Goal: Task Accomplishment & Management: Complete application form

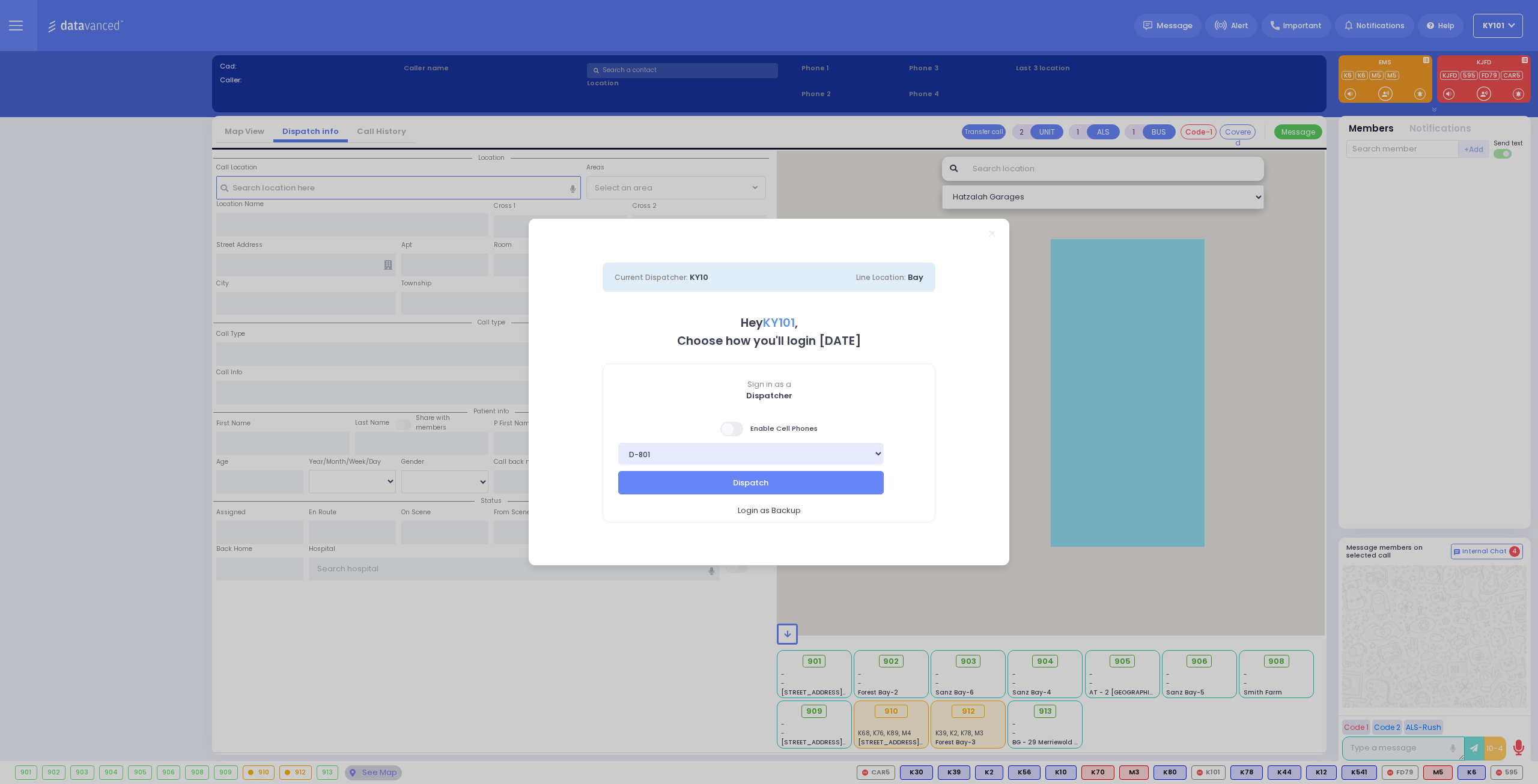
select select "14"
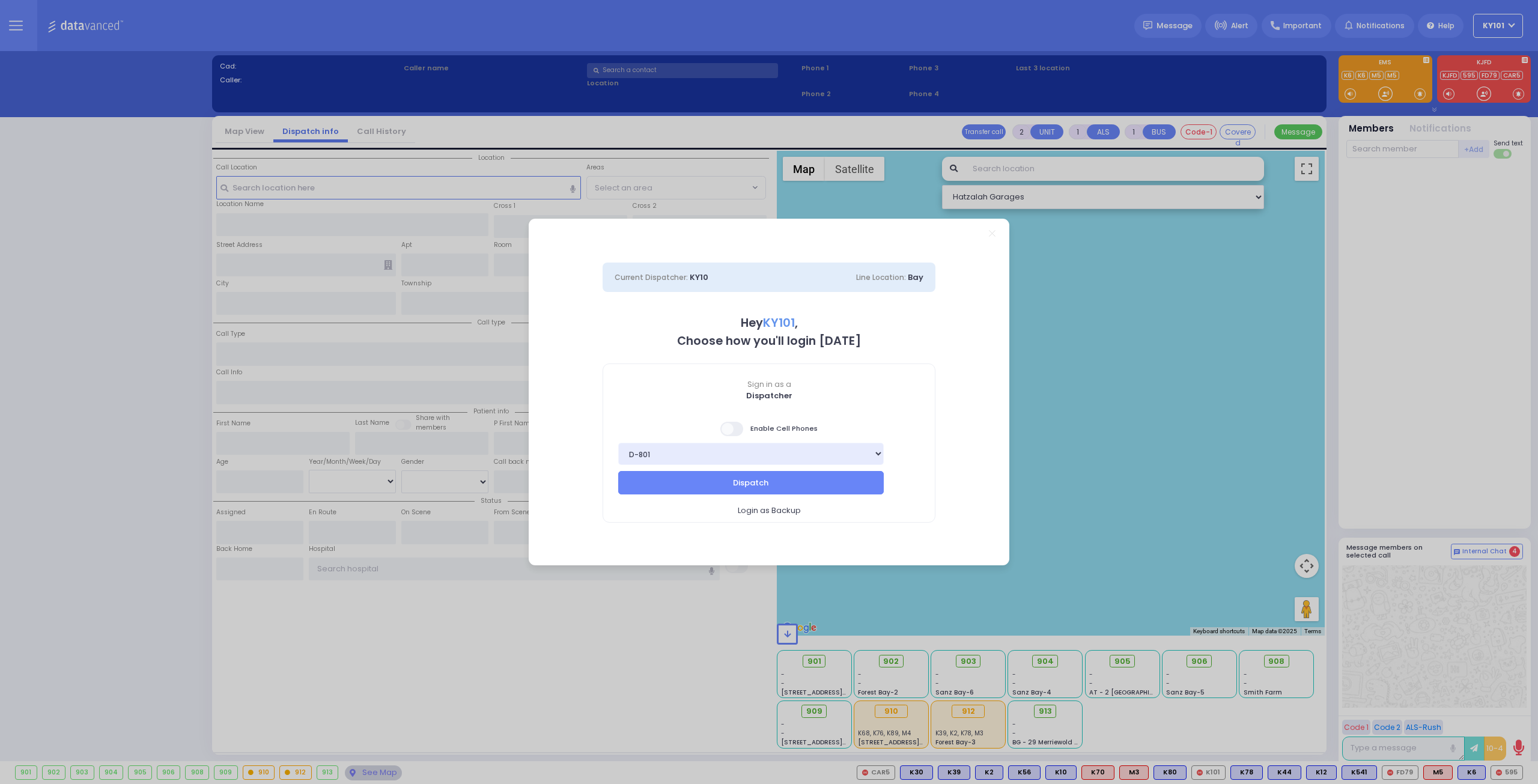
click at [738, 426] on span at bounding box center [732, 429] width 24 height 14
click at [120, 420] on input "checkbox" at bounding box center [120, 420] width 0 height 0
click at [808, 477] on button "Dispatch" at bounding box center [751, 482] width 265 height 23
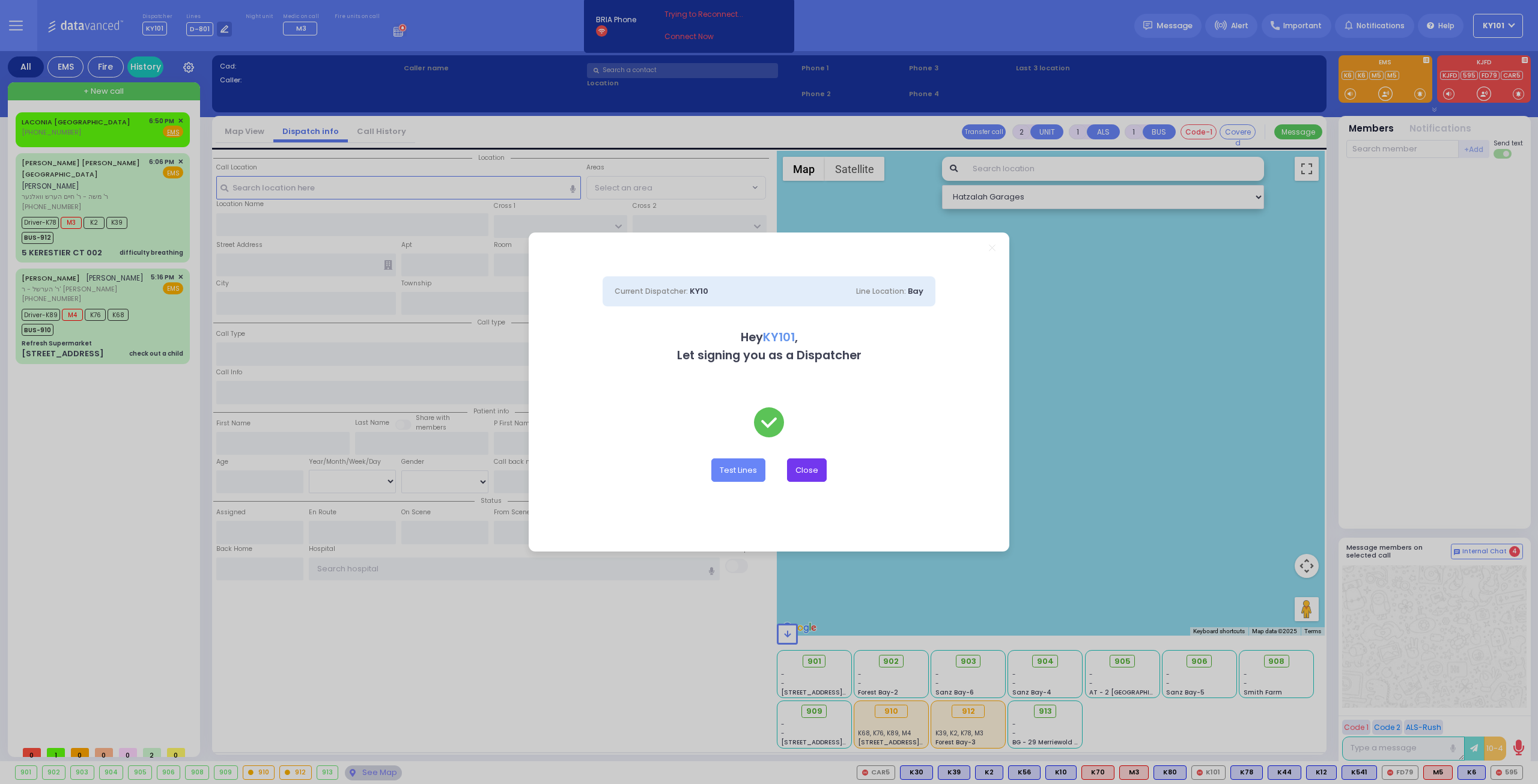
click at [808, 465] on button "Close" at bounding box center [807, 470] width 39 height 23
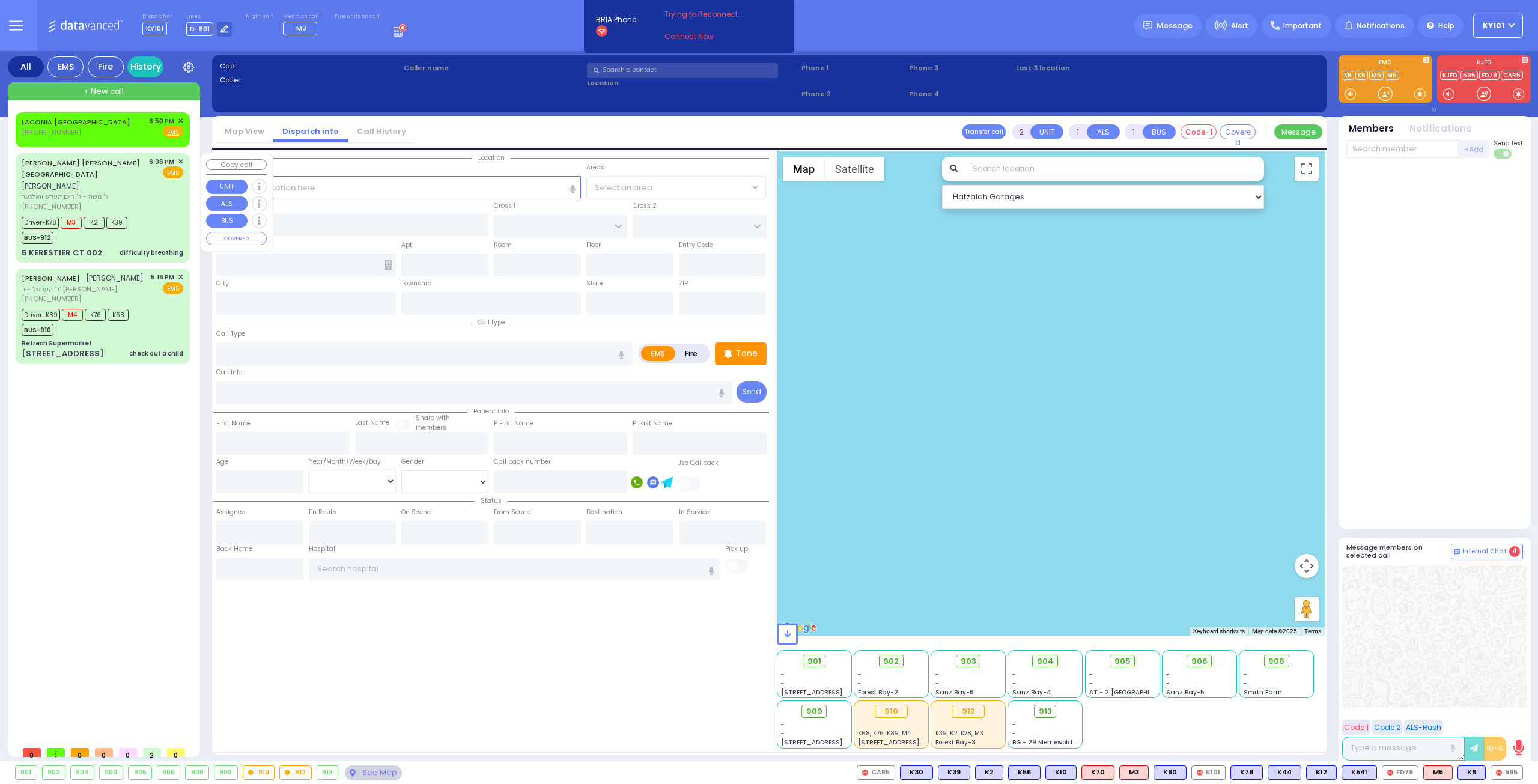
click at [112, 191] on span "ר' משה - ר' חיים הערש וואלנער" at bounding box center [83, 196] width 123 height 10
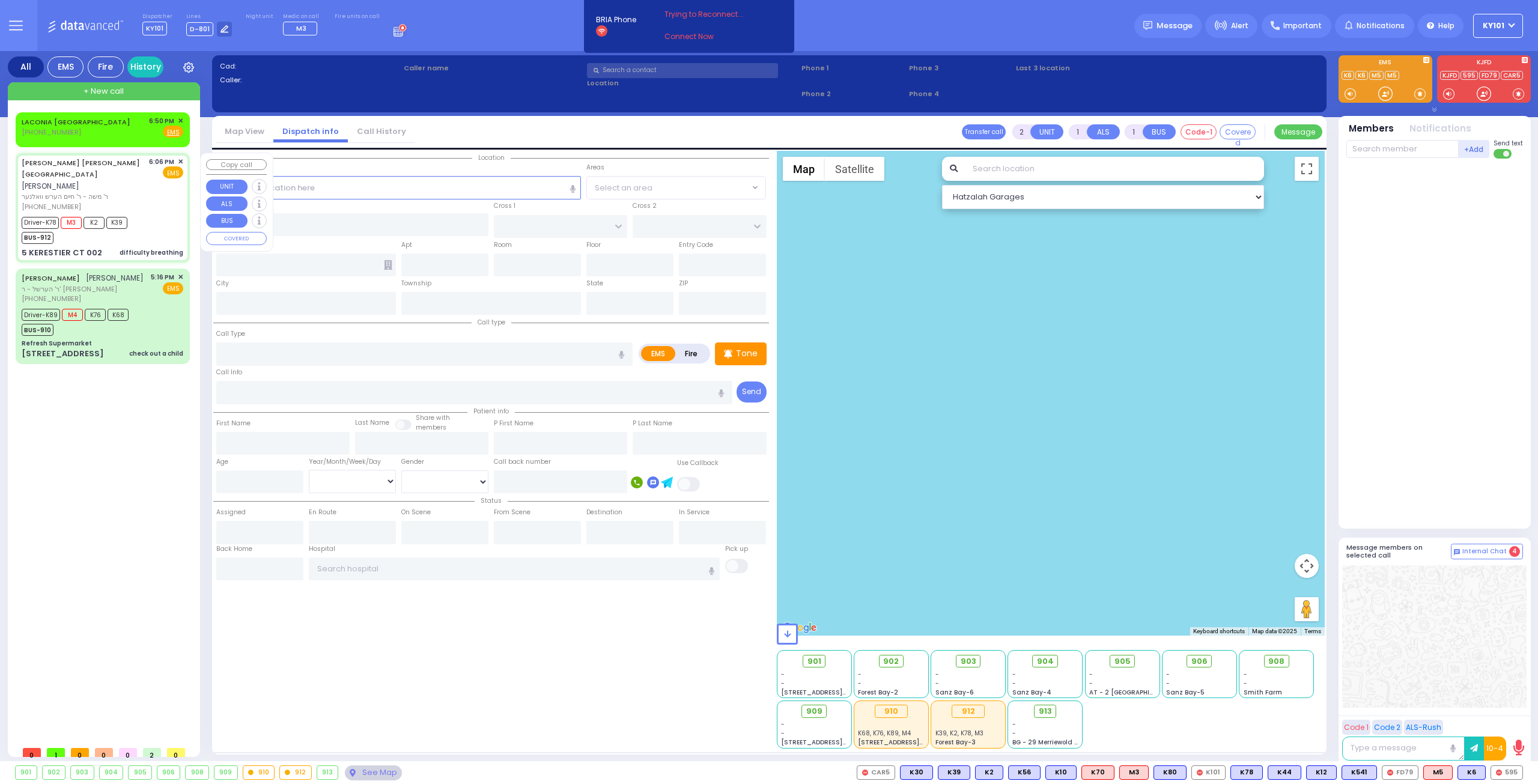
type input "6"
select select
type input "difficulty breathing"
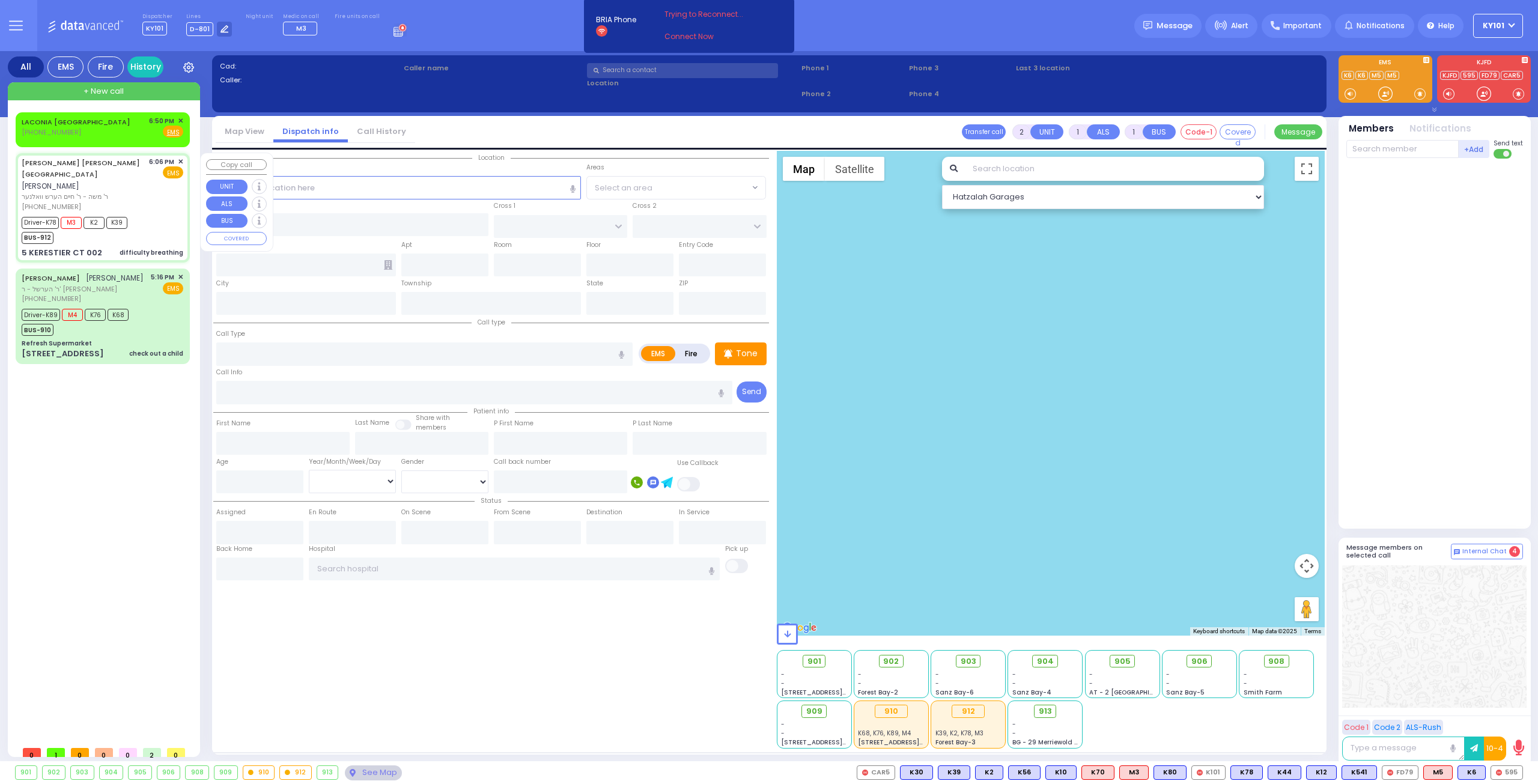
radio input "true"
type input "[PERSON_NAME]"
type input "MAYEROVITZ"
type input "[PERSON_NAME]"
type input "MAYEROVITZ"
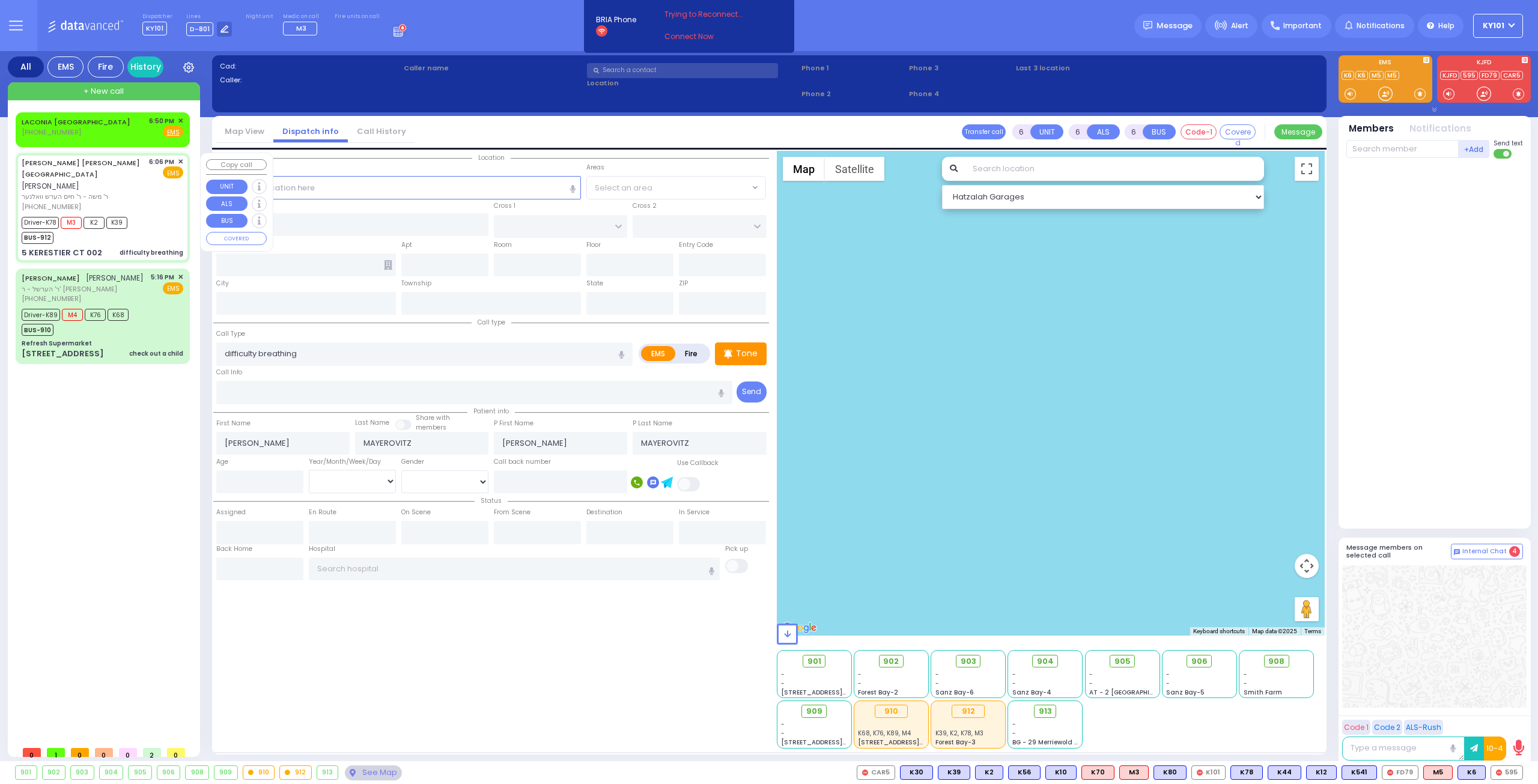
type input "2"
select select "Year"
select select "[DEMOGRAPHIC_DATA]"
type input "18:06"
type input "18:09"
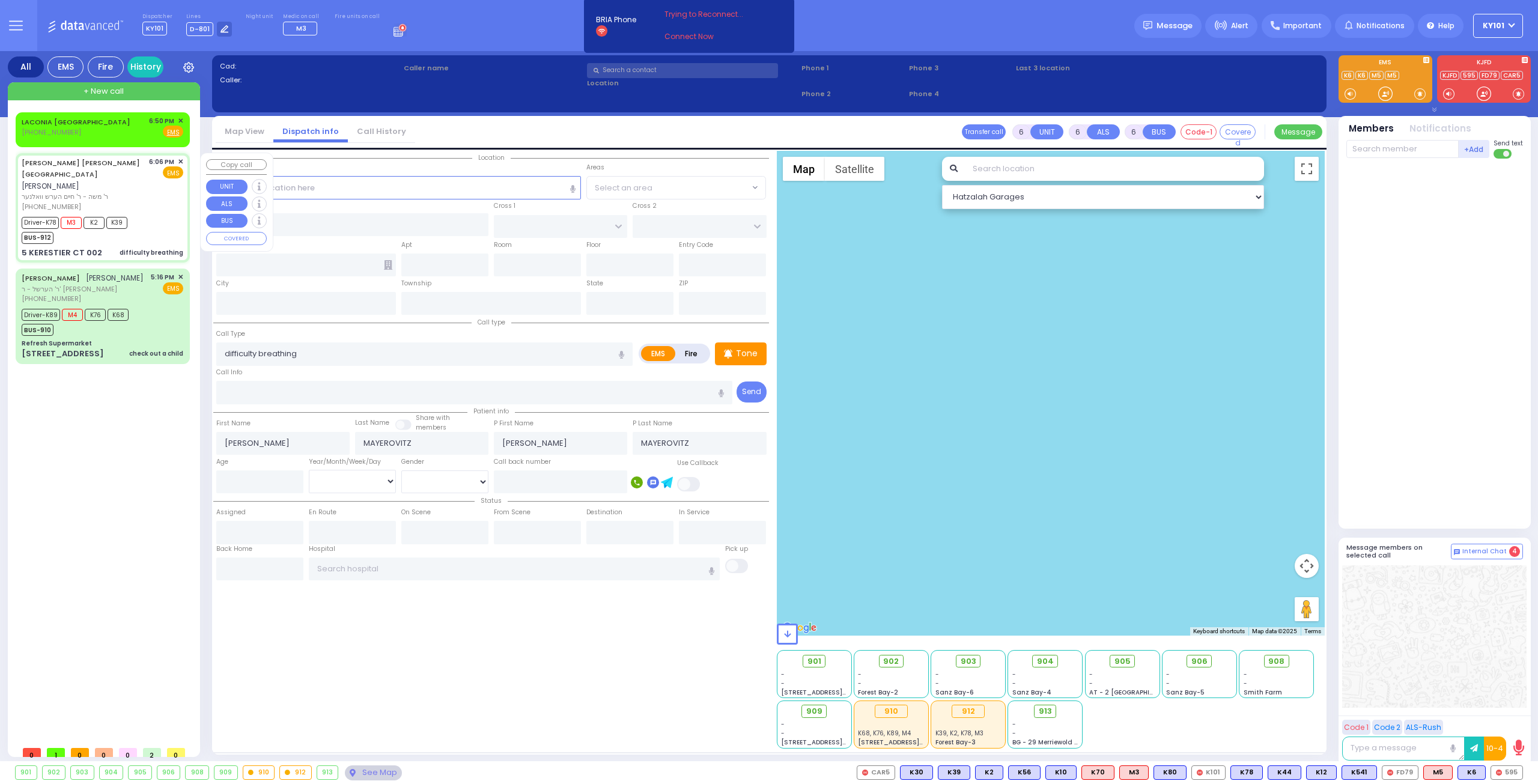
type input "18:12"
type input "18:24"
select select "Hatzalah Garages"
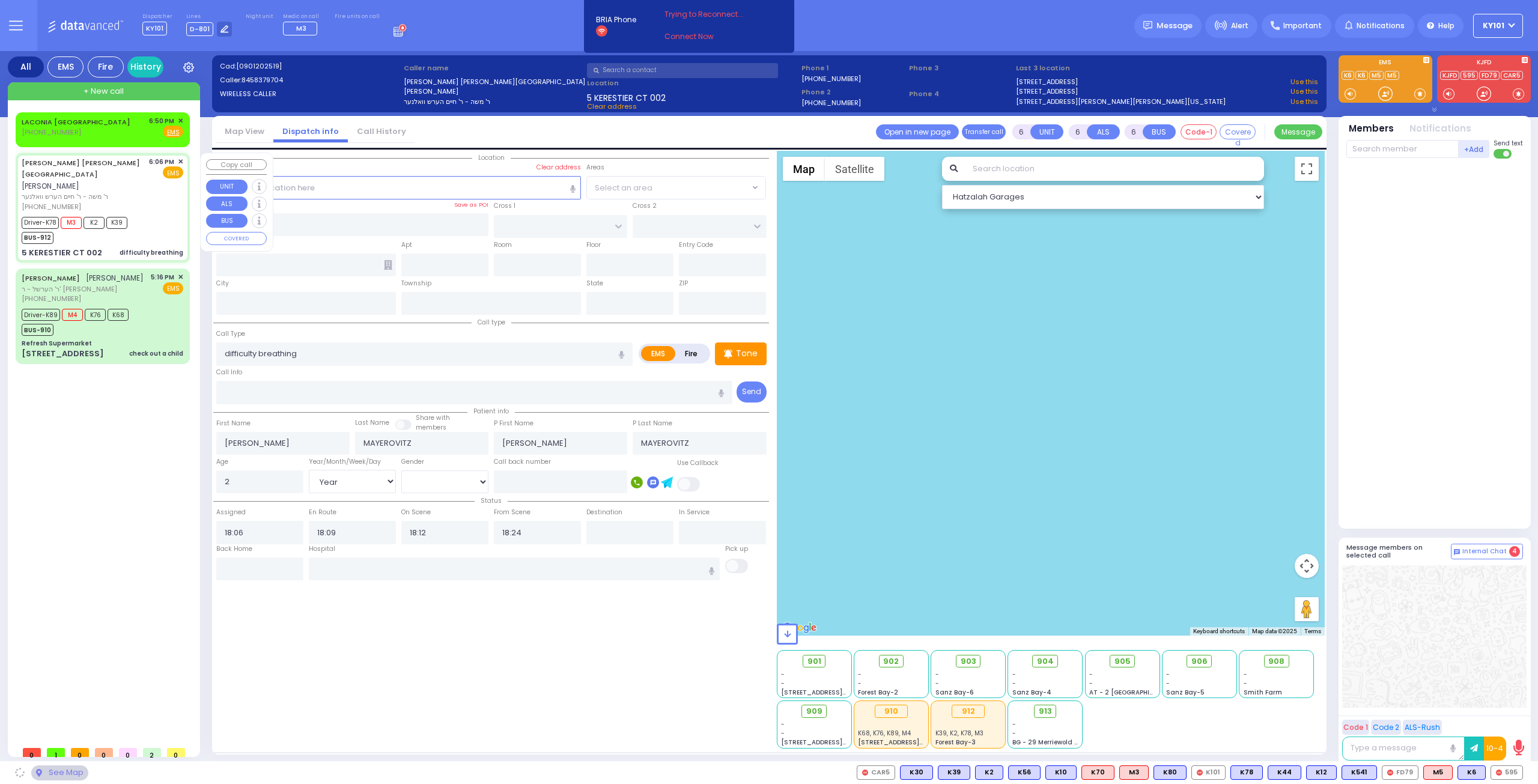
type input "[PERSON_NAME] BLVD"
type input "KAHAN DR"
type input "5 KERESTIER CT"
type input "002"
type input "[PERSON_NAME]"
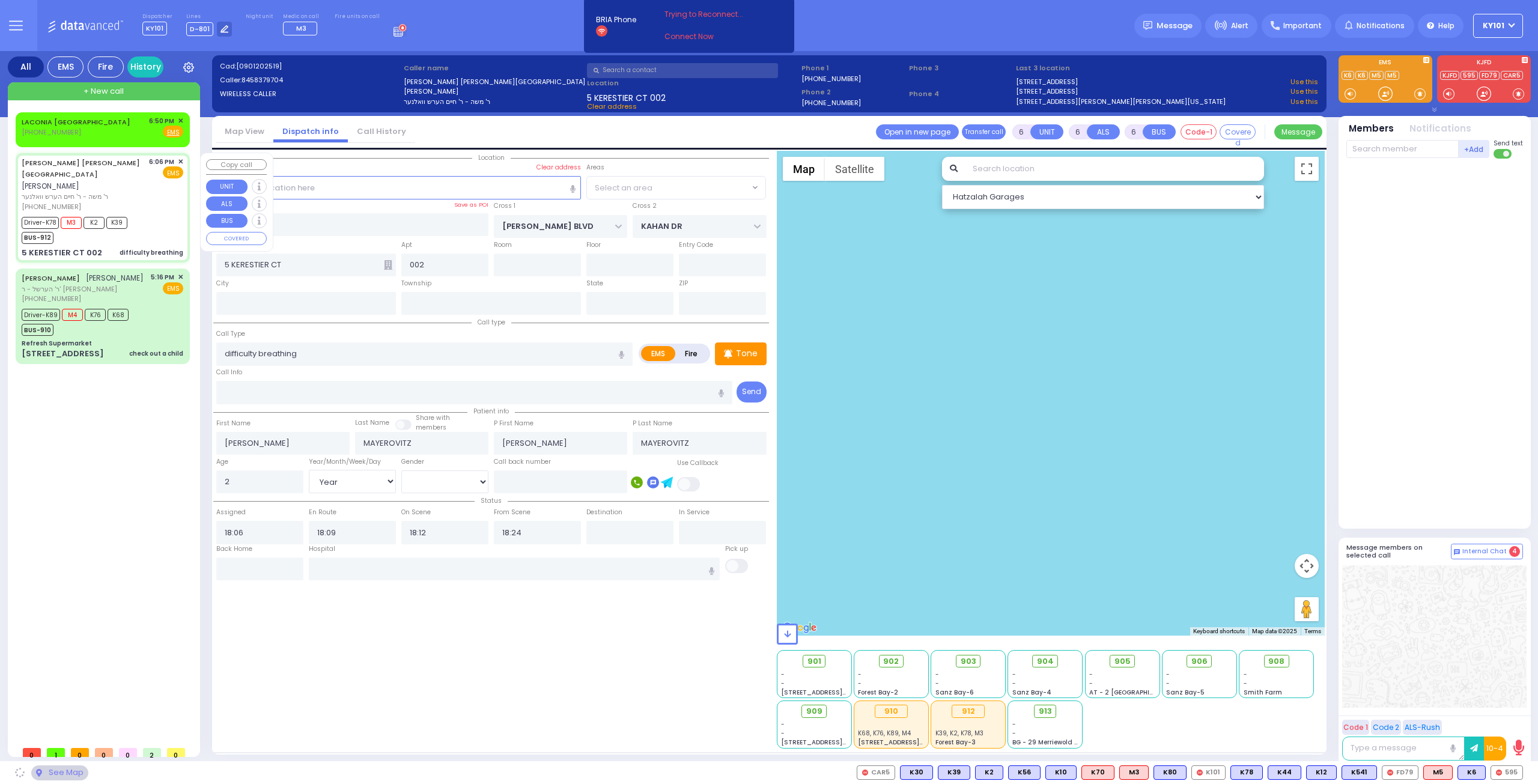
type input "[US_STATE]"
type input "10950"
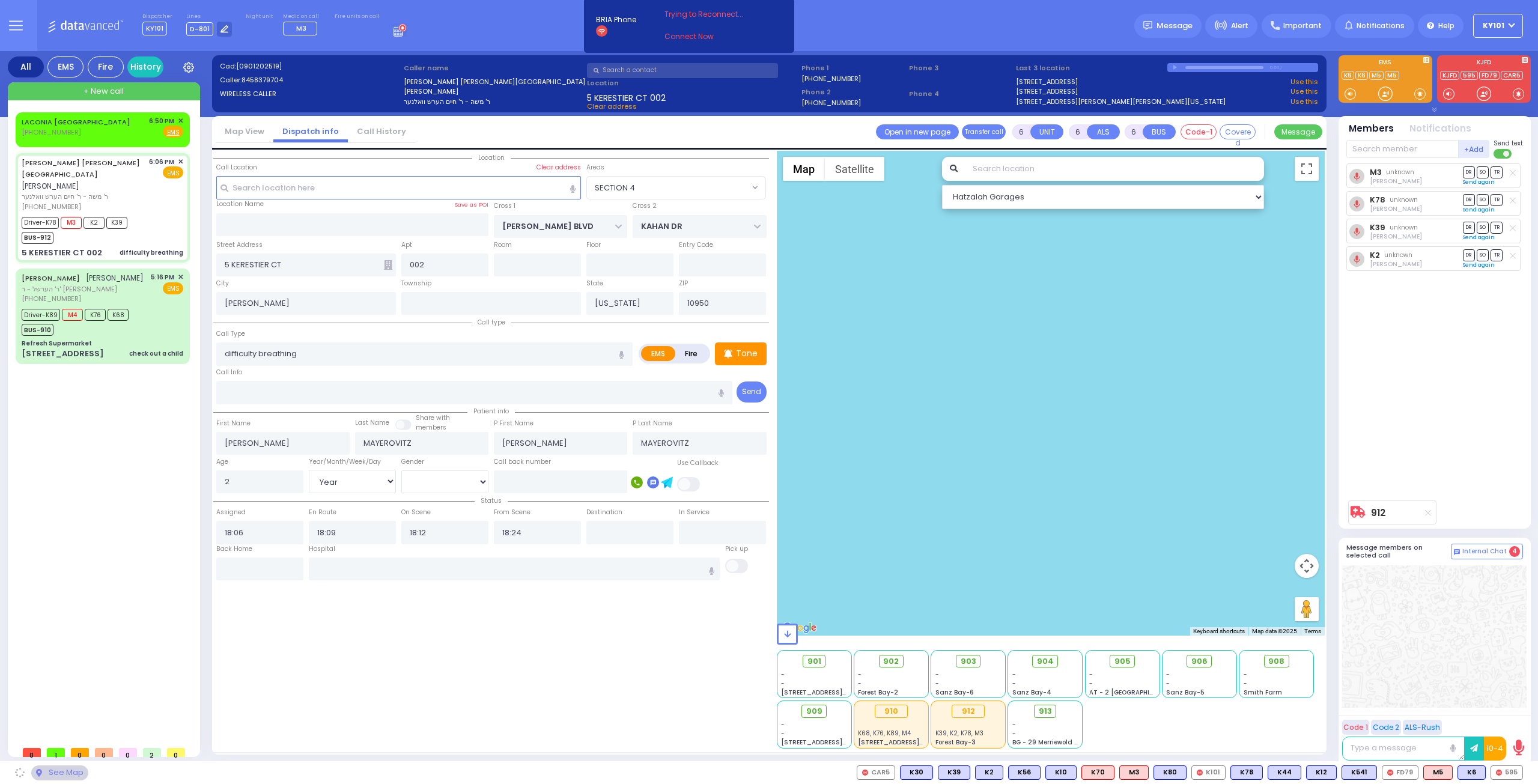
select select "SECTION 4"
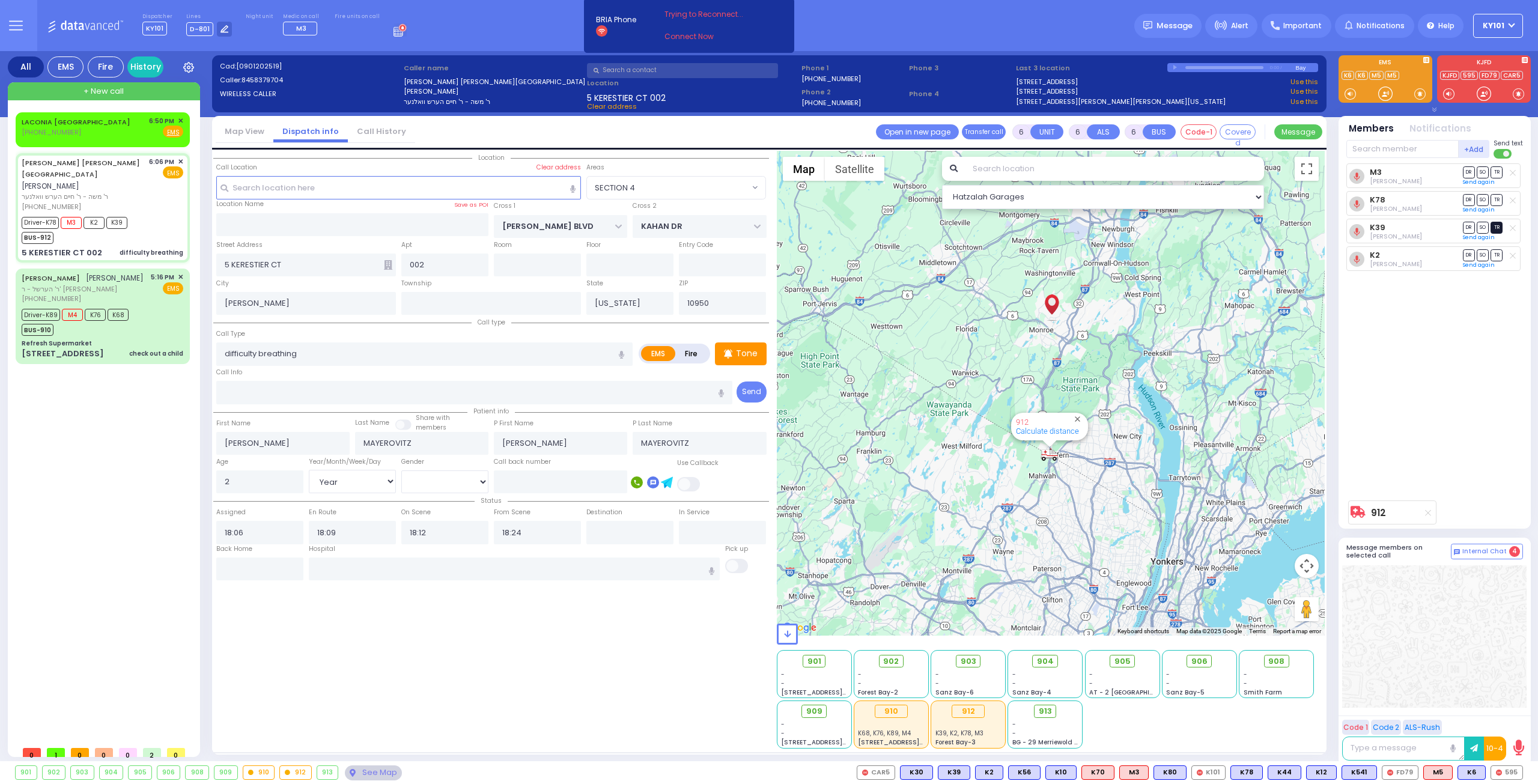
click at [1499, 228] on span "TR" at bounding box center [1496, 227] width 12 height 11
click at [1495, 172] on span "TR" at bounding box center [1496, 172] width 12 height 11
select select
radio input "true"
select select "Year"
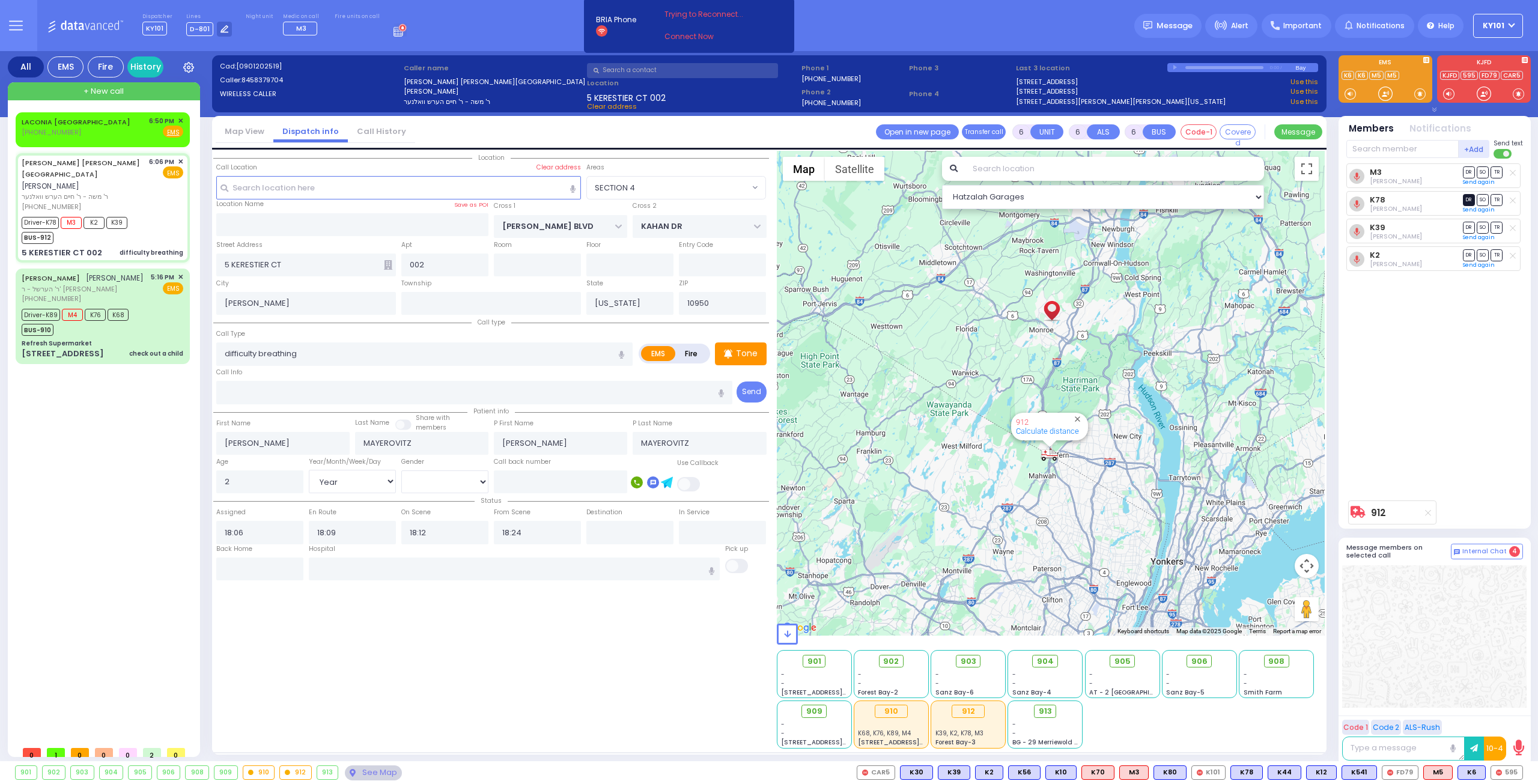
select select "[DEMOGRAPHIC_DATA]"
select select "Hatzalah Garages"
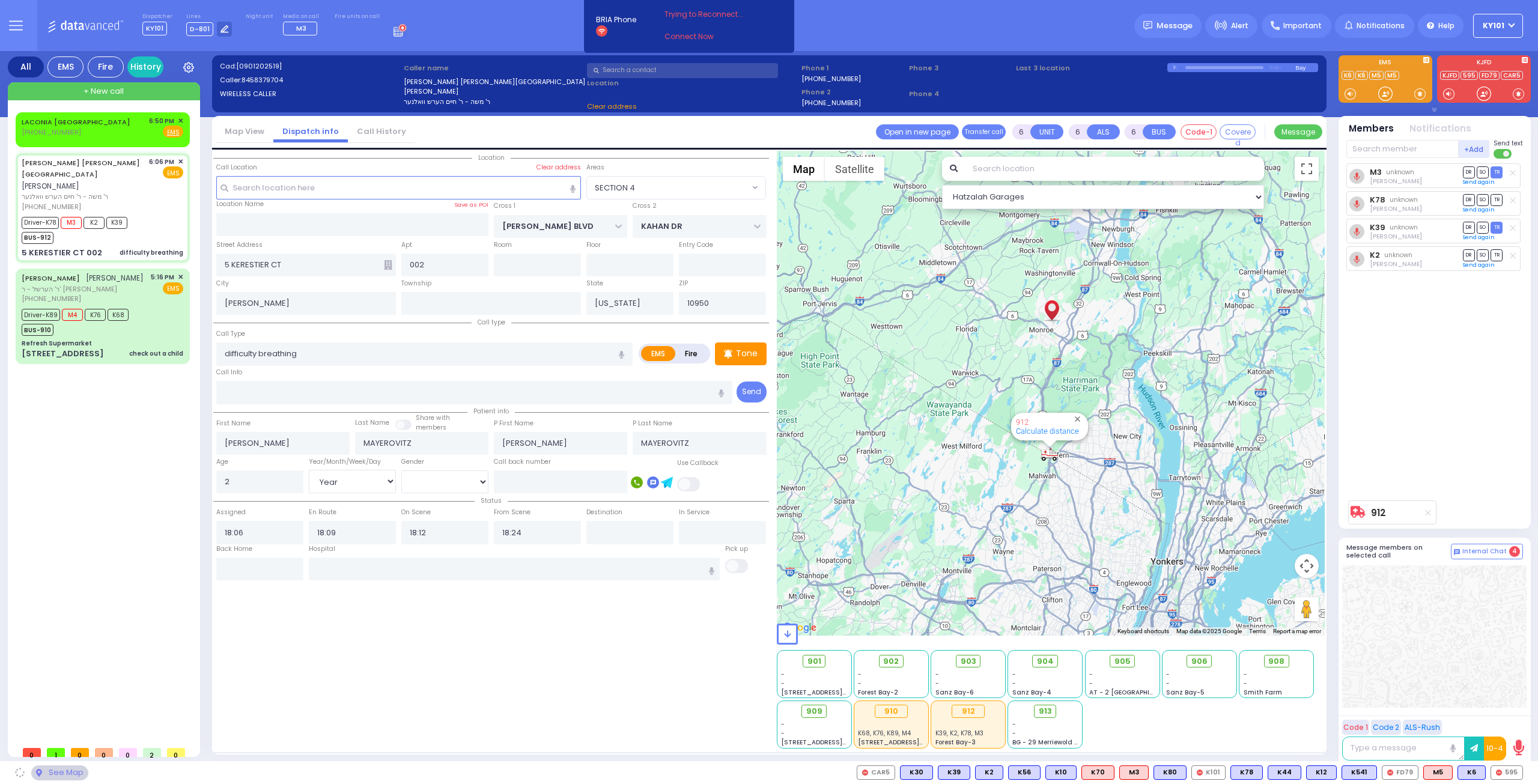
click at [1468, 199] on span "DR" at bounding box center [1469, 200] width 12 height 11
click at [1481, 253] on span "SO" at bounding box center [1482, 255] width 12 height 11
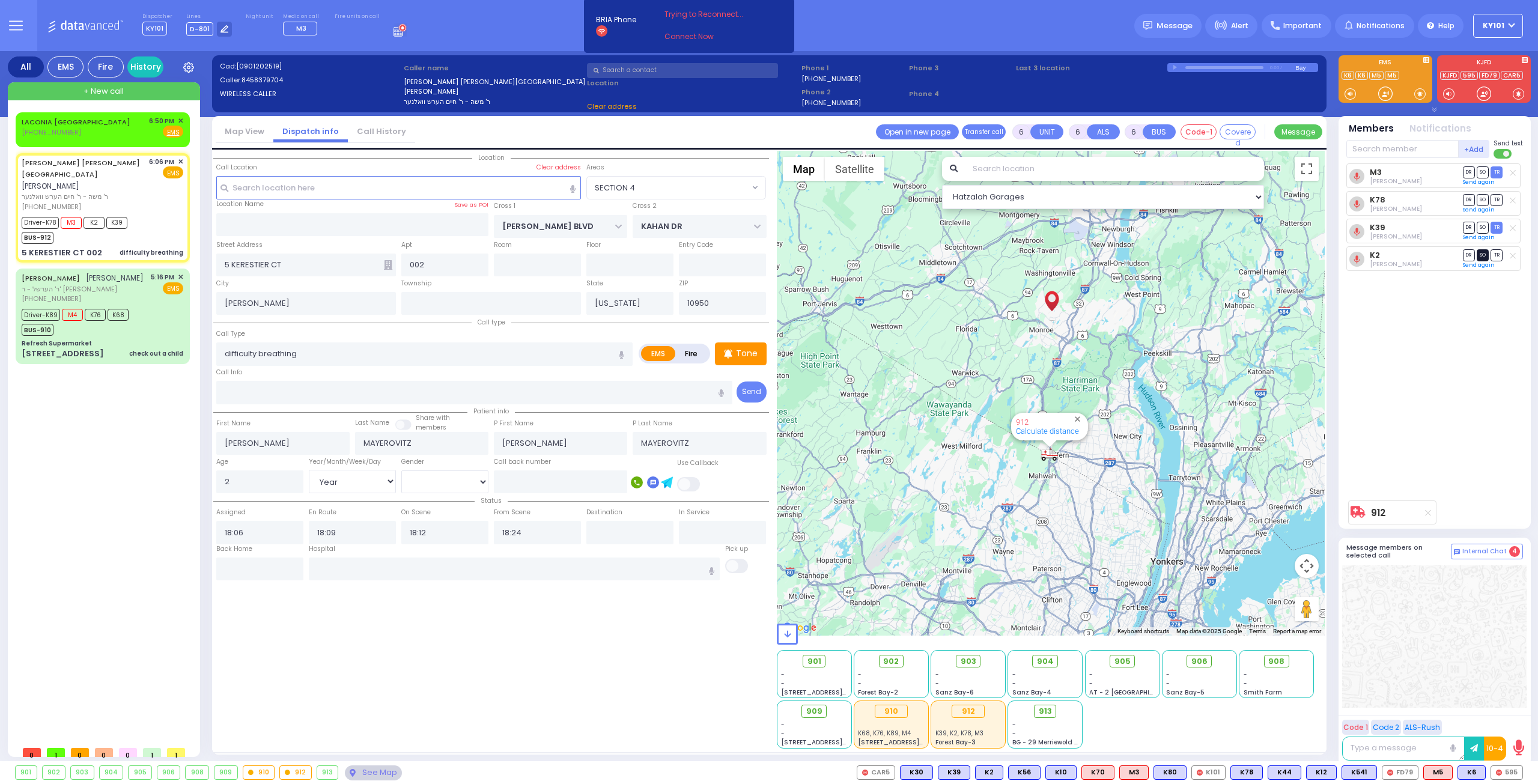
select select
radio input "true"
select select "Year"
select select "[DEMOGRAPHIC_DATA]"
select select "Hatzalah Garages"
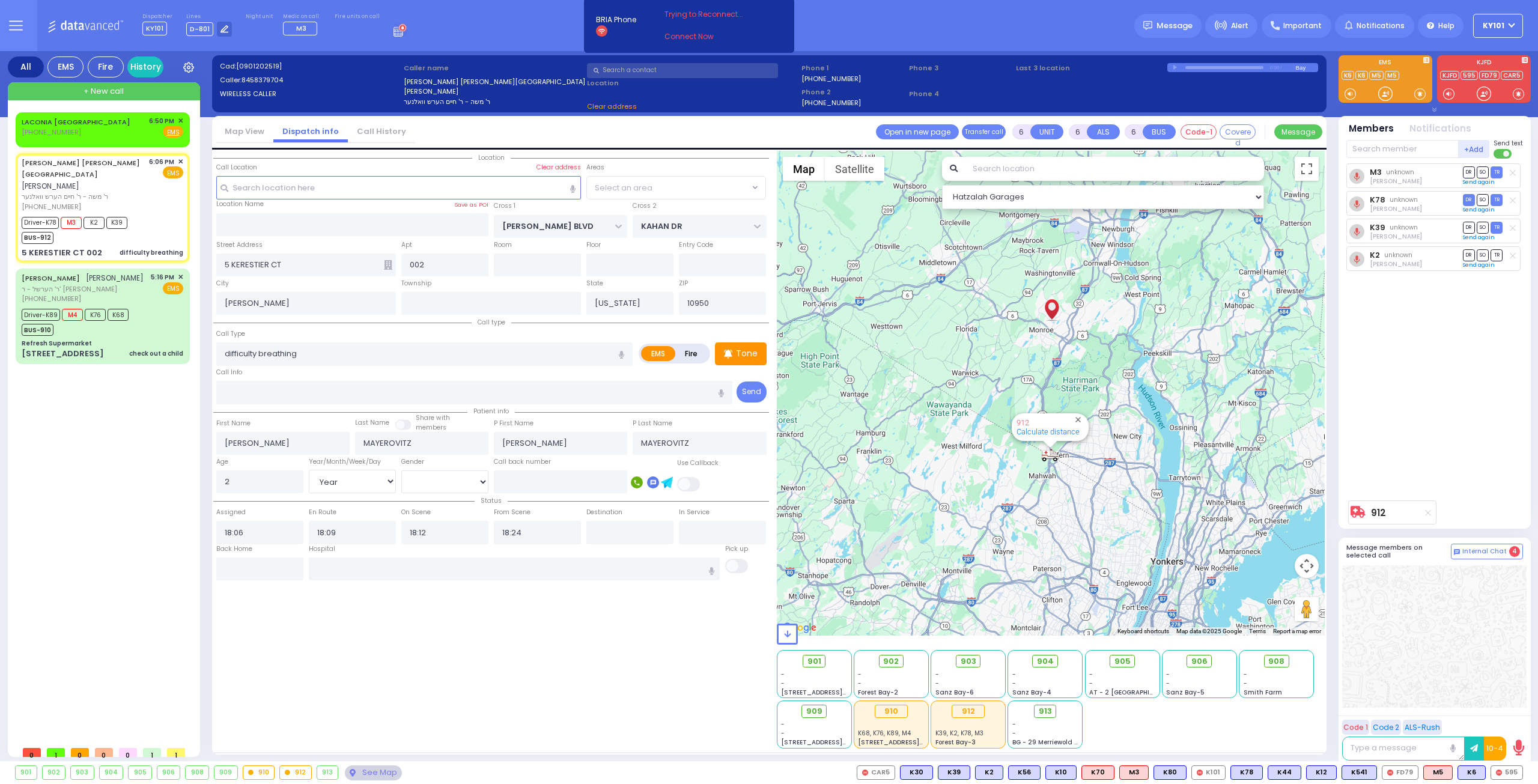
select select
radio input "true"
select select "Year"
select select "[DEMOGRAPHIC_DATA]"
select select "Hatzalah Garages"
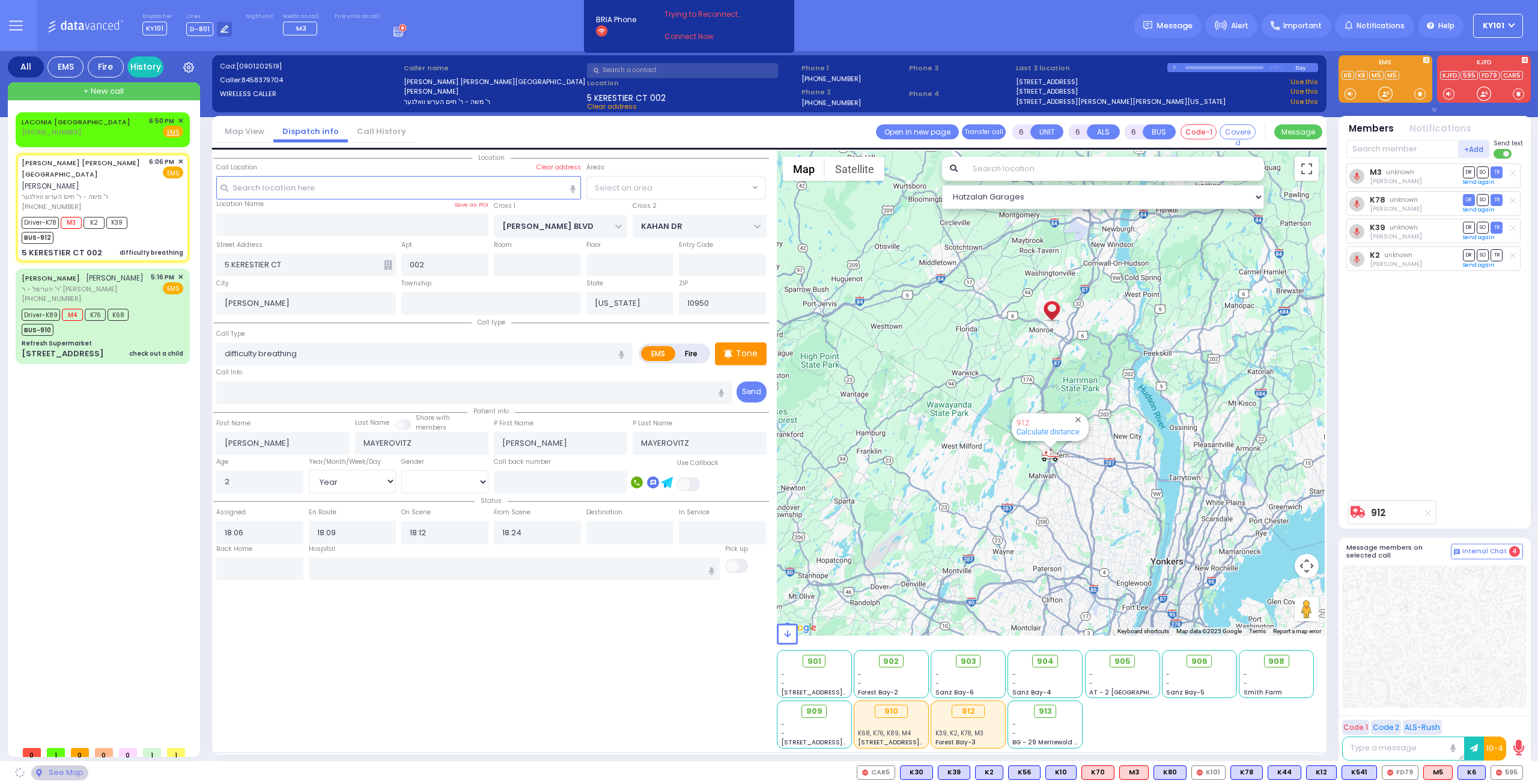
select select "SECTION 4"
click at [1484, 250] on span "SO" at bounding box center [1482, 255] width 12 height 11
select select
radio input "true"
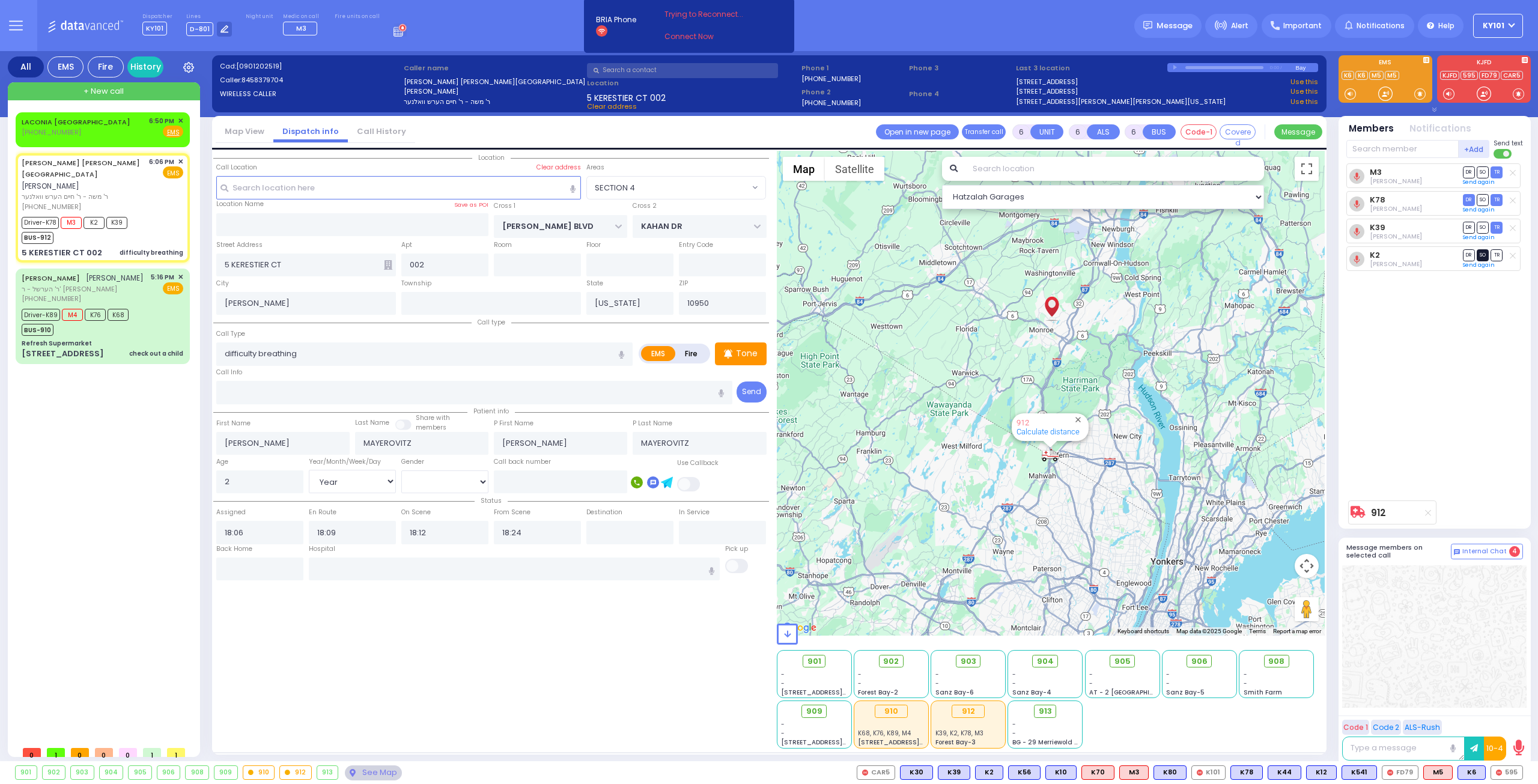
select select "Year"
select select "[DEMOGRAPHIC_DATA]"
select select "Hatzalah Garages"
select select
radio input "true"
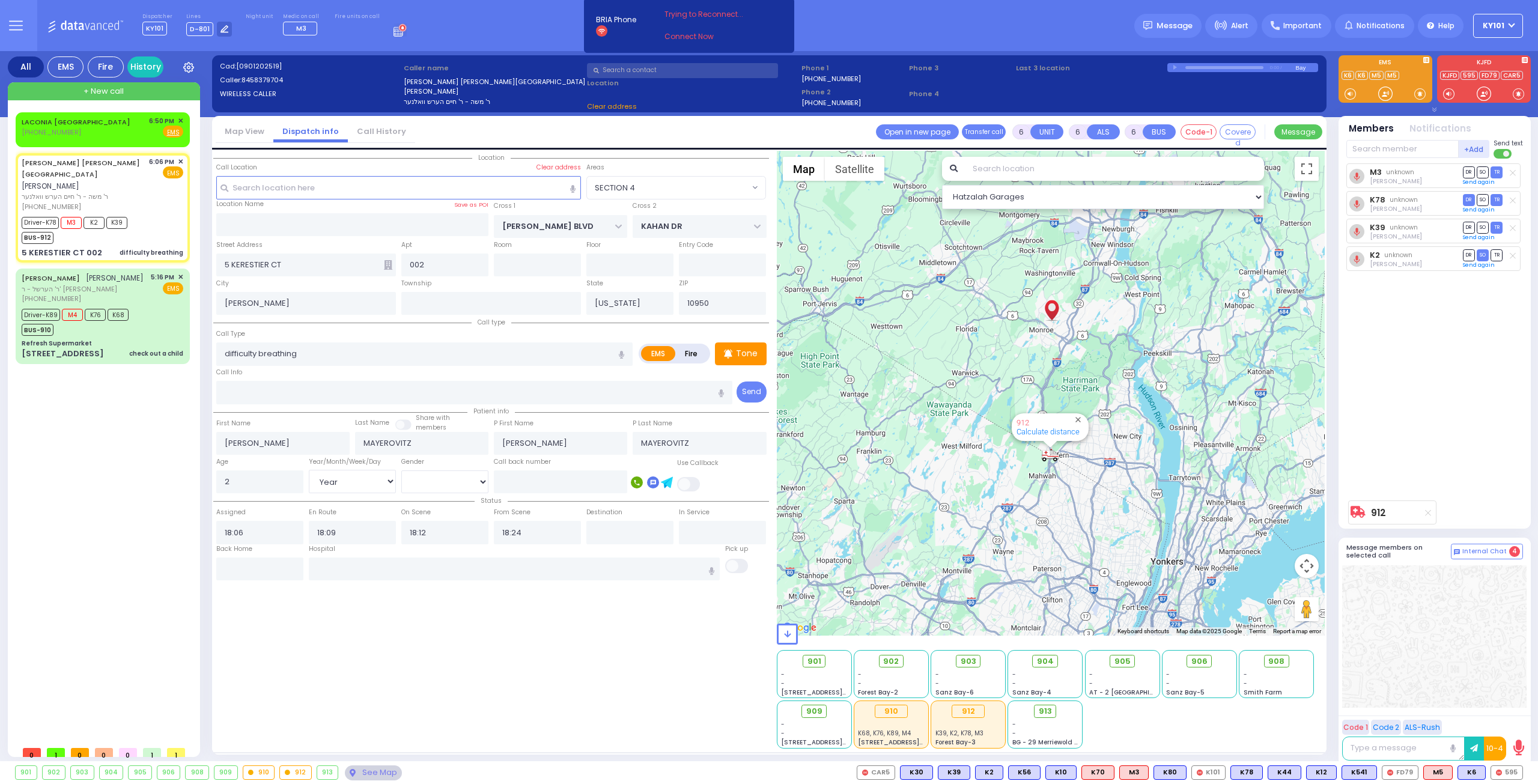
select select "Year"
select select "[DEMOGRAPHIC_DATA]"
select select "Hatzalah Garages"
radio input "true"
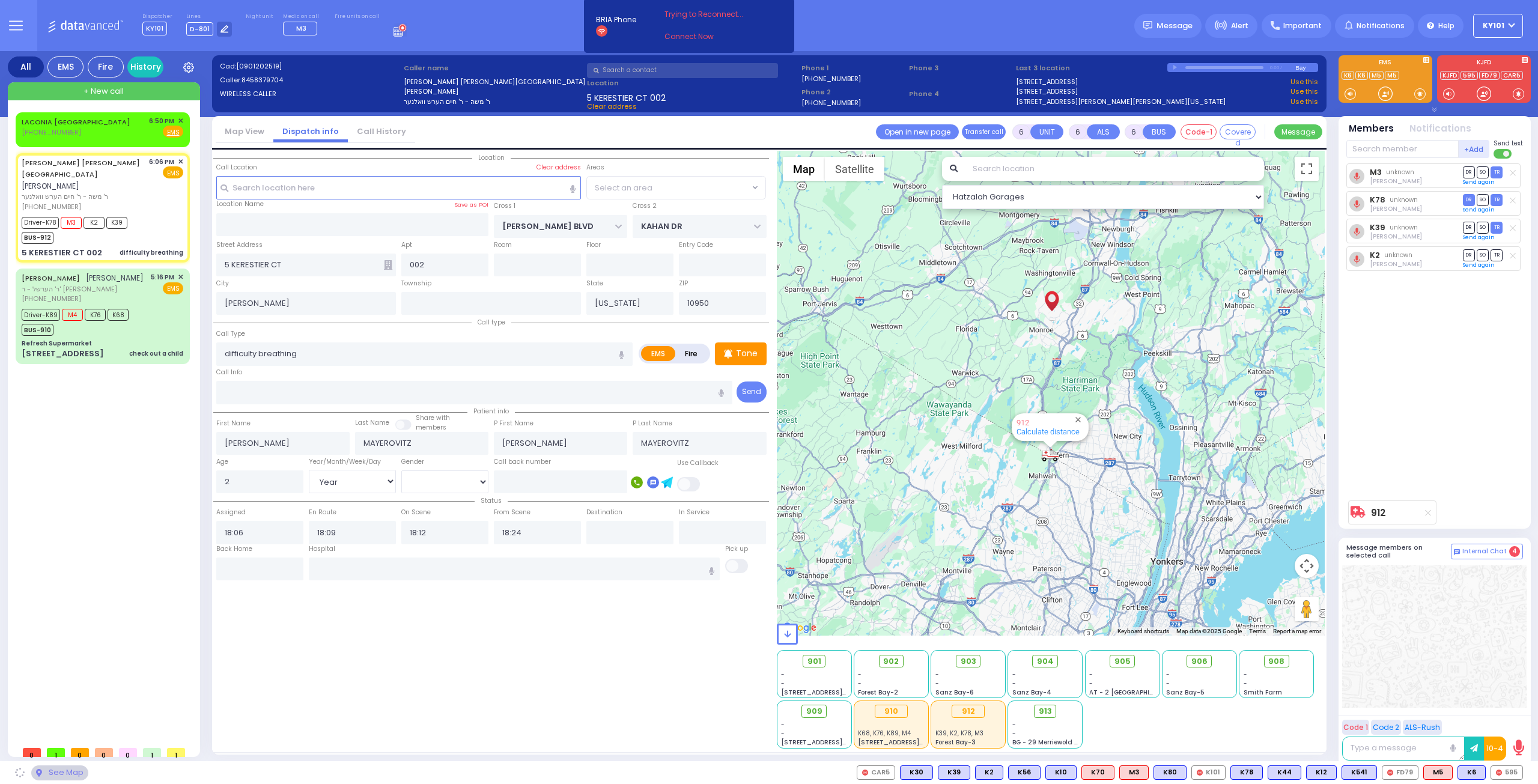
select select "Year"
select select "[DEMOGRAPHIC_DATA]"
select select
select select "Hatzalah Garages"
select select
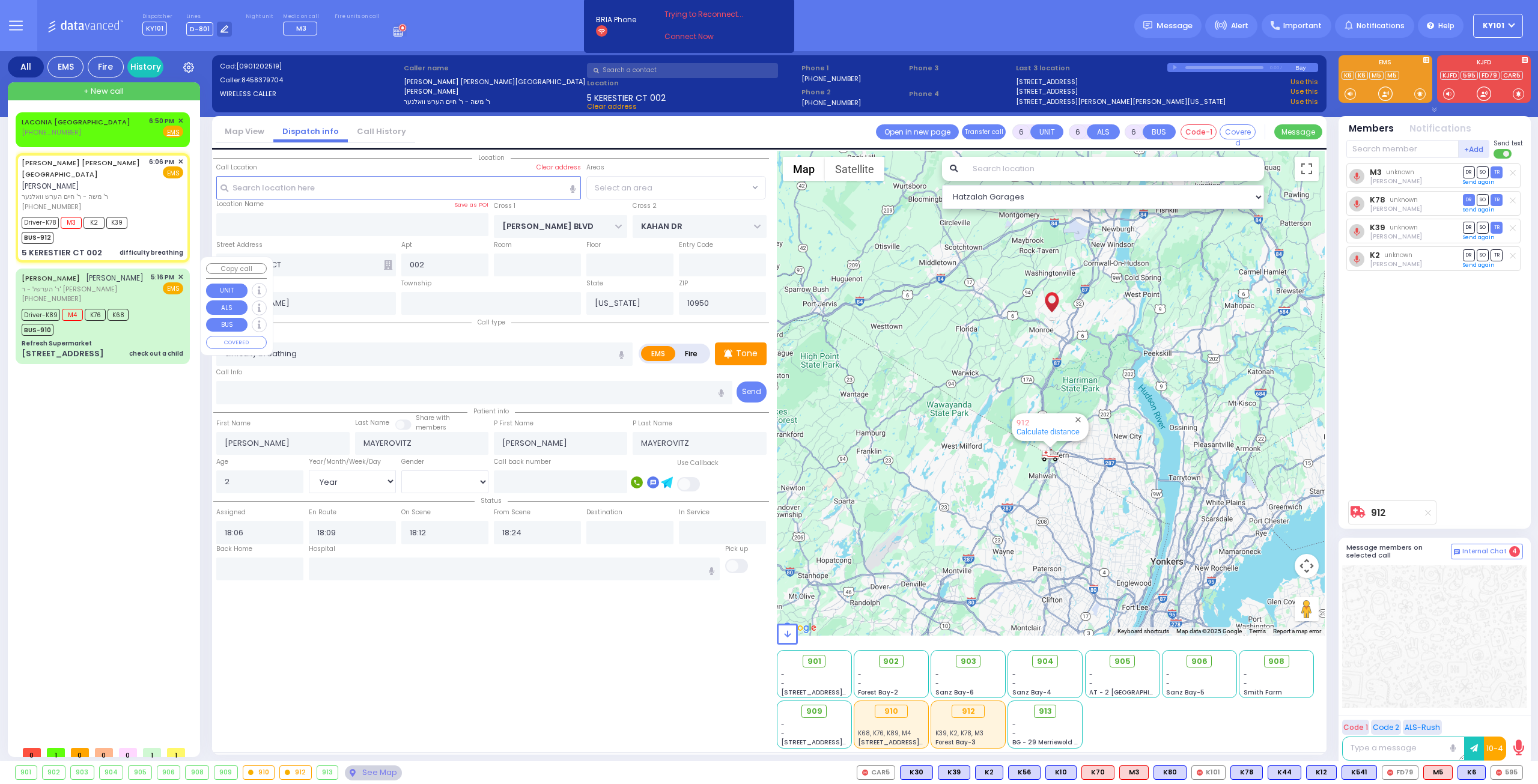
radio input "true"
select select "Year"
select select "[DEMOGRAPHIC_DATA]"
select select "Hatzalah Garages"
select select "SECTION 4"
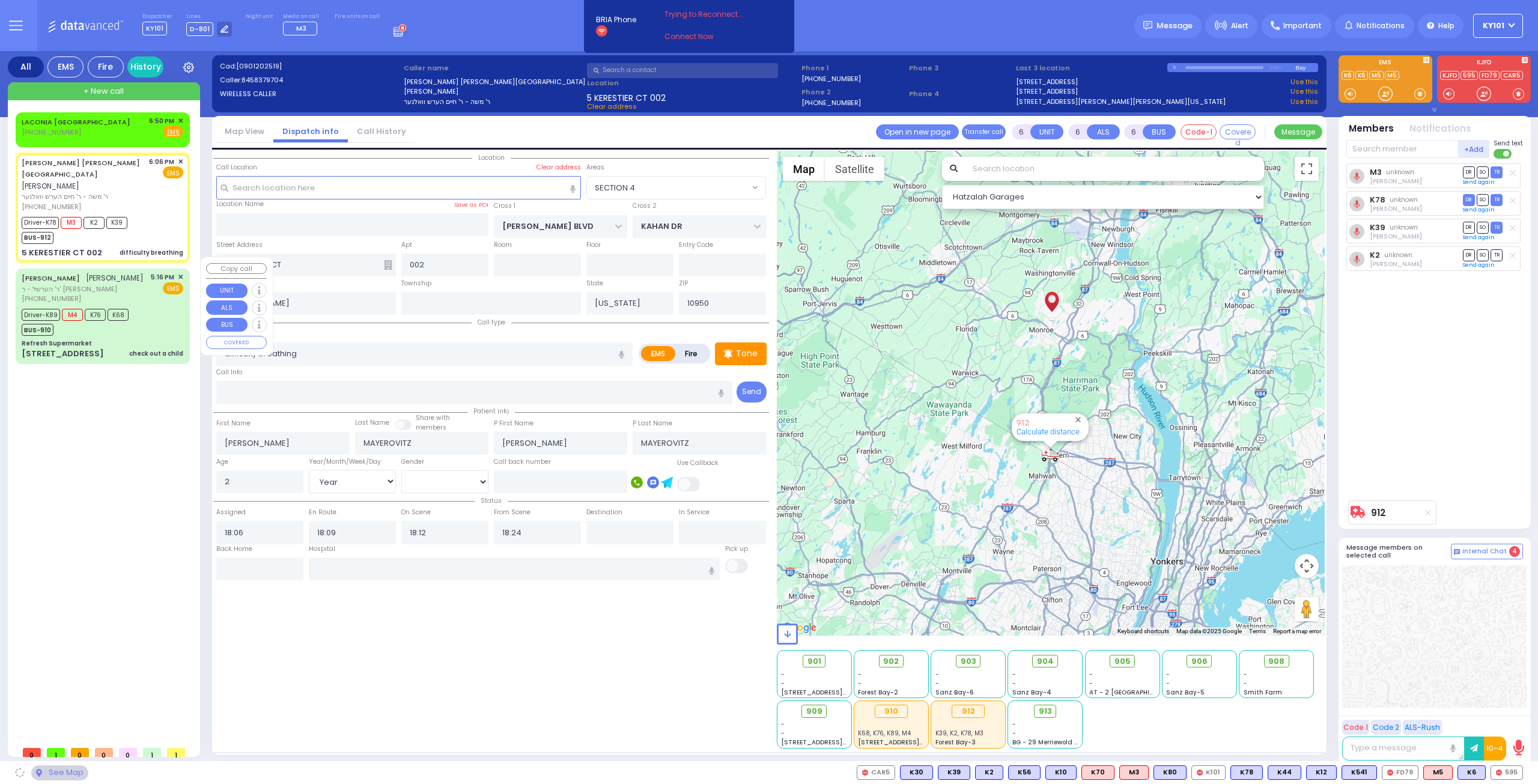
select select "SECTION 4"
click at [126, 339] on div "Refresh Supermarket" at bounding box center [103, 344] width 161 height 9
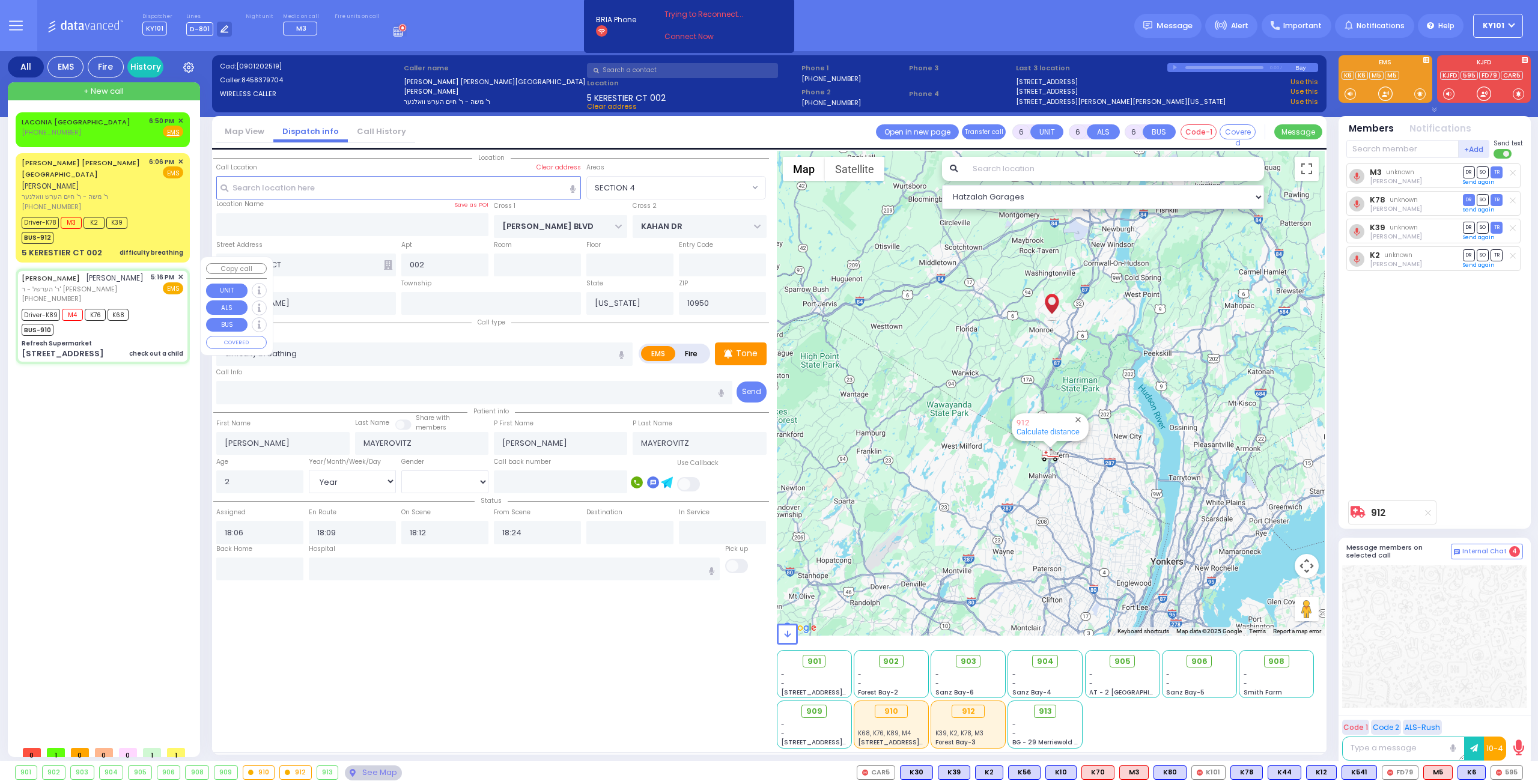
select select
type input "check out a child"
radio input "true"
type input "[PERSON_NAME]"
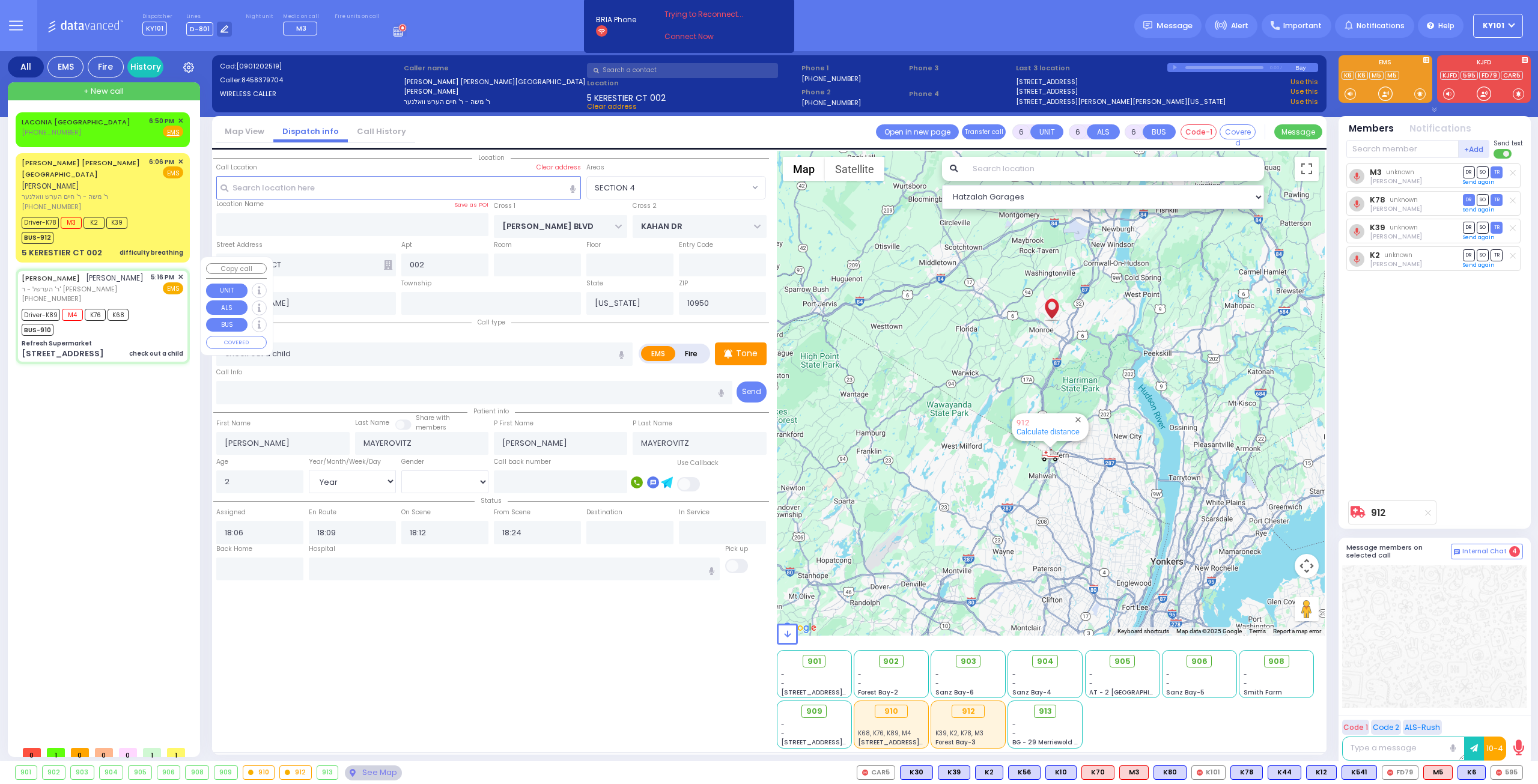
type input "Binyumin"
type input "[PERSON_NAME]"
type input "8"
select select "Year"
select select "[DEMOGRAPHIC_DATA]"
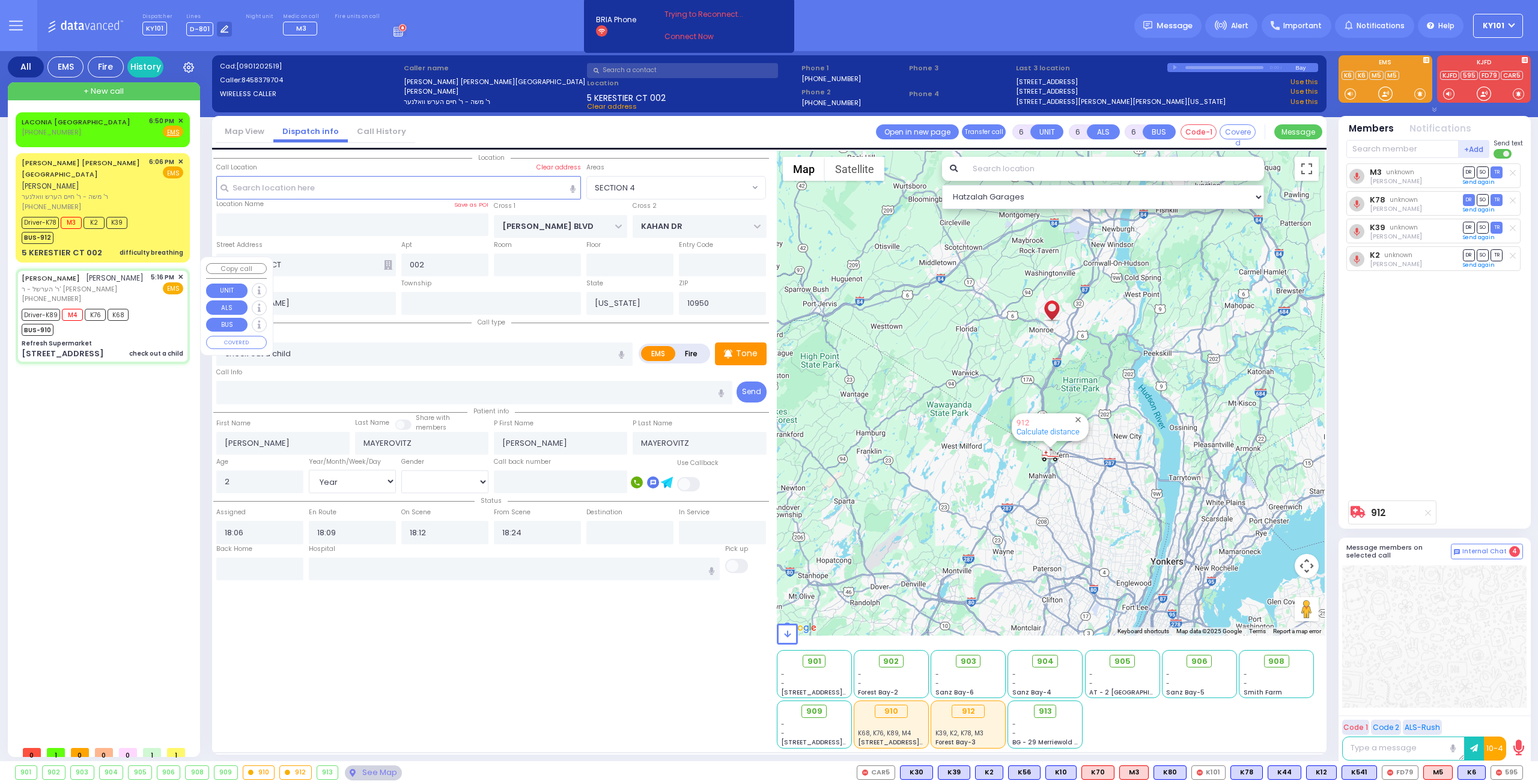
type input "17:16"
type input "17:18"
type input "17:23"
type input "17:45"
type input "18:45"
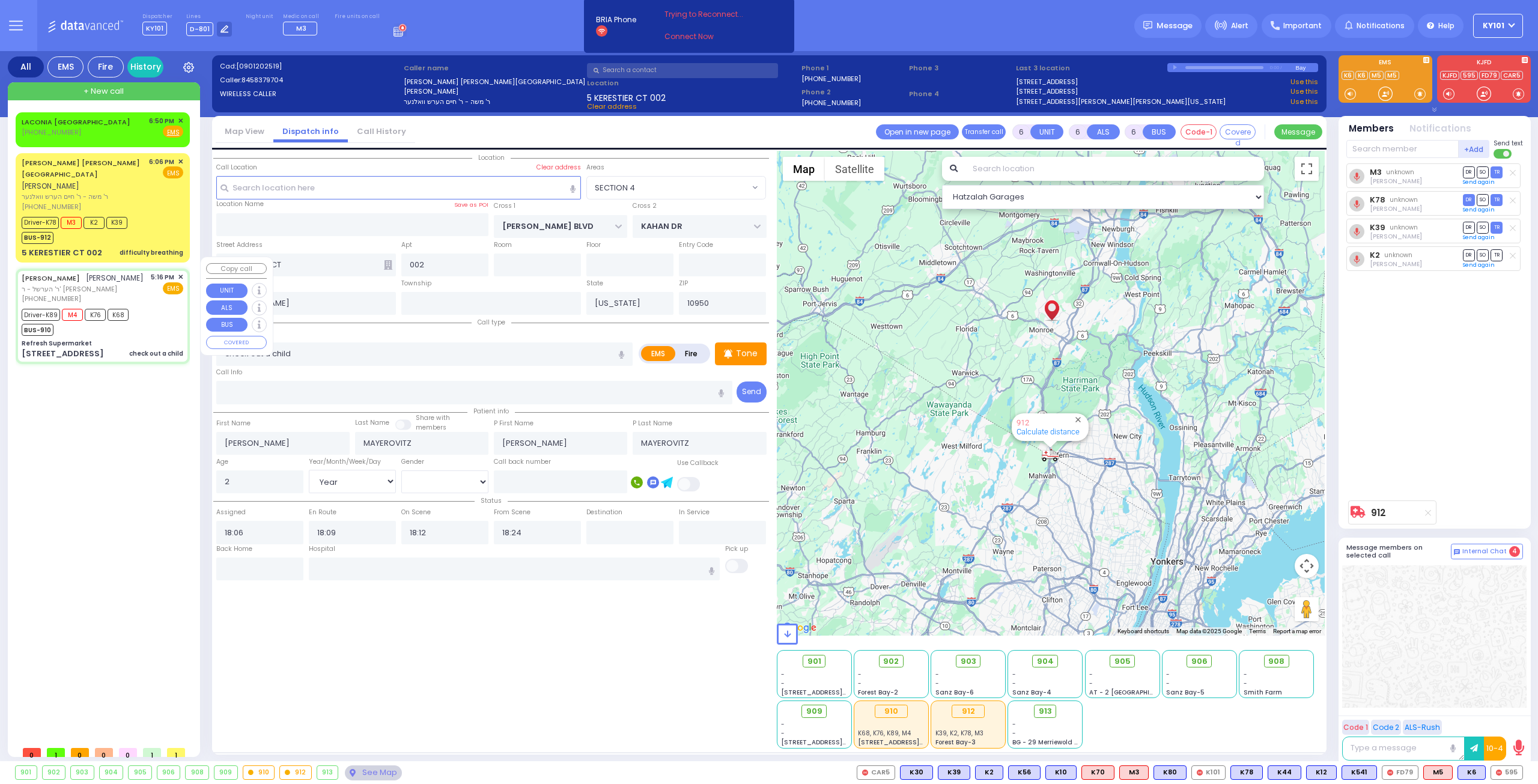
type input "19:15"
type input "[GEOGRAPHIC_DATA] [STREET_ADDRESS]"
select select "Hatzalah Garages"
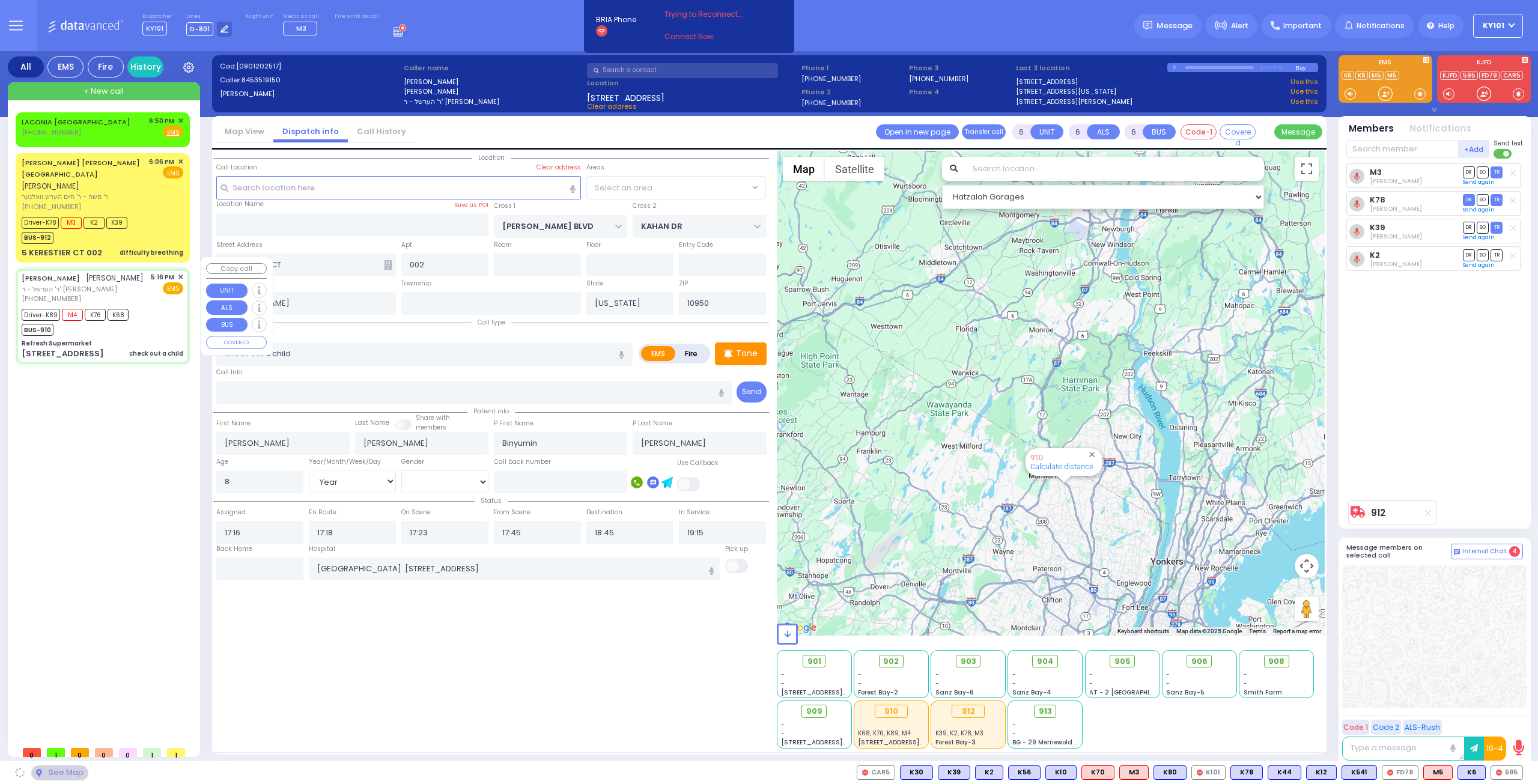
type input "Refresh Supermarket"
type input "RATZFERT WAY"
type input "HAMASPIK WAY"
type input "[STREET_ADDRESS]"
type input "Monroe"
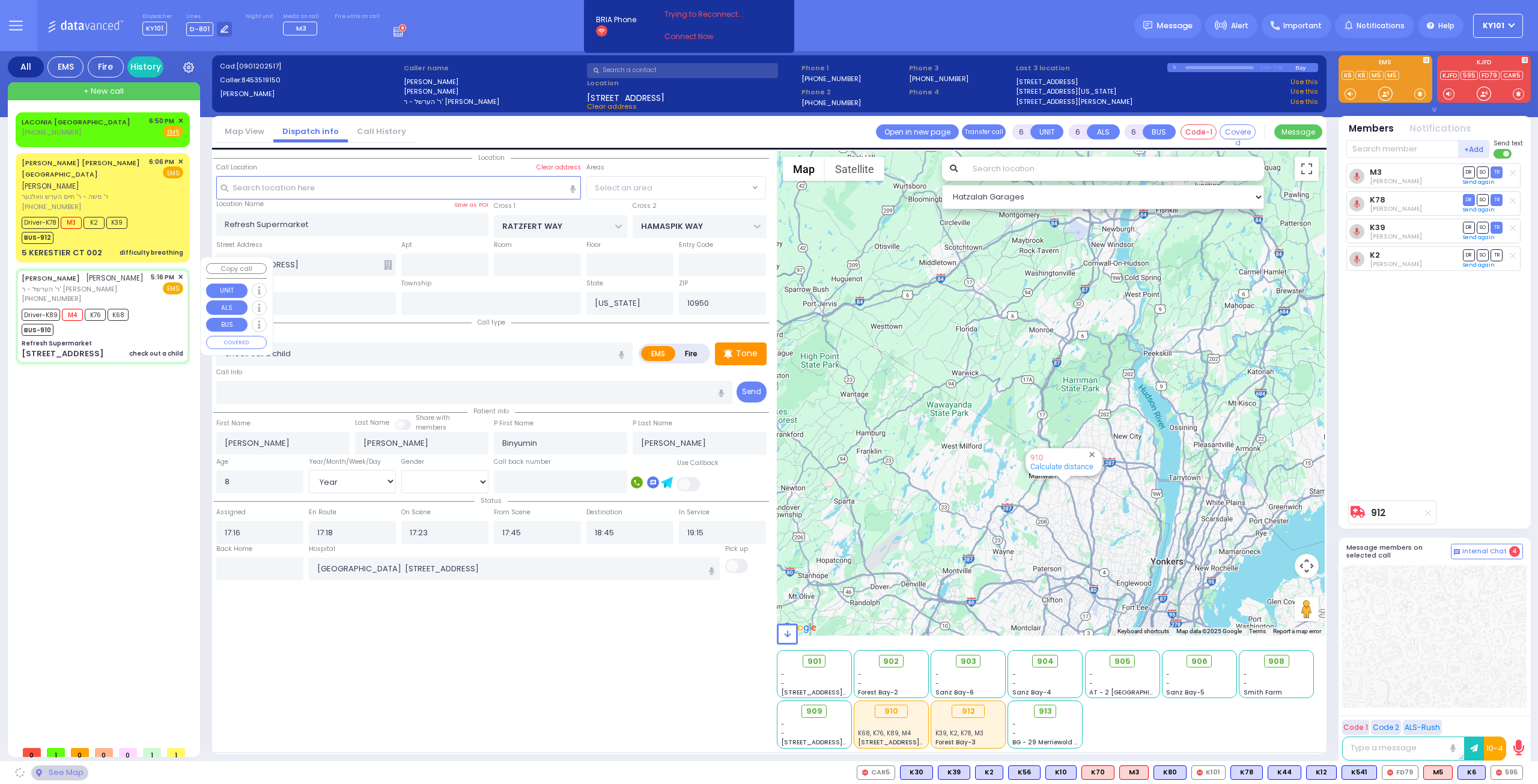
select select "SECTION 4"
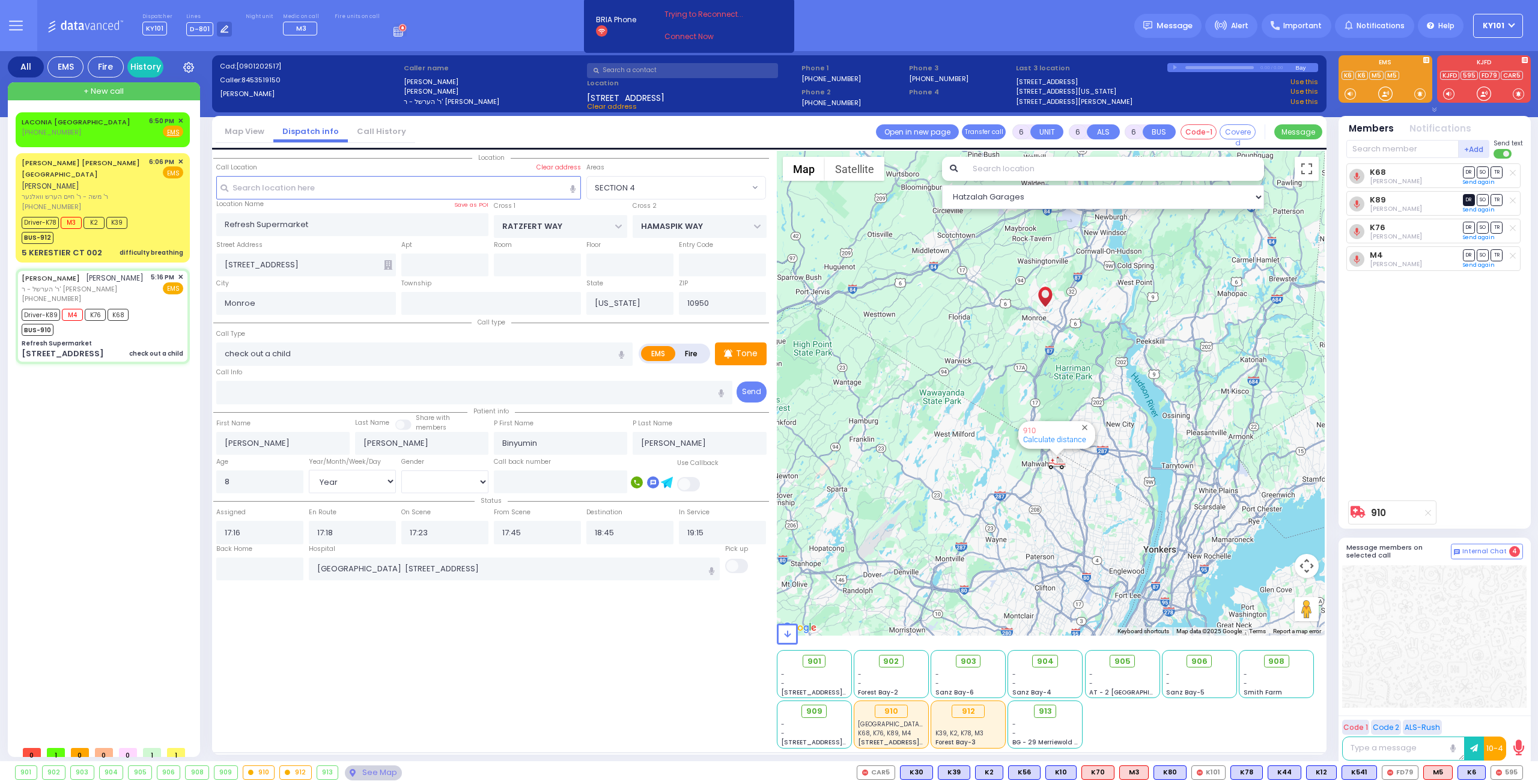
click at [1470, 200] on span "DR" at bounding box center [1469, 200] width 12 height 11
select select
radio input "true"
select select "Year"
select select "[DEMOGRAPHIC_DATA]"
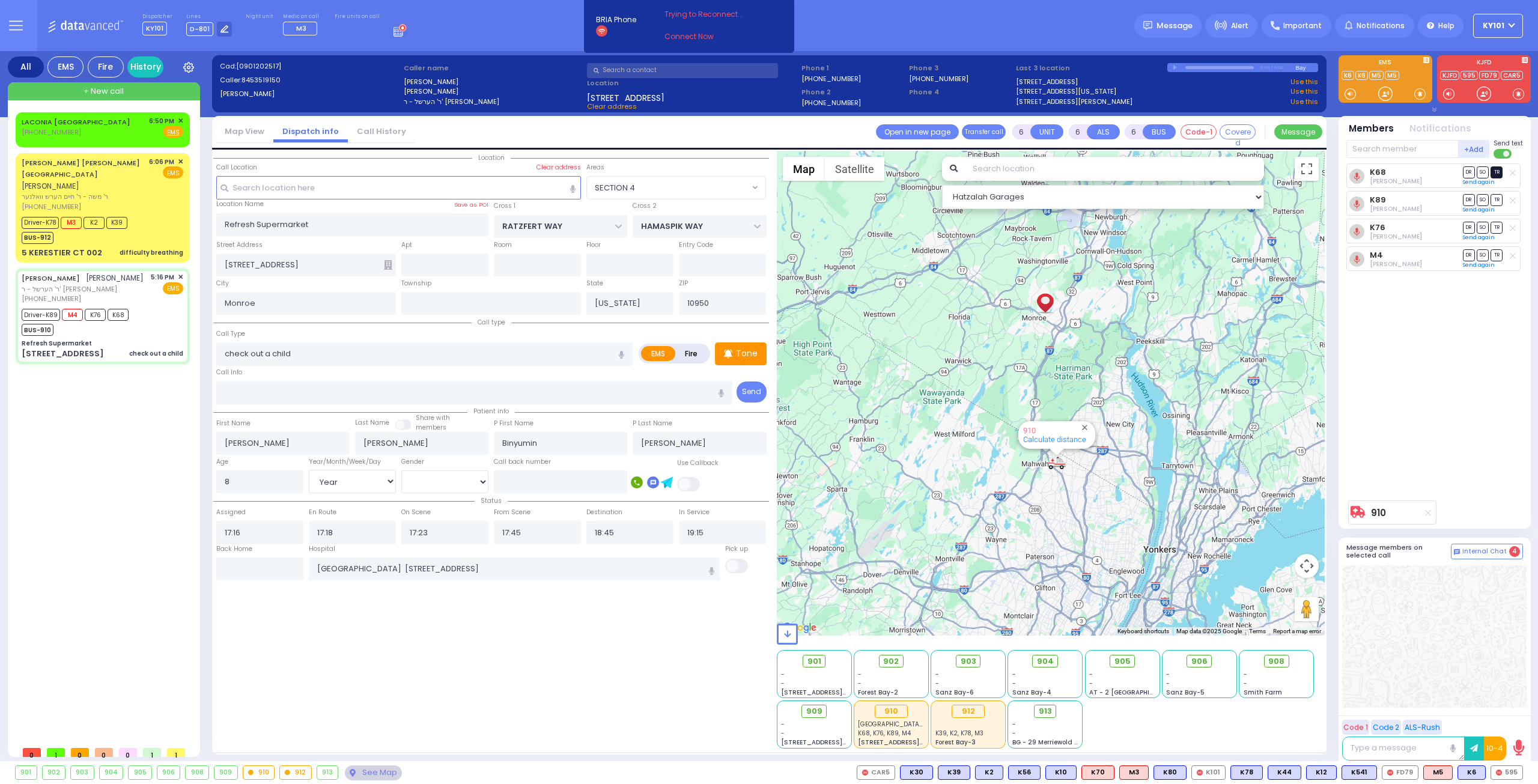
select select "Hatzalah Garages"
select select "SECTION 4"
click at [1480, 225] on span "SO" at bounding box center [1482, 227] width 12 height 11
click at [1482, 250] on span "SO" at bounding box center [1482, 255] width 12 height 11
select select
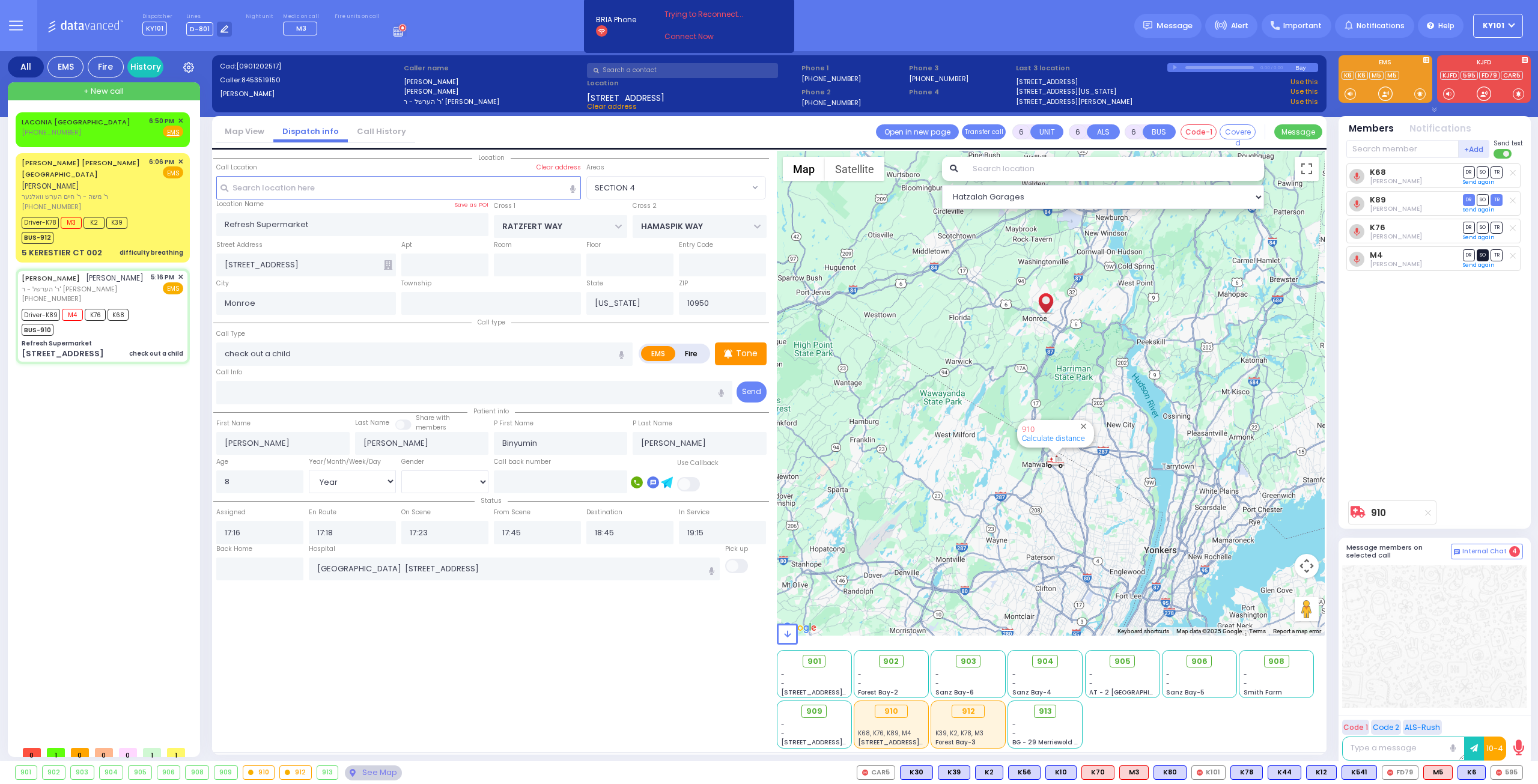
radio input "true"
select select "Year"
select select "[DEMOGRAPHIC_DATA]"
select select "Hatzalah Garages"
select select "SECTION 4"
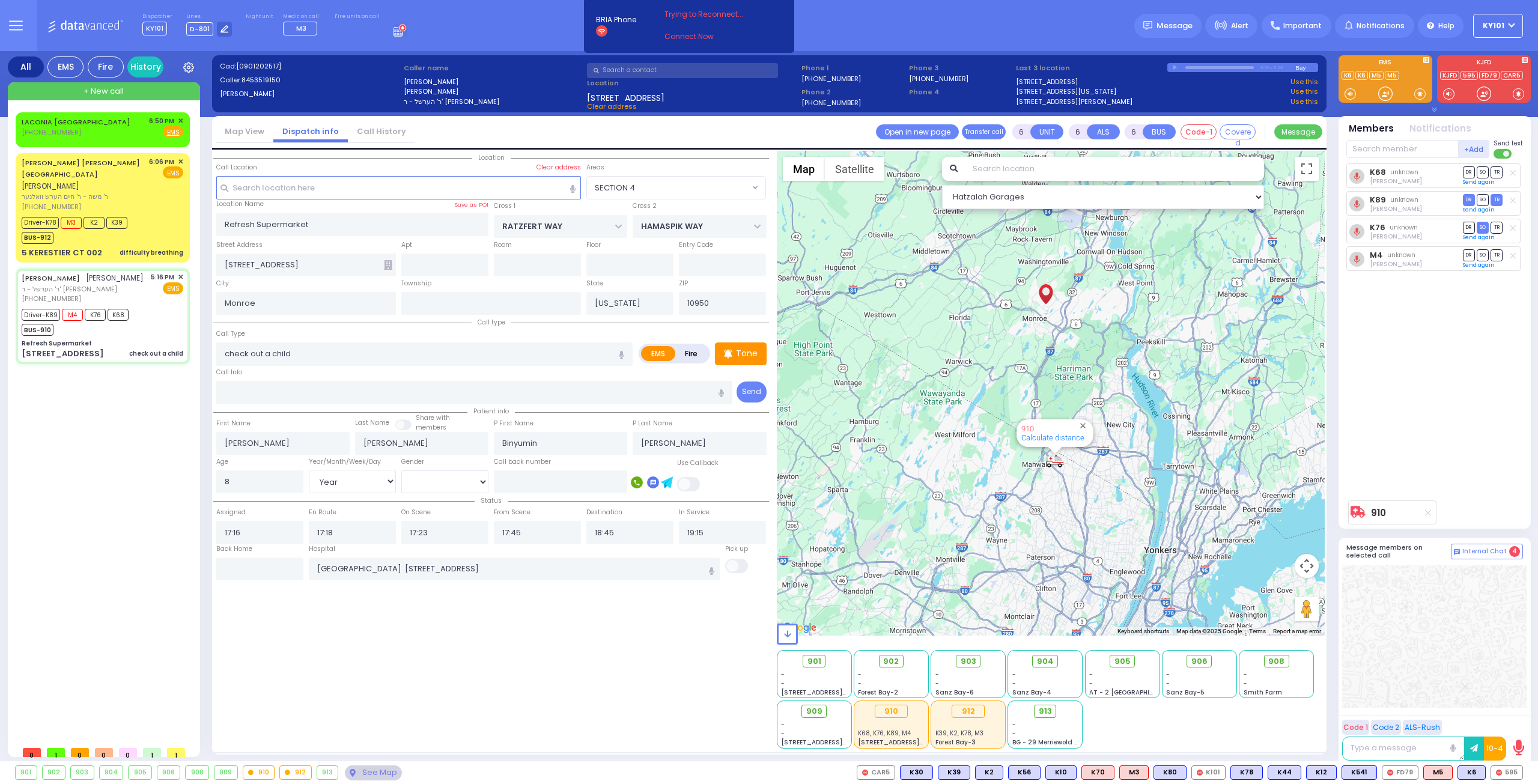
select select
radio input "true"
select select "Year"
select select "[DEMOGRAPHIC_DATA]"
select select "Hatzalah Garages"
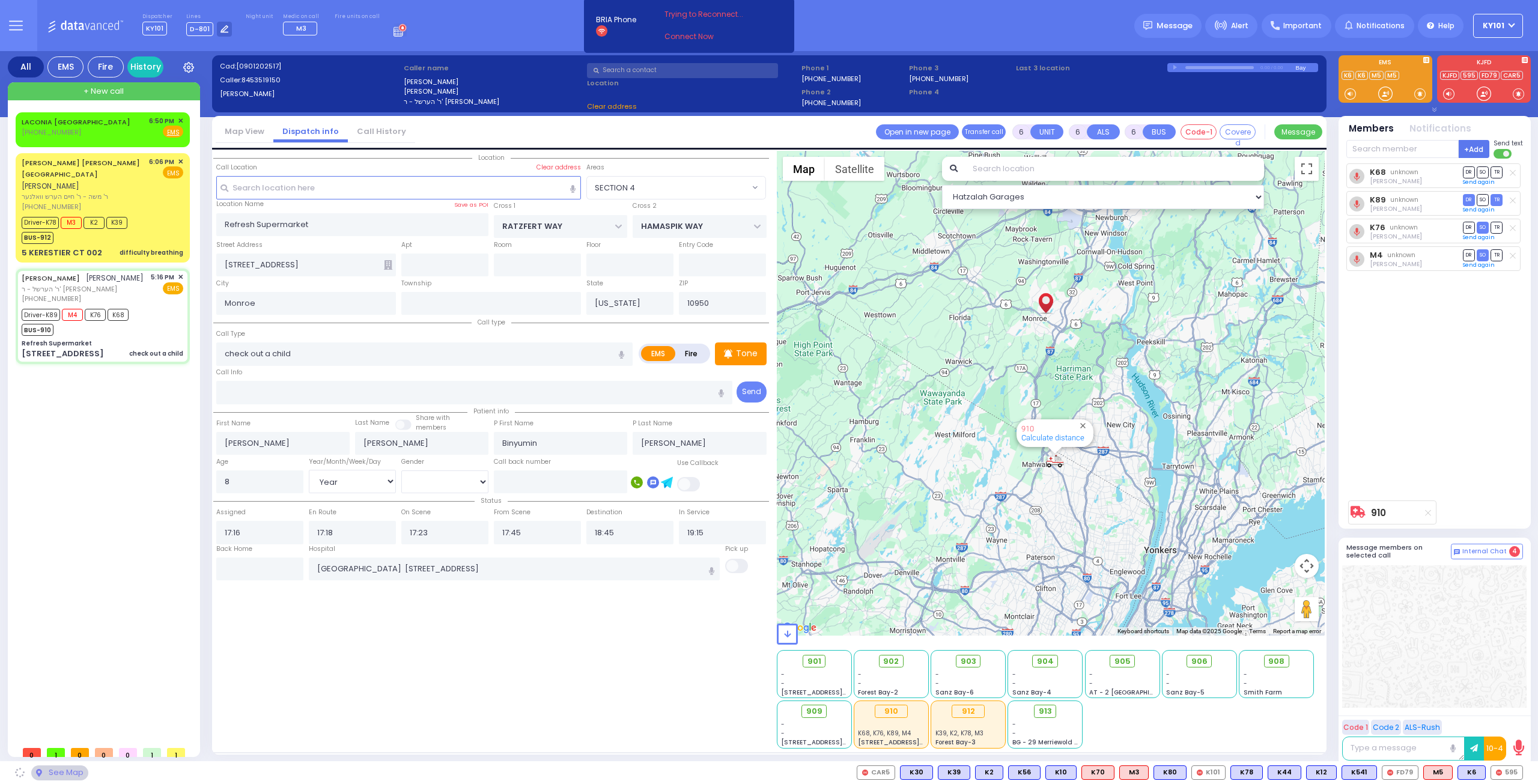
select select "SECTION 4"
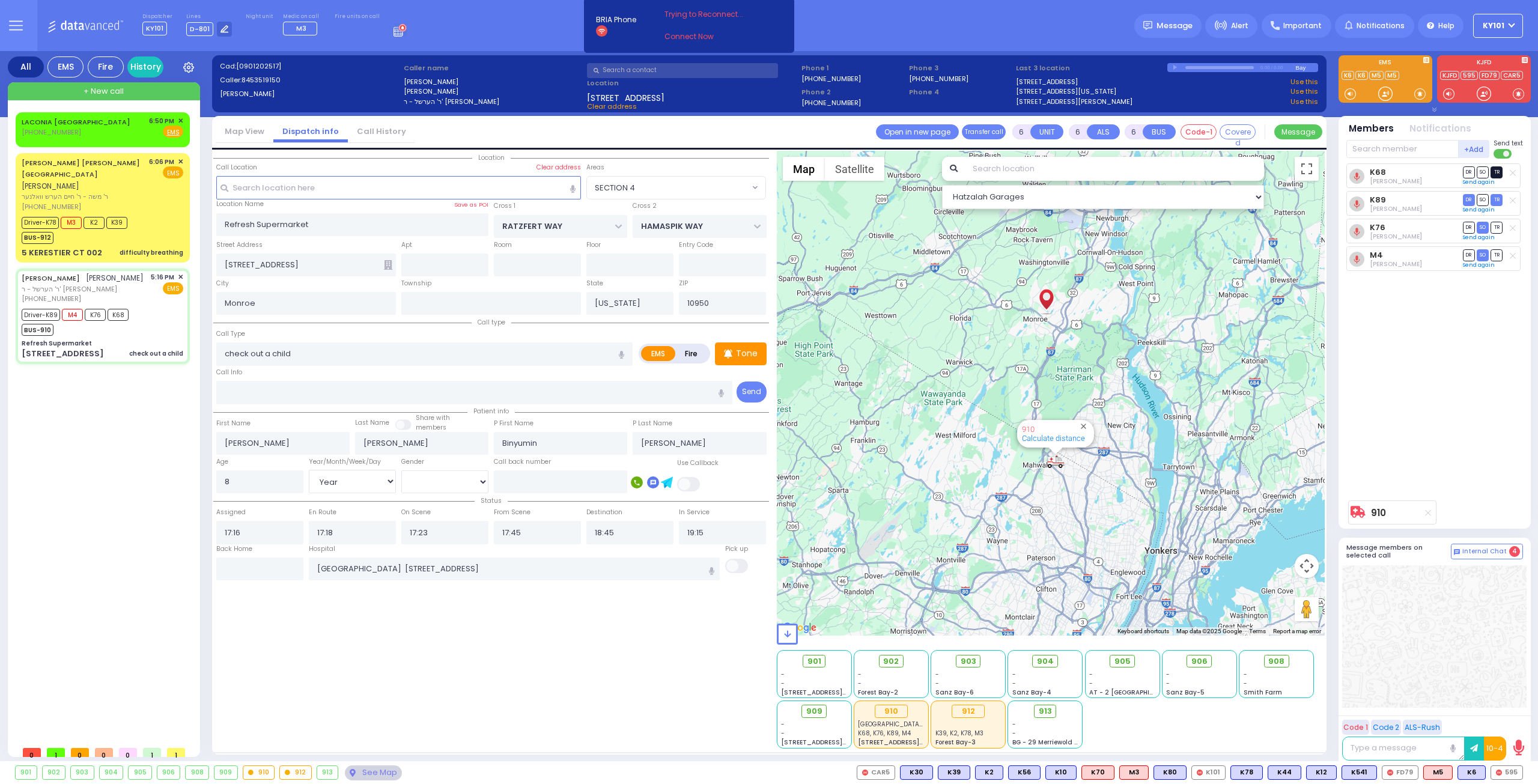
click at [1495, 171] on span "TR" at bounding box center [1496, 172] width 12 height 11
select select
radio input "true"
select select "Year"
select select "[DEMOGRAPHIC_DATA]"
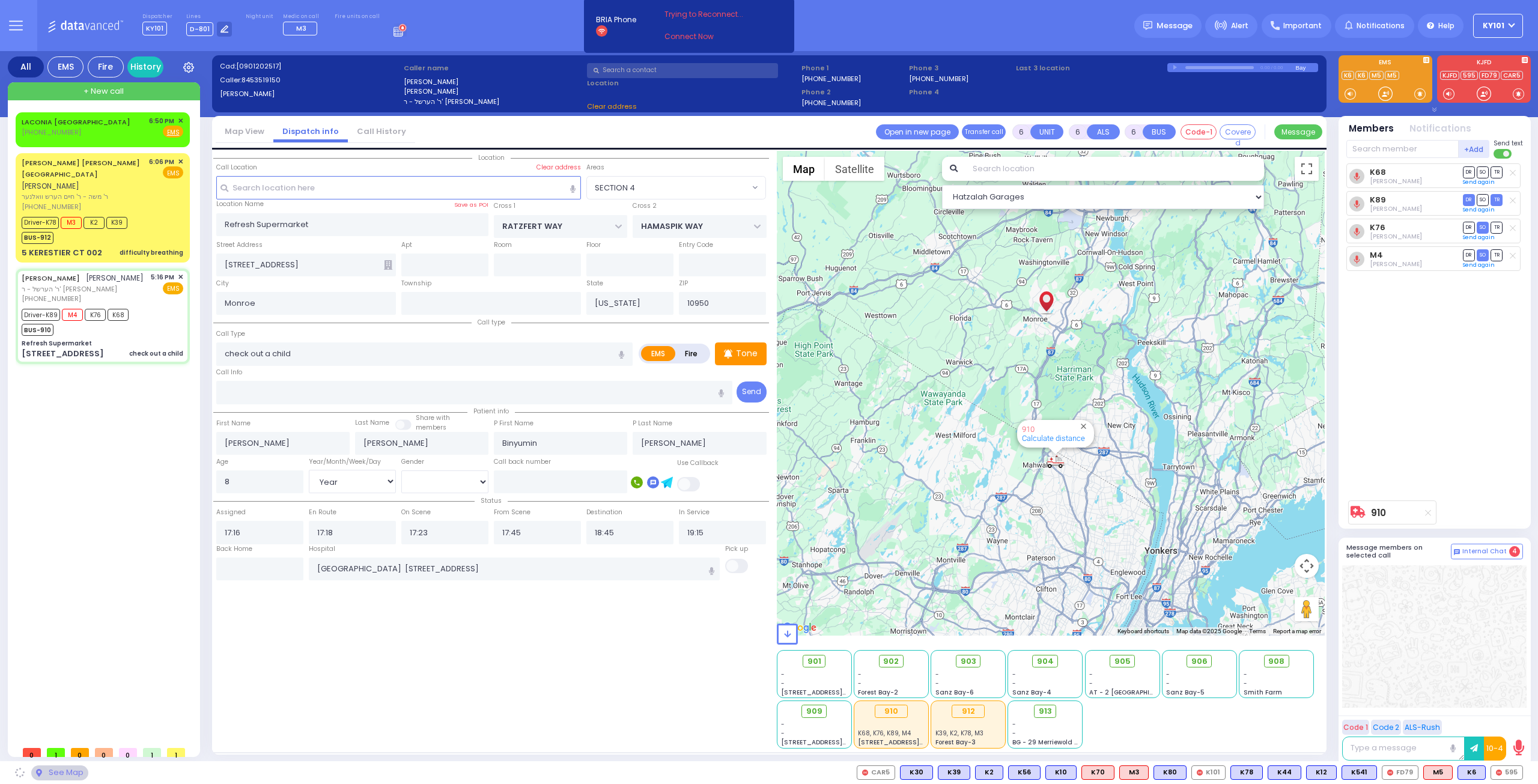
select select "Hatzalah Garages"
select select "SECTION 4"
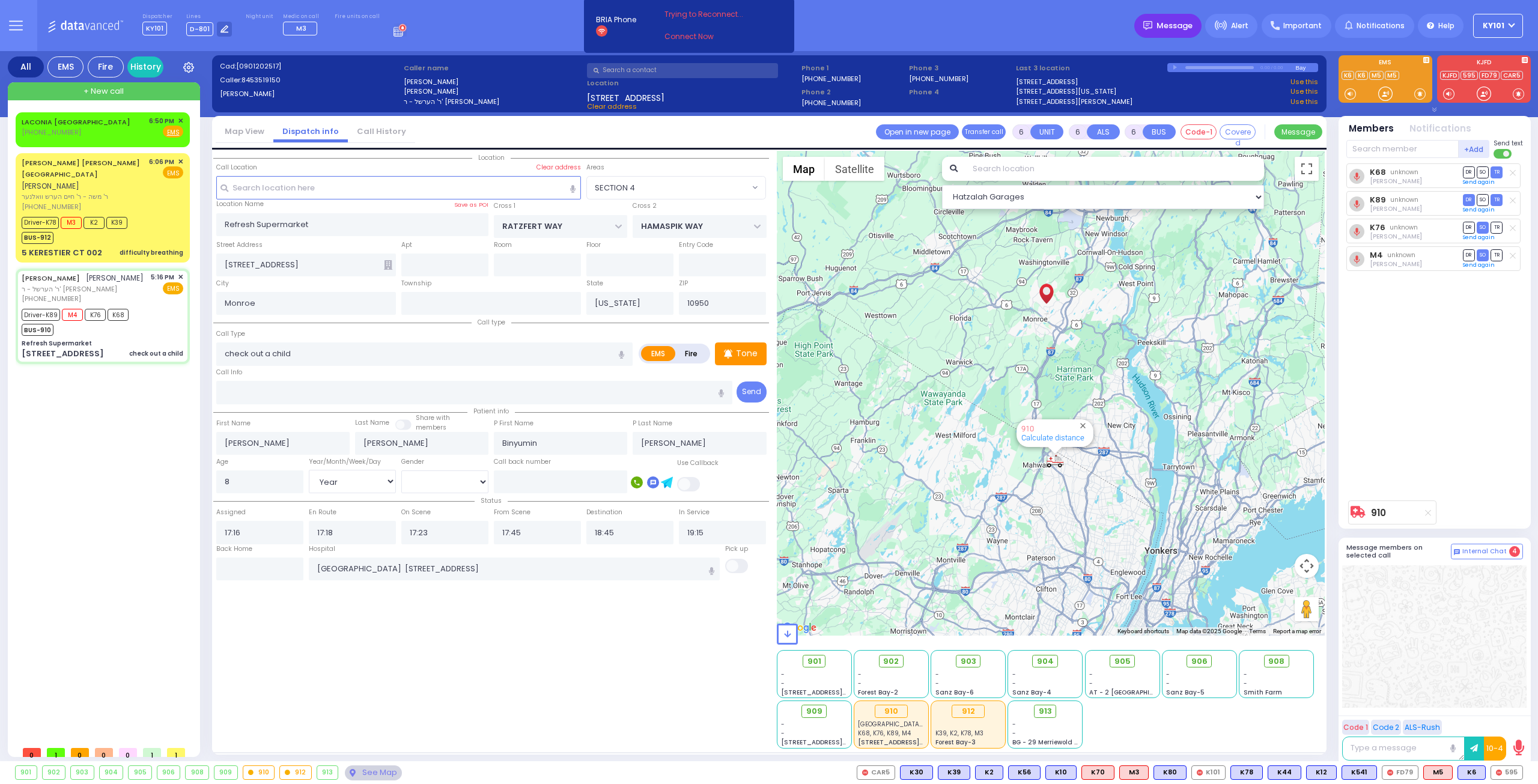
click at [1178, 26] on span "Message" at bounding box center [1174, 26] width 36 height 12
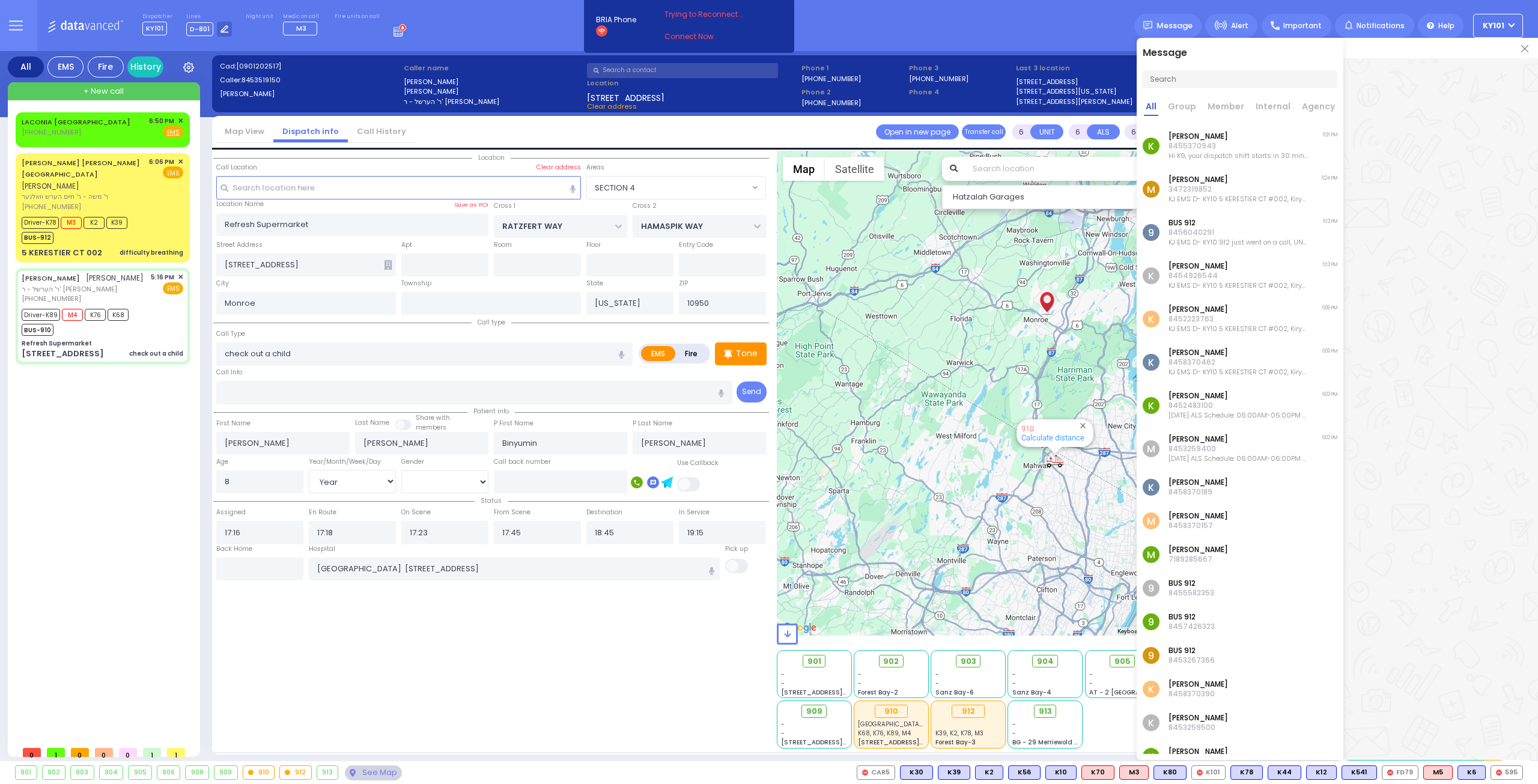
click at [1526, 51] on img at bounding box center [1525, 49] width 8 height 8
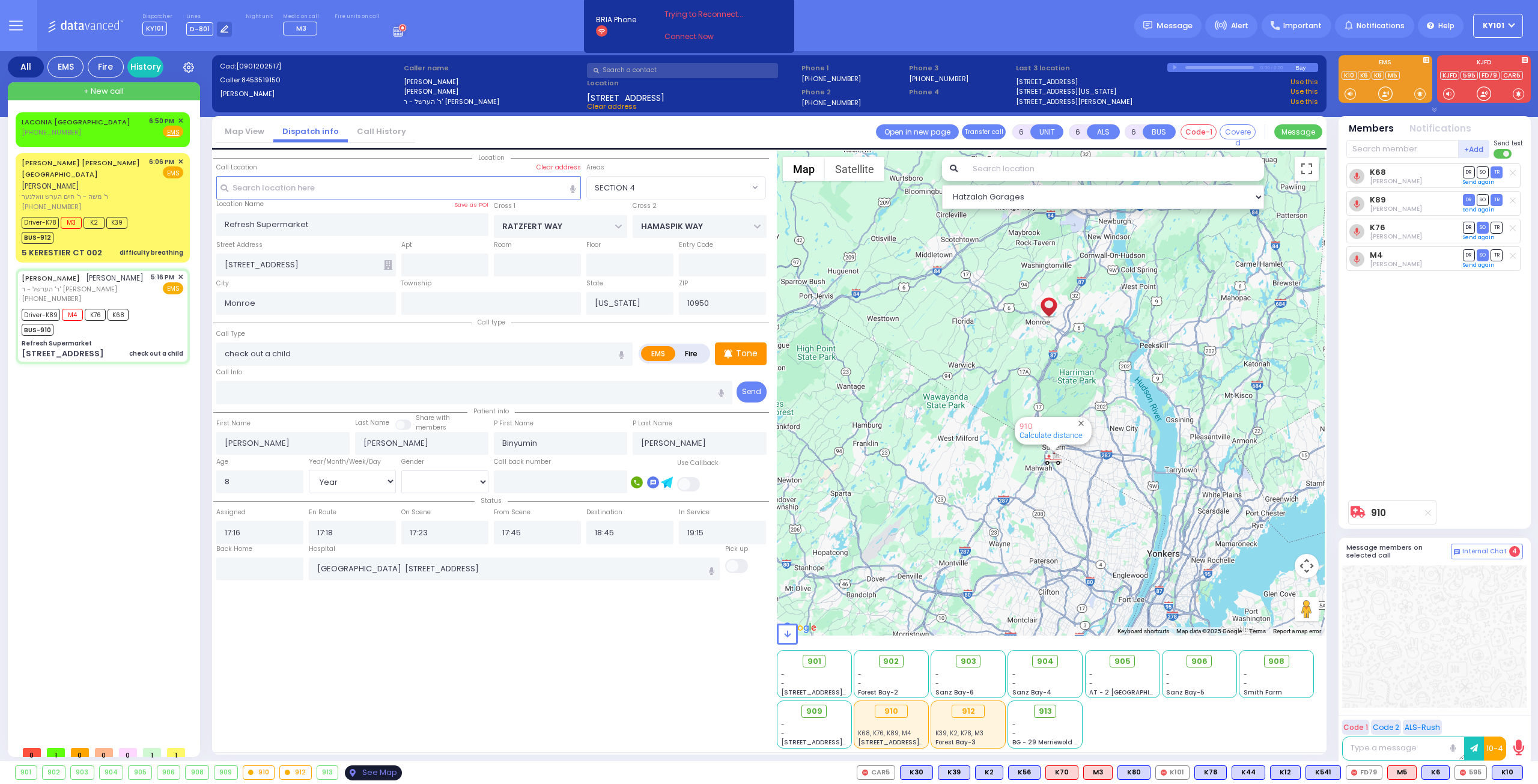
click at [375, 768] on div "See Map" at bounding box center [373, 773] width 56 height 15
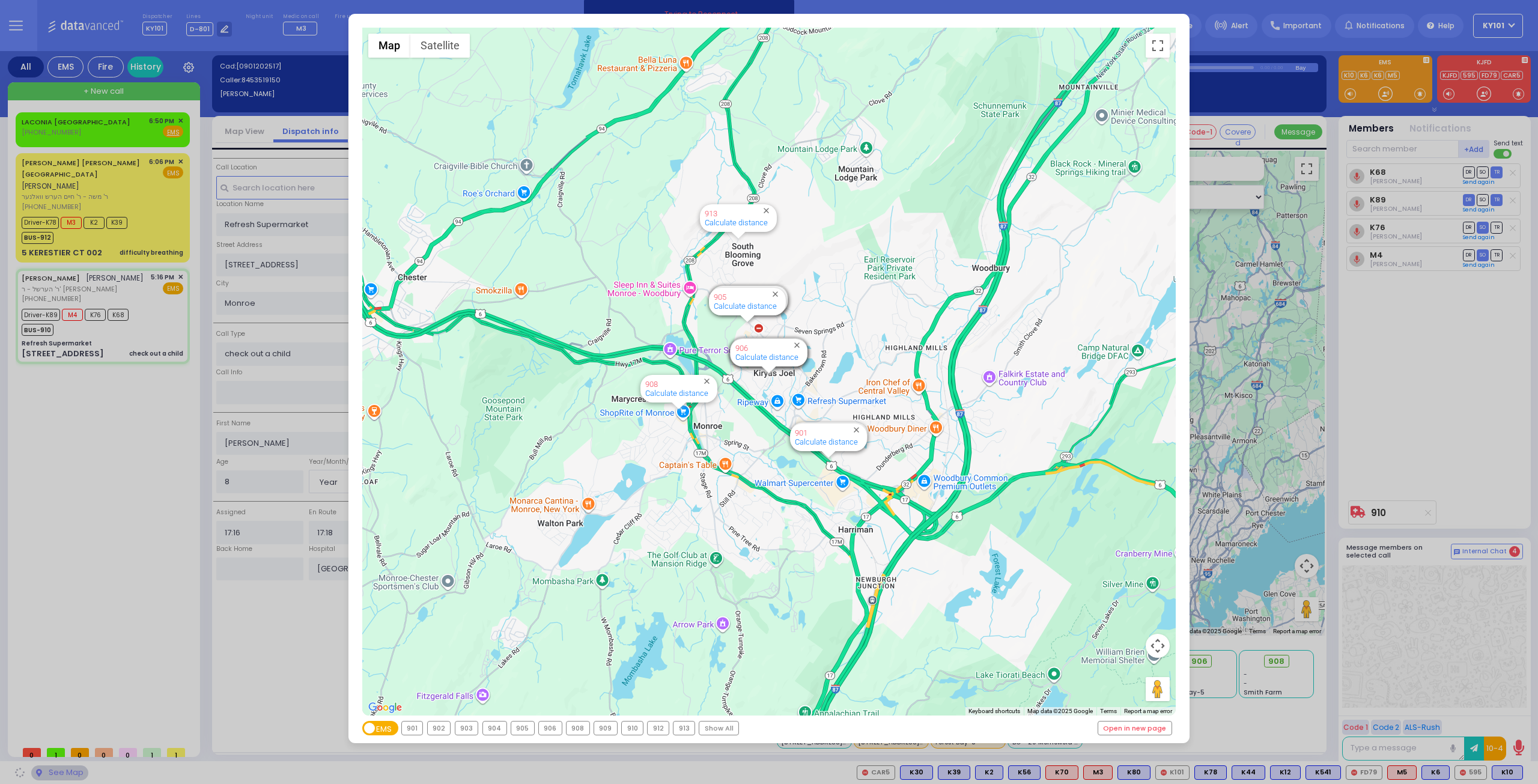
select select
radio input "true"
select select "Year"
select select "[DEMOGRAPHIC_DATA]"
select select "Hatzalah Garages"
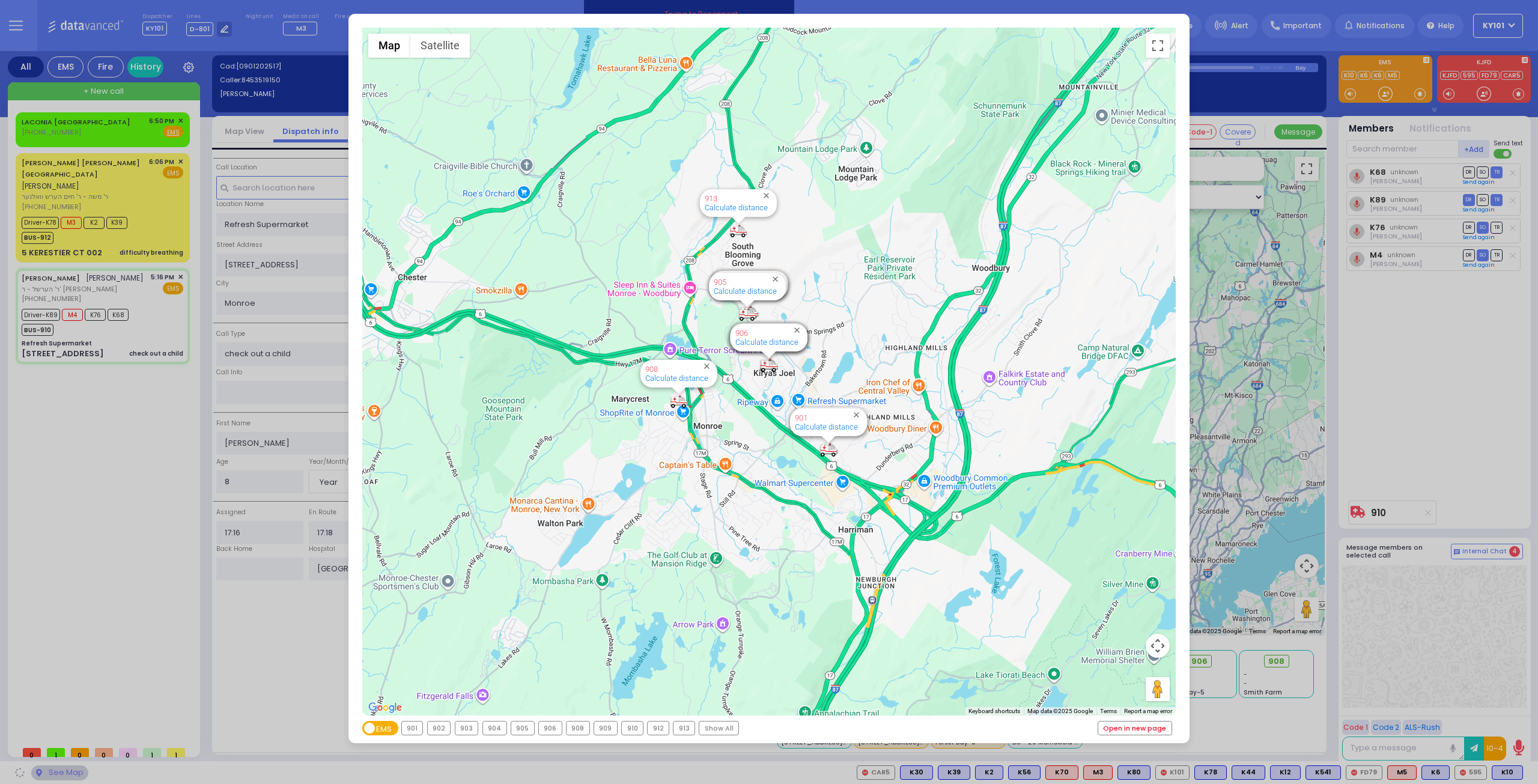
click at [1133, 726] on link "Open in new page" at bounding box center [1134, 728] width 73 height 13
select select "SECTION 4"
select select
radio input "true"
select select "Year"
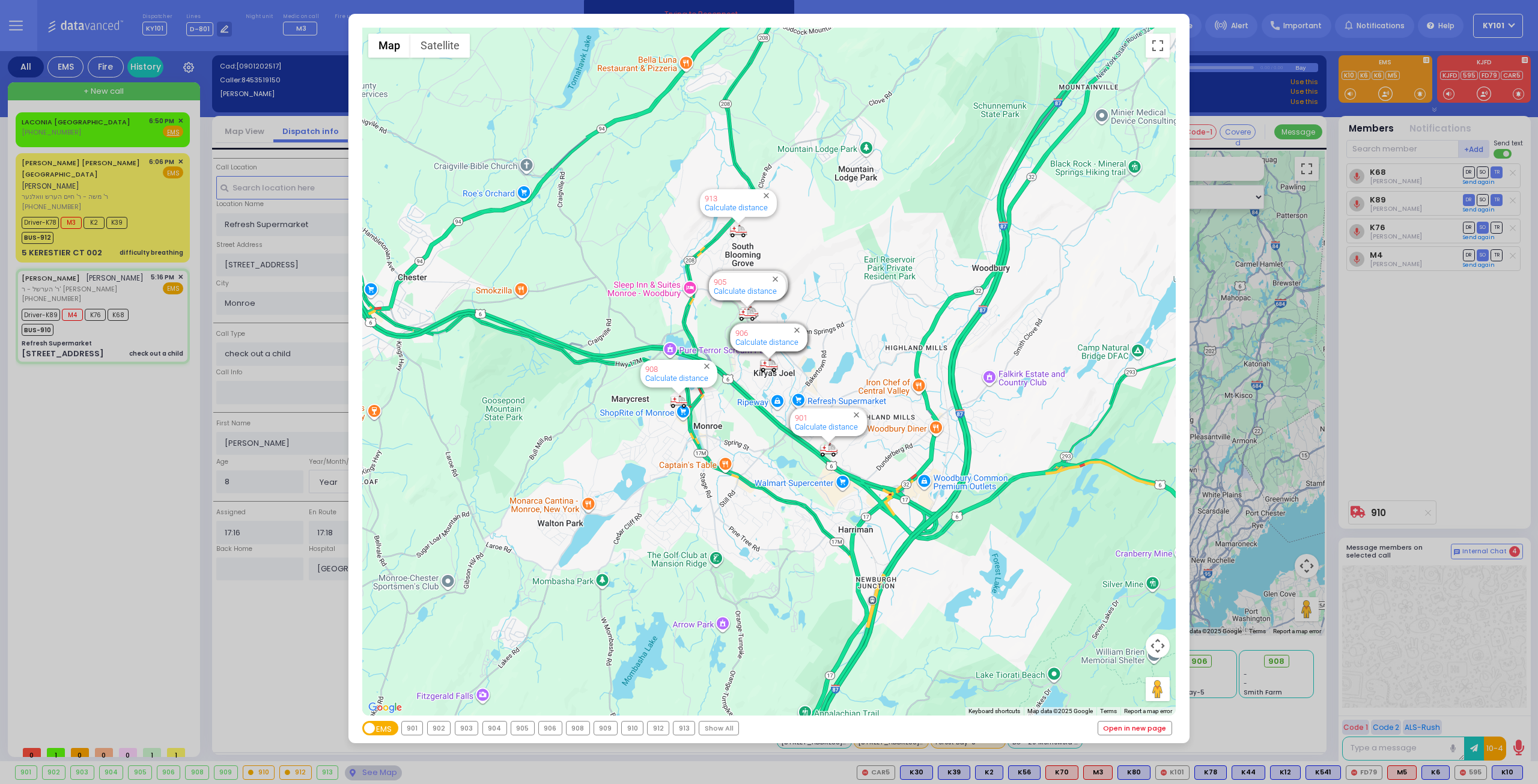
select select "[DEMOGRAPHIC_DATA]"
select select "Hatzalah Garages"
select select
radio input "true"
select select "Year"
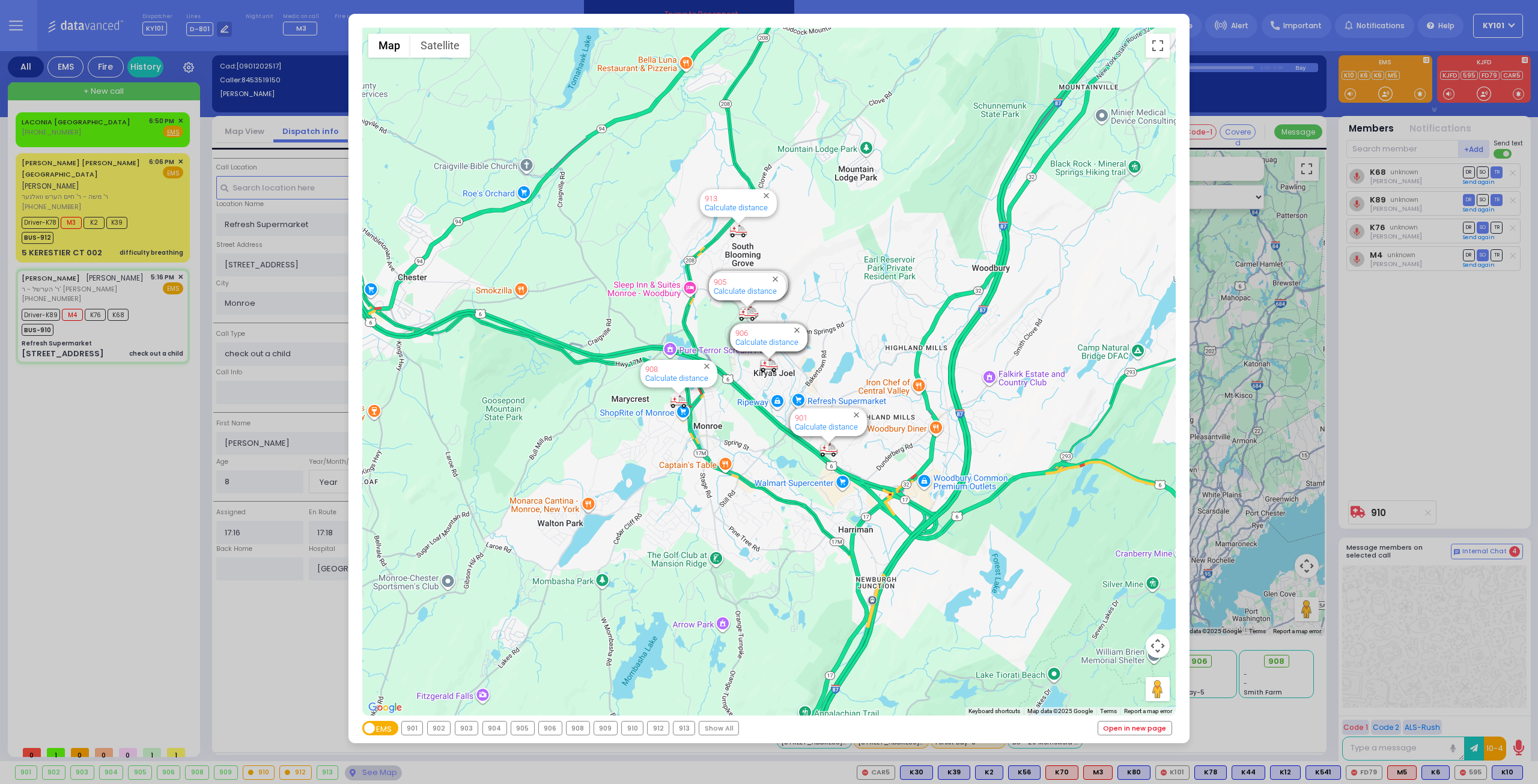
select select "[DEMOGRAPHIC_DATA]"
select select
select select "Hatzalah Garages"
select select "SECTION 4"
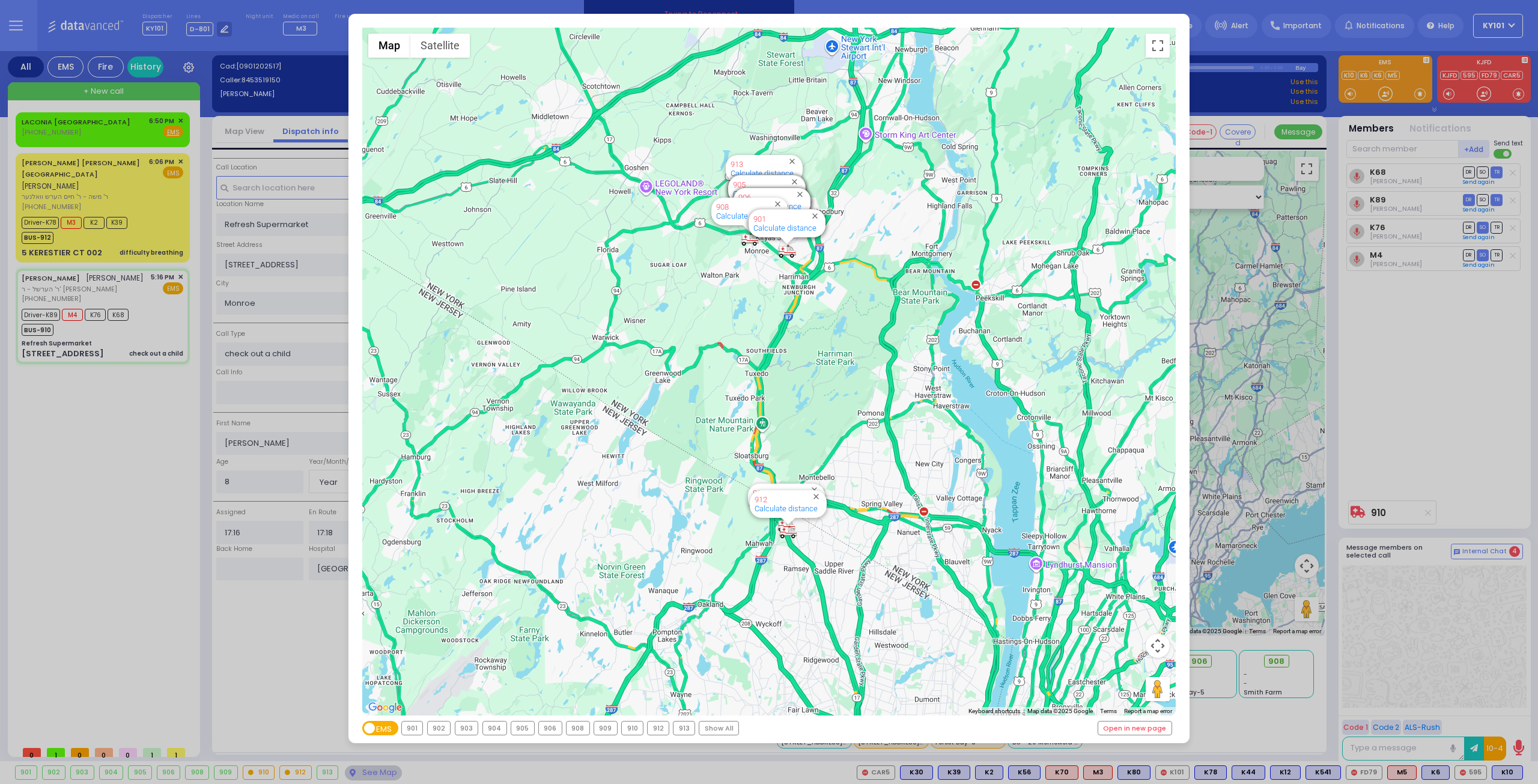
click at [1394, 353] on div "← Move left → Move right ↑ Move up ↓ Move down + Zoom in - Zoom out Home Jump l…" at bounding box center [769, 392] width 1538 height 784
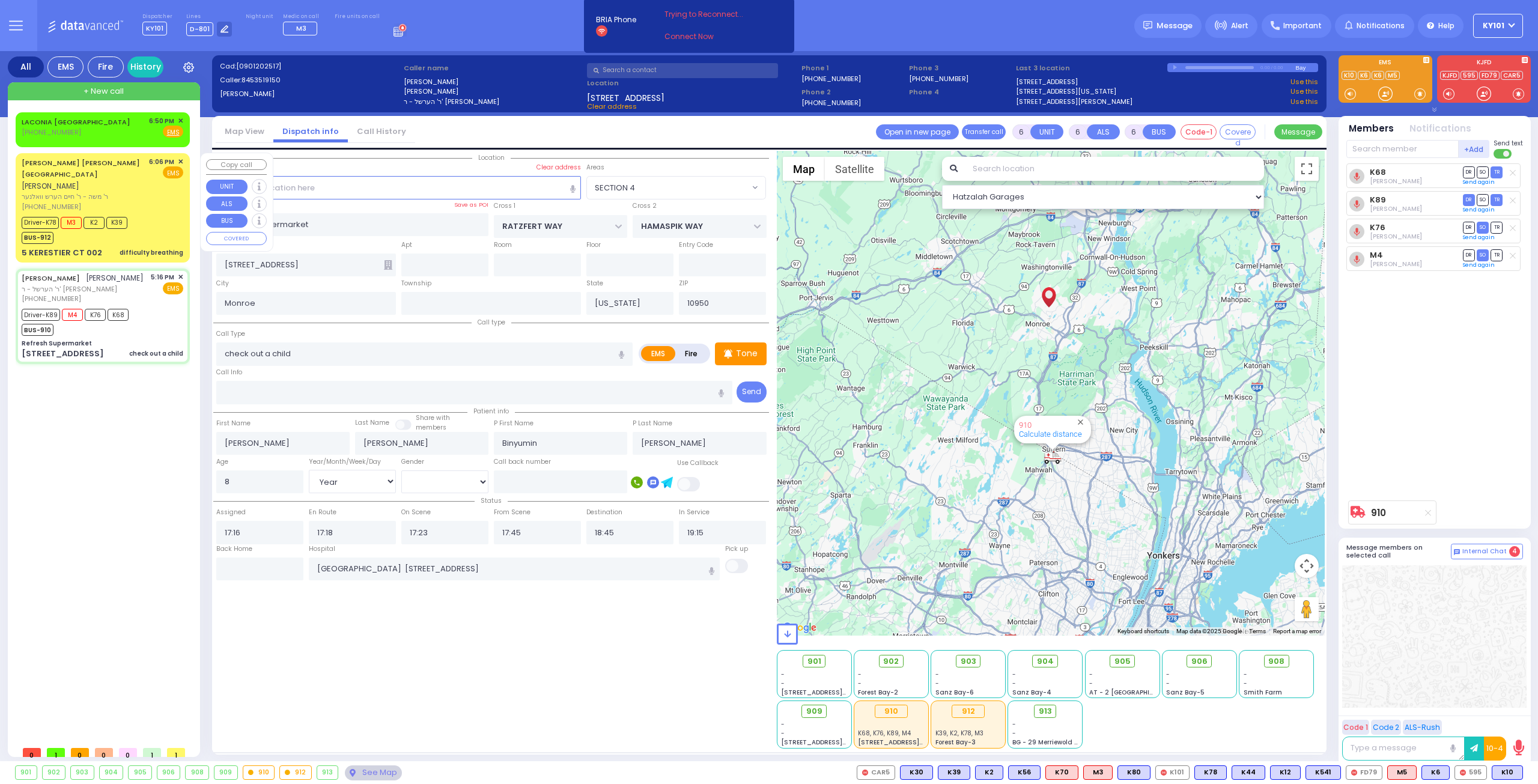
click at [133, 223] on div "Driver-K78 M3 K2 K39 BUS-912" at bounding box center [78, 229] width 113 height 30
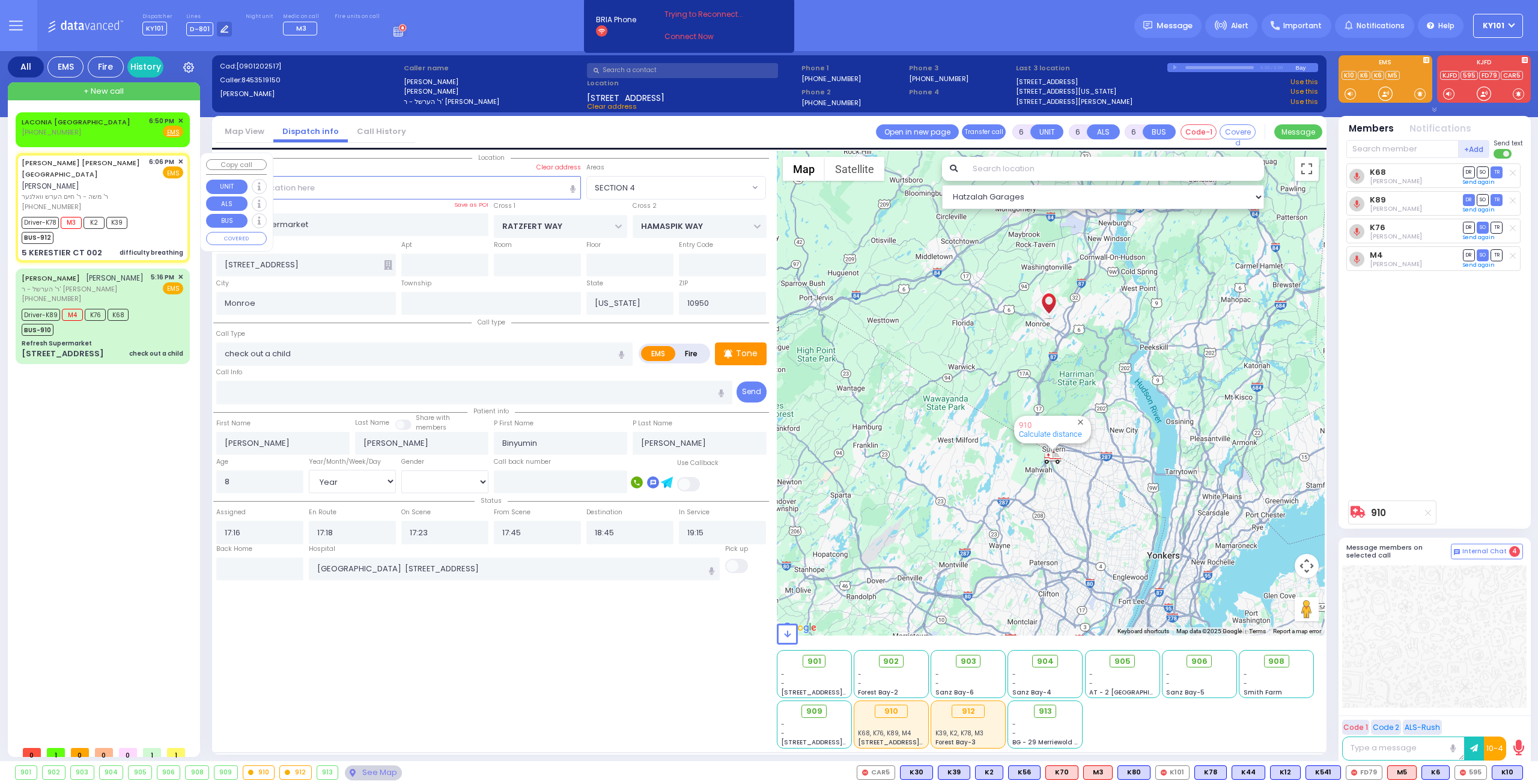
select select
type input "difficulty breathing"
radio input "true"
type input "[PERSON_NAME]"
type input "MAYEROVITZ"
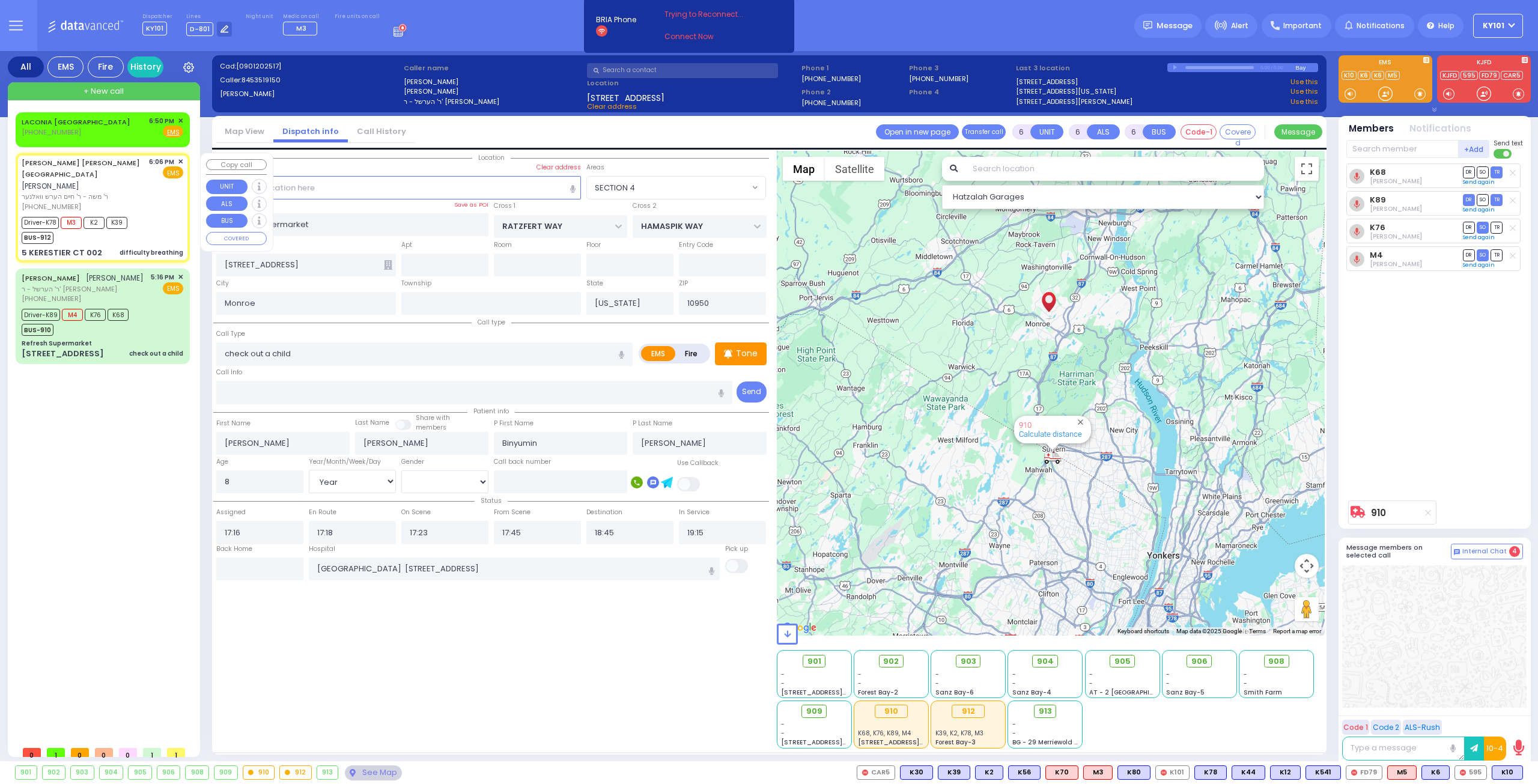
type input "[PERSON_NAME]"
type input "MAYEROVITZ"
type input "2"
select select "Year"
select select "[DEMOGRAPHIC_DATA]"
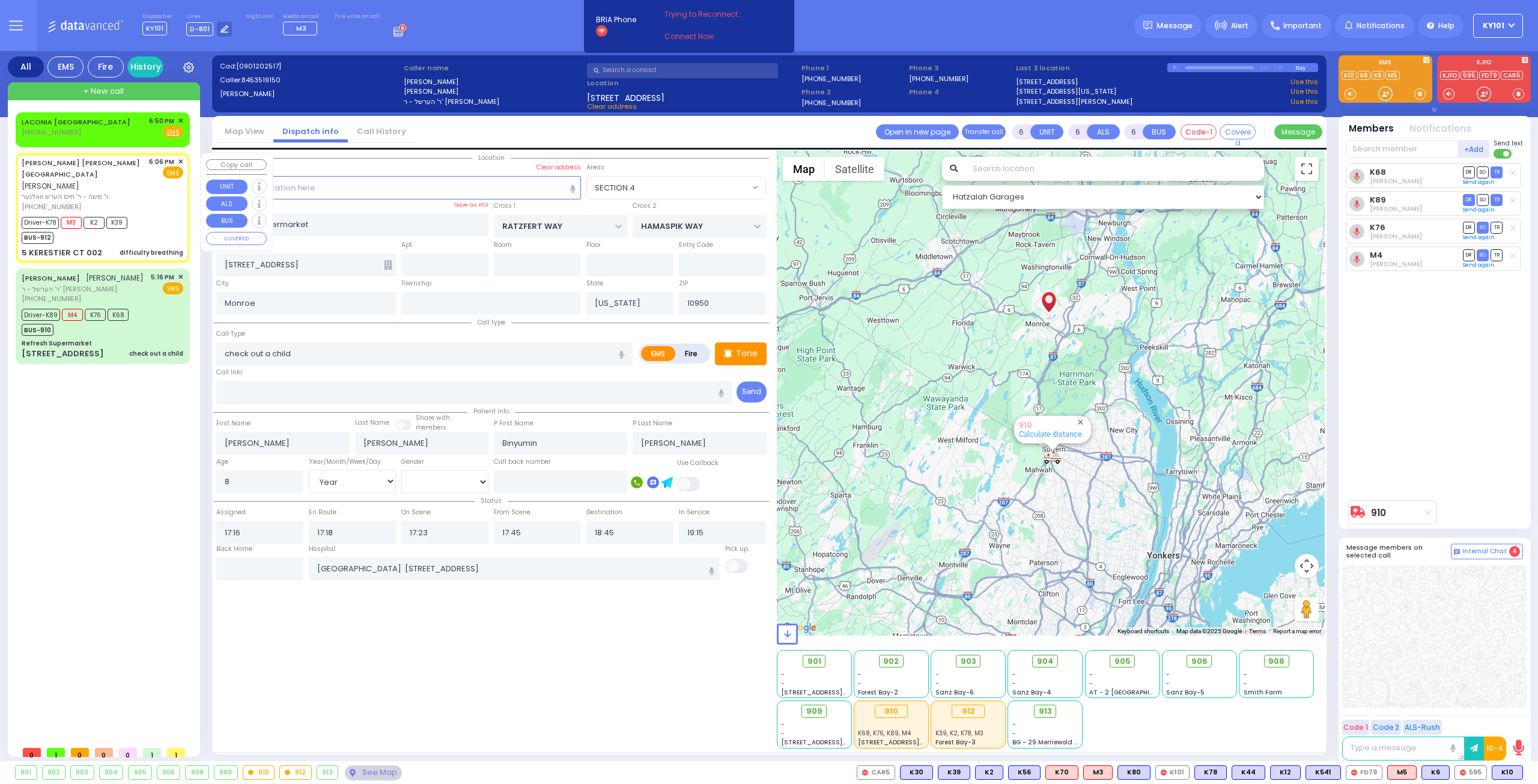
type input "18:06"
type input "18:09"
type input "18:12"
type input "18:24"
type input "[US_STATE][GEOGRAPHIC_DATA]- [GEOGRAPHIC_DATA] [STREET_ADDRESS][US_STATE]"
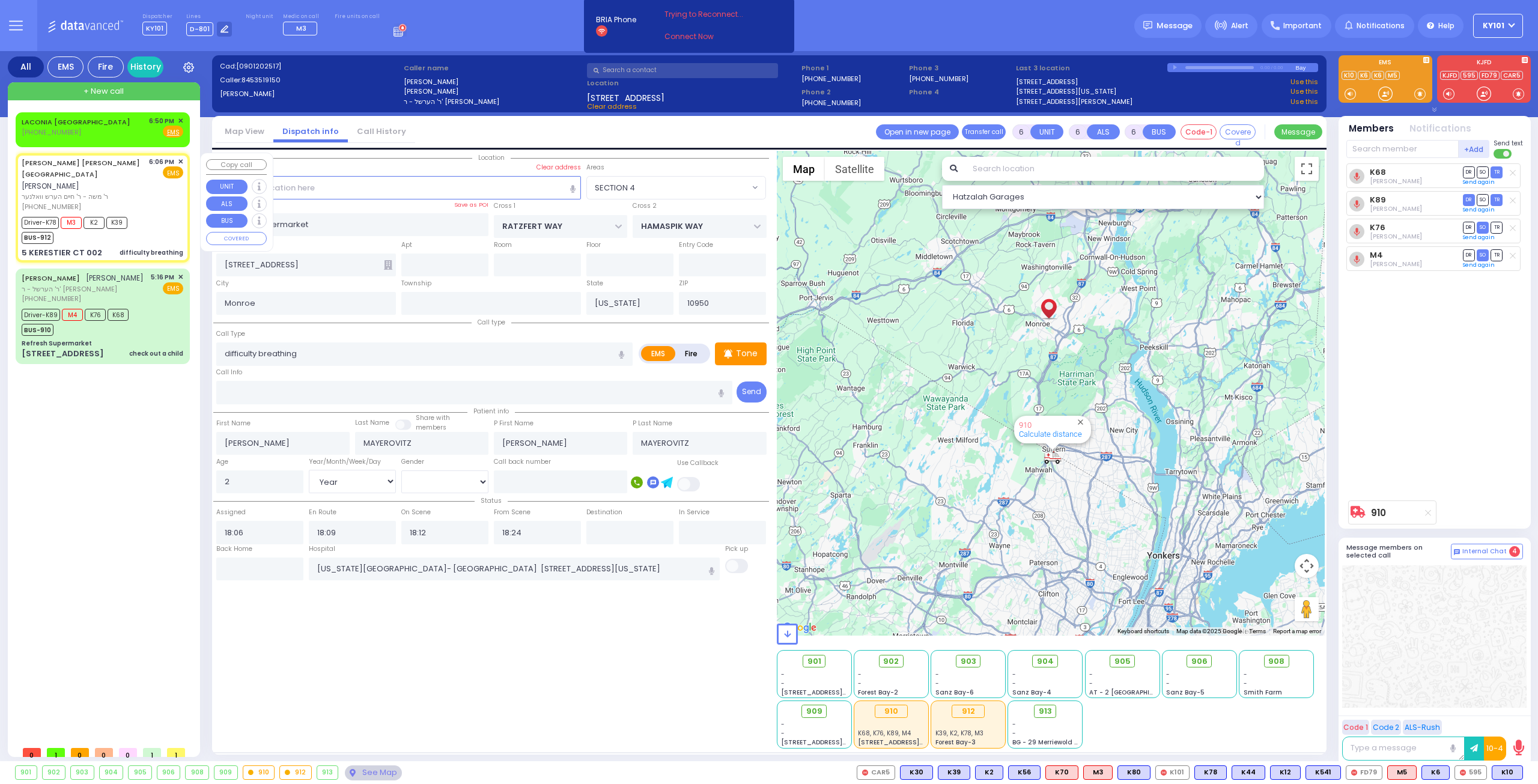
select select "Hatzalah Garages"
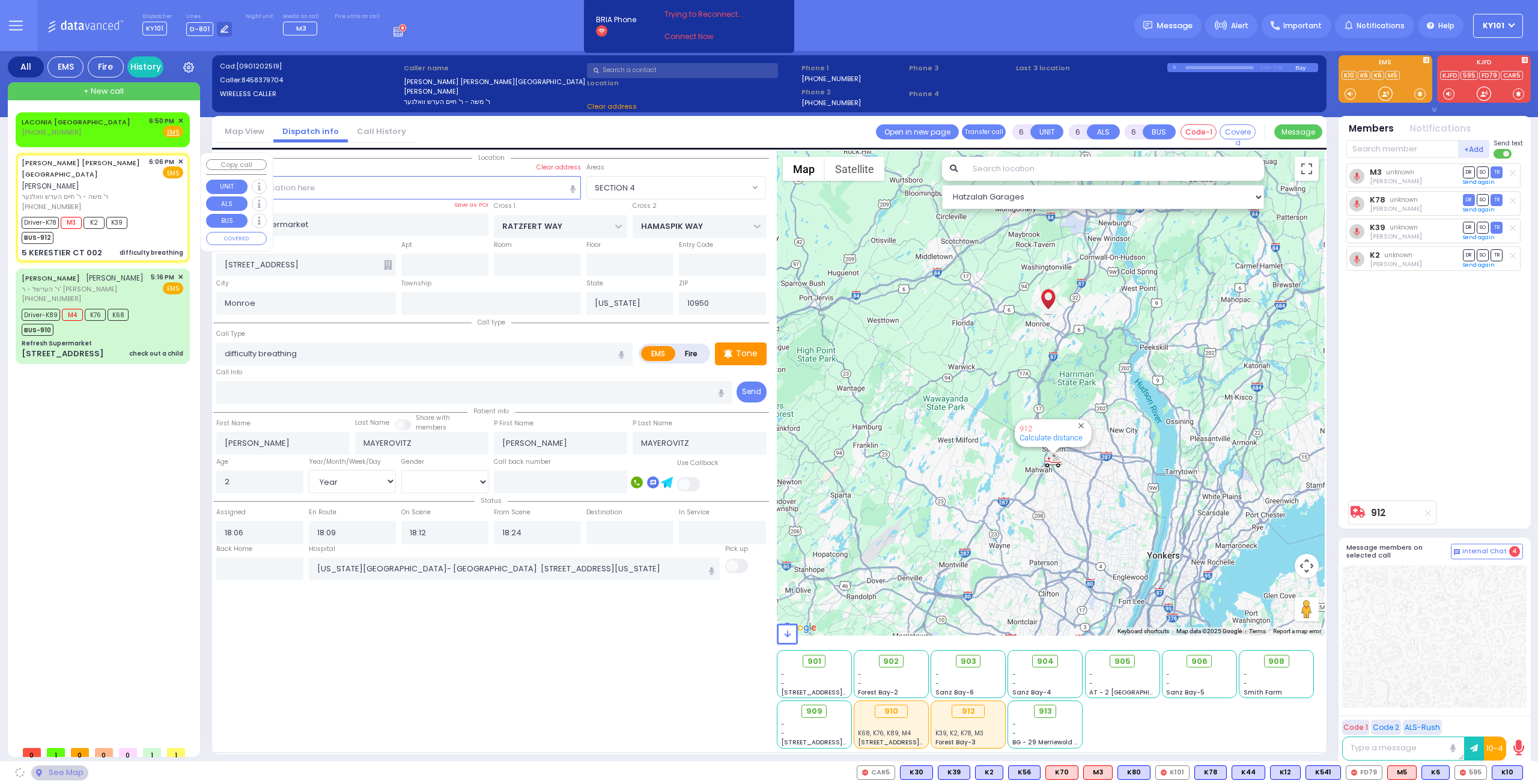
type input "[PERSON_NAME] BLVD"
type input "KAHAN DR"
type input "5 KERESTIER CT"
type input "002"
type input "[PERSON_NAME]"
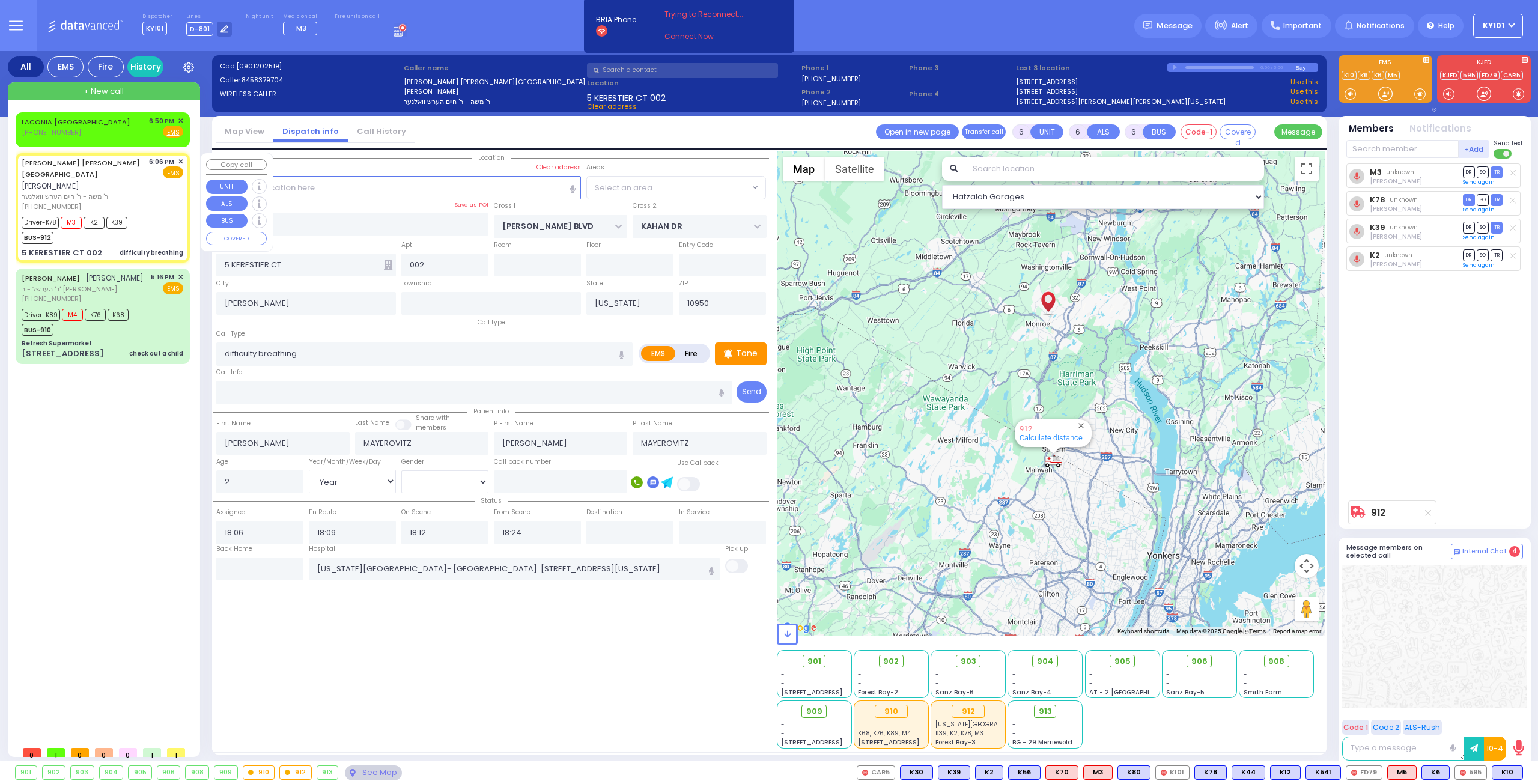
select select "SECTION 4"
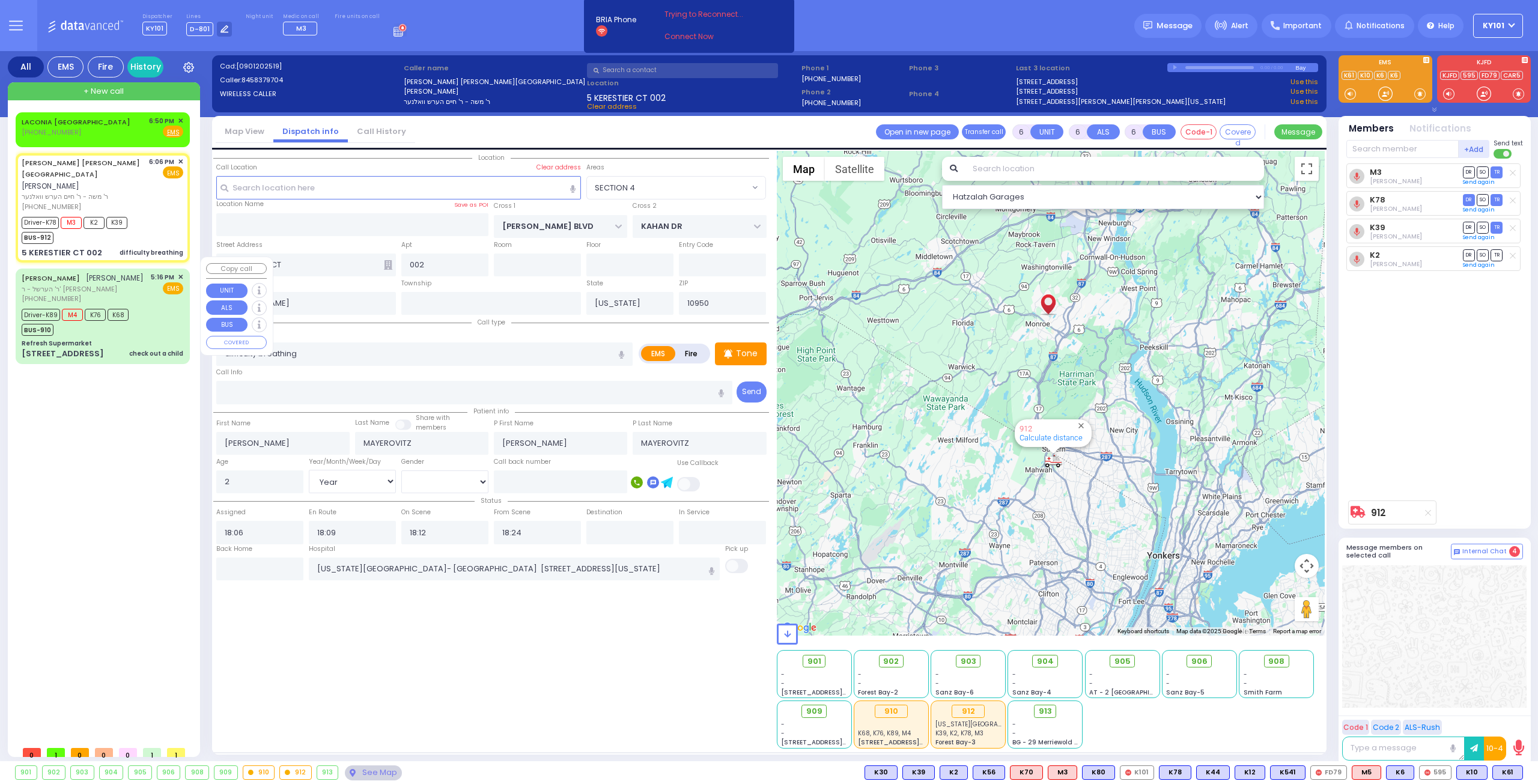
click at [99, 339] on div "Refresh Supermarket" at bounding box center [103, 344] width 161 height 9
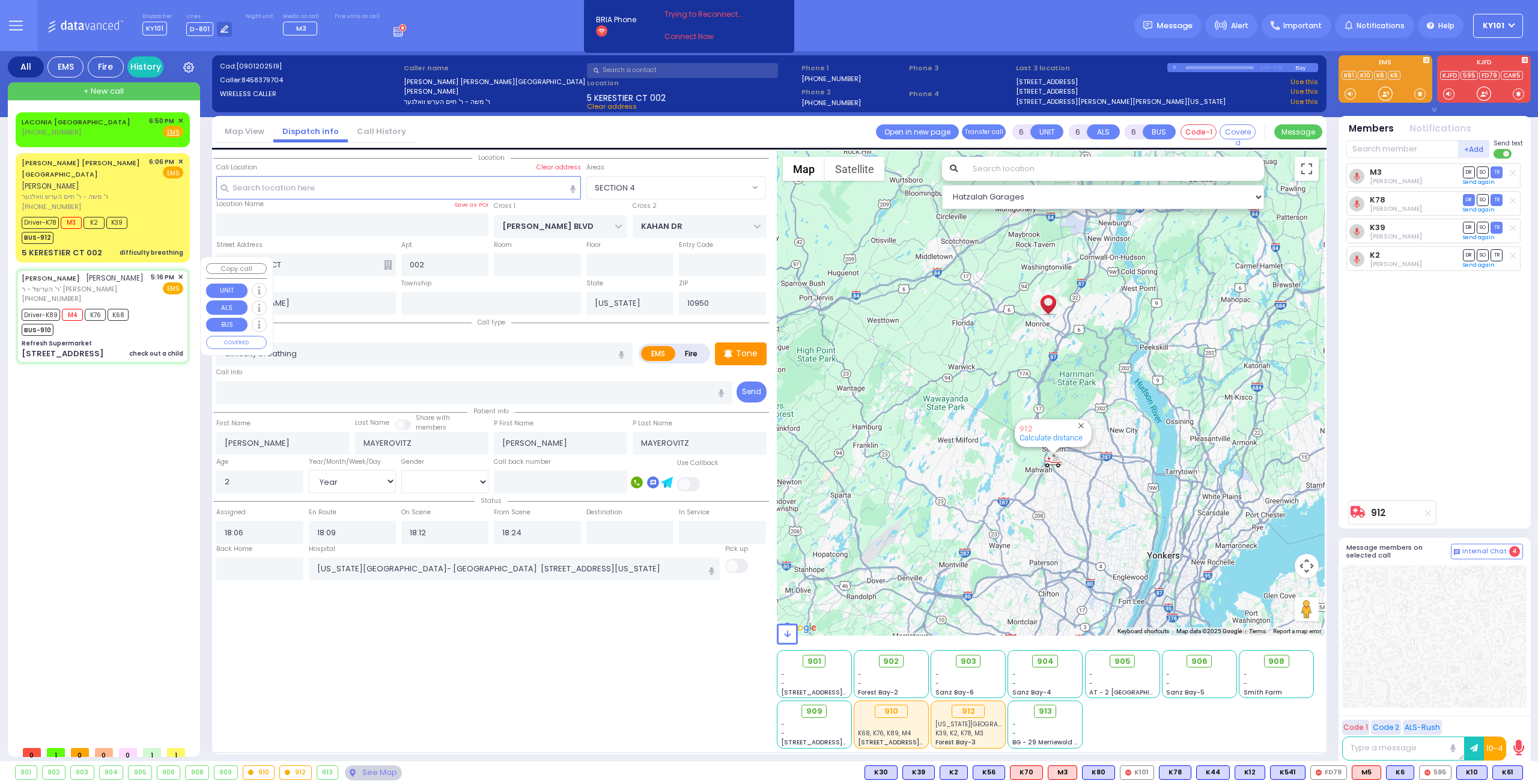
select select
type input "check out a child"
radio input "true"
type input "[PERSON_NAME]"
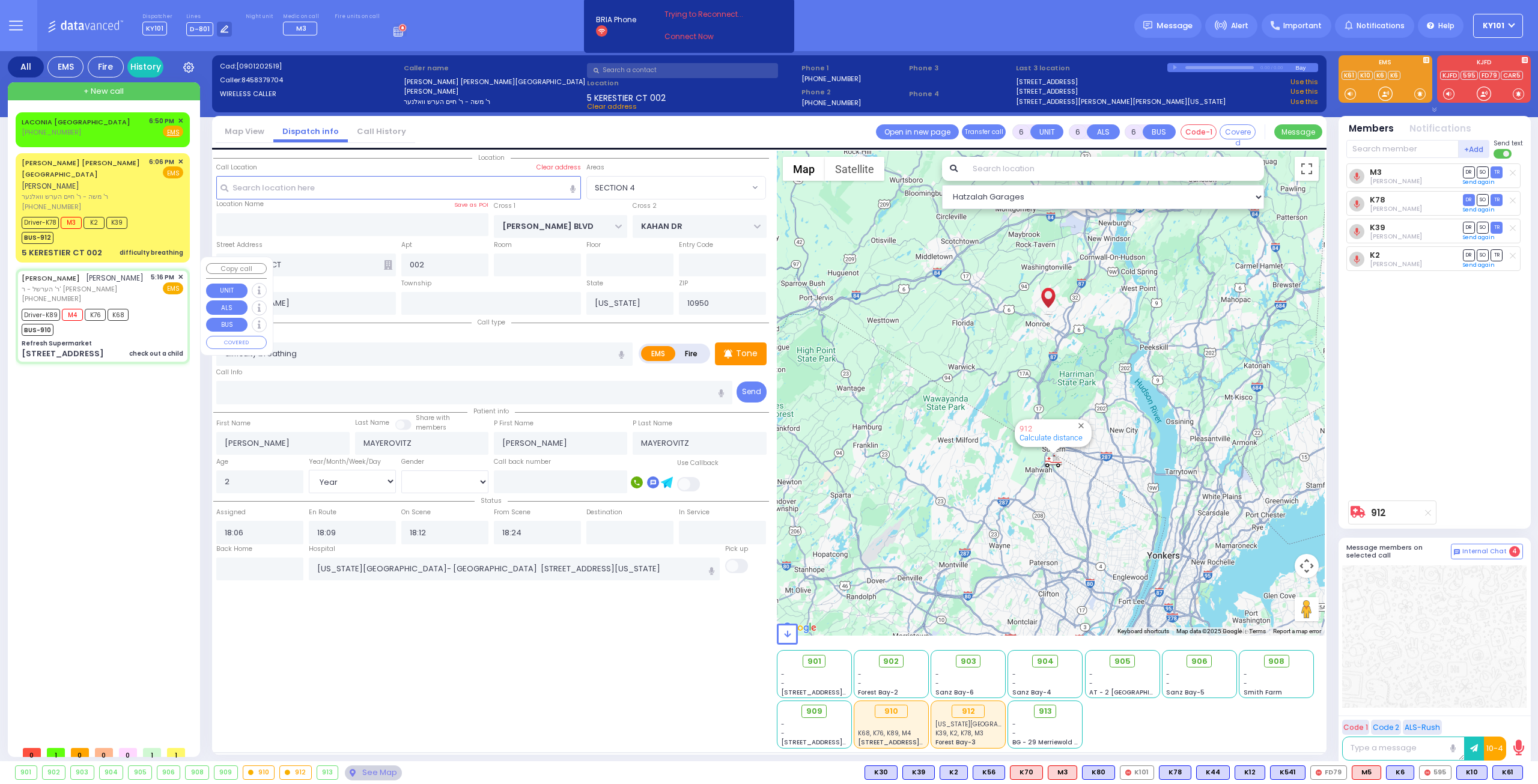
type input "Binyumin"
type input "[PERSON_NAME]"
type input "8"
select select "Year"
select select "[DEMOGRAPHIC_DATA]"
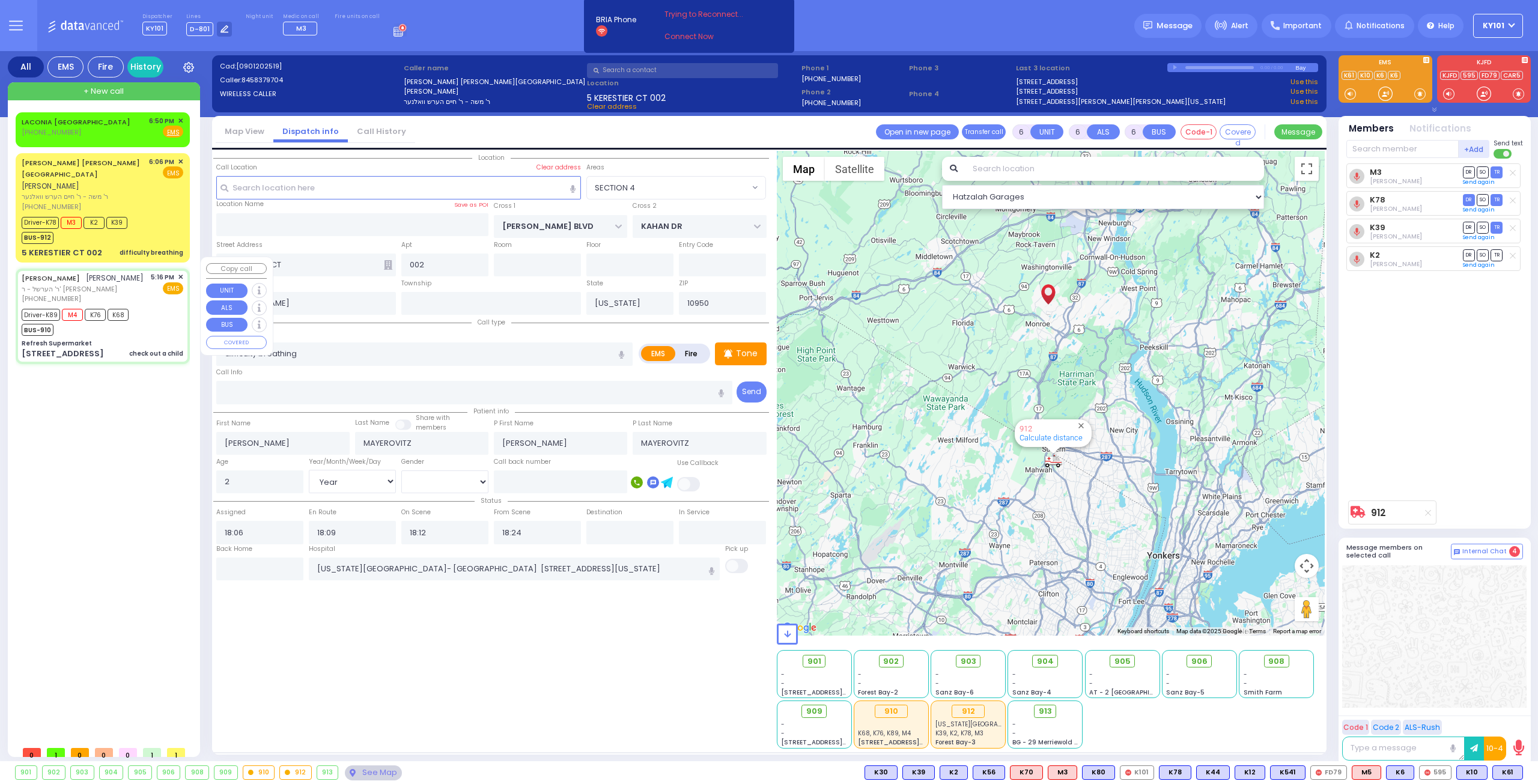
type input "17:16"
type input "17:18"
type input "17:23"
type input "17:45"
type input "18:45"
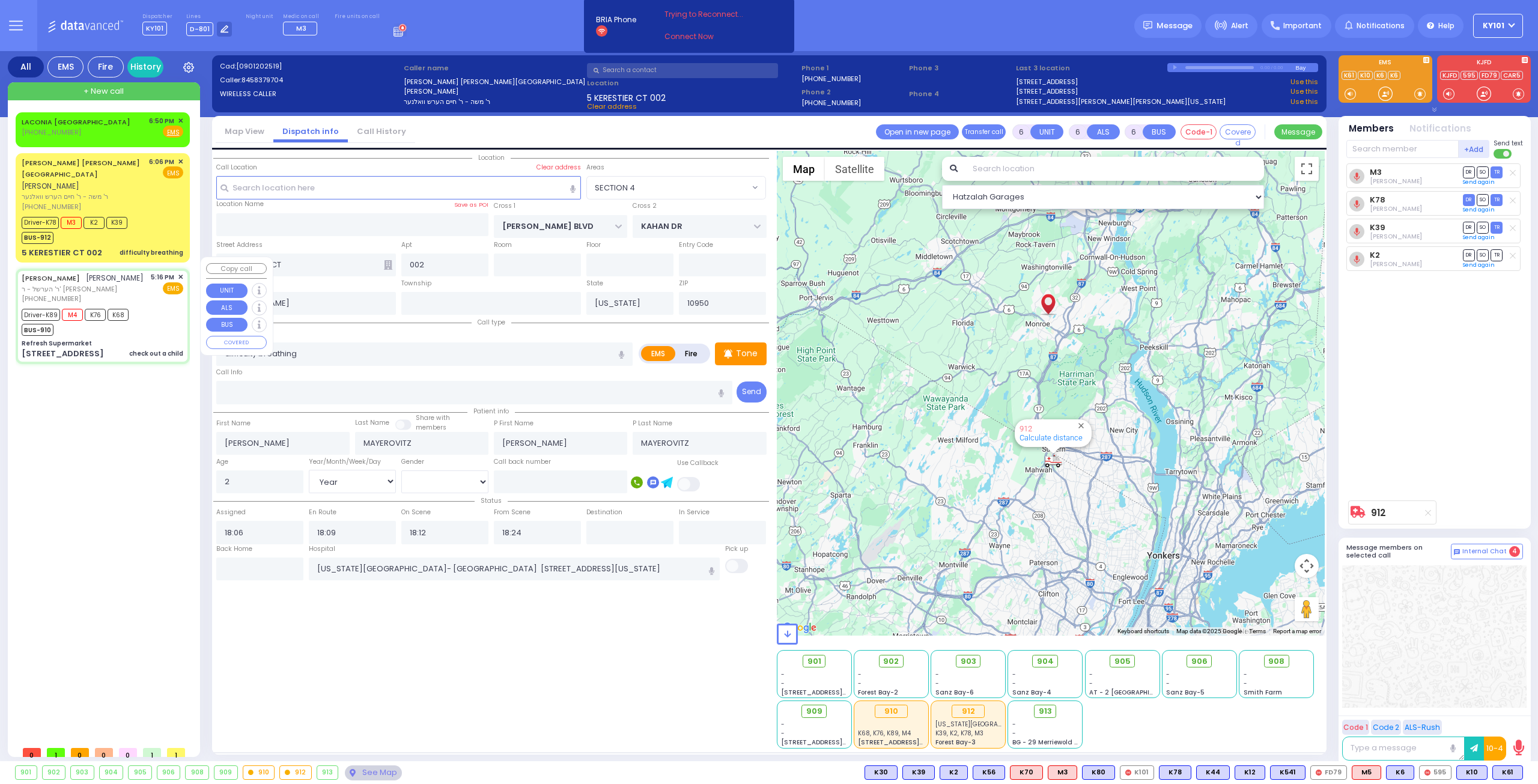
type input "19:15"
type input "[GEOGRAPHIC_DATA] [STREET_ADDRESS]"
select select "Hatzalah Garages"
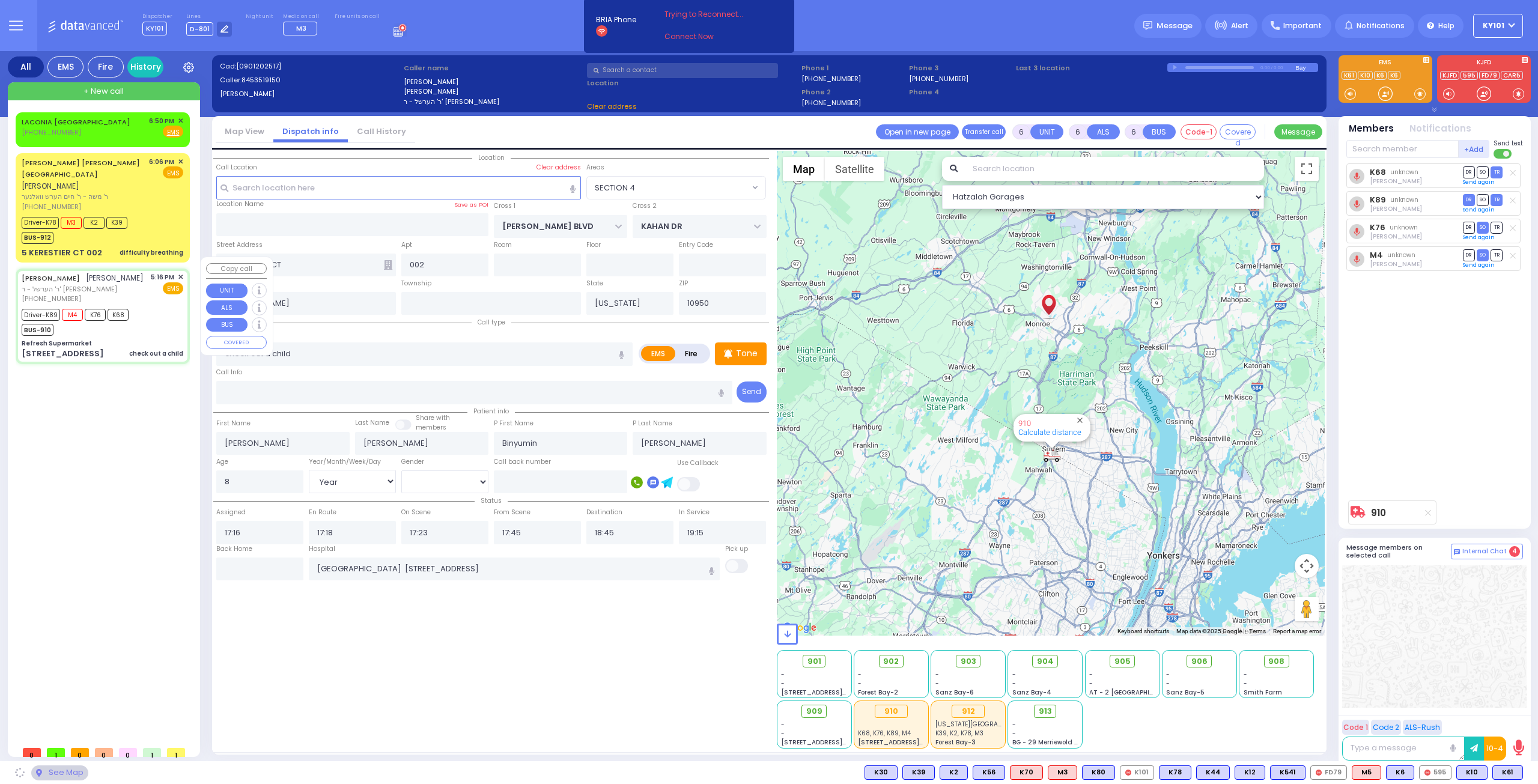
type input "Refresh Supermarket"
type input "RATZFERT WAY"
type input "HAMASPIK WAY"
type input "[STREET_ADDRESS]"
type input "Monroe"
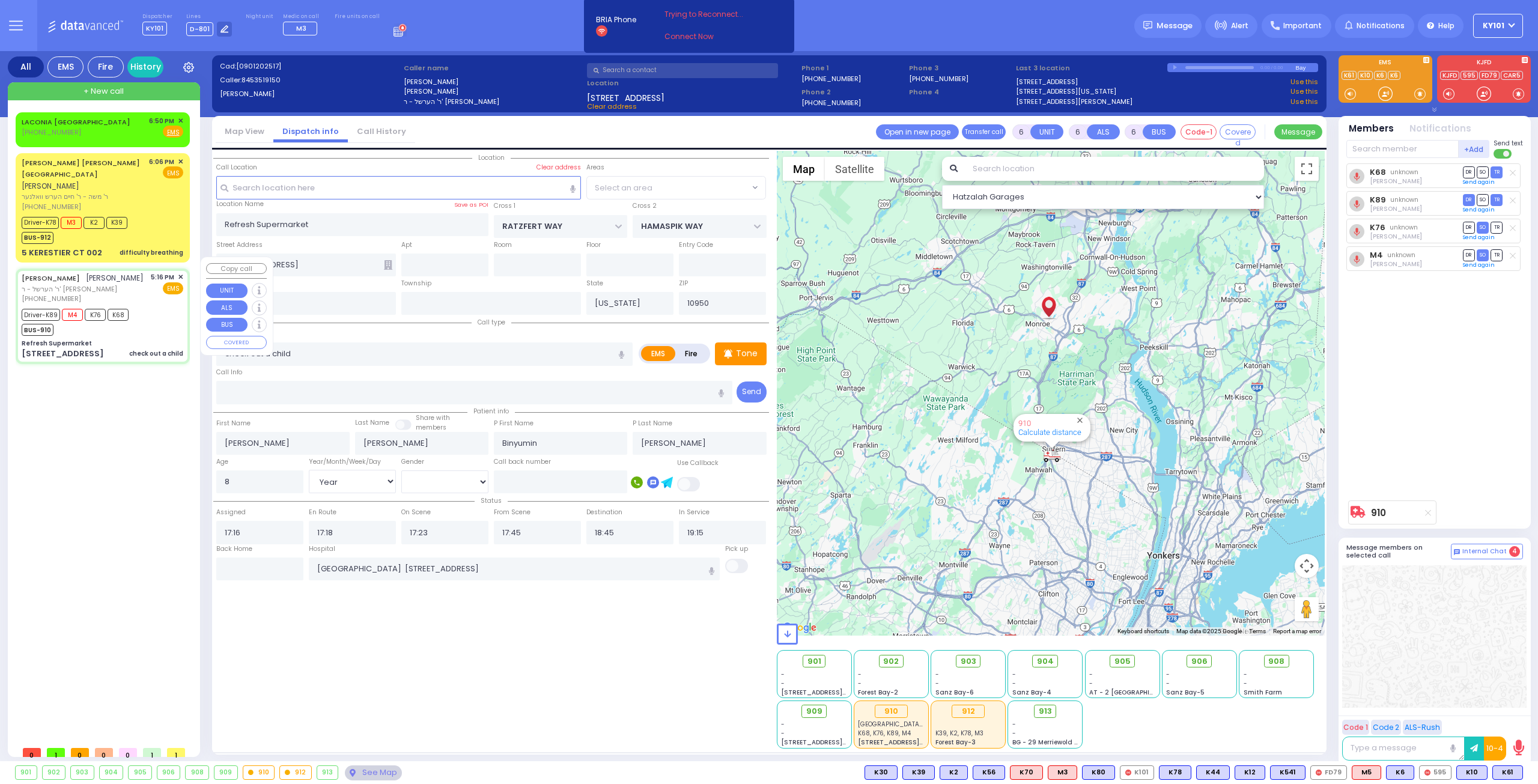
select select "SECTION 4"
select select
radio input "true"
select select "Year"
select select "[DEMOGRAPHIC_DATA]"
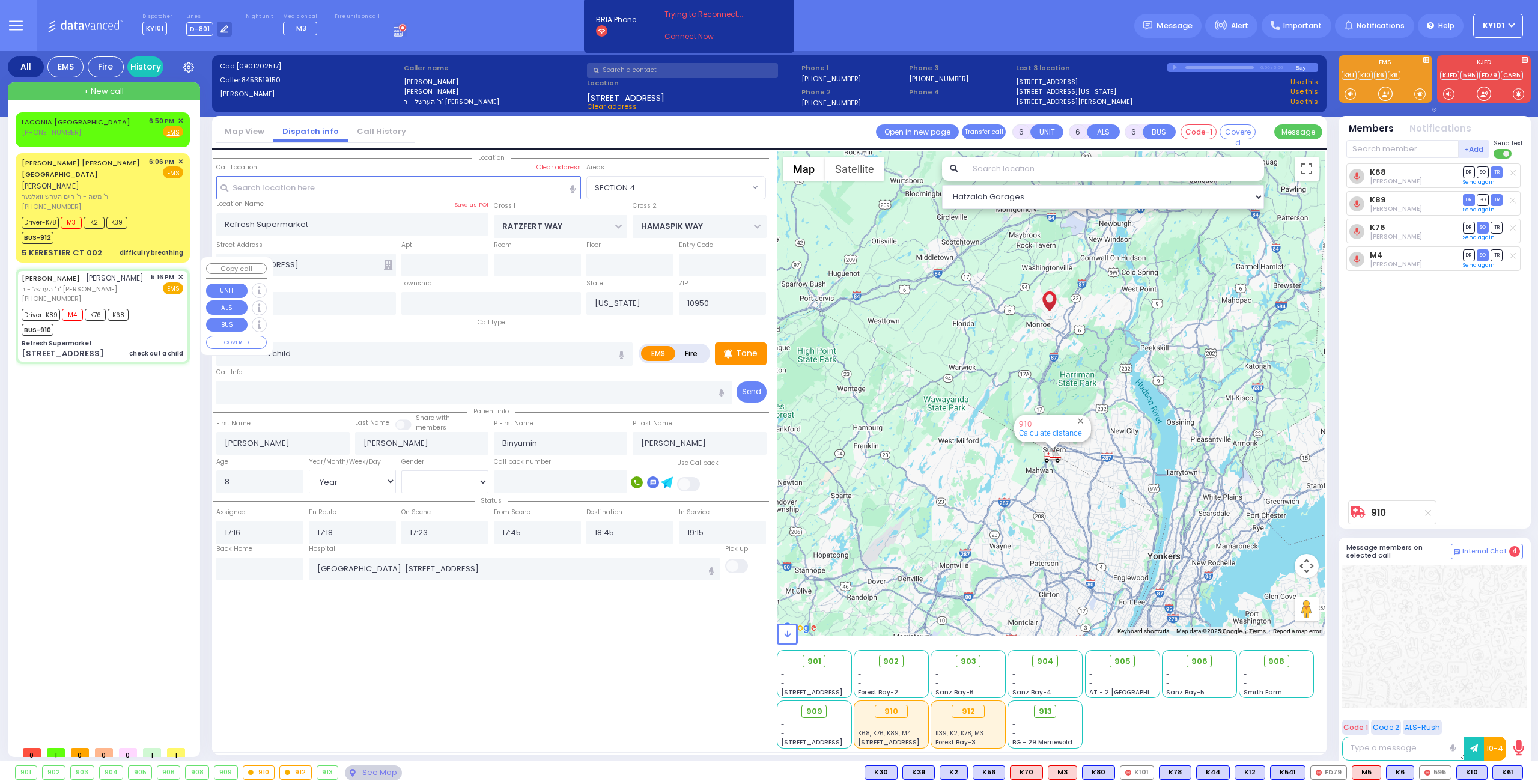
select select "Hatzalah Garages"
select select "SECTION 4"
click at [431, 20] on div "Dispatcher KY101 shift has started. Are you ? Lines D-801" at bounding box center [769, 26] width 1538 height 51
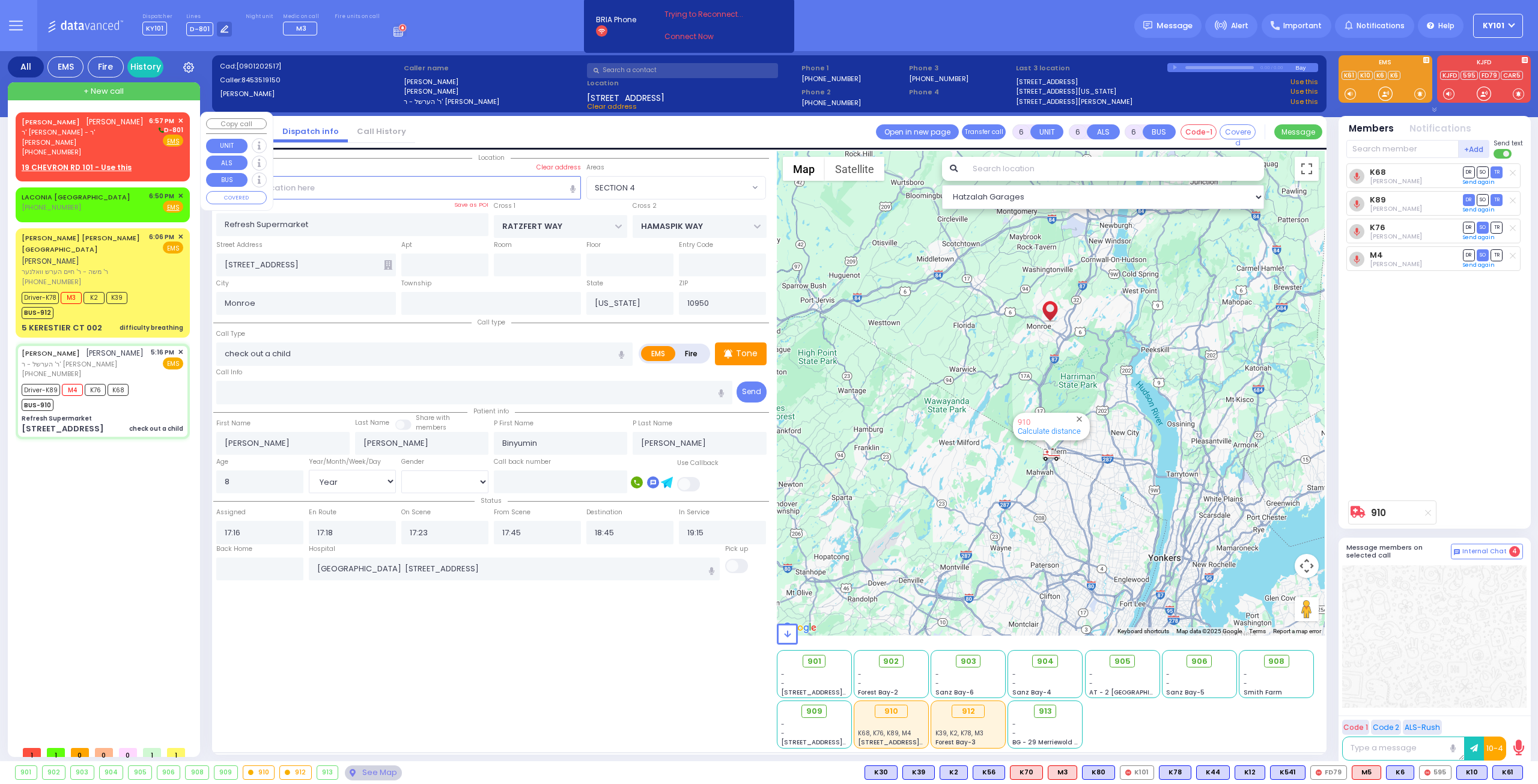
click at [180, 120] on span "✕" at bounding box center [180, 121] width 6 height 10
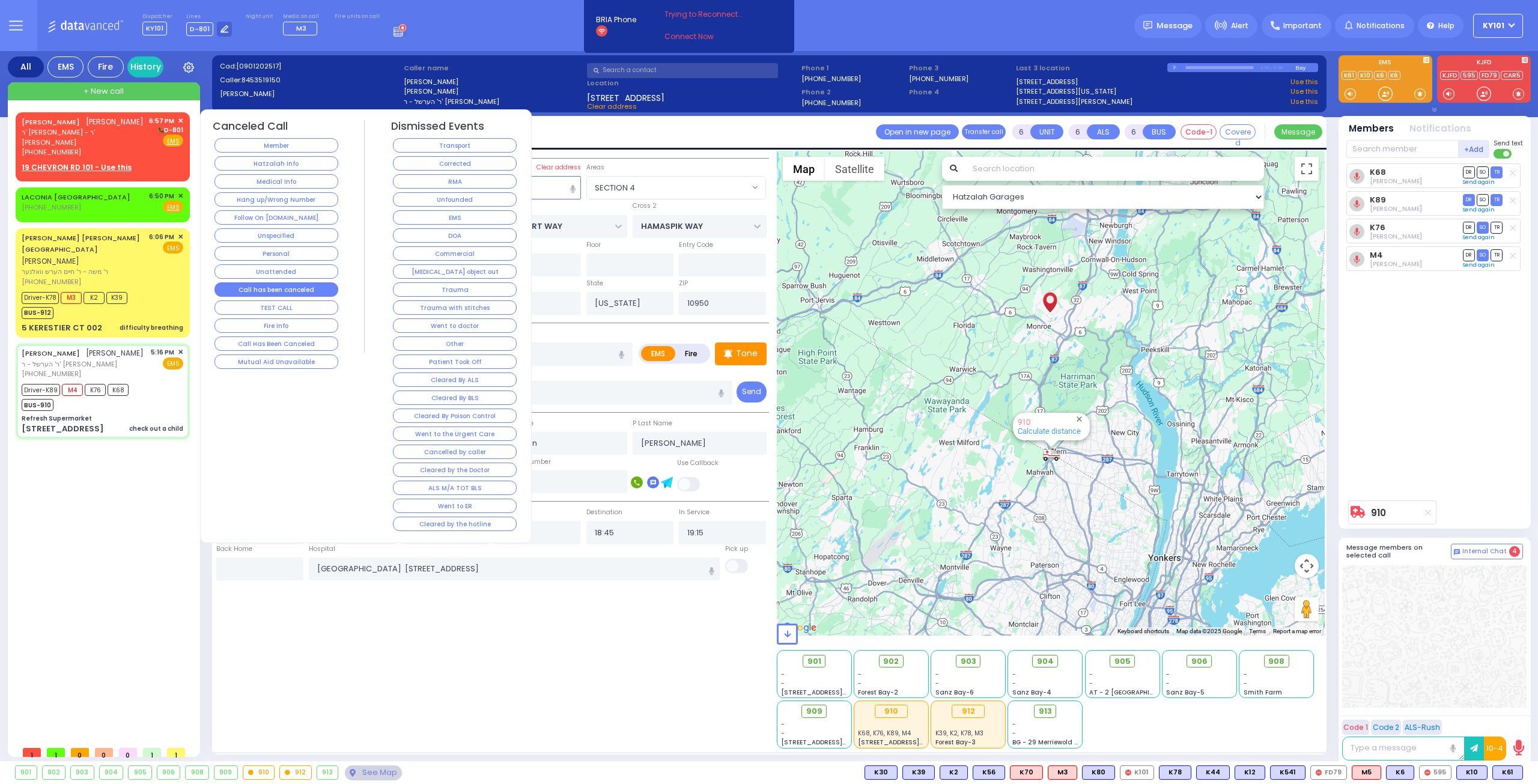
click at [302, 285] on button "Call has been canceled" at bounding box center [277, 289] width 124 height 14
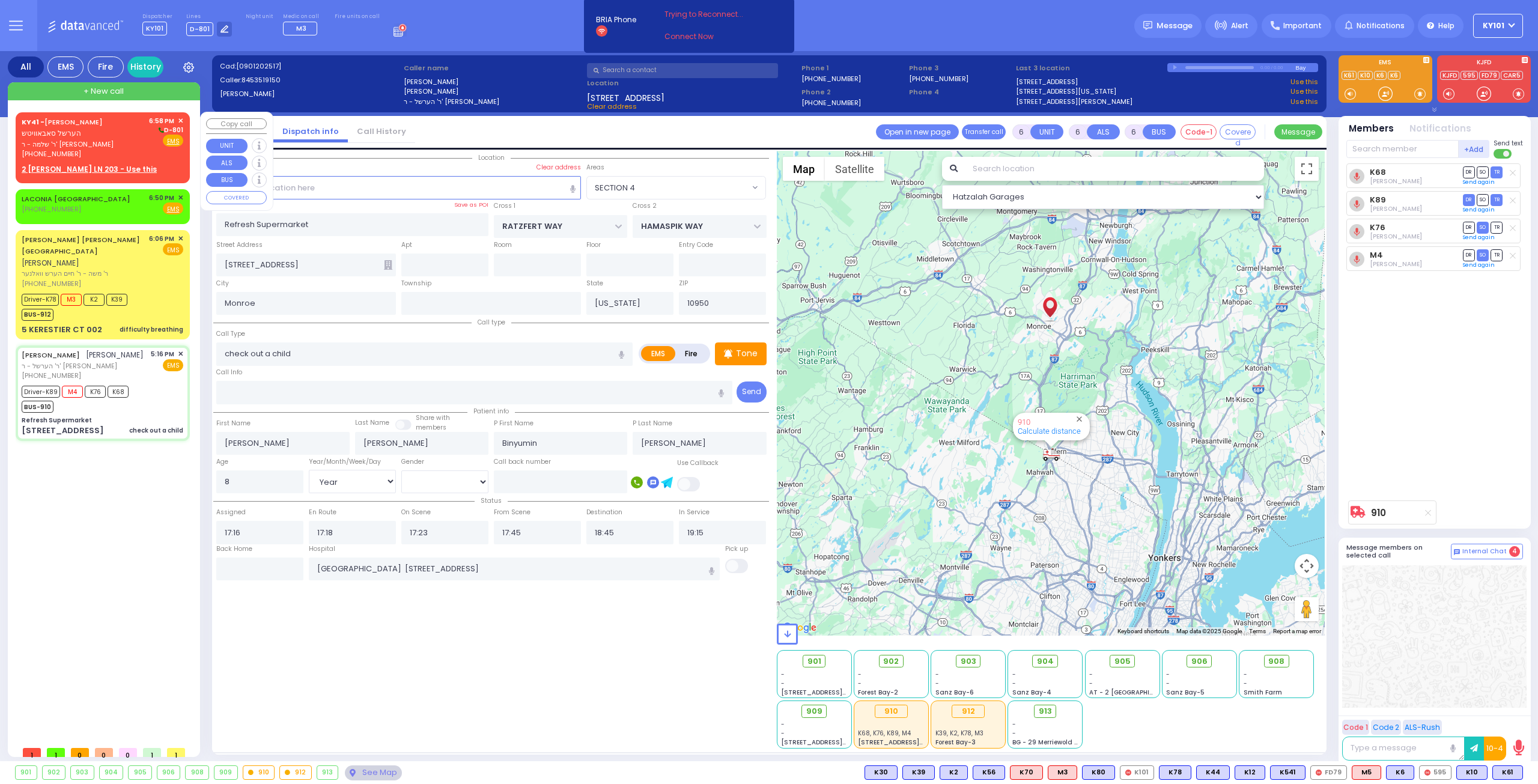
click at [52, 141] on span "ר' שלמה - ר' [PERSON_NAME]" at bounding box center [83, 145] width 123 height 10
type input "2"
type input "1"
select select
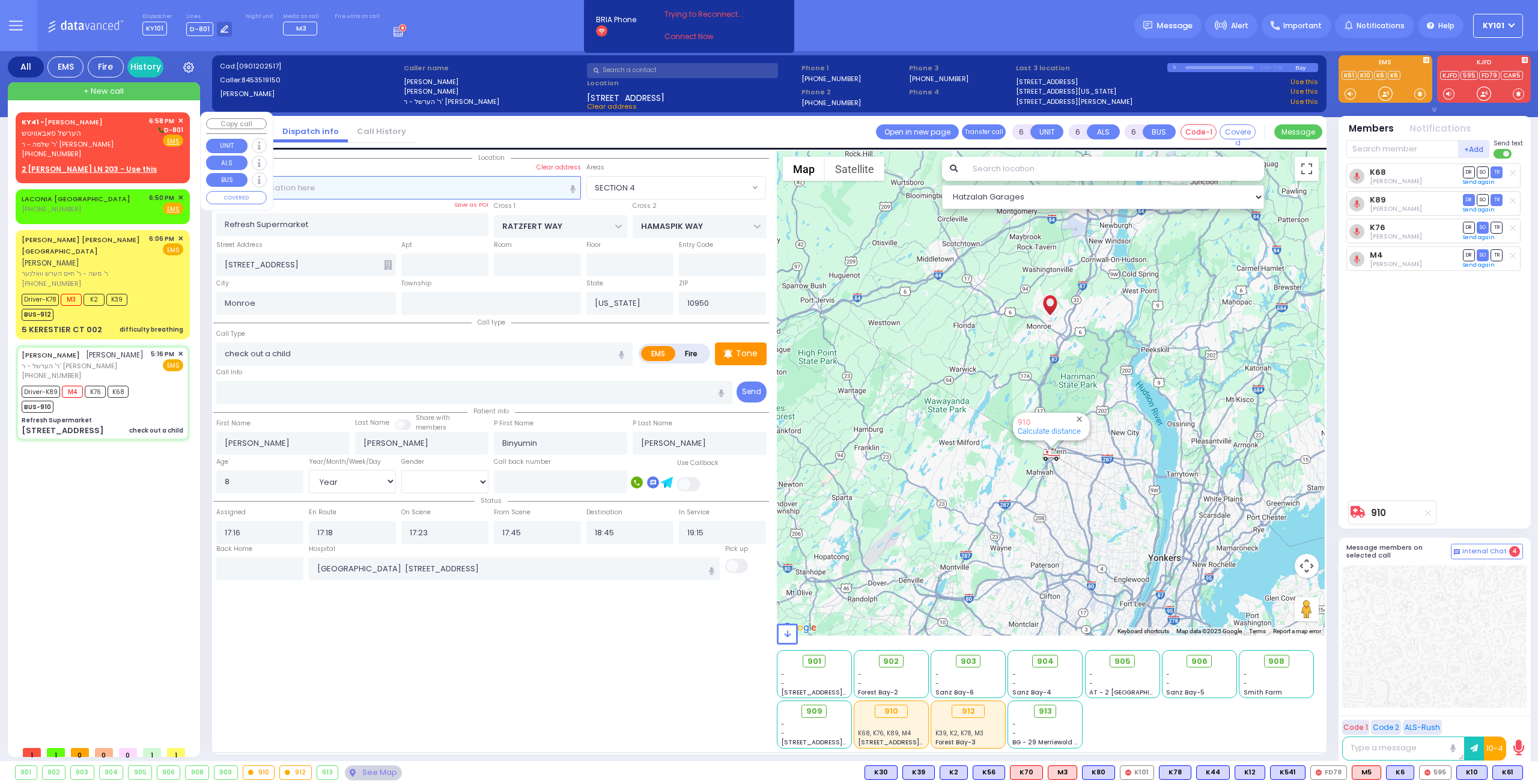
radio input "true"
type input "[PERSON_NAME]"
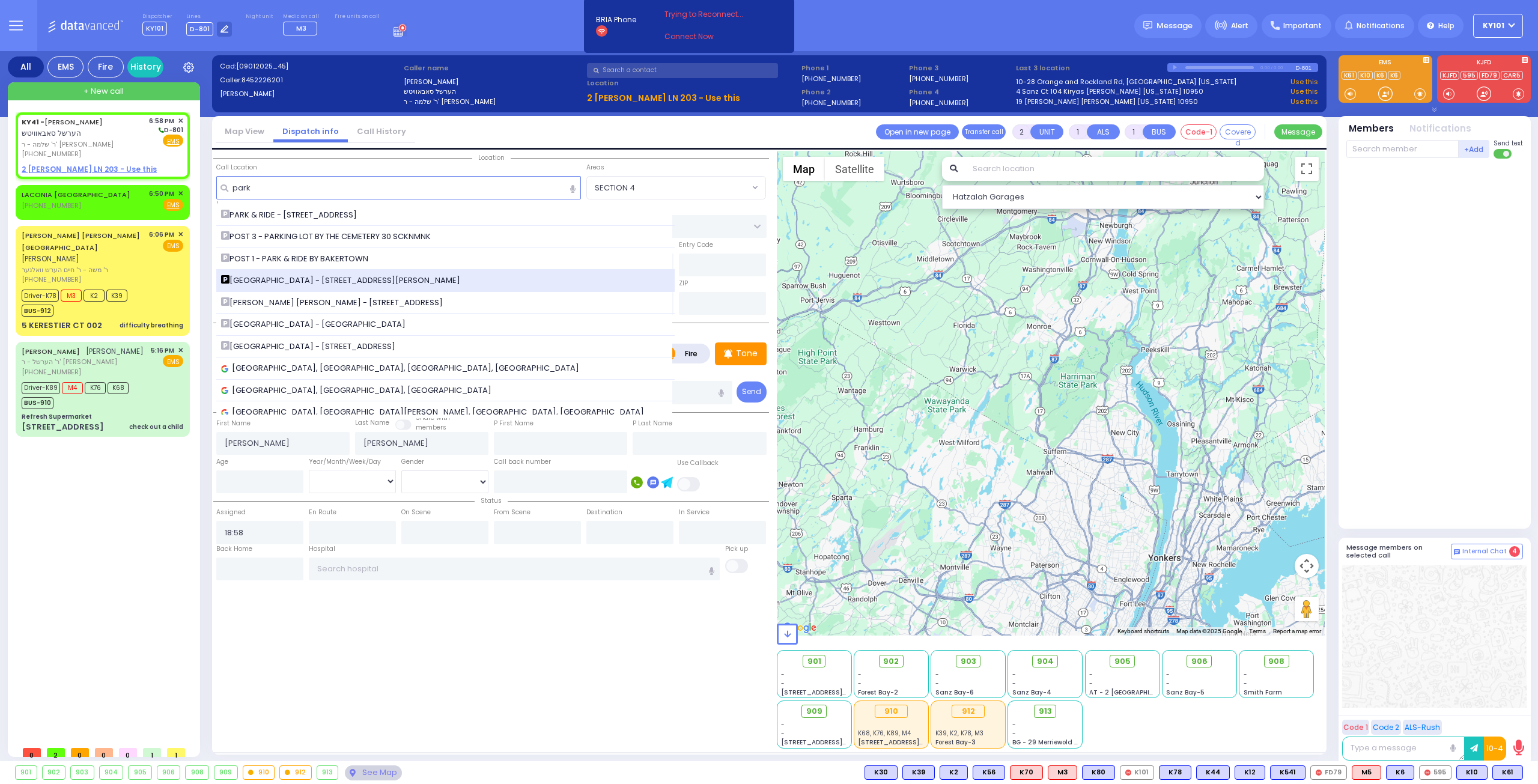
click at [385, 280] on div "[GEOGRAPHIC_DATA] - [STREET_ADDRESS][PERSON_NAME]" at bounding box center [446, 280] width 449 height 12
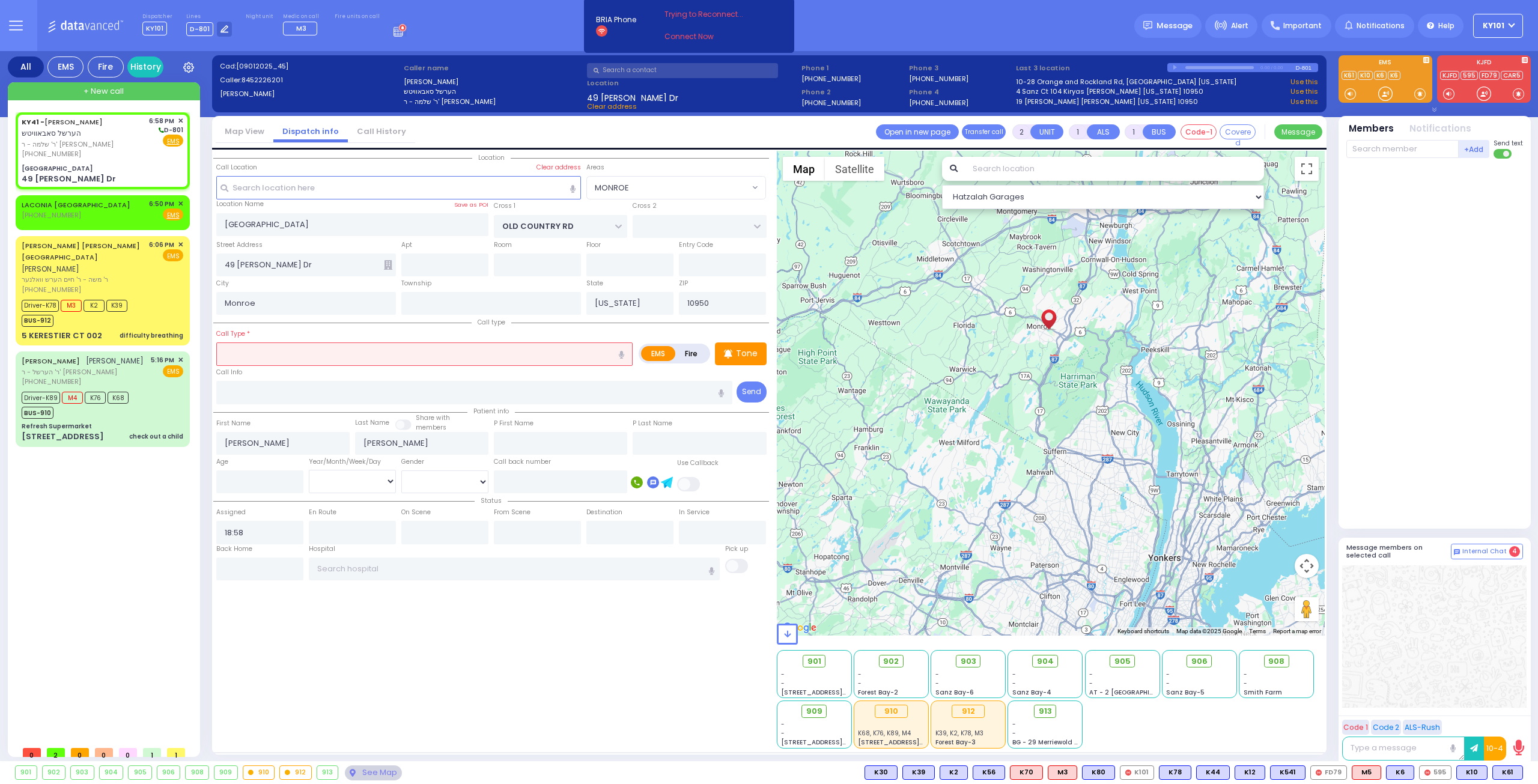
click at [303, 356] on input "text" at bounding box center [424, 354] width 416 height 23
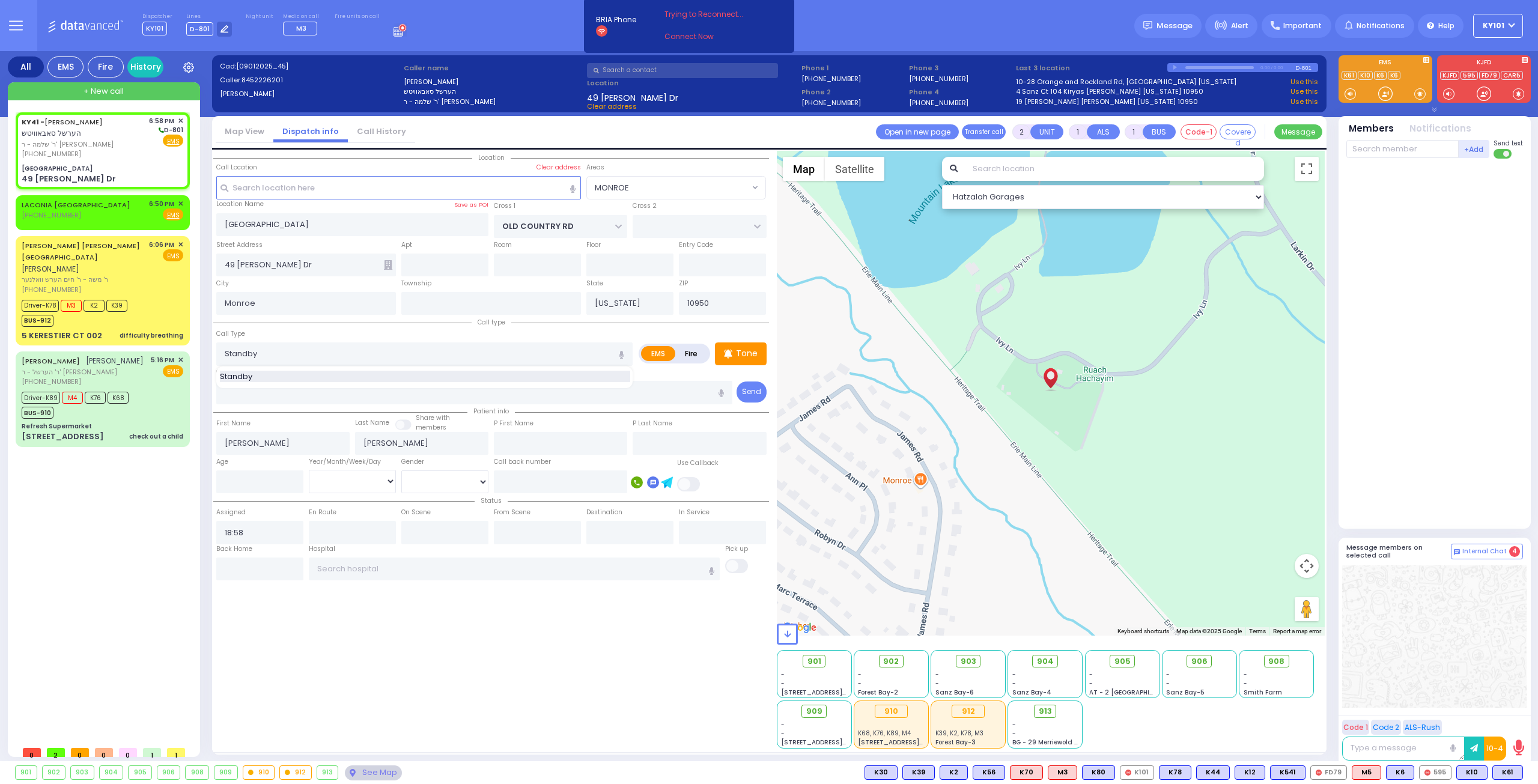
click at [303, 370] on div "Standby" at bounding box center [425, 376] width 410 height 12
click at [1368, 148] on input "text" at bounding box center [1403, 149] width 113 height 18
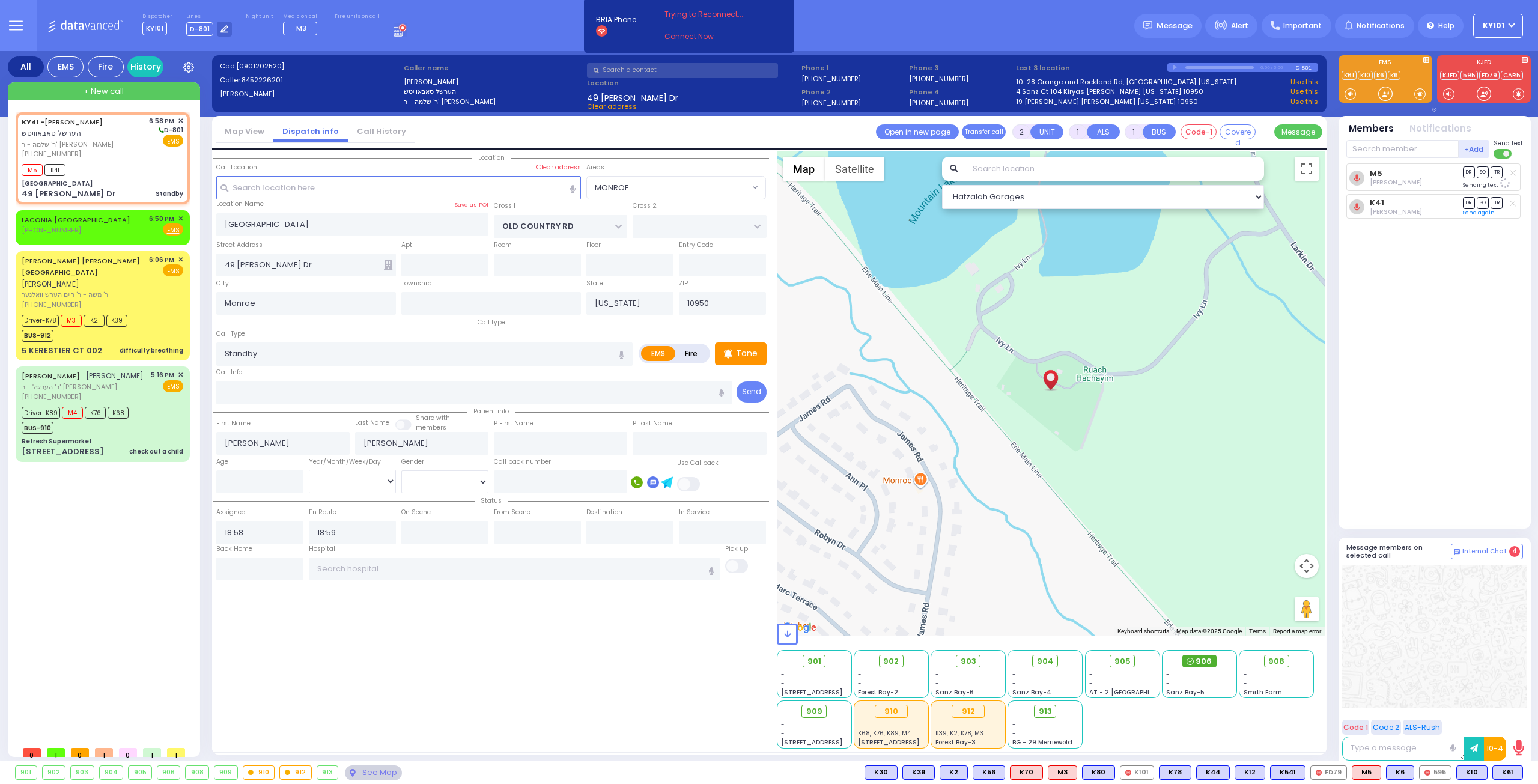
click at [1204, 660] on span "906" at bounding box center [1204, 661] width 16 height 12
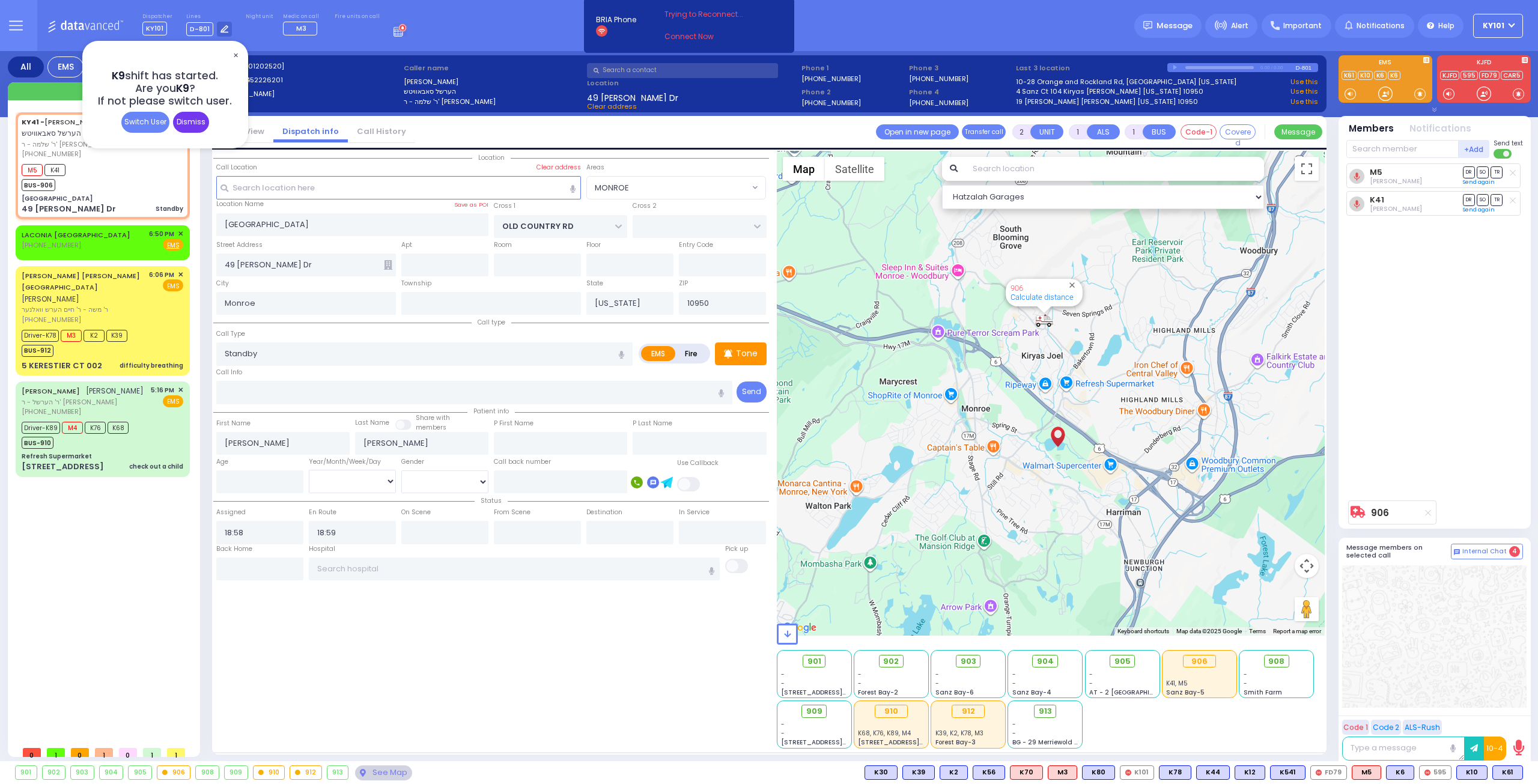
click at [187, 116] on div "Dismiss" at bounding box center [191, 123] width 36 height 21
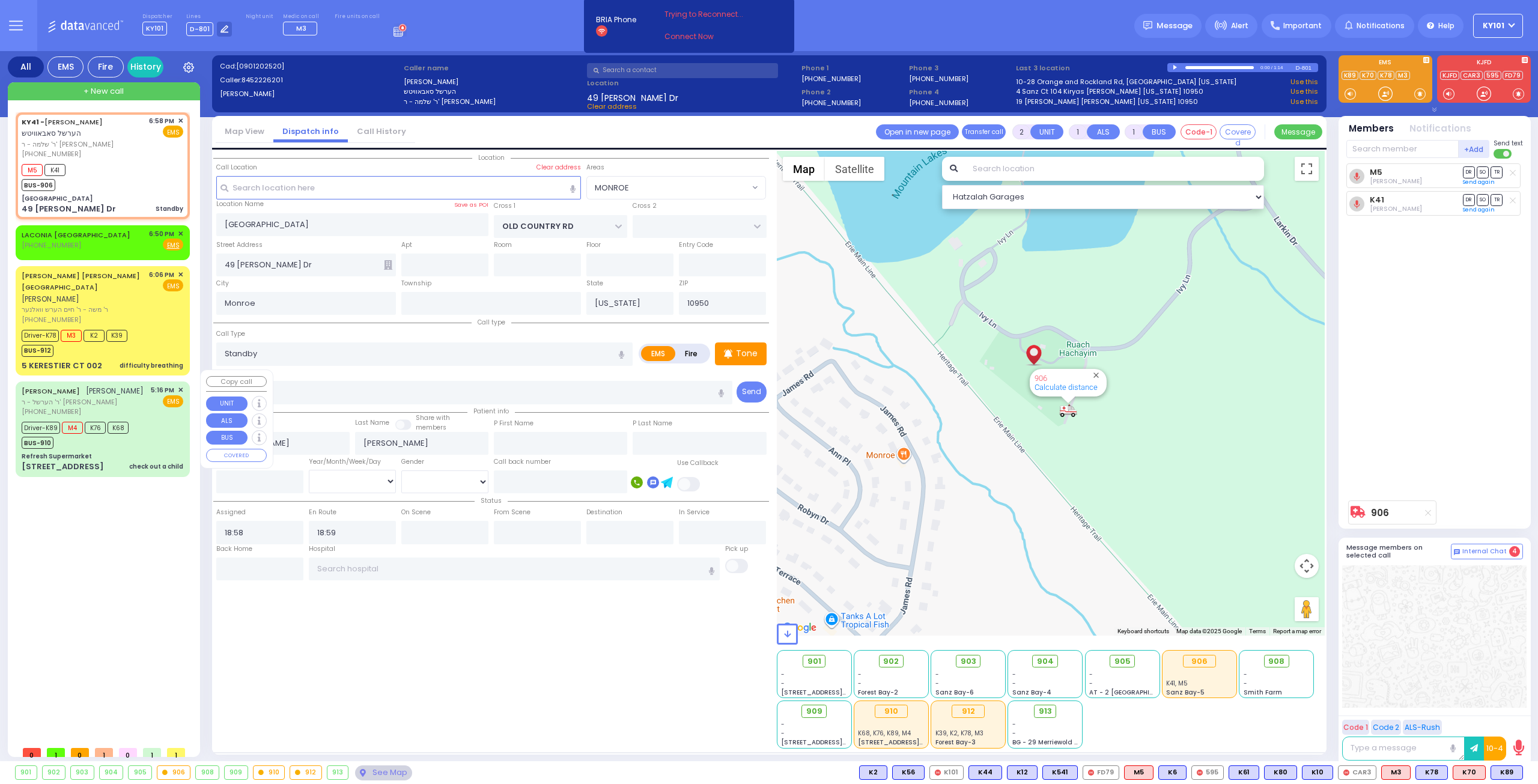
click at [128, 437] on div "[PERSON_NAME] [PERSON_NAME] ר' הערשל - ר' [PERSON_NAME] [PHONE_NUMBER] 5:16 PM …" at bounding box center [103, 429] width 170 height 91
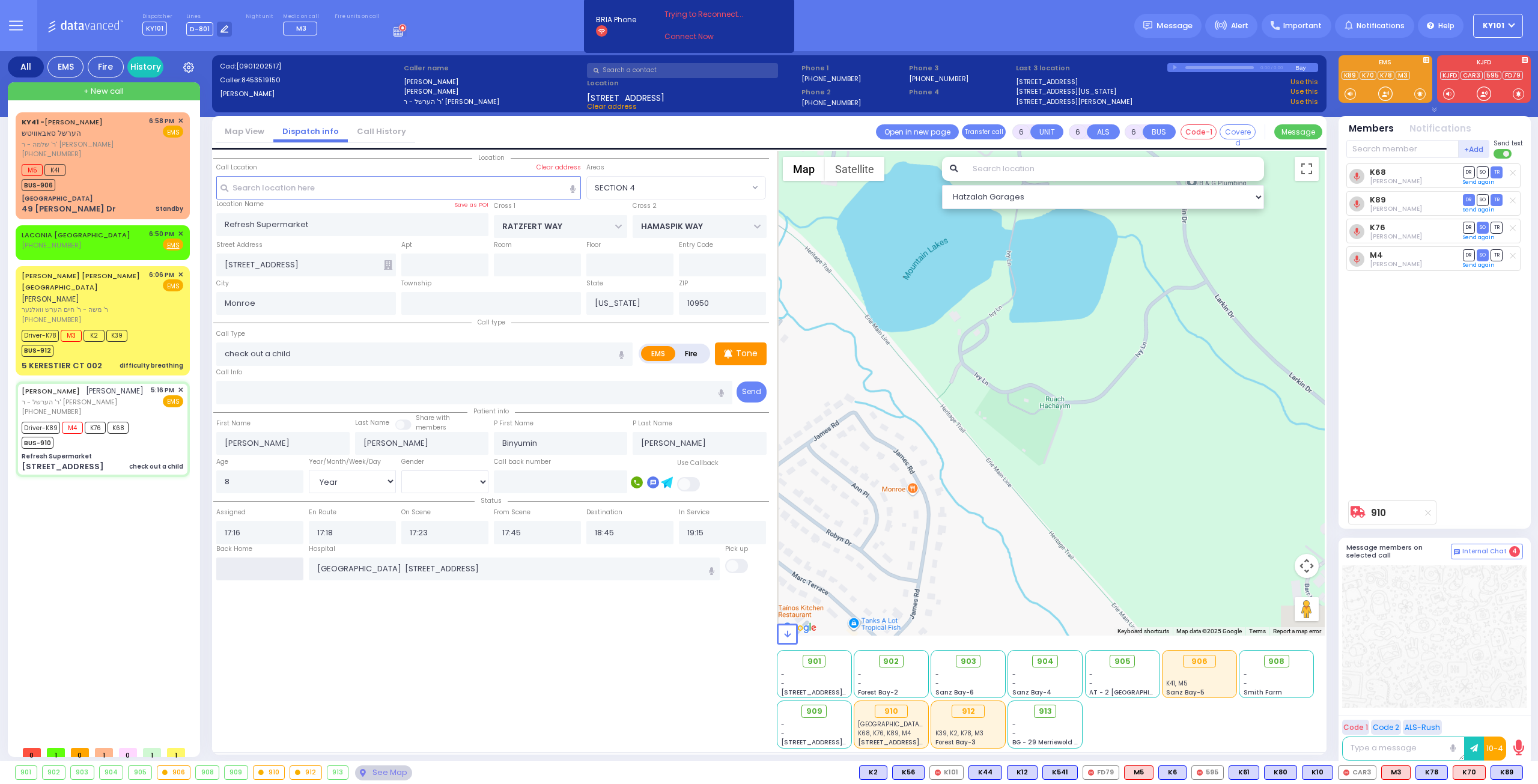
click at [269, 576] on input "text" at bounding box center [260, 569] width 87 height 23
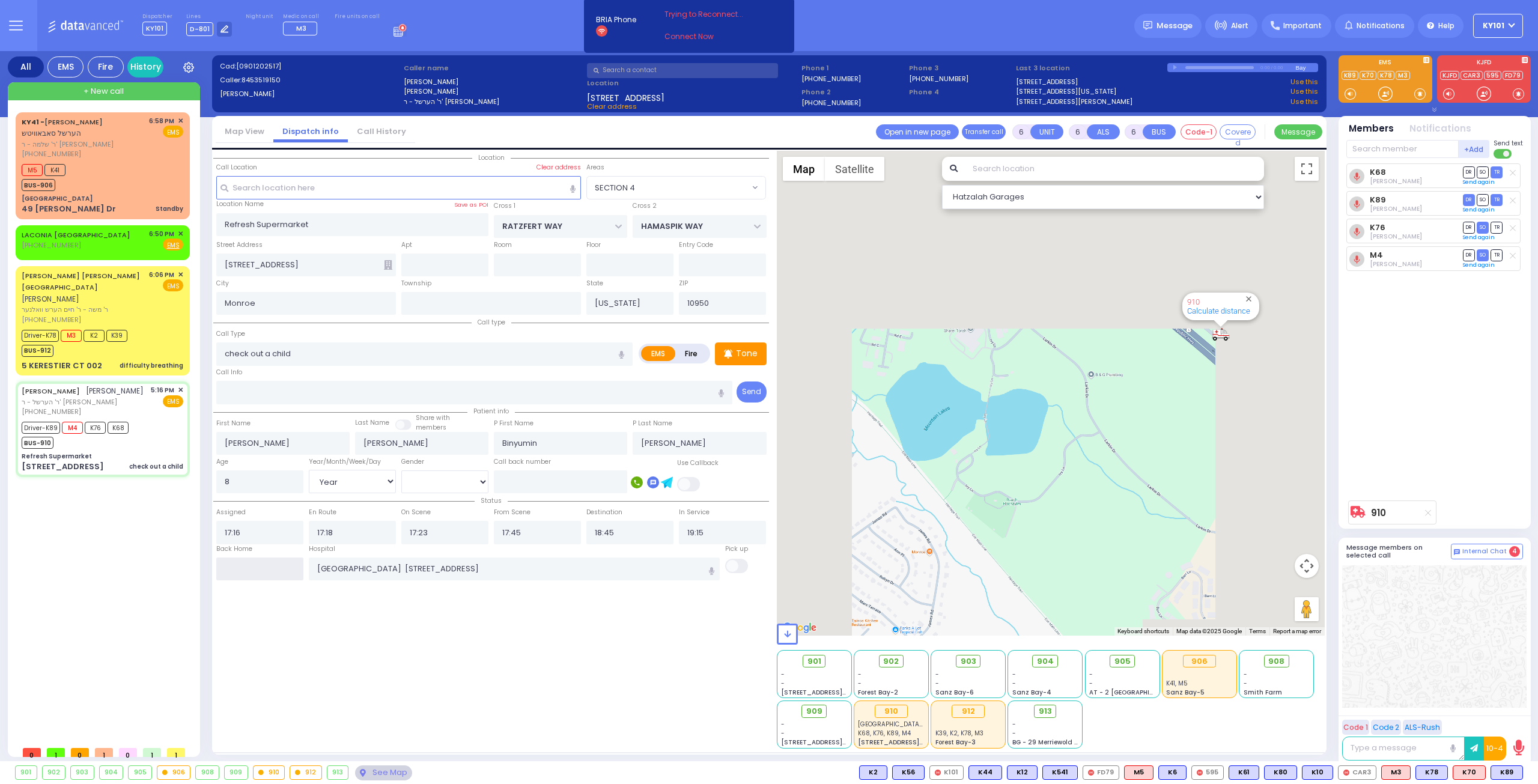
click at [269, 576] on input "text" at bounding box center [260, 569] width 87 height 23
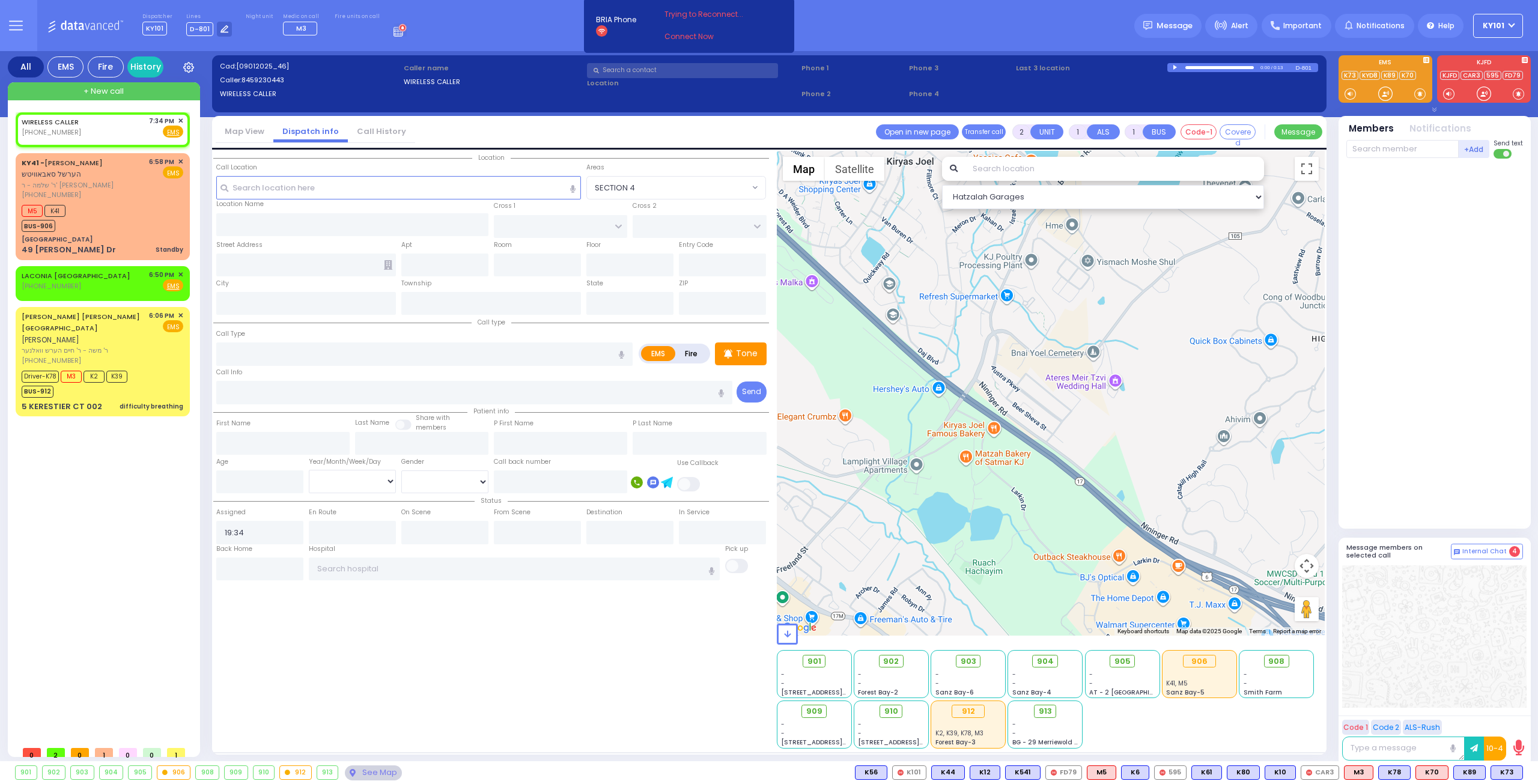
click at [361, 129] on link "Call History" at bounding box center [382, 131] width 68 height 11
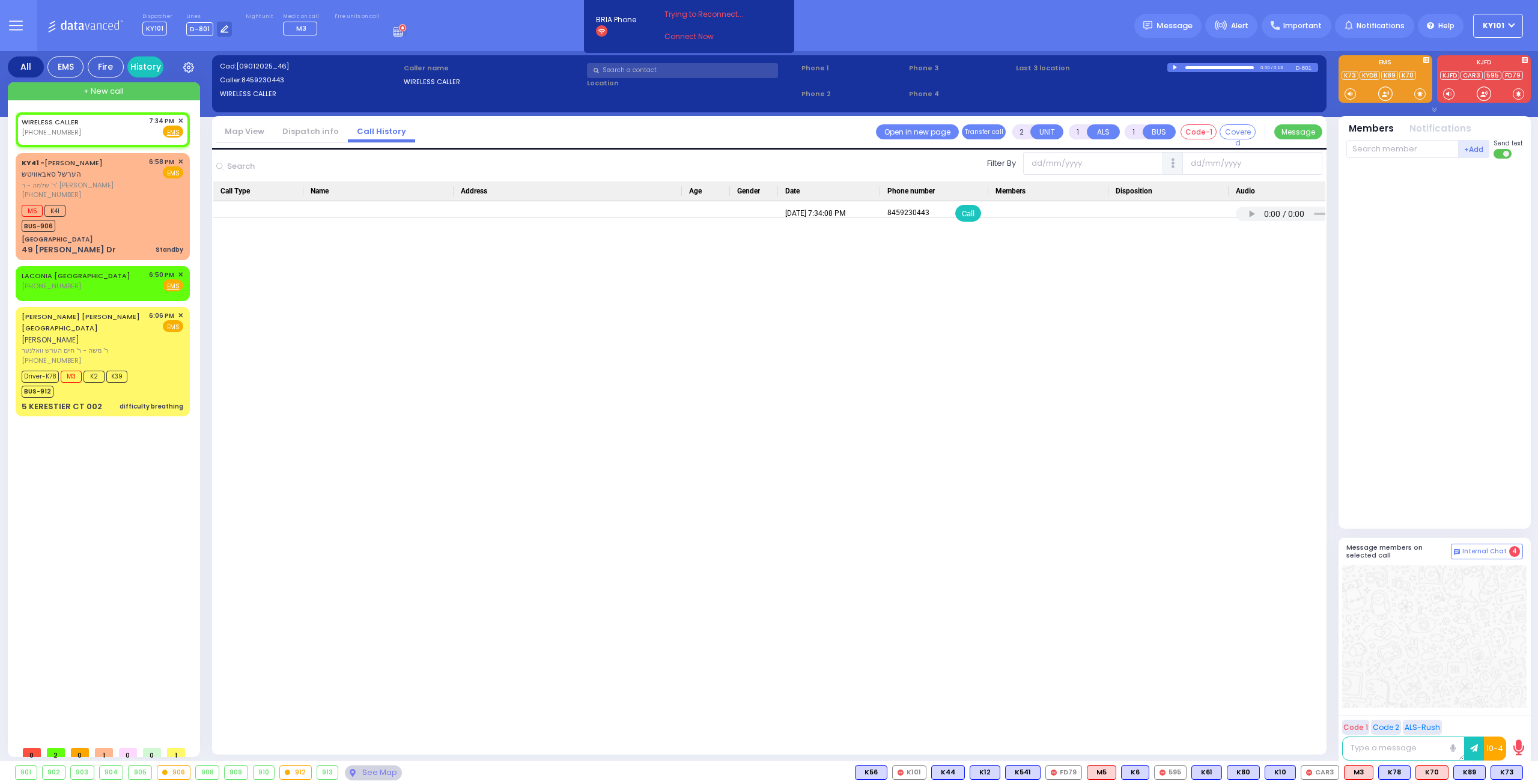
click at [303, 131] on link "Dispatch info" at bounding box center [310, 131] width 74 height 11
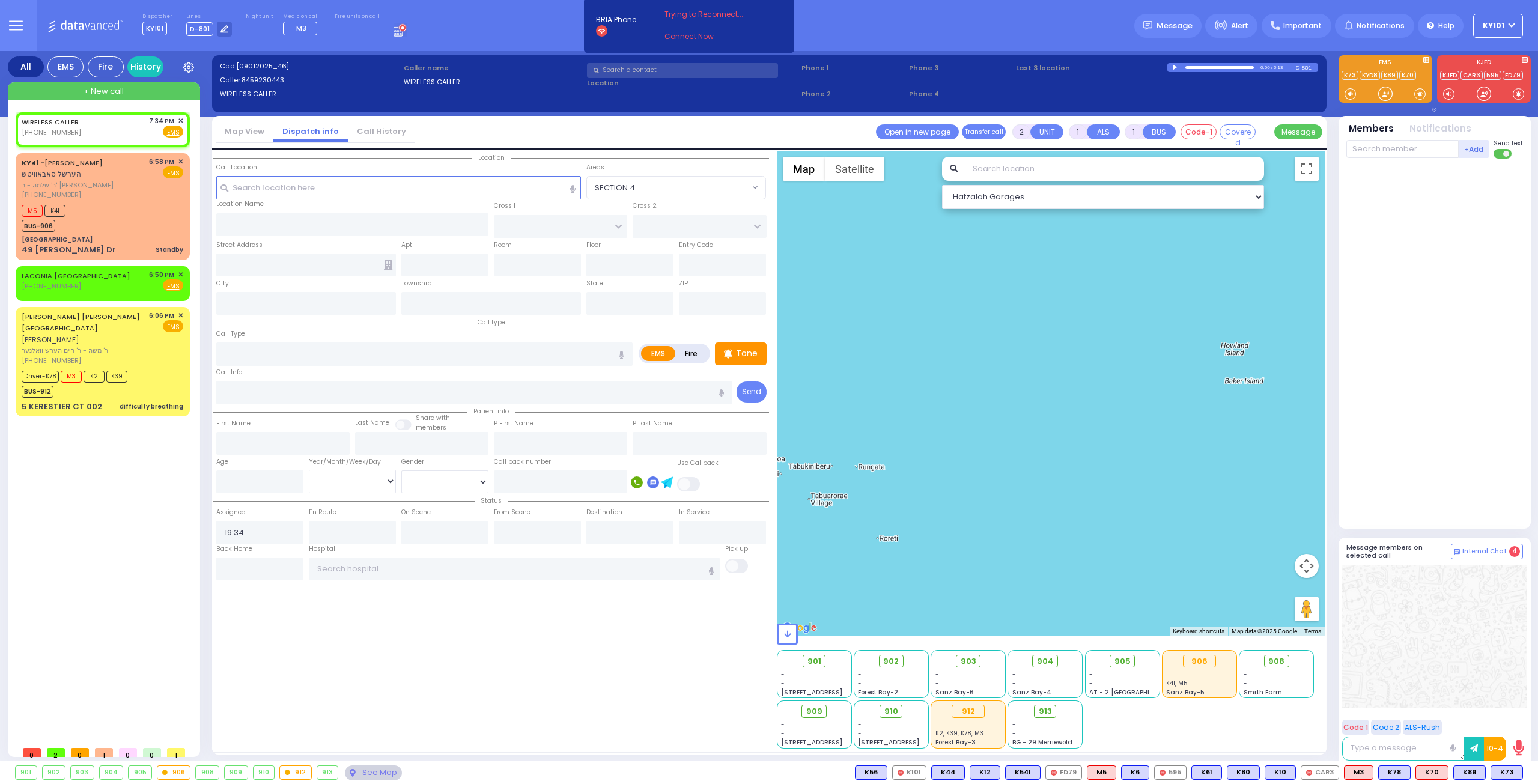
click at [1173, 68] on div at bounding box center [1176, 68] width 7 height 6
click at [1197, 69] on div "0:01 / 0:13" at bounding box center [1231, 68] width 128 height 9
click at [1201, 67] on div at bounding box center [1220, 68] width 68 height 3
drag, startPoint x: 242, startPoint y: 79, endPoint x: 280, endPoint y: 86, distance: 38.6
click at [282, 83] on span "8459230443" at bounding box center [263, 79] width 43 height 9
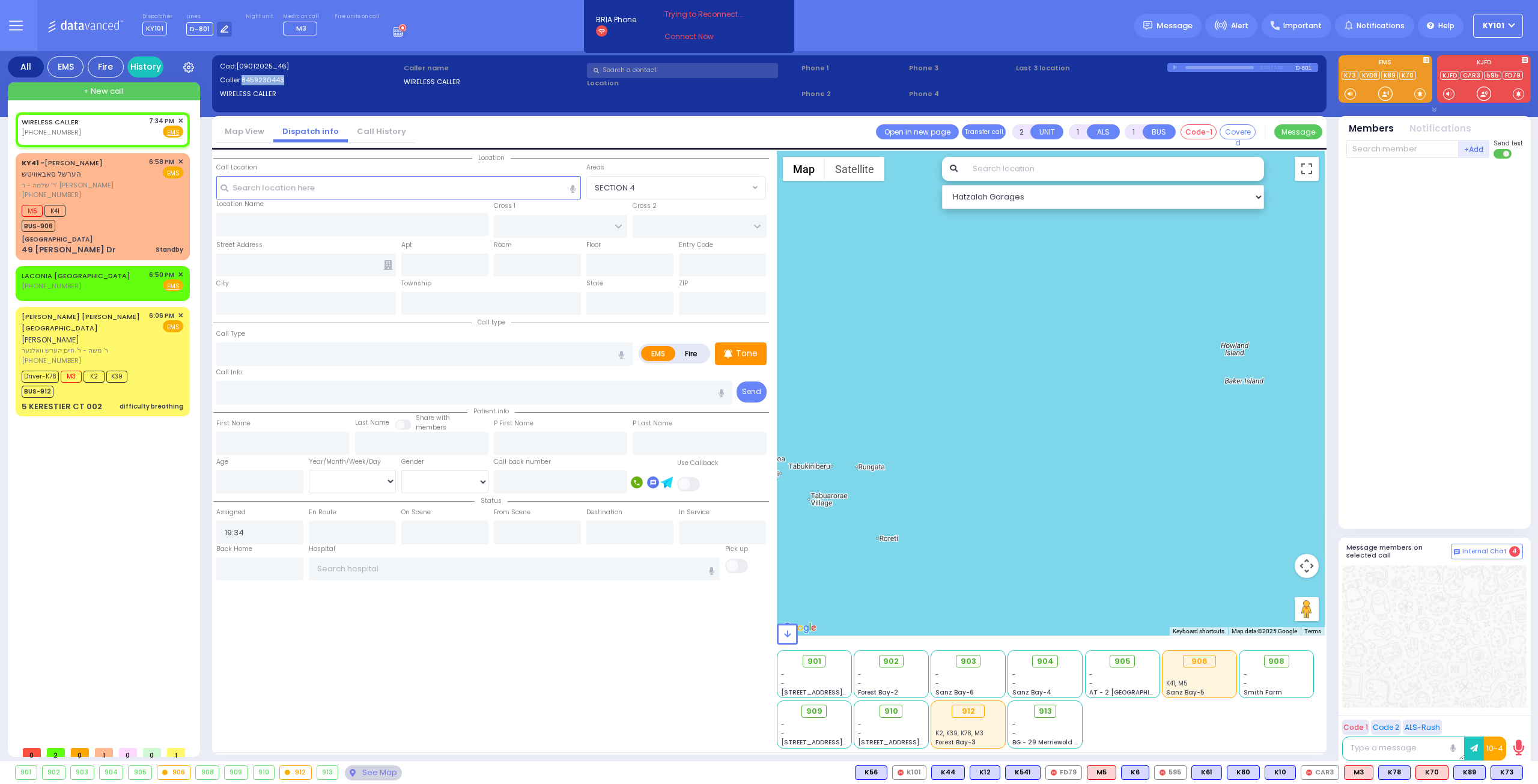
copy span "8459230443"
click at [180, 120] on span "✕" at bounding box center [180, 121] width 6 height 10
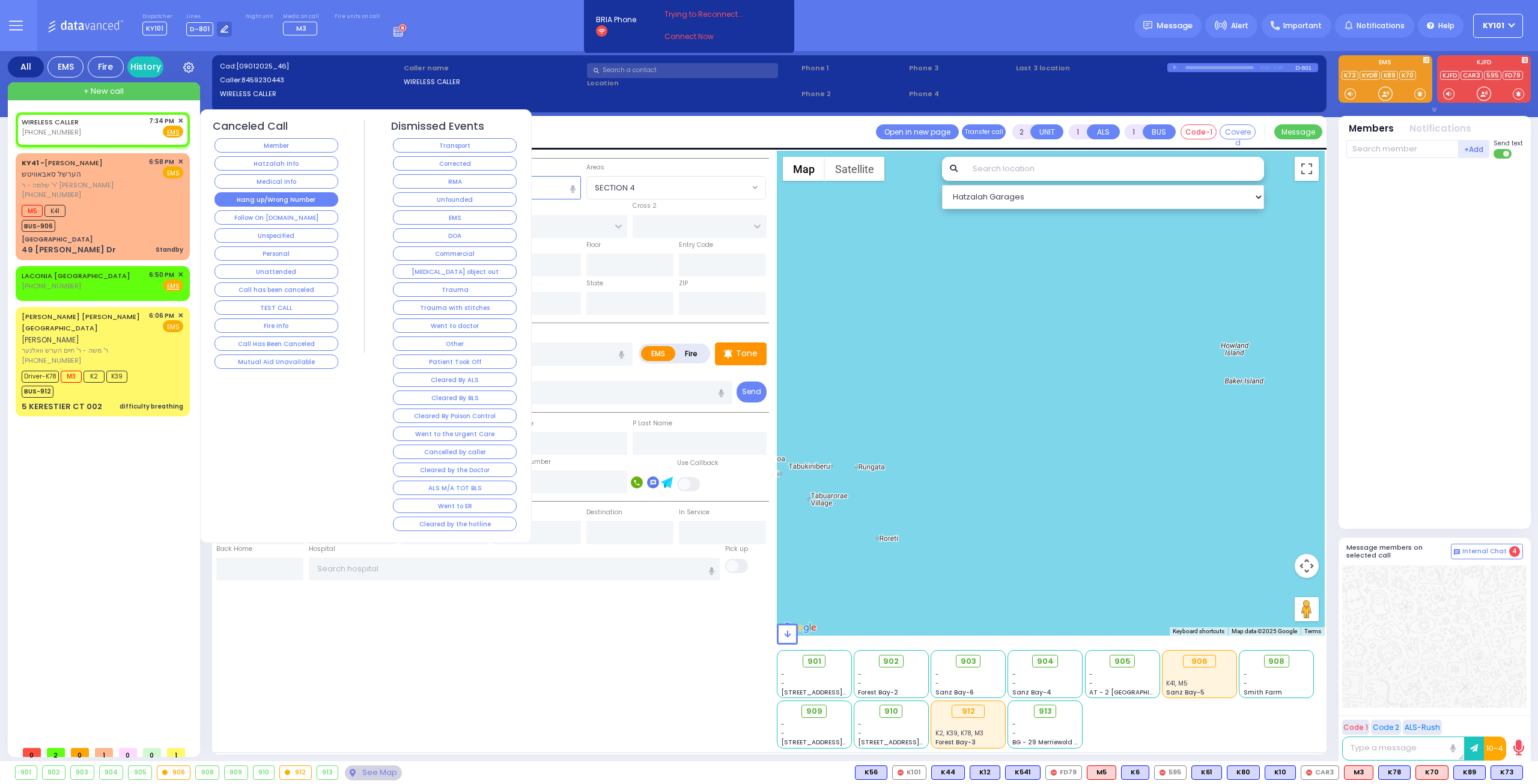
click at [300, 200] on button "Hang up/Wrong Number" at bounding box center [277, 199] width 124 height 14
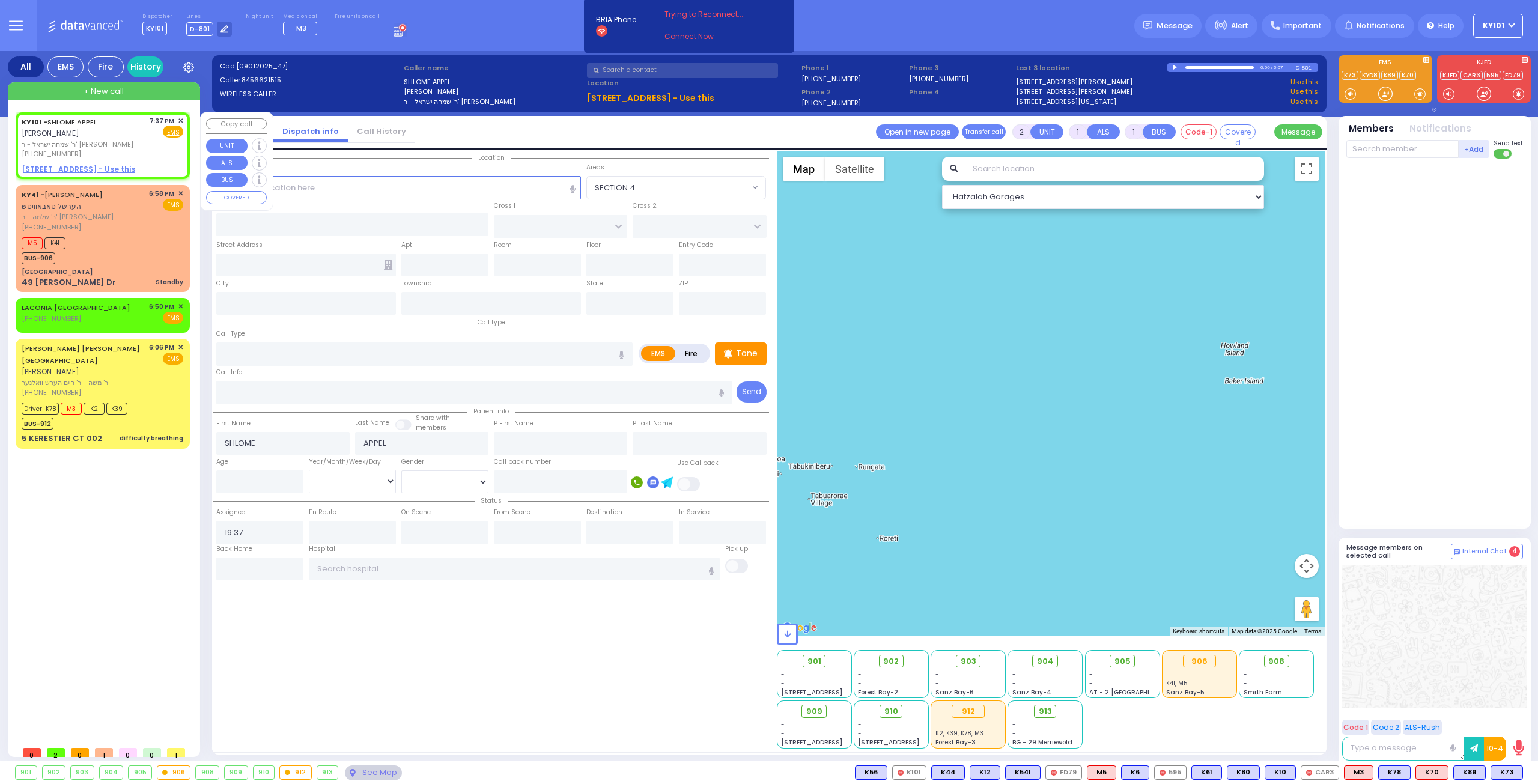
click at [179, 120] on span "✕" at bounding box center [180, 121] width 6 height 10
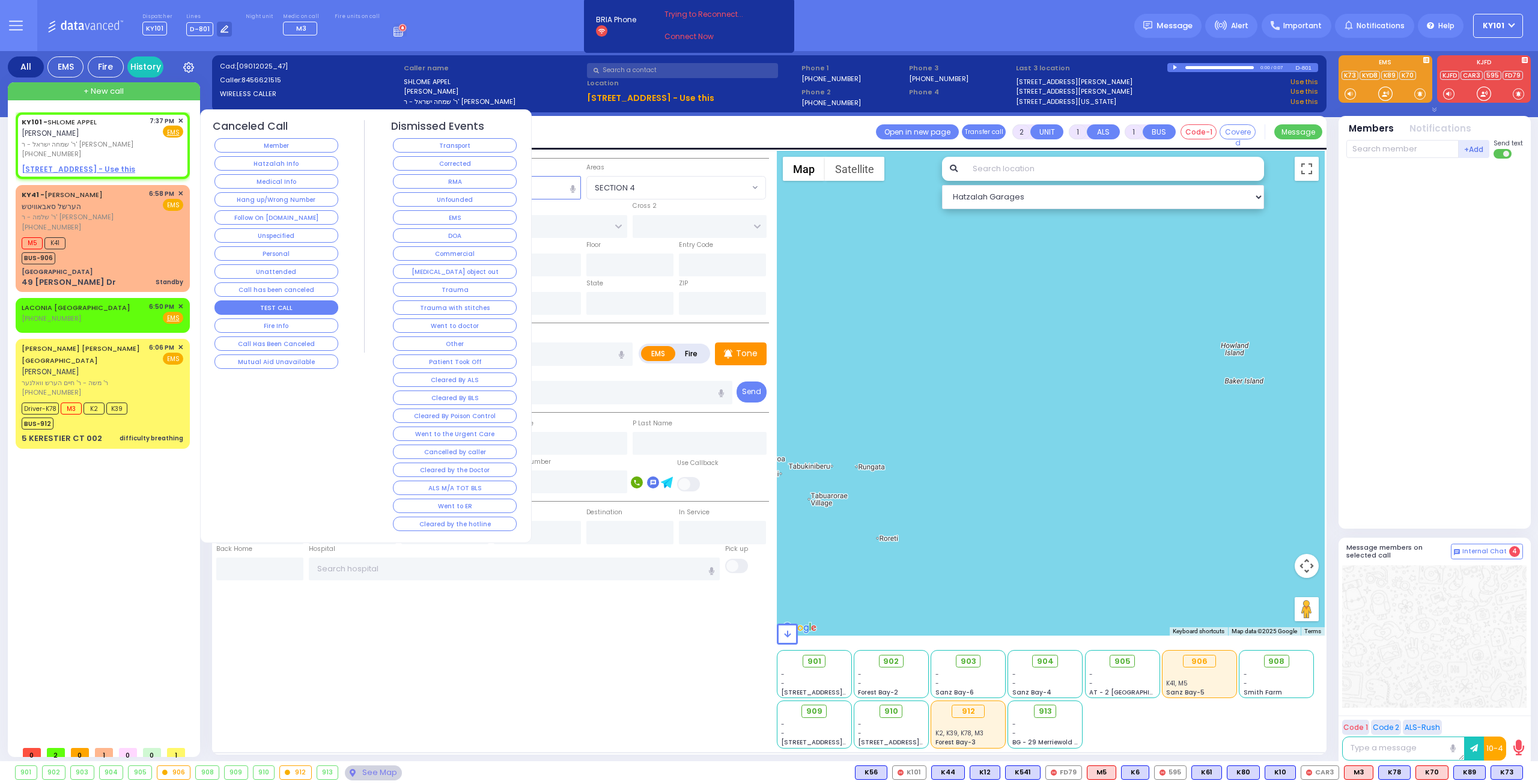
click at [297, 306] on button "TEST CALL" at bounding box center [277, 307] width 124 height 14
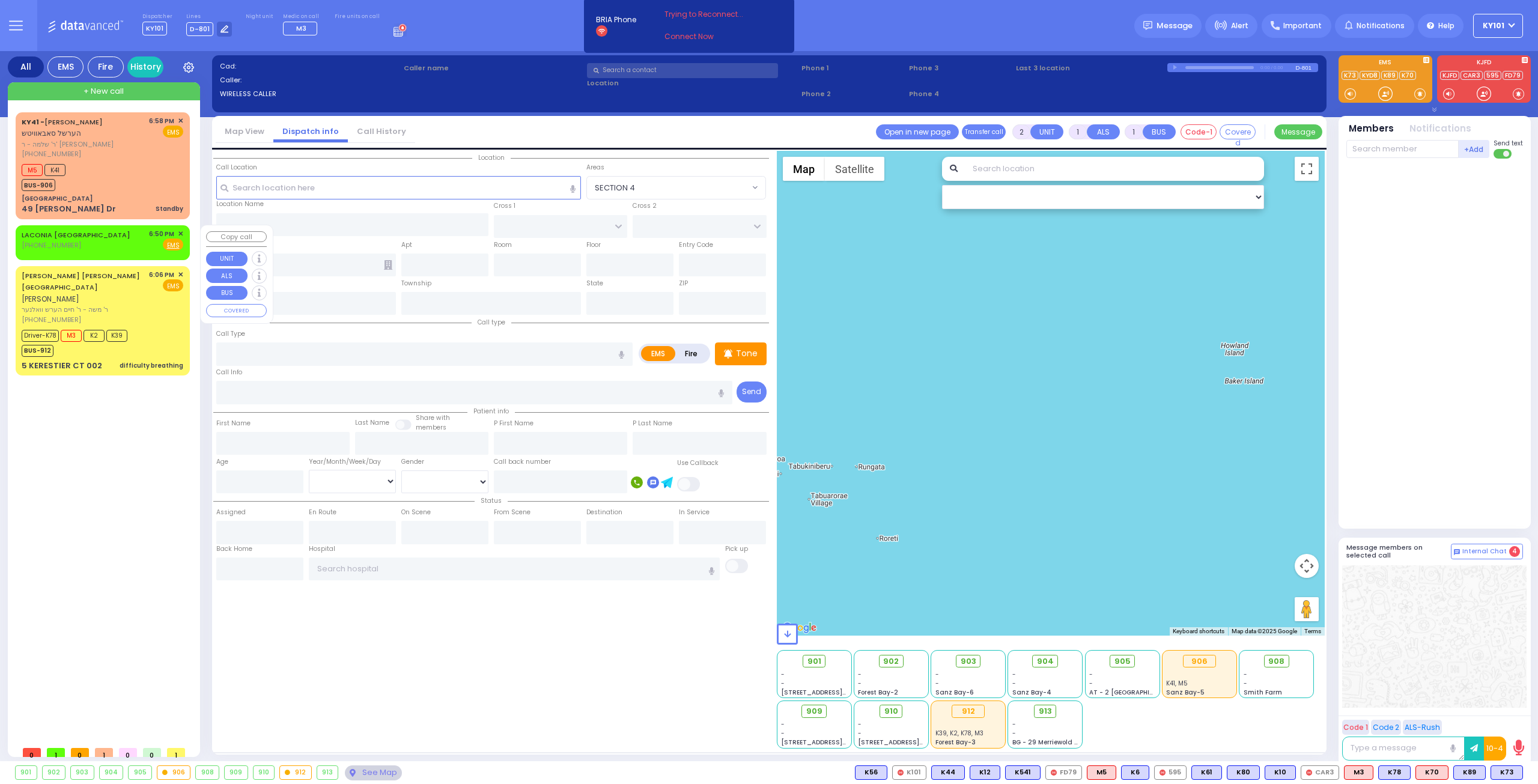
click at [181, 233] on span "✕" at bounding box center [180, 234] width 6 height 10
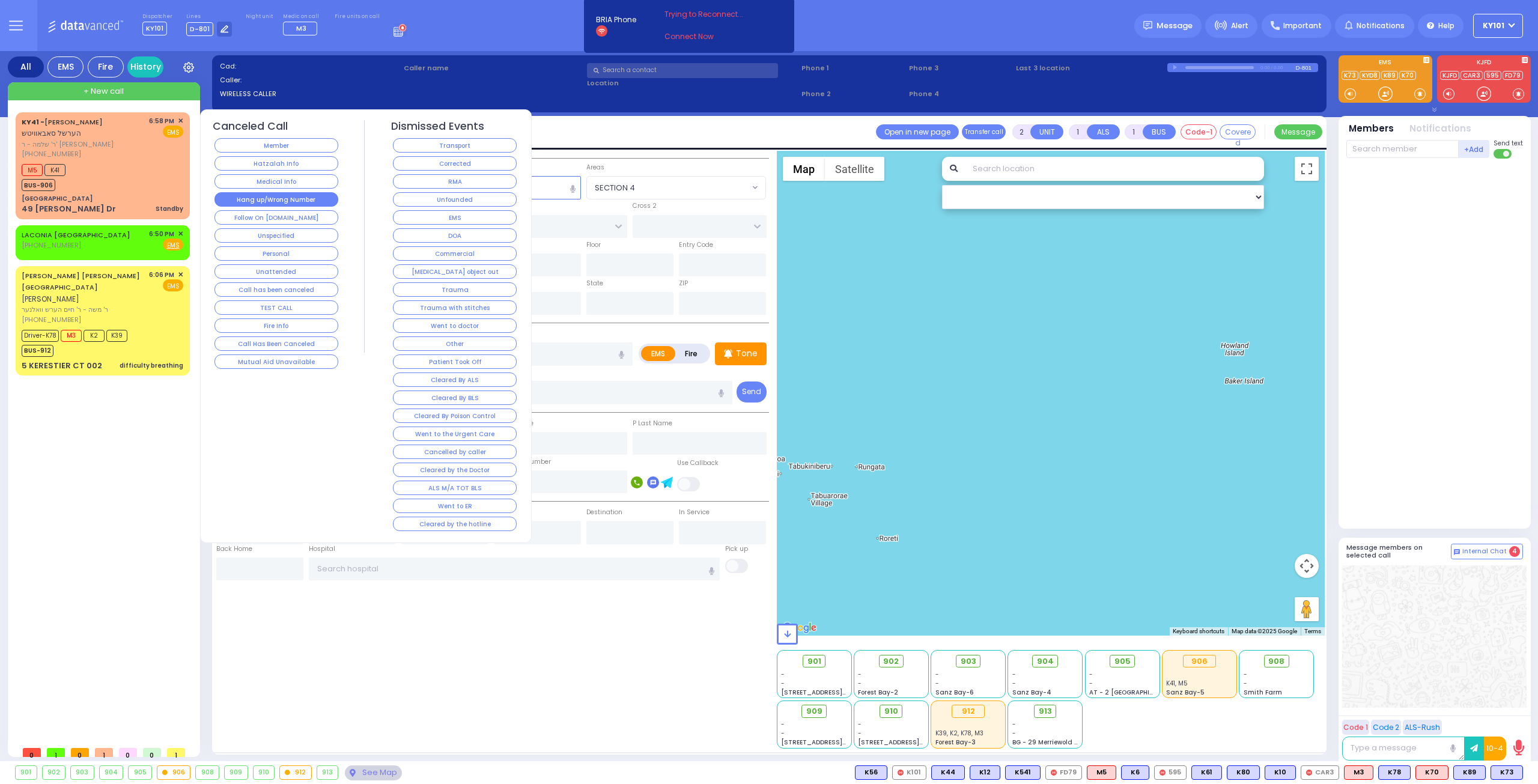
click at [303, 197] on button "Hang up/Wrong Number" at bounding box center [277, 199] width 124 height 14
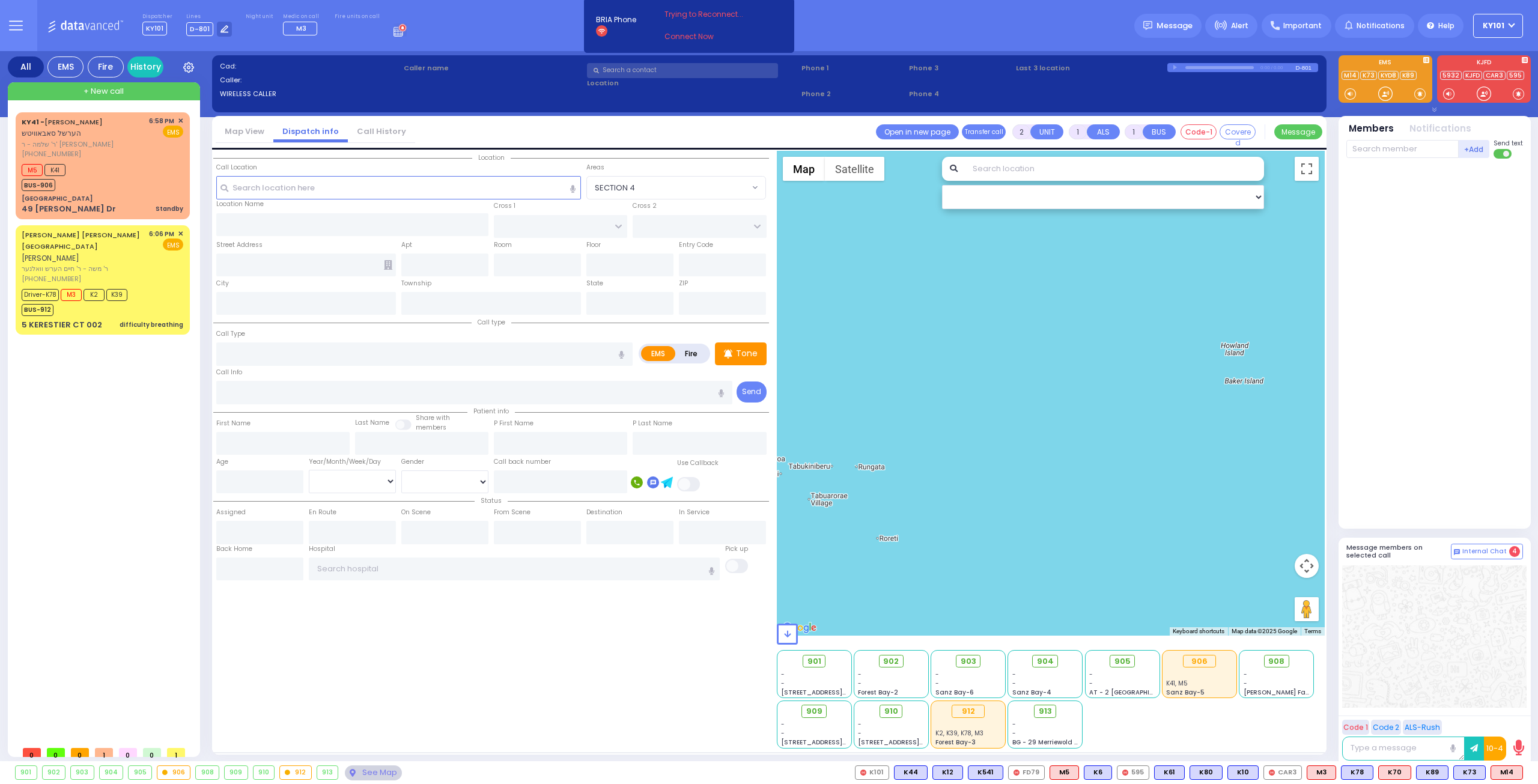
select select
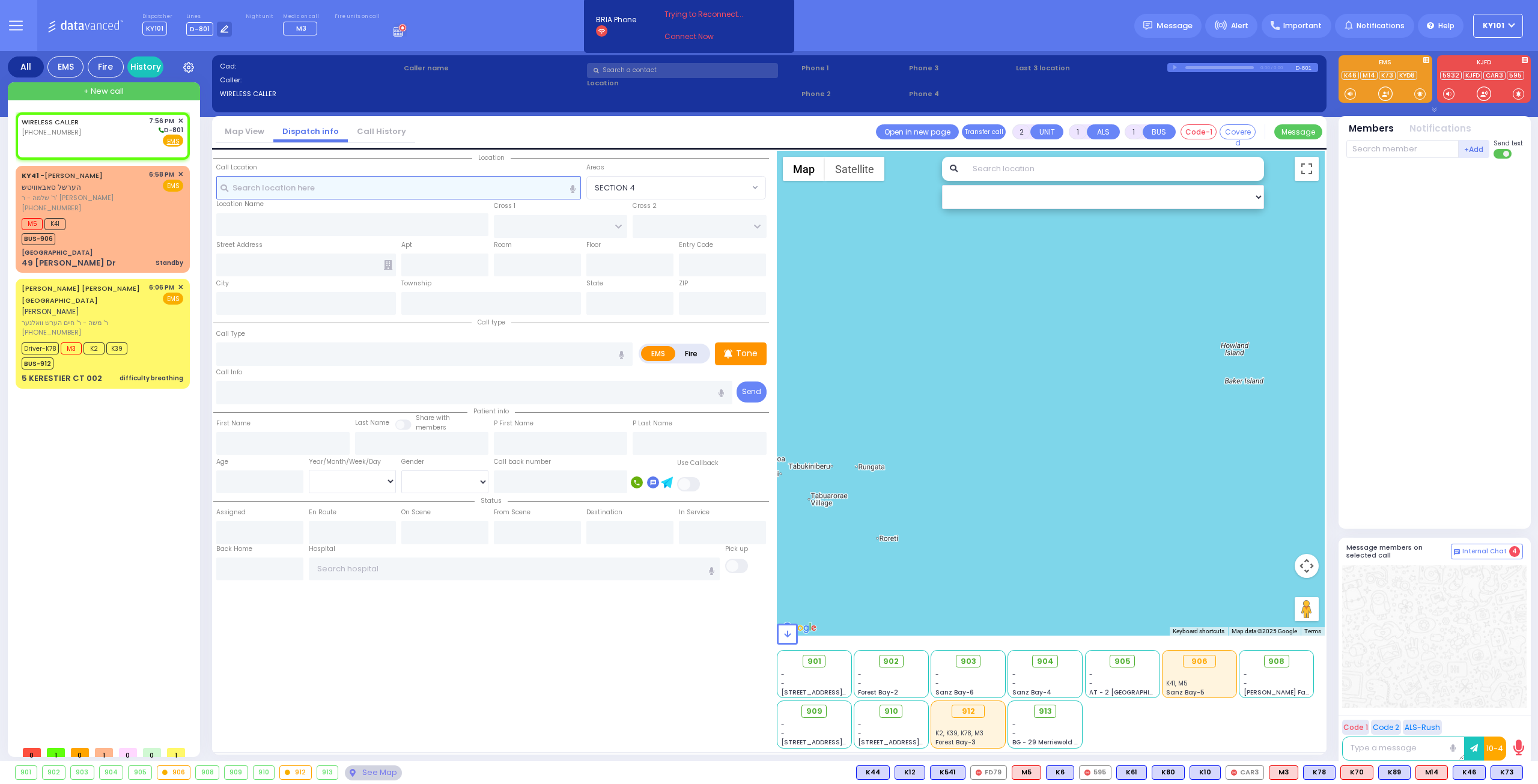
select select
radio input "true"
select select
type input "19:56"
select select "Hatzalah Garages"
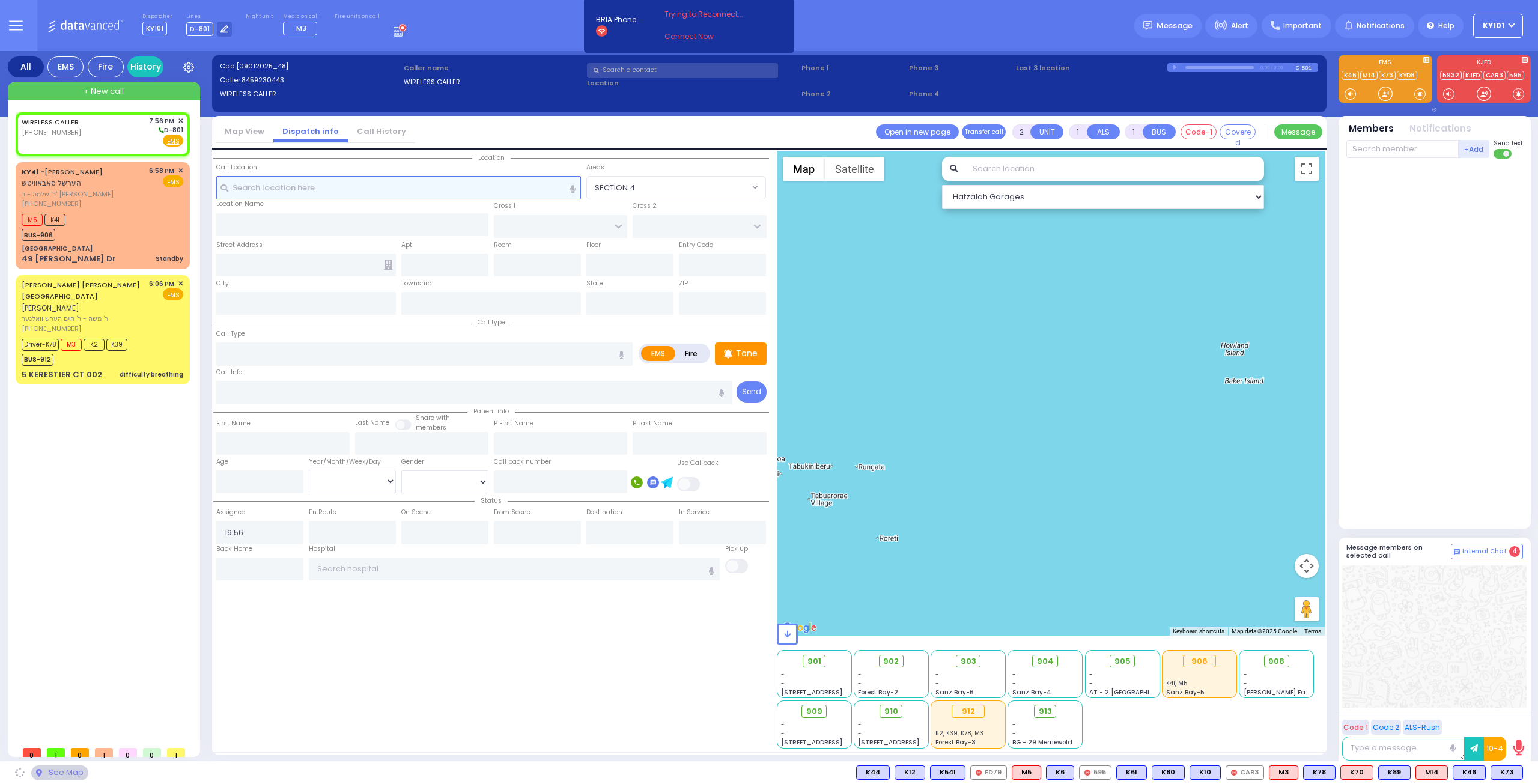
select select
radio input "true"
select select
select select "Hatzalah Garages"
click at [1291, 23] on span "Important" at bounding box center [1302, 26] width 38 height 11
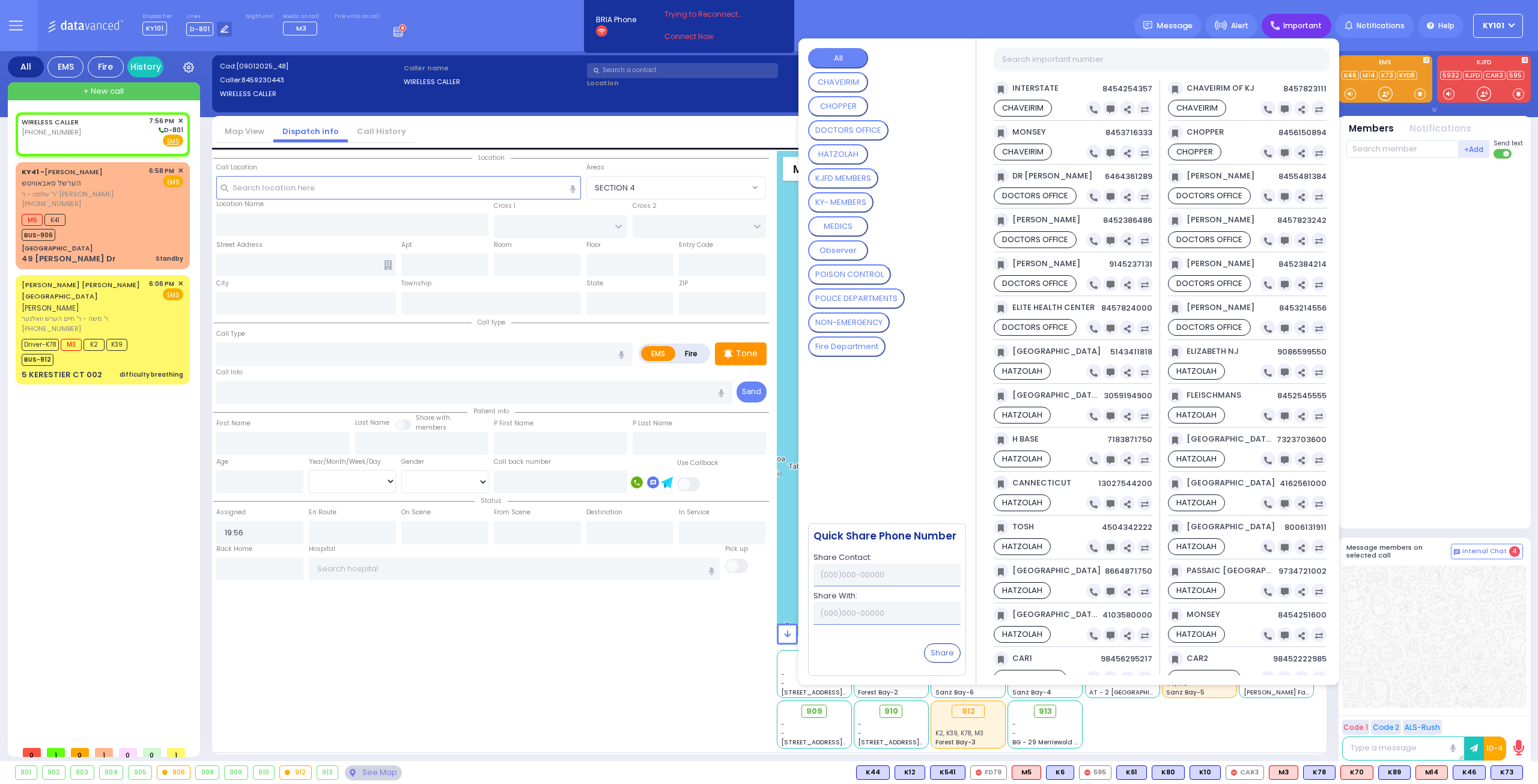
click at [642, 128] on div "Map View Dispatch info Call History Assign communicator with county Assign comm…" at bounding box center [769, 133] width 1114 height 34
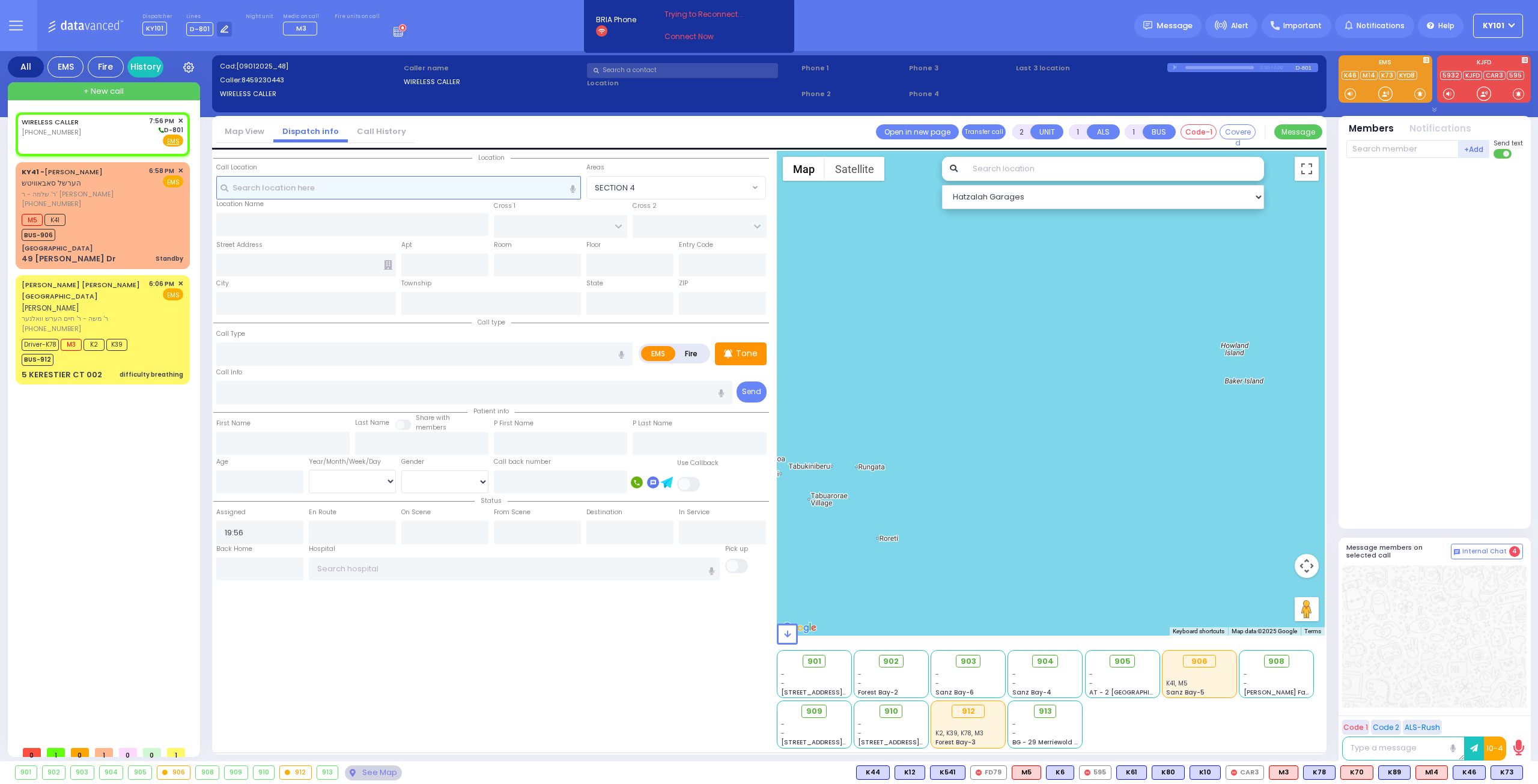
click at [363, 185] on input "text" at bounding box center [399, 187] width 365 height 23
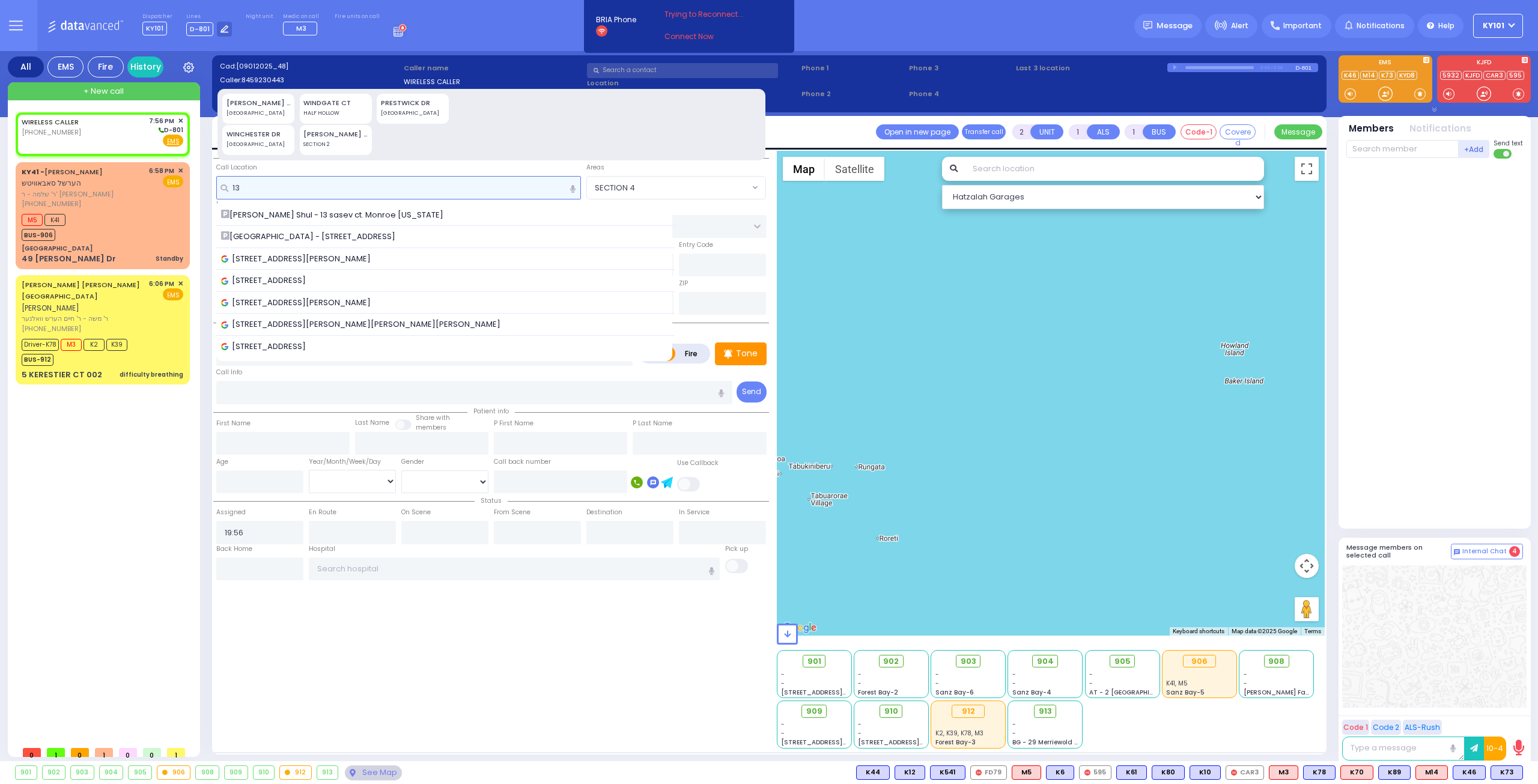
type input "1"
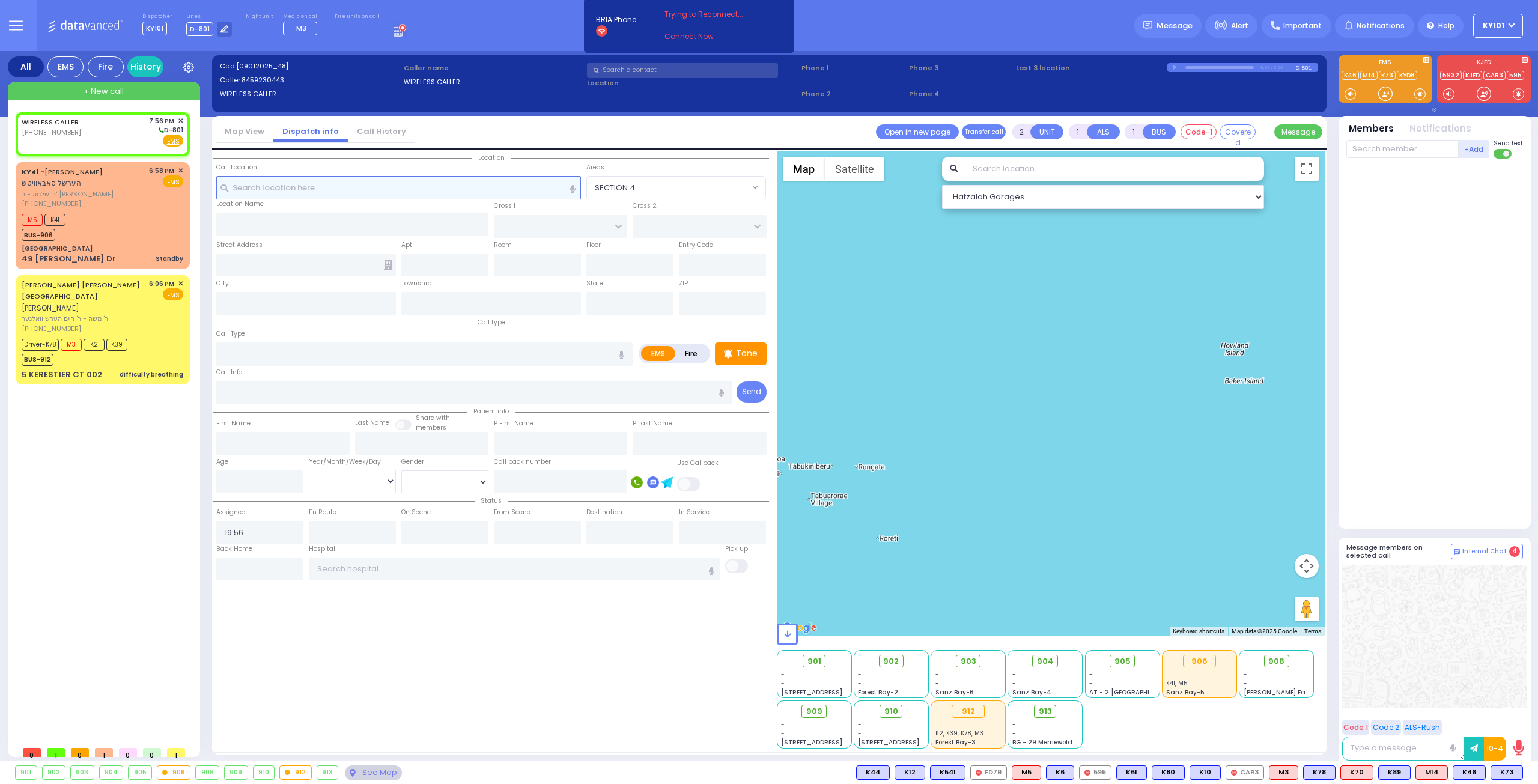
click at [345, 190] on input "text" at bounding box center [399, 187] width 365 height 23
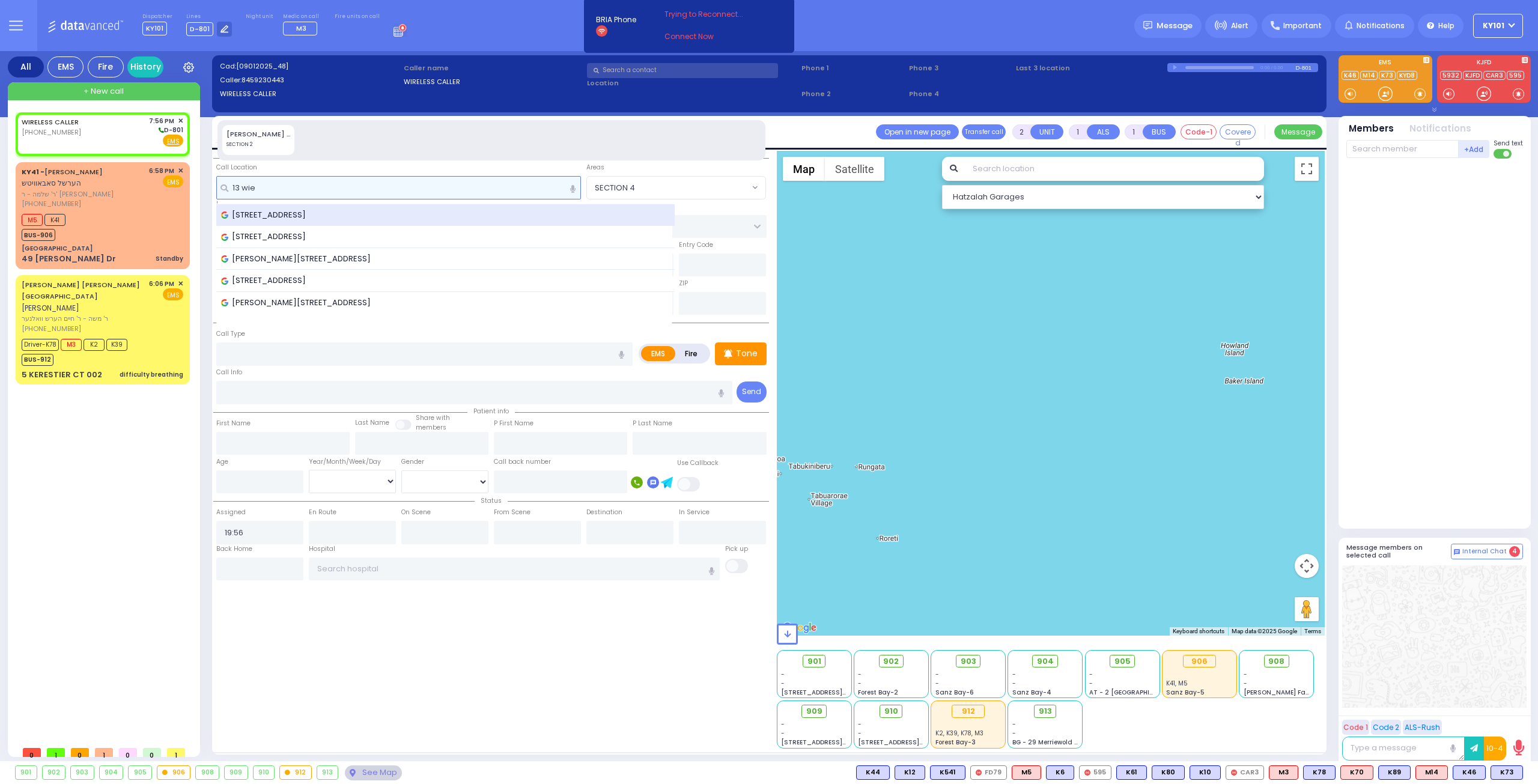
type input "13 wie"
click at [310, 212] on span "13 Wiener Drive, Monsey, NY, USA" at bounding box center [265, 215] width 89 height 12
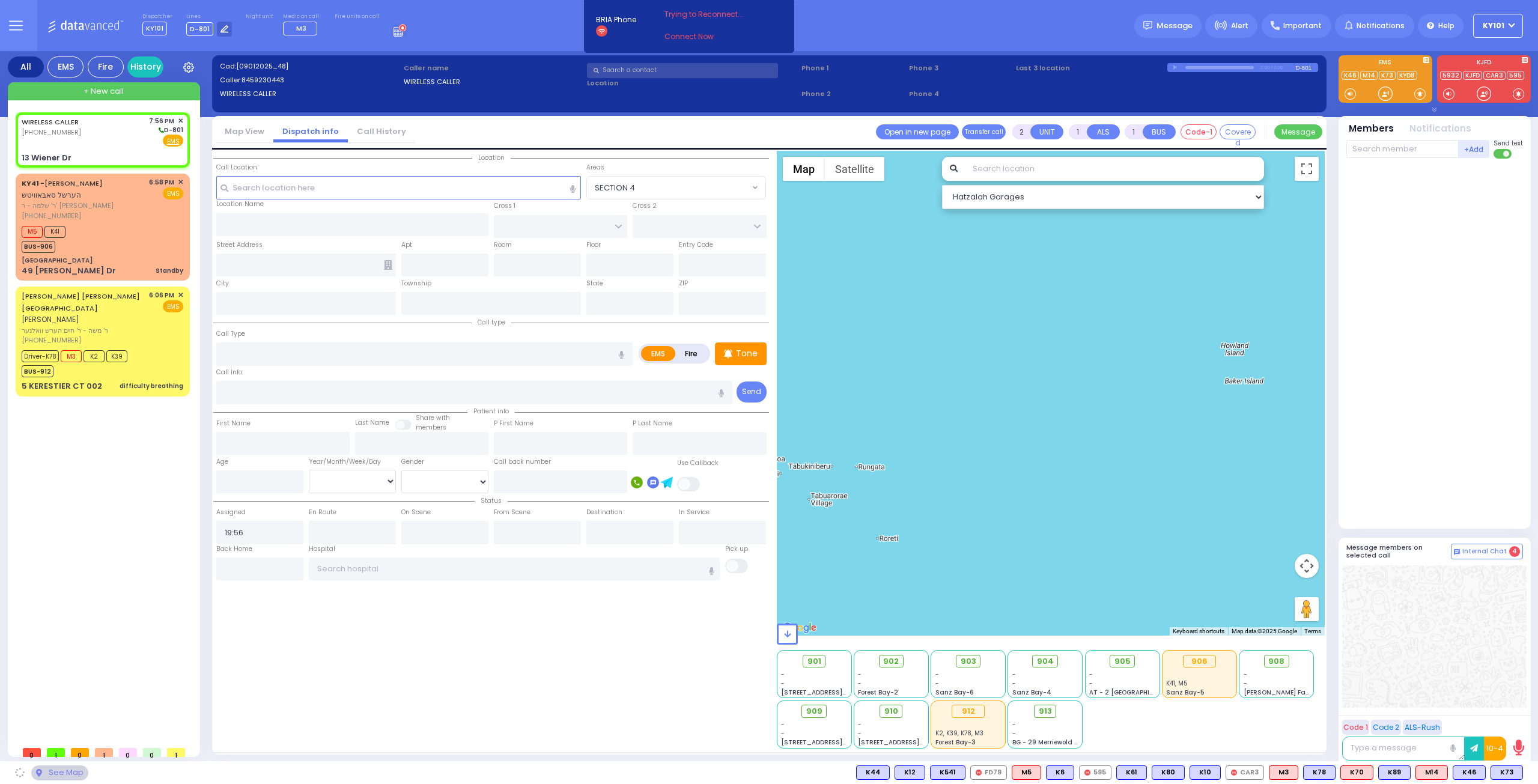
select select
radio input "true"
select select
select select "Hatzalah Garages"
type input "BUTTERMAN COURT"
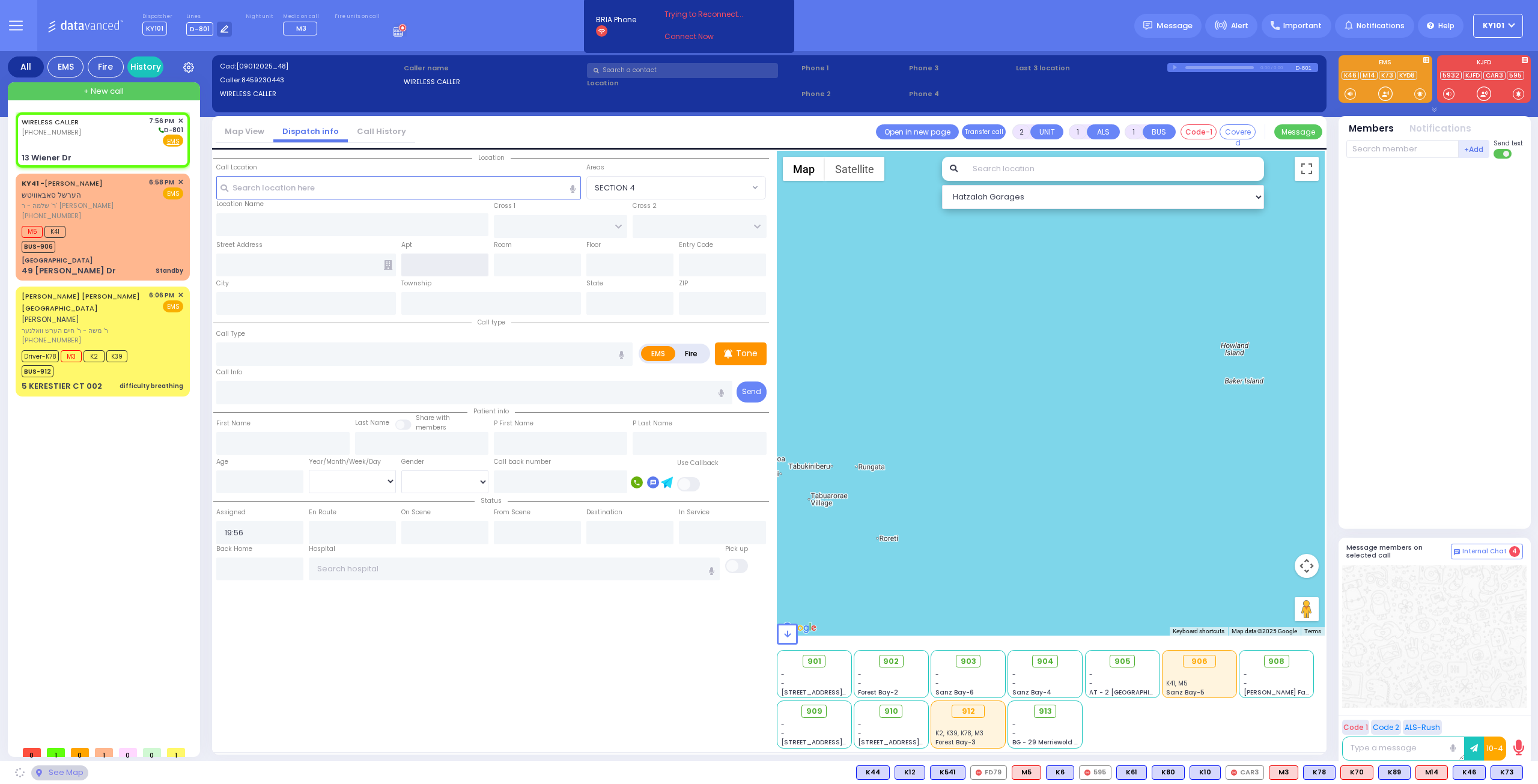
type input "ROUTE 306"
type input "13 Wiener Dr"
type input "Monsey"
type input "[US_STATE]"
type input "10952"
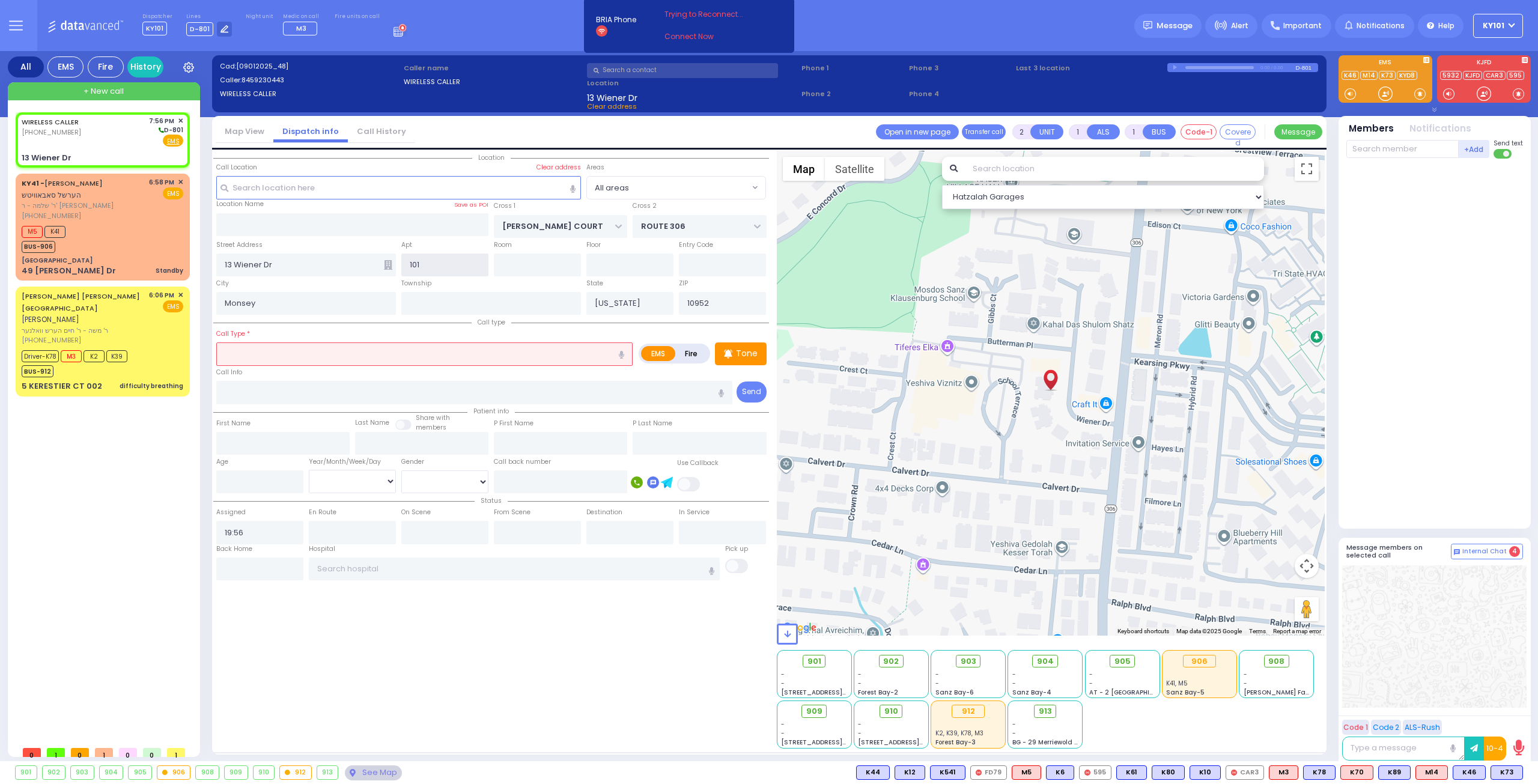
type input "101"
click at [385, 359] on input "text" at bounding box center [424, 354] width 416 height 23
select select
radio input "true"
select select
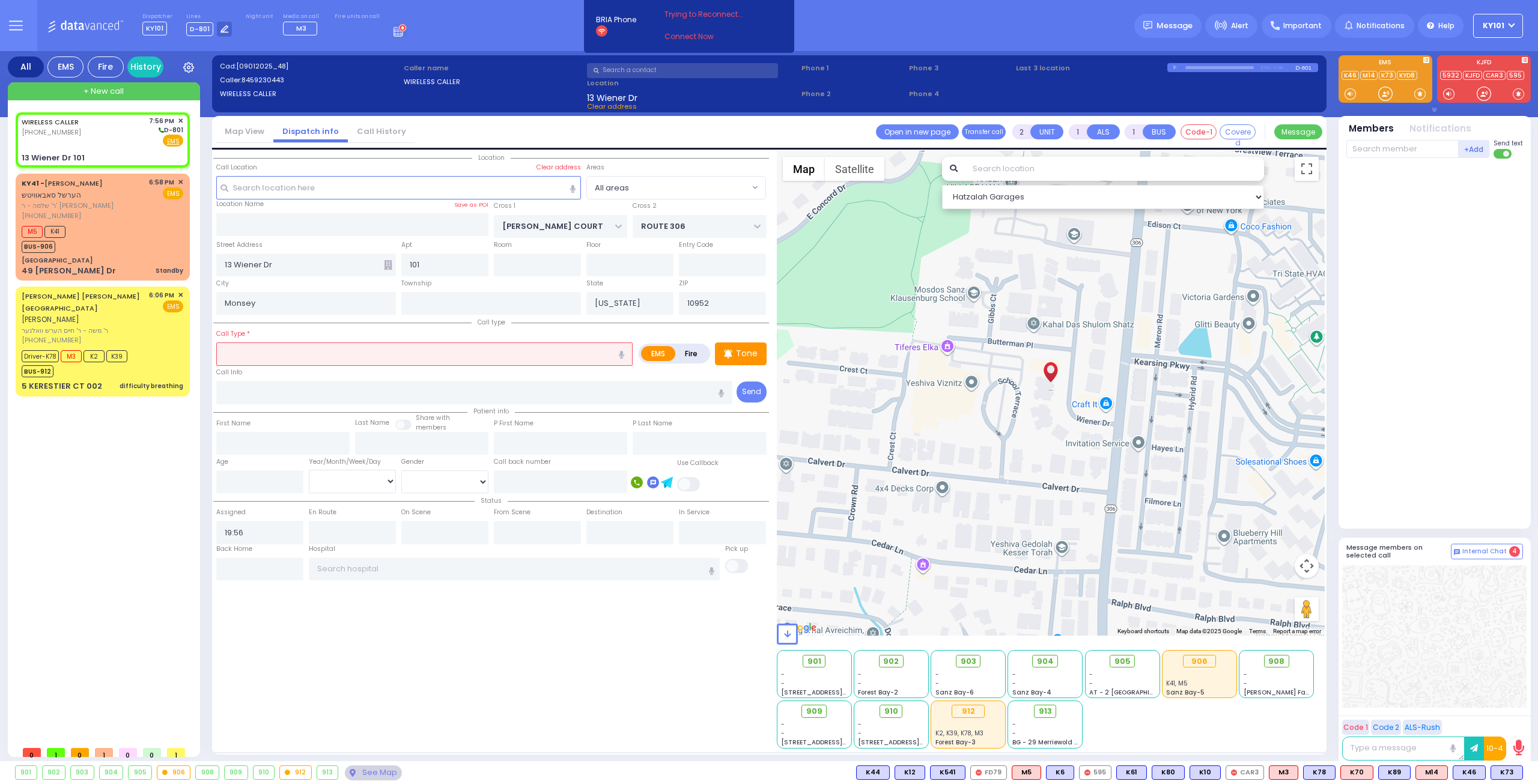
select select "Hatzalah Garages"
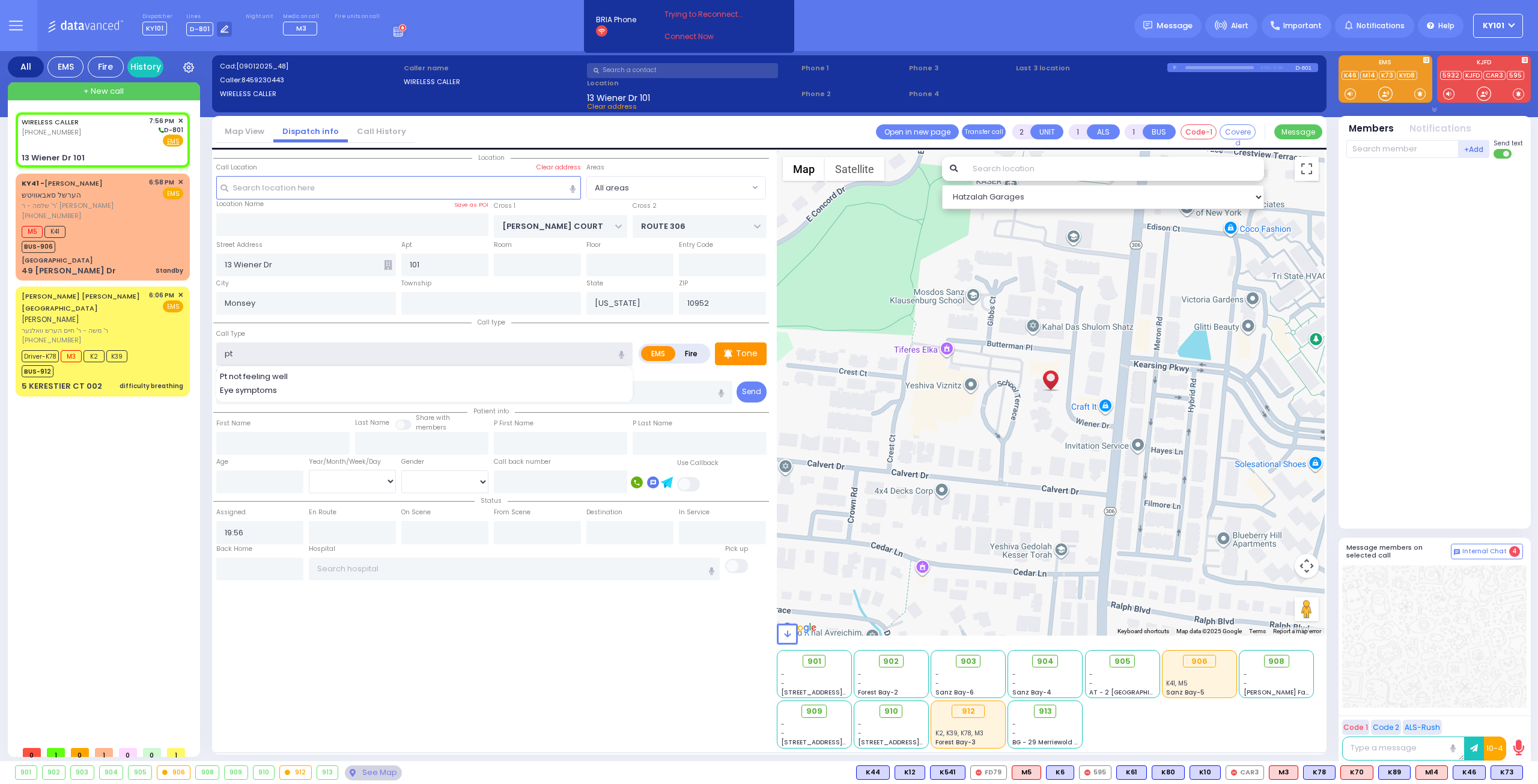
click at [379, 355] on input "pt" at bounding box center [424, 354] width 416 height 23
click at [379, 354] on input "pt" at bounding box center [424, 354] width 416 height 23
type input "sev"
select select
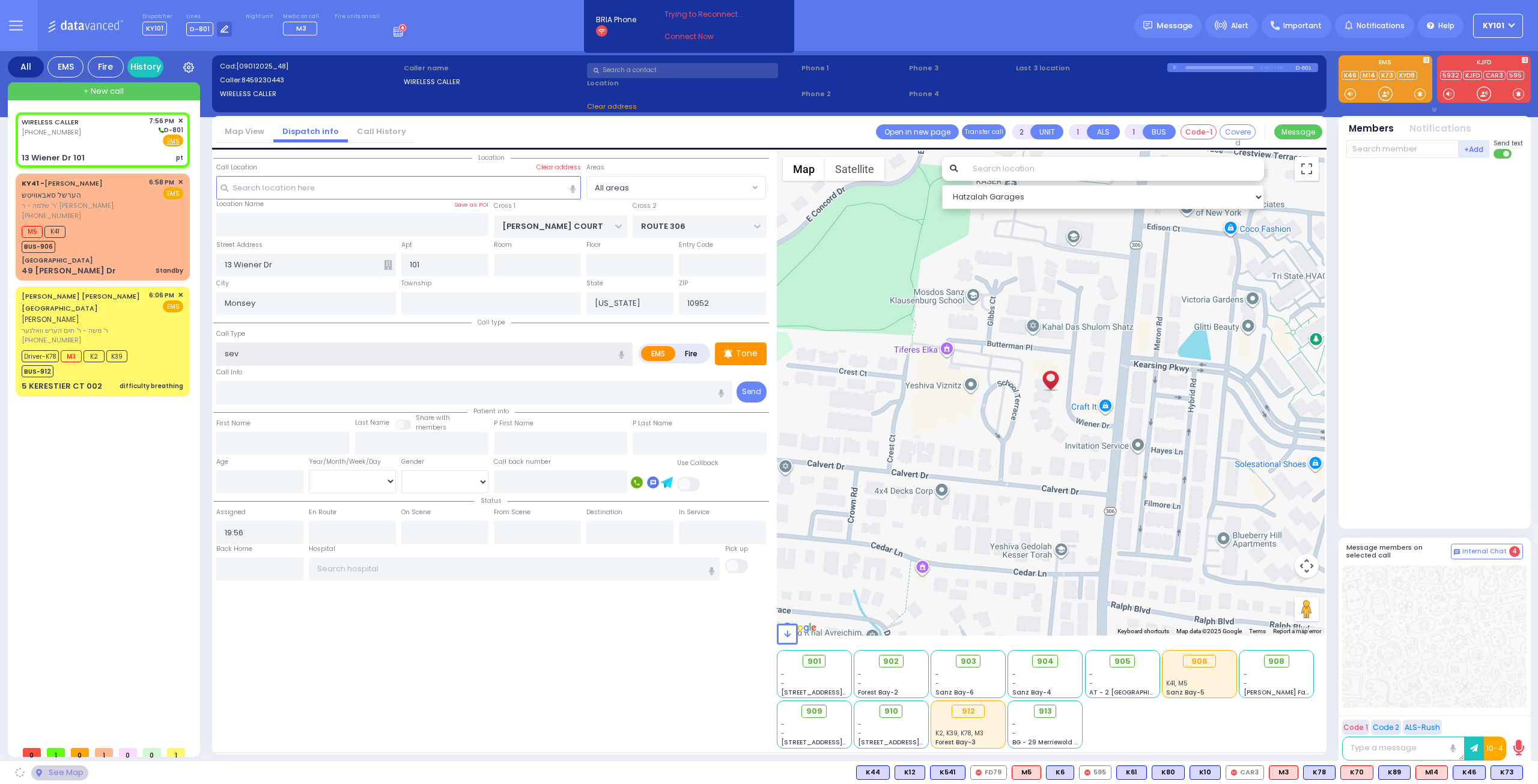
radio input "true"
select select
select select "Hatzalah Garages"
type input "ser"
select select
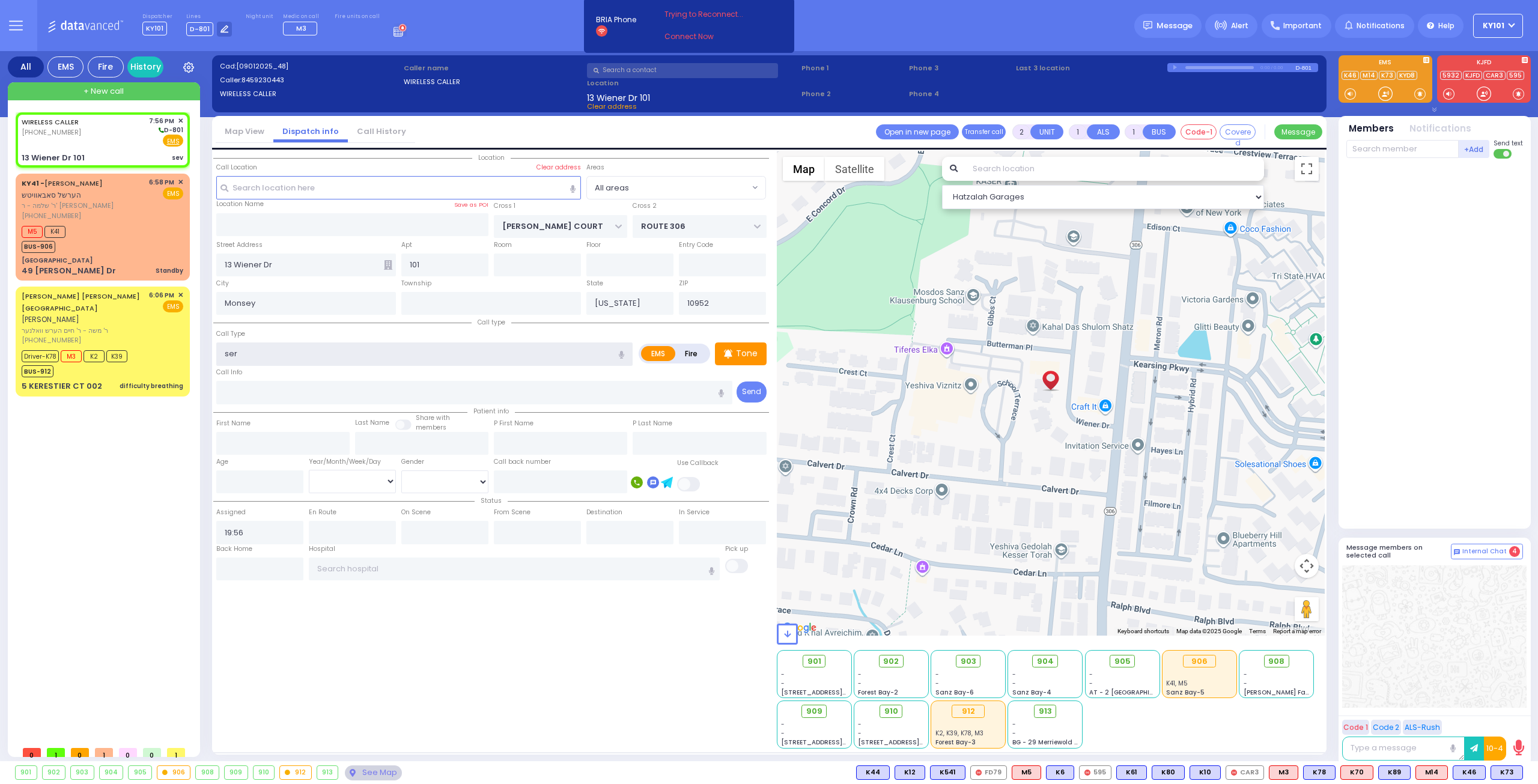
radio input "true"
select select
select select "Hatzalah Garages"
type input "severe headaches"
select select
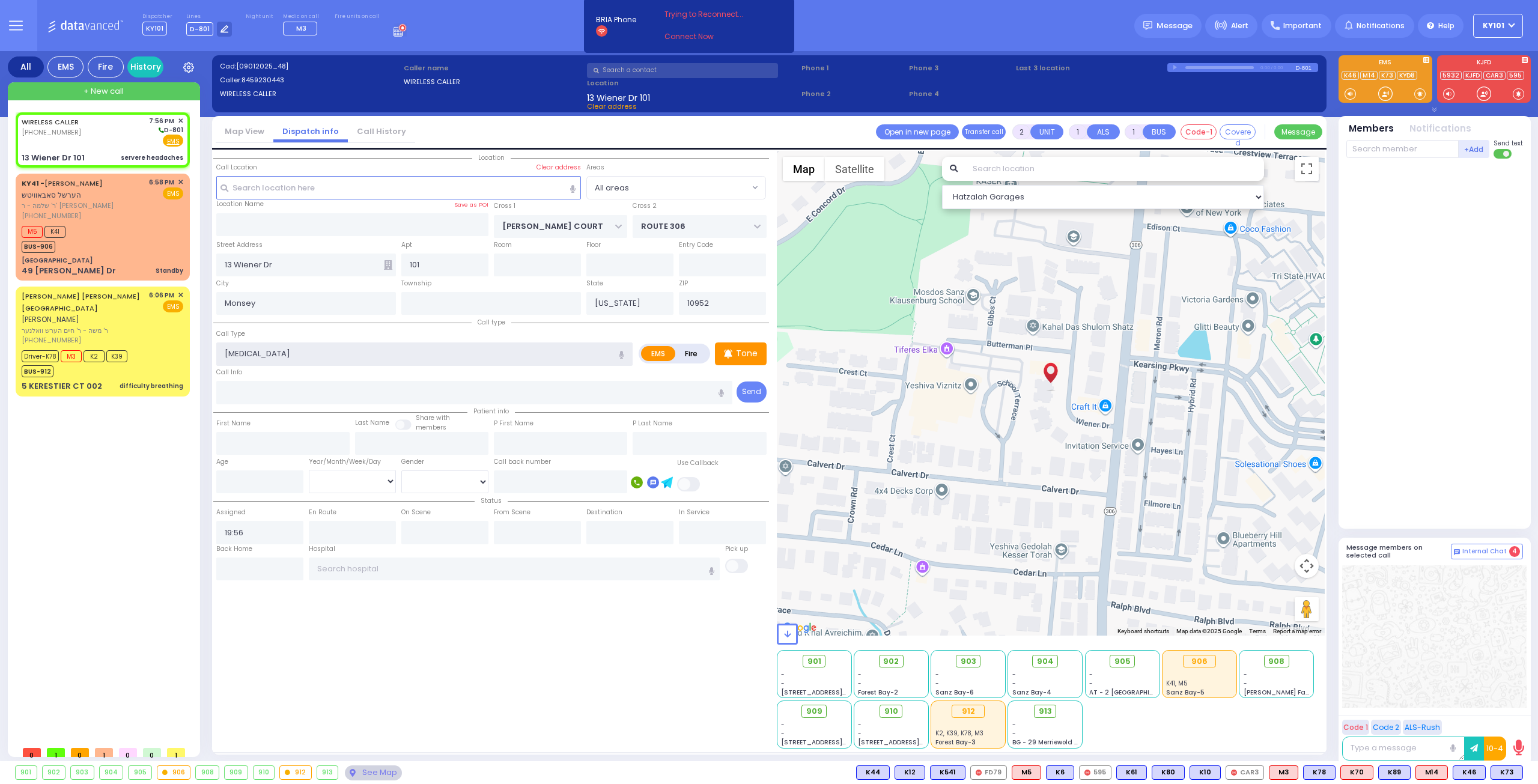
radio input "true"
select select
select select "Hatzalah Garages"
type input "severe headaches"
click at [252, 474] on input "number" at bounding box center [260, 482] width 87 height 23
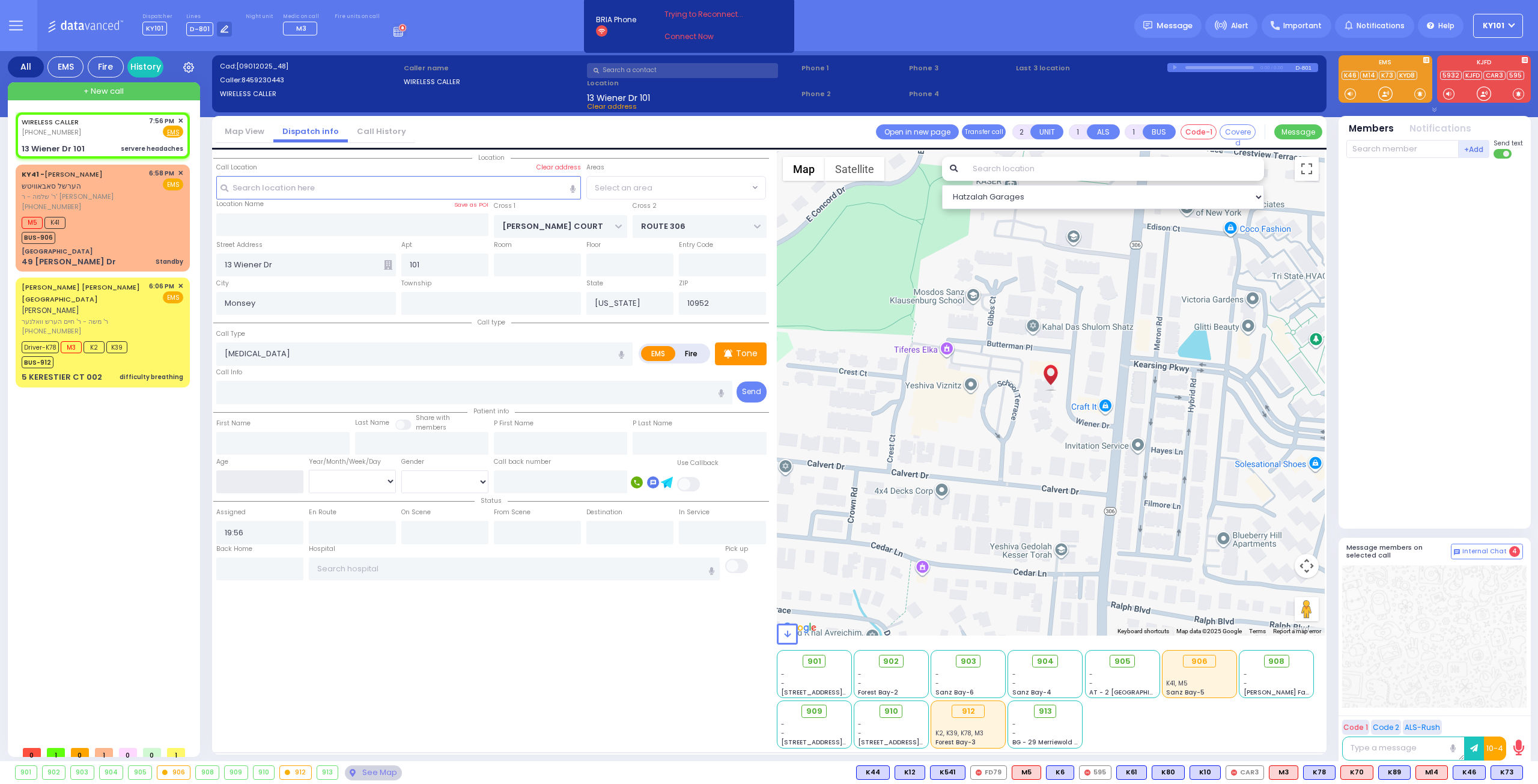
select select
radio input "true"
type input "1"
select select
type input "13"
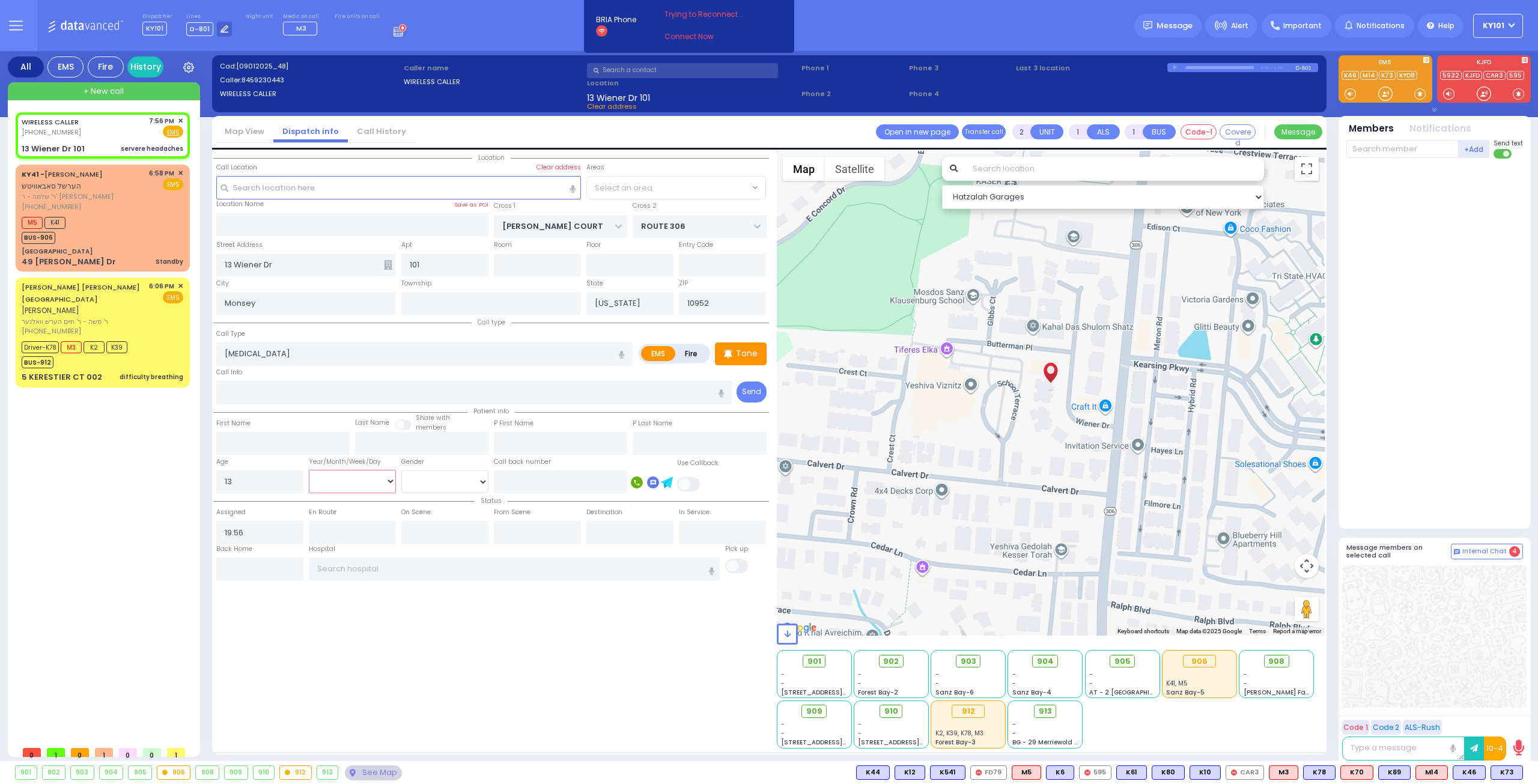
select select "Hatzalah Garages"
select select "Year"
radio input "true"
select select "Year"
select select
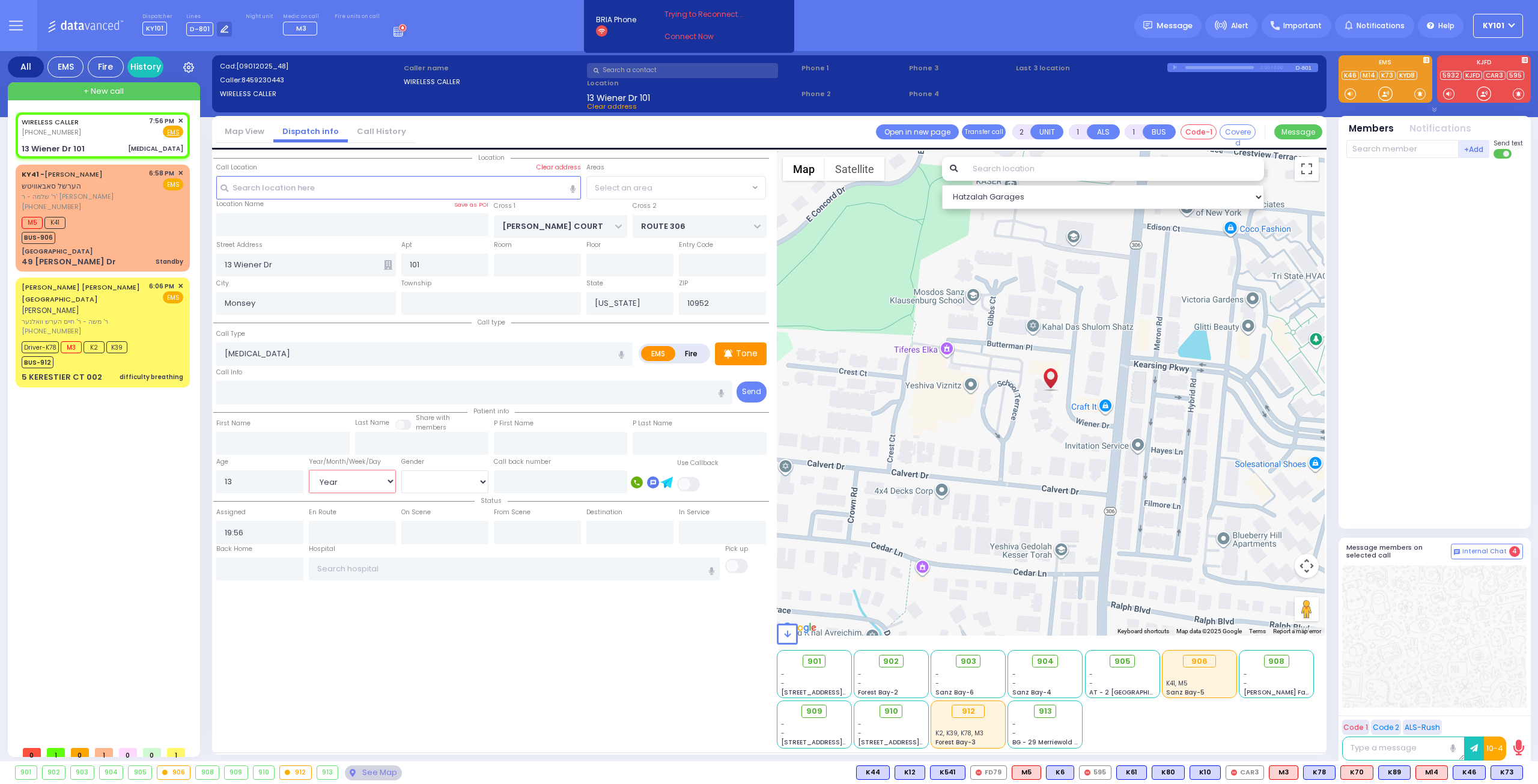
select select "Hatzalah Garages"
select select
radio input "true"
select select "Year"
select select "Hatzalah Garages"
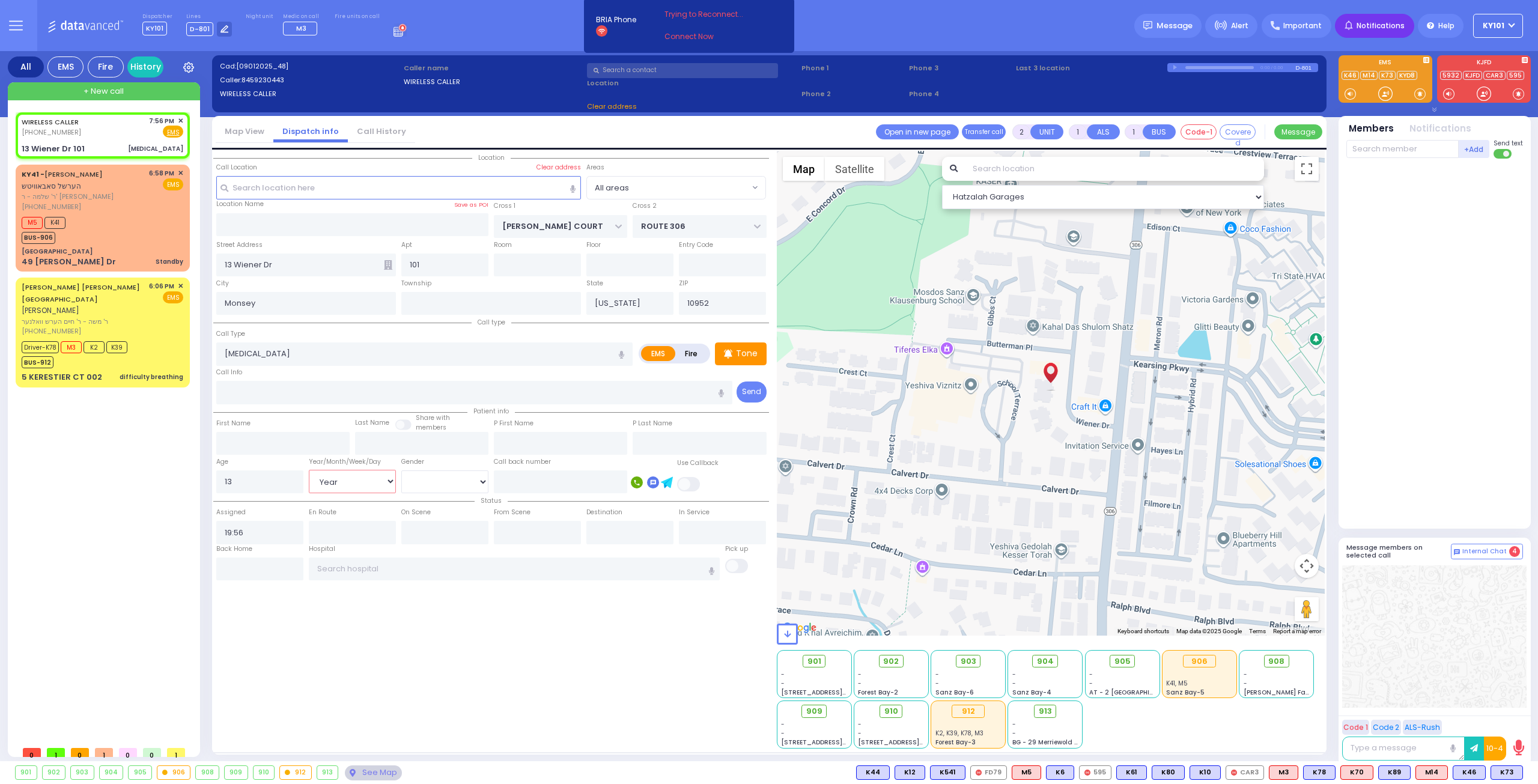
select select
radio input "true"
select select "Year"
select select
radio input "true"
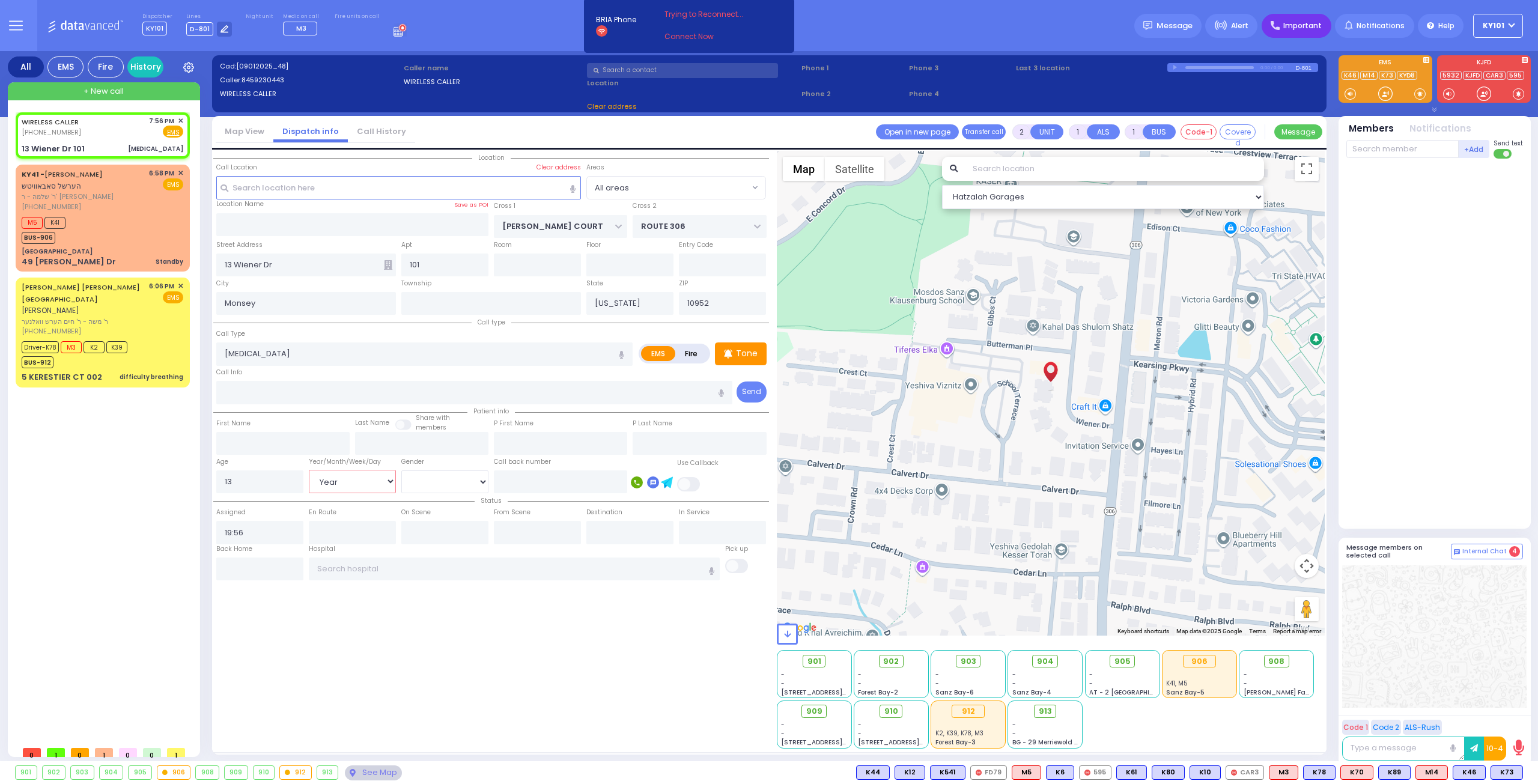
select select "Year"
select select "Hatzalah Garages"
drag, startPoint x: 1287, startPoint y: 26, endPoint x: 1285, endPoint y: 32, distance: 6.3
click at [1287, 26] on div "Important" at bounding box center [1296, 26] width 69 height 24
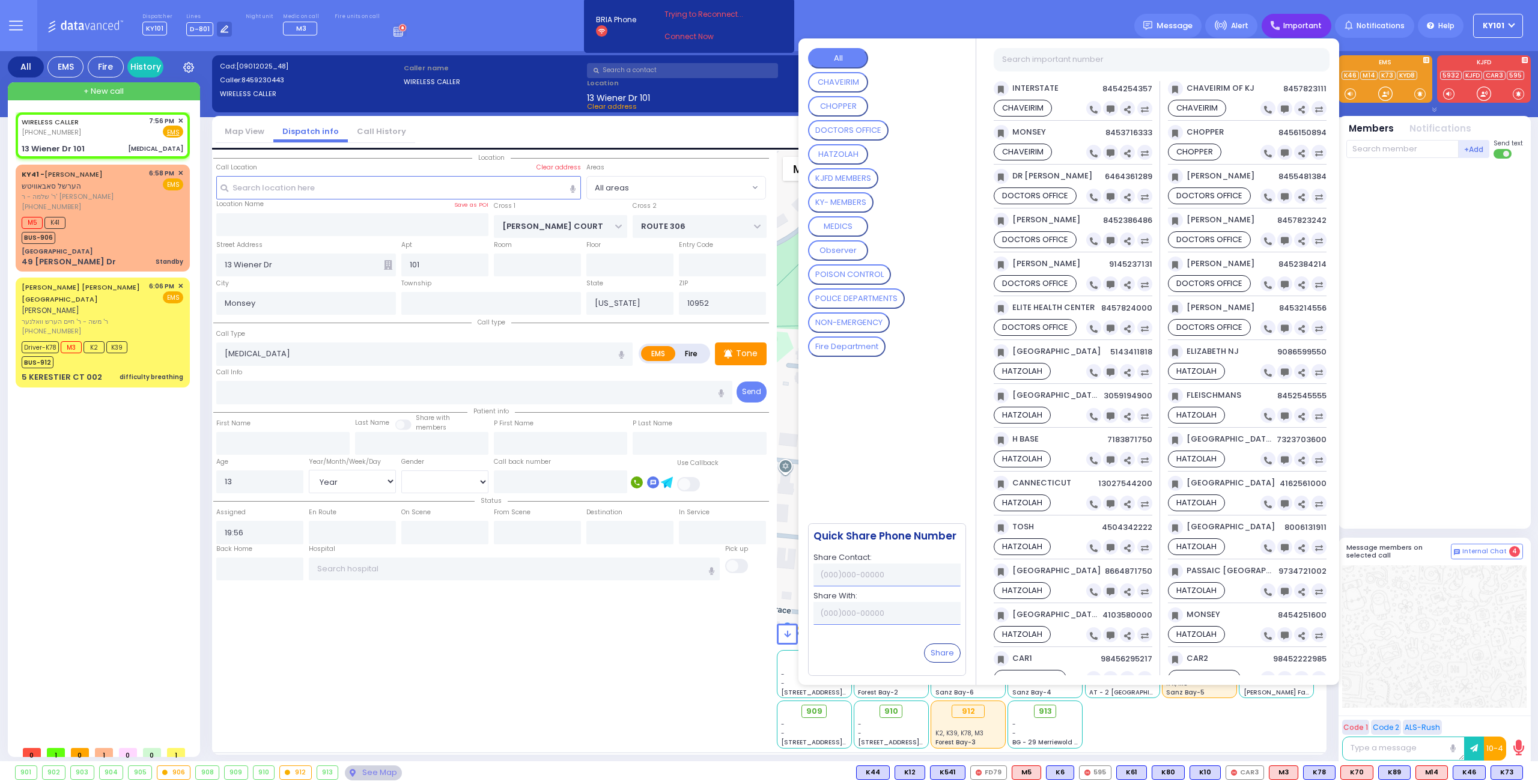
click at [852, 152] on button "HATZOLAH" at bounding box center [838, 154] width 60 height 21
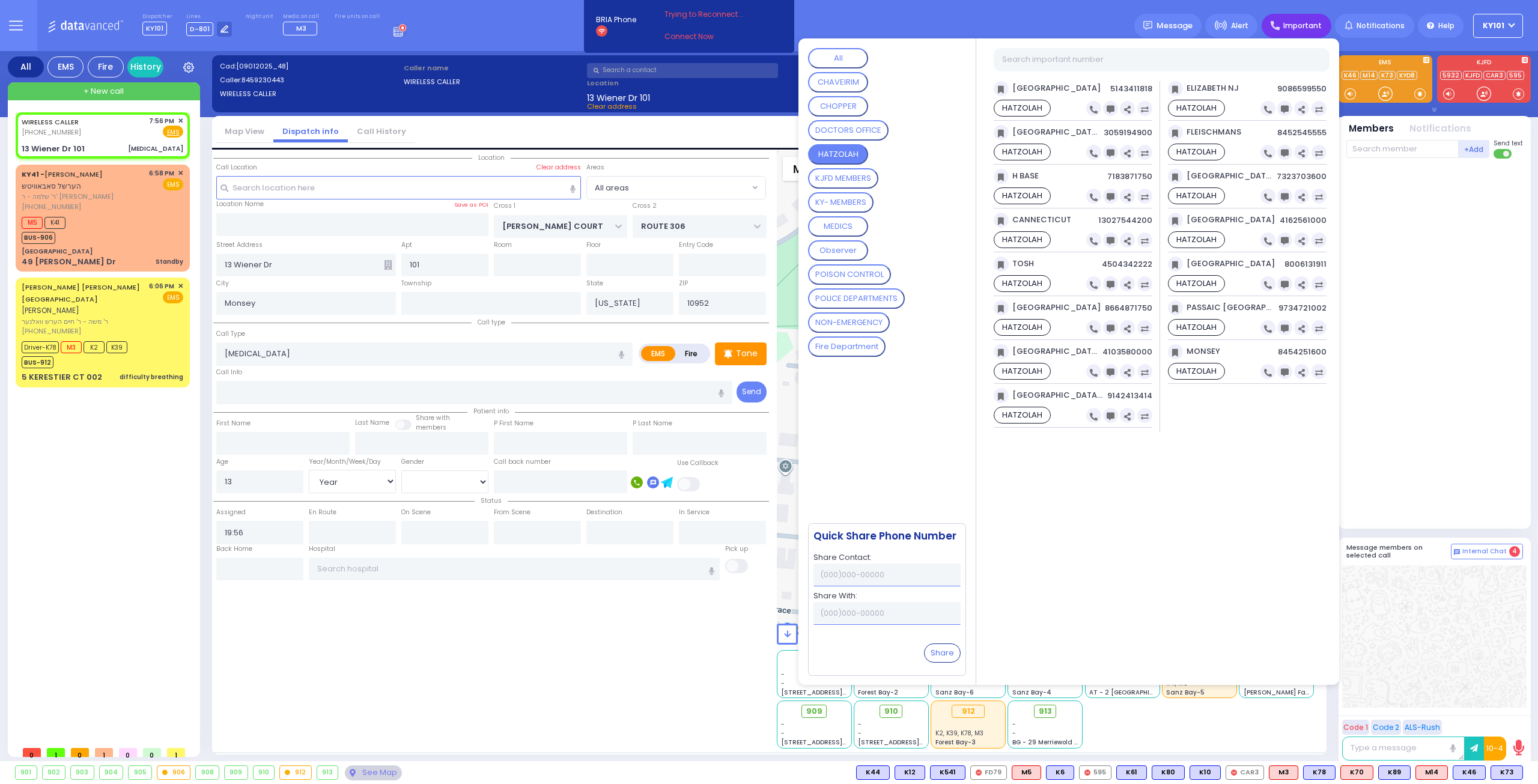
click at [1409, 336] on div at bounding box center [1436, 341] width 179 height 355
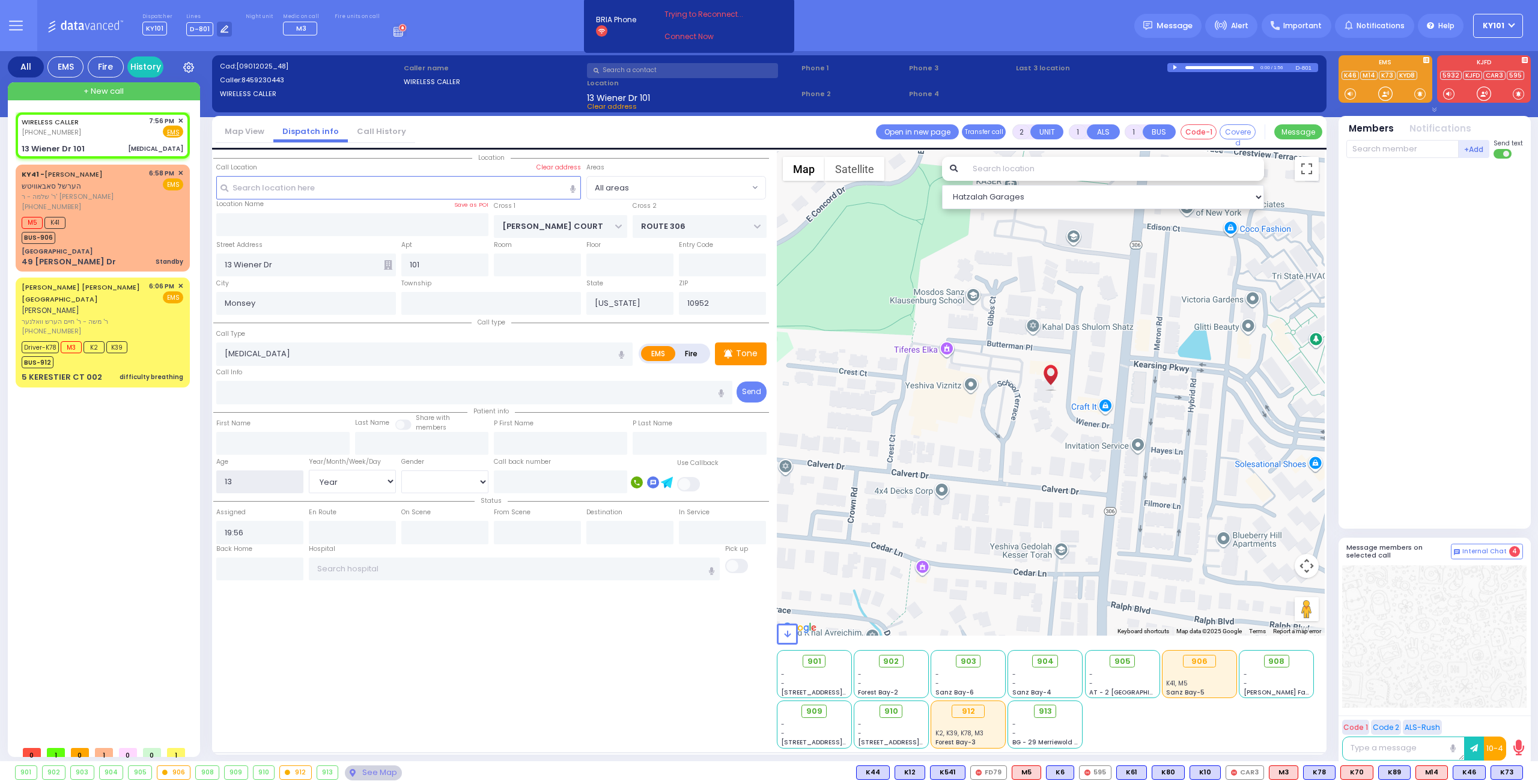
drag, startPoint x: 242, startPoint y: 482, endPoint x: 220, endPoint y: 481, distance: 22.0
click at [220, 481] on input "13" at bounding box center [260, 482] width 87 height 23
type input "23"
click at [447, 372] on div "Call Info" at bounding box center [475, 385] width 517 height 38
select select
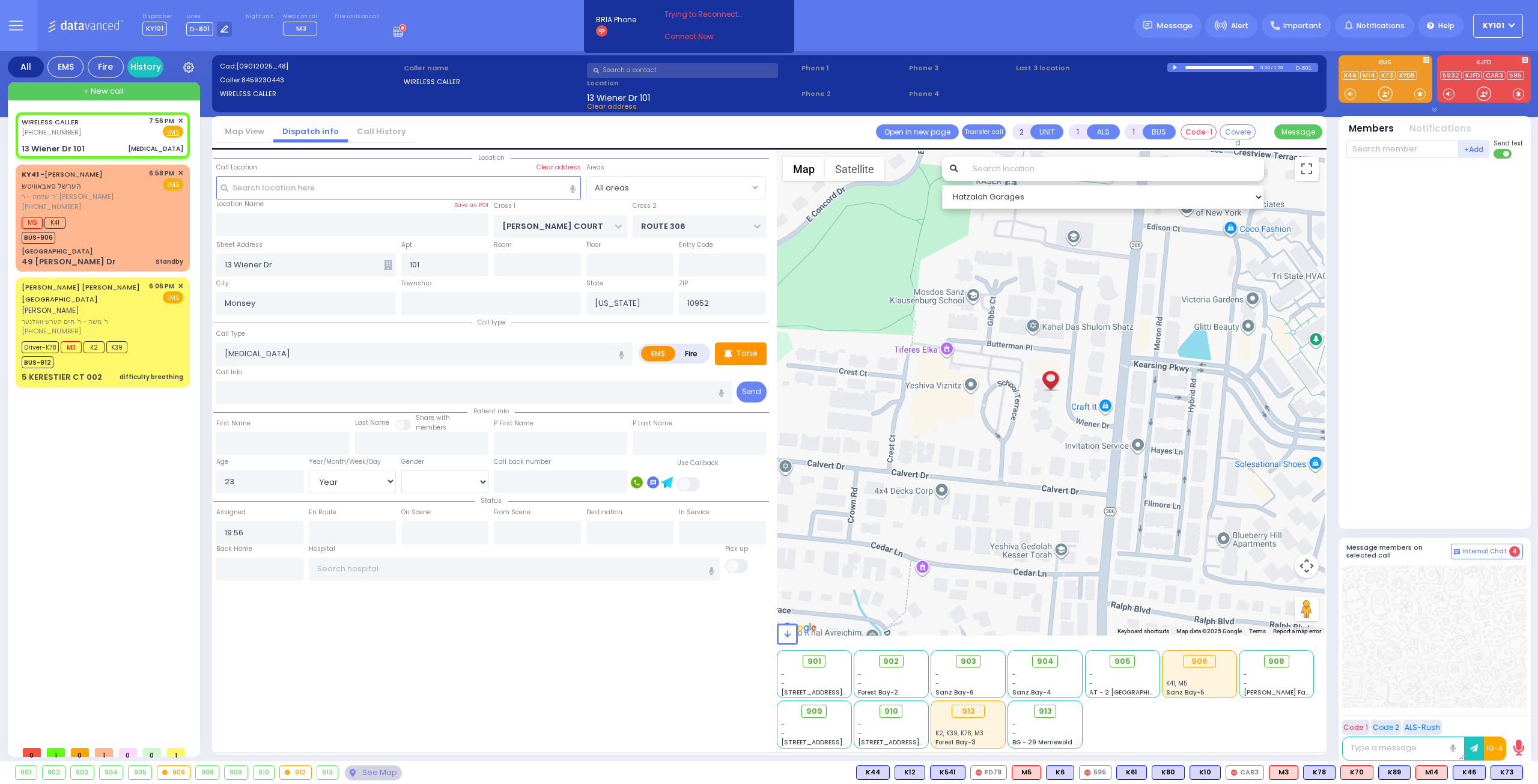
radio input "true"
select select "Year"
select select "Hatzalah Garages"
click at [180, 121] on span "✕" at bounding box center [180, 121] width 6 height 10
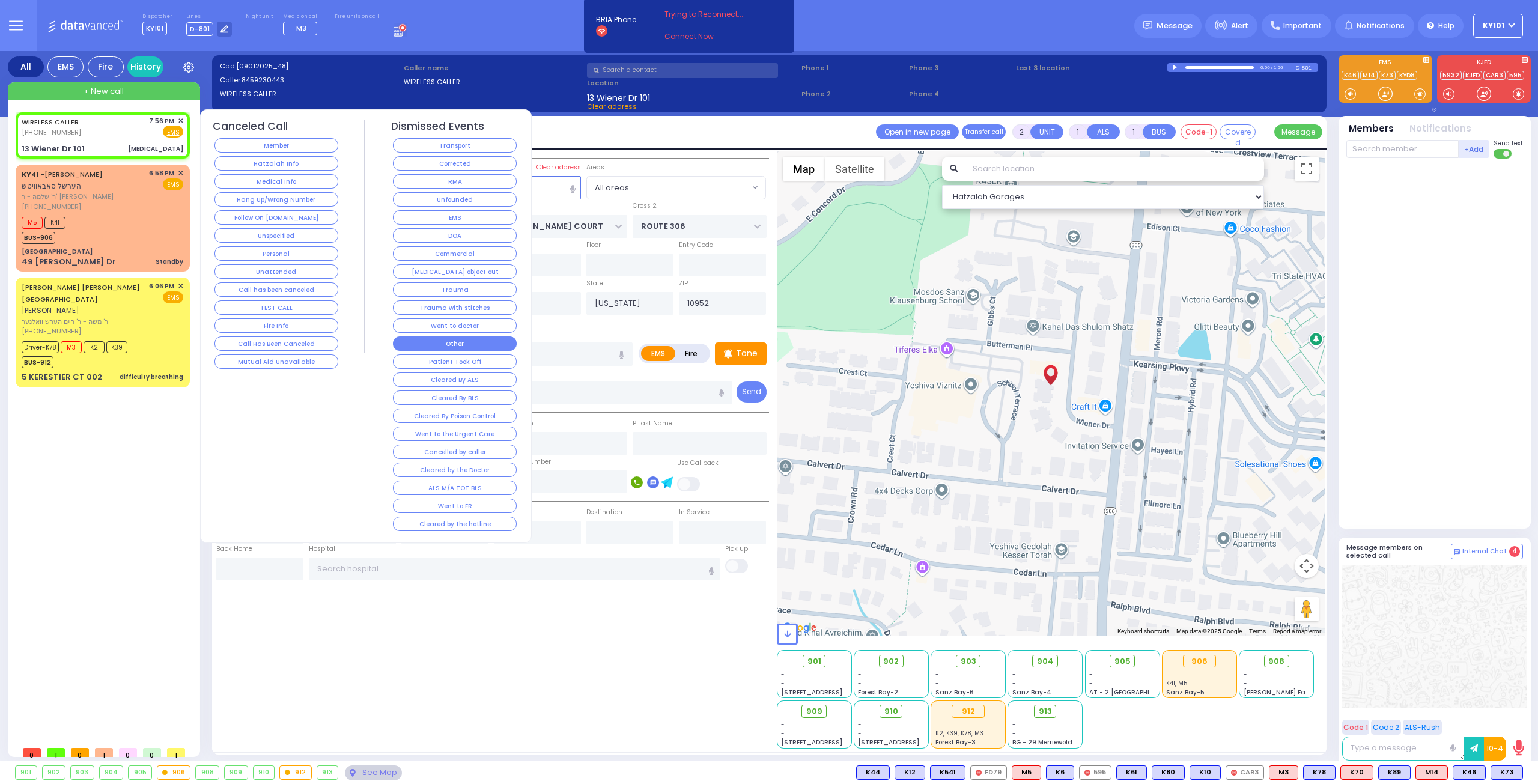
click at [472, 340] on button "Other" at bounding box center [455, 344] width 124 height 14
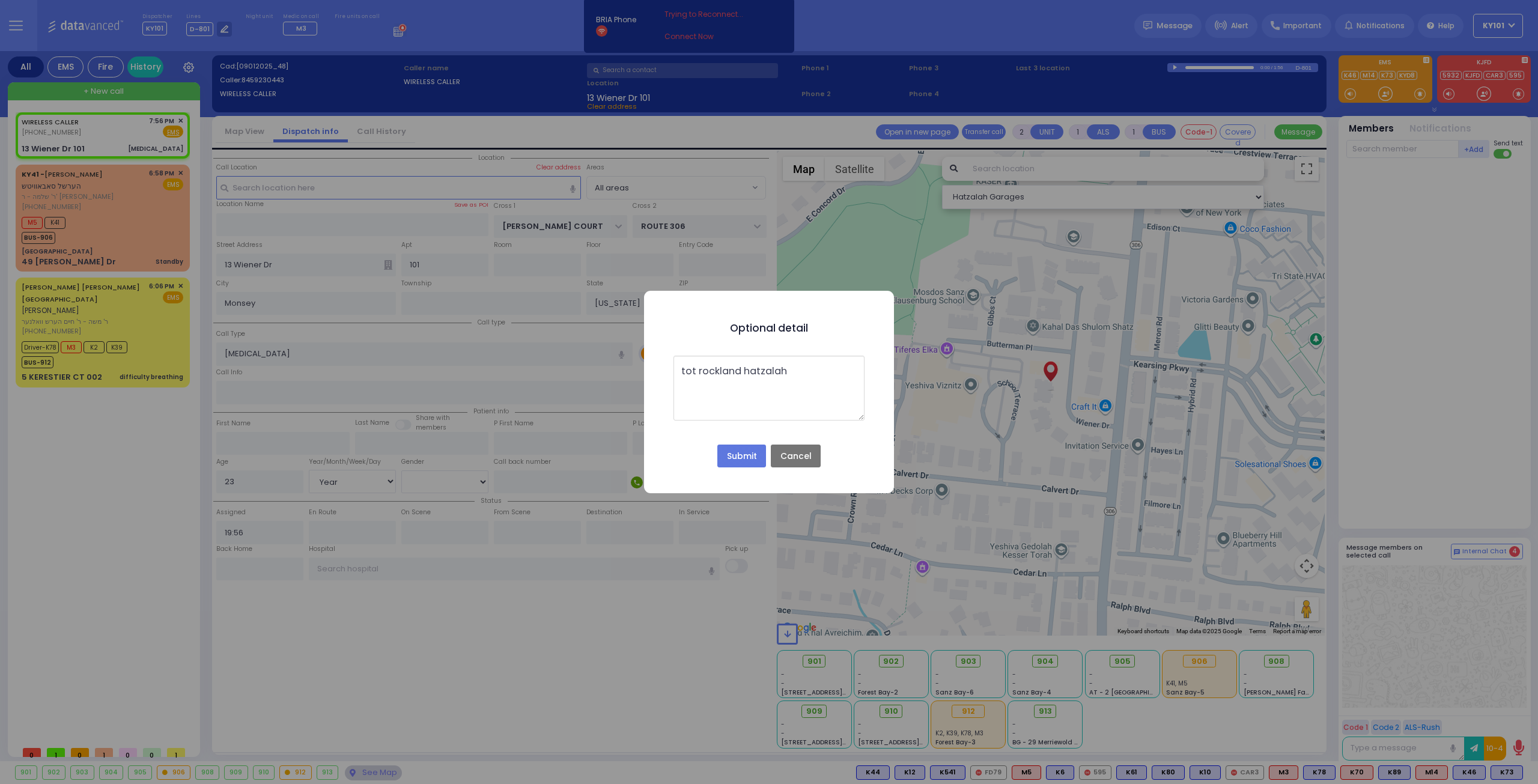
type textarea "tot rockland hatzalah"
click at [741, 451] on button "Submit" at bounding box center [741, 456] width 48 height 23
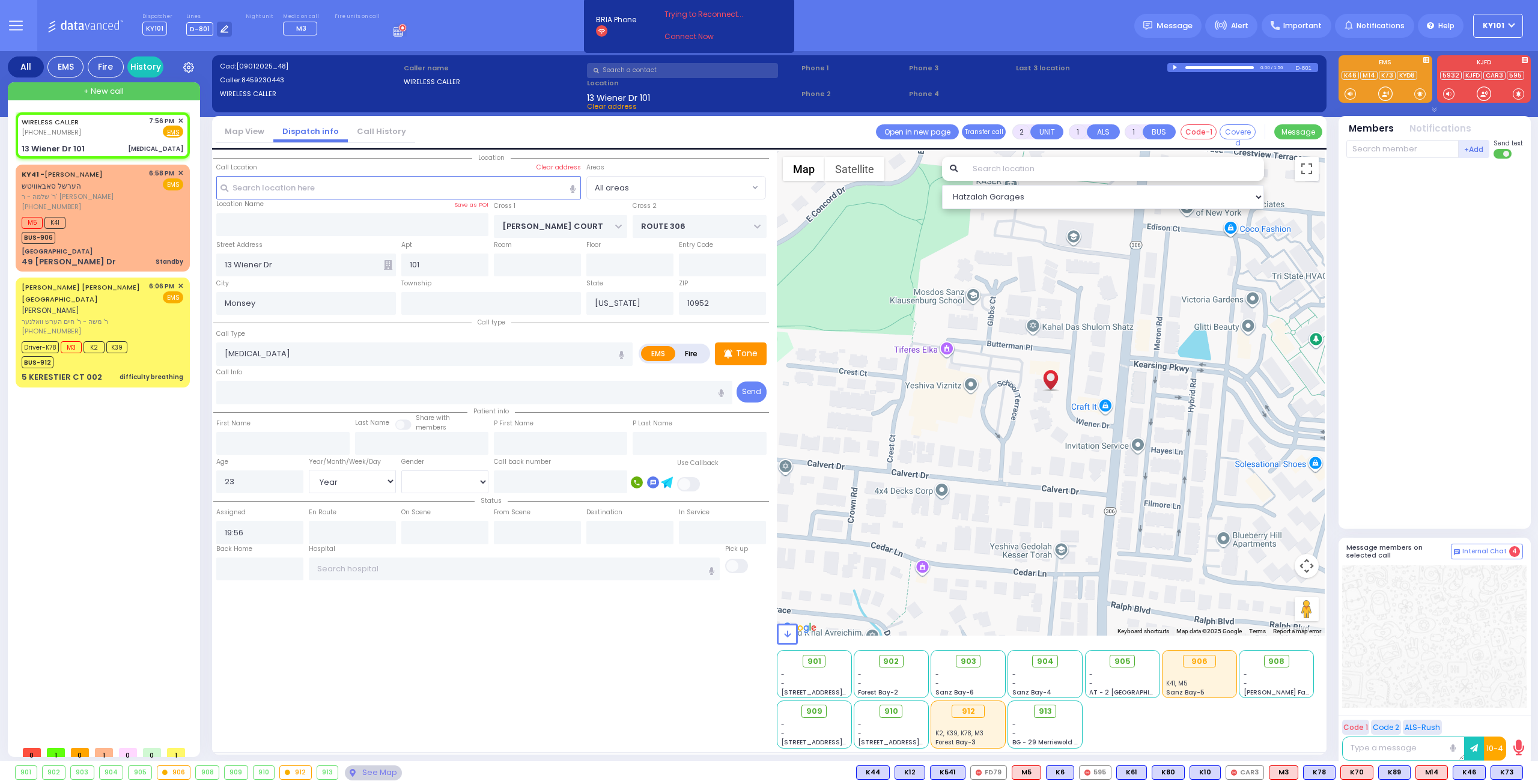
select select
radio input "true"
select select
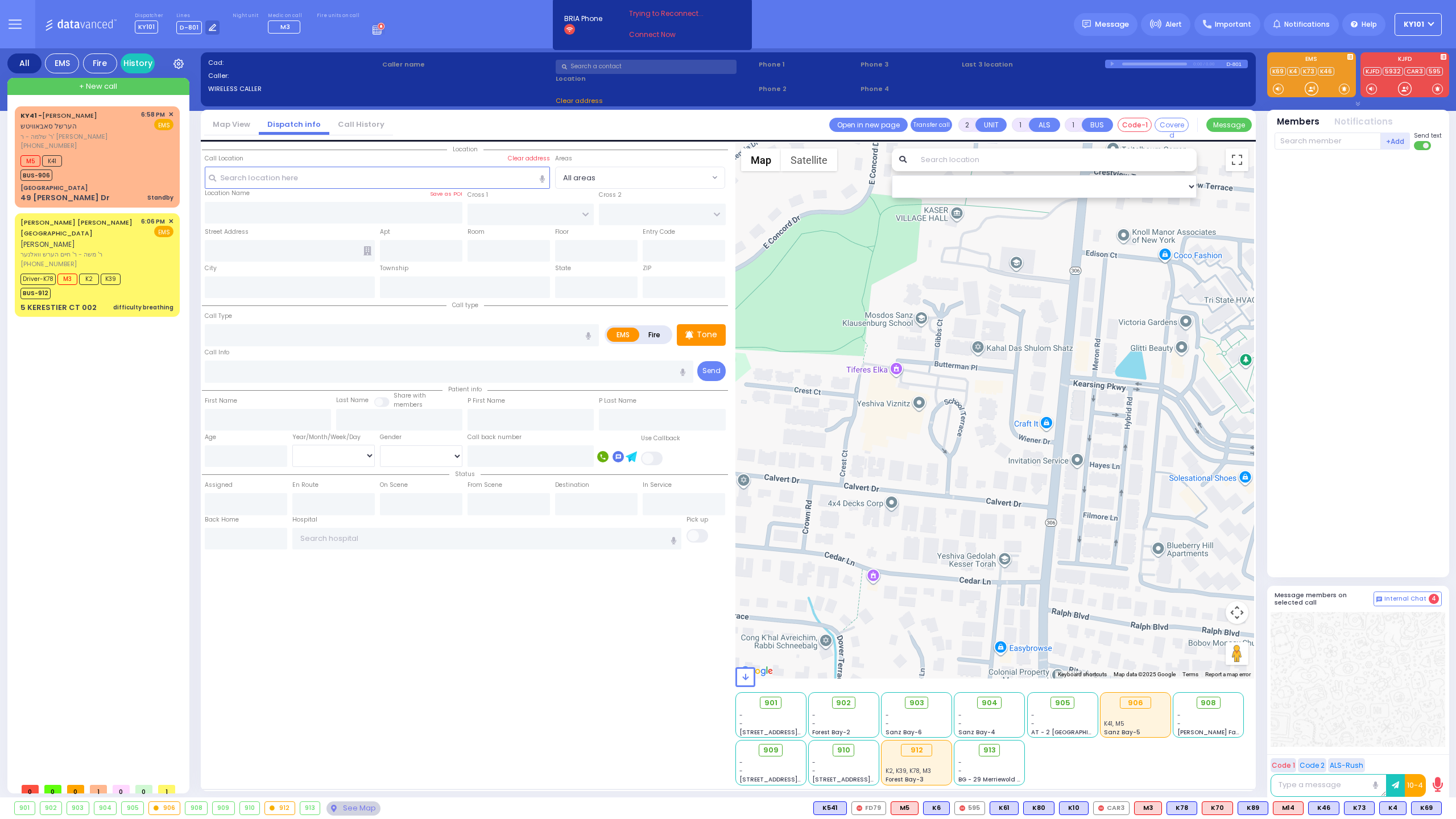
click at [729, 37] on div "BRIA Phone Headset Speaker Connect Now" at bounding box center [652, 24] width 187 height 34
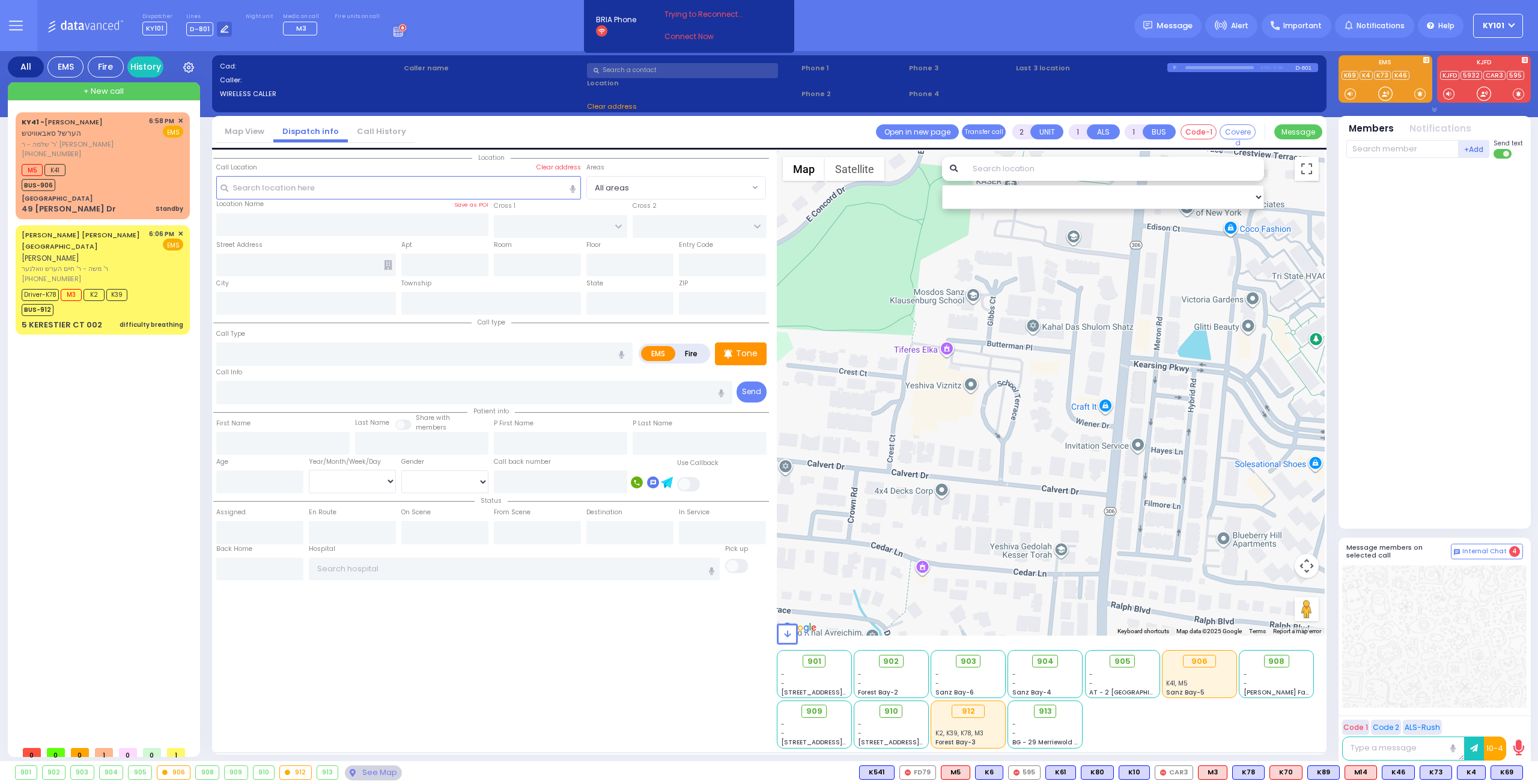
drag, startPoint x: 1269, startPoint y: 154, endPoint x: 1327, endPoint y: 169, distance: 59.9
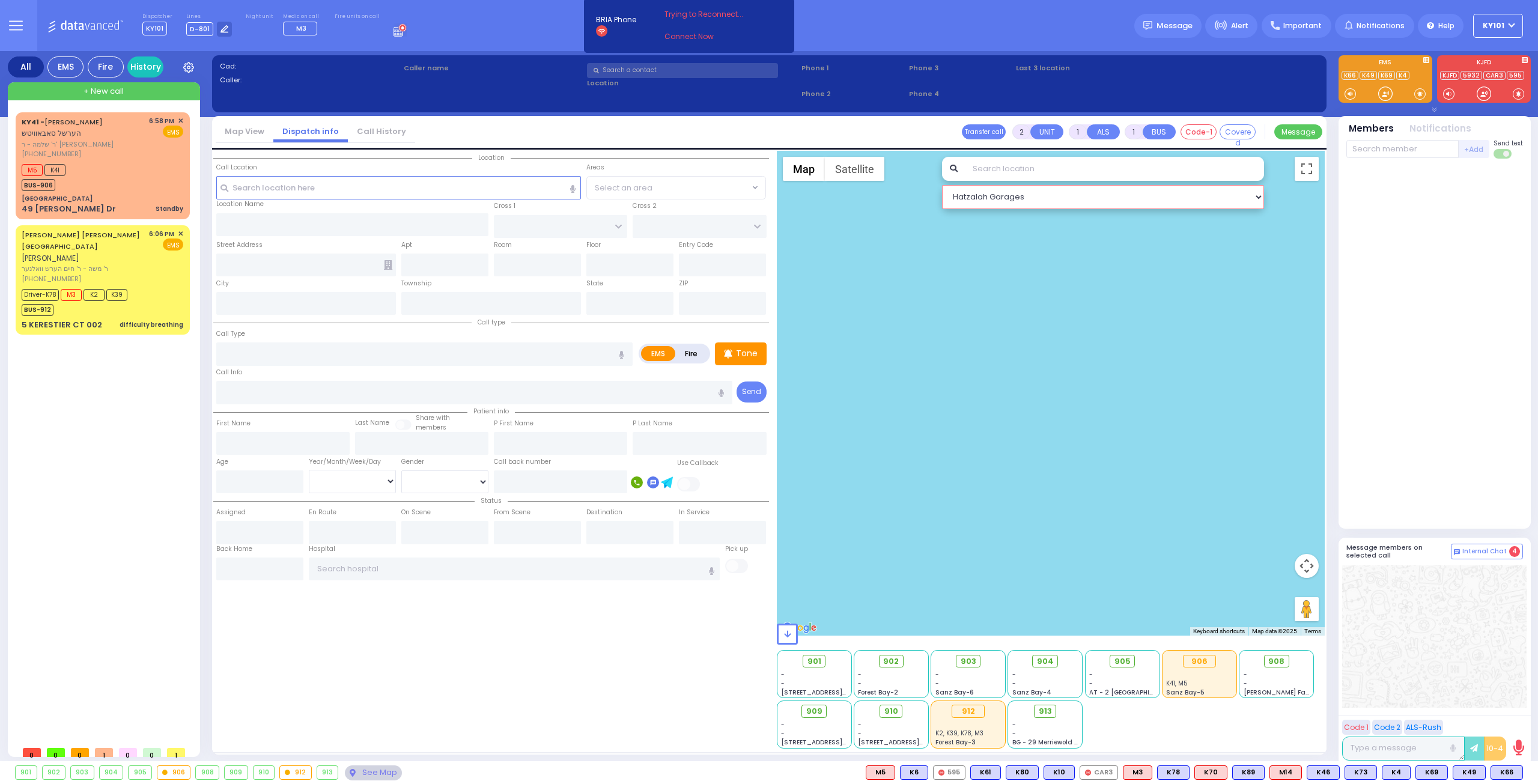
click at [1074, 200] on select "Hatzalah Garages" at bounding box center [1104, 197] width 323 height 24
click at [145, 179] on div "M5 K41 BUS-906" at bounding box center [103, 176] width 161 height 30
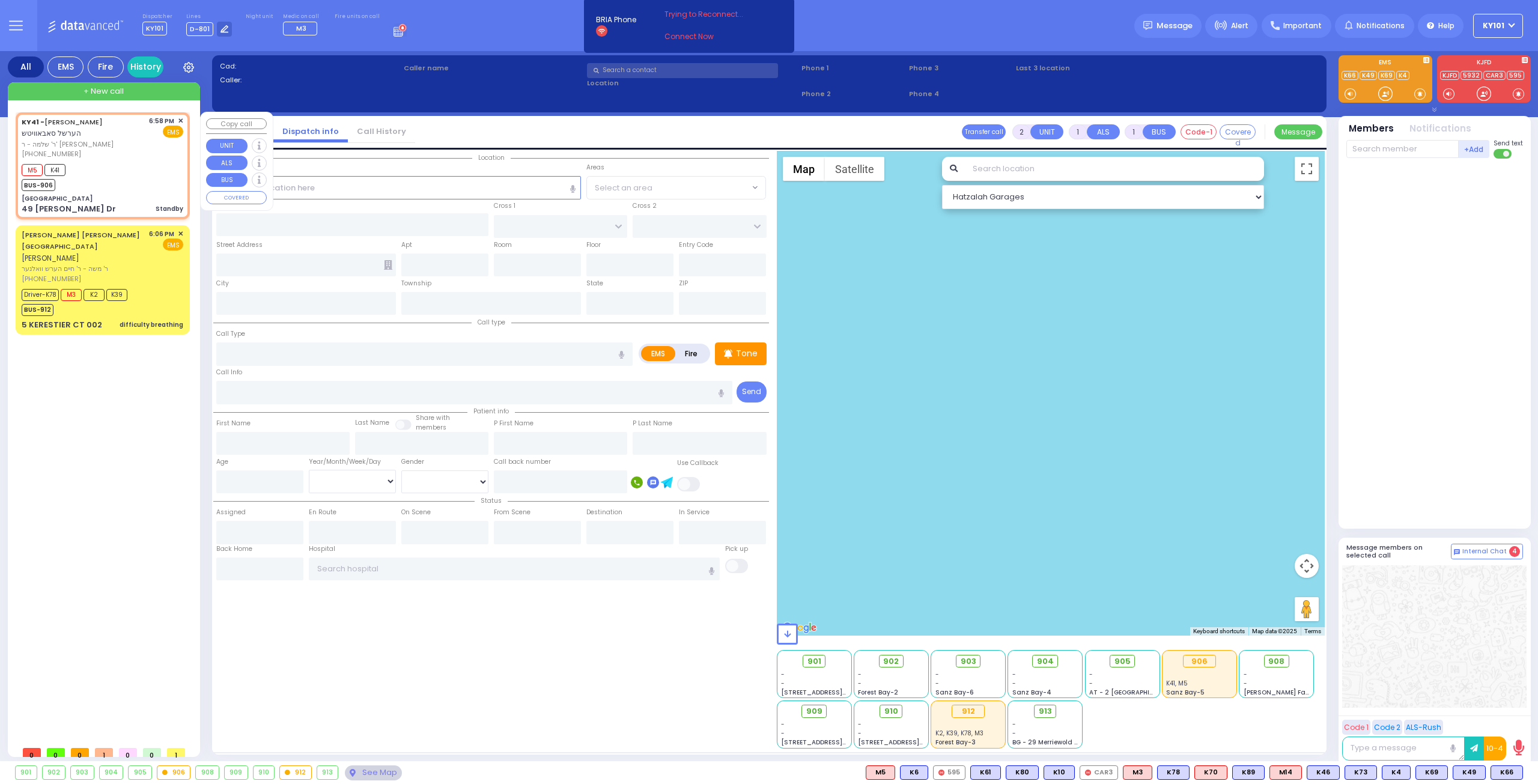
select select
type input "Standby"
radio input "true"
type input "[PERSON_NAME]"
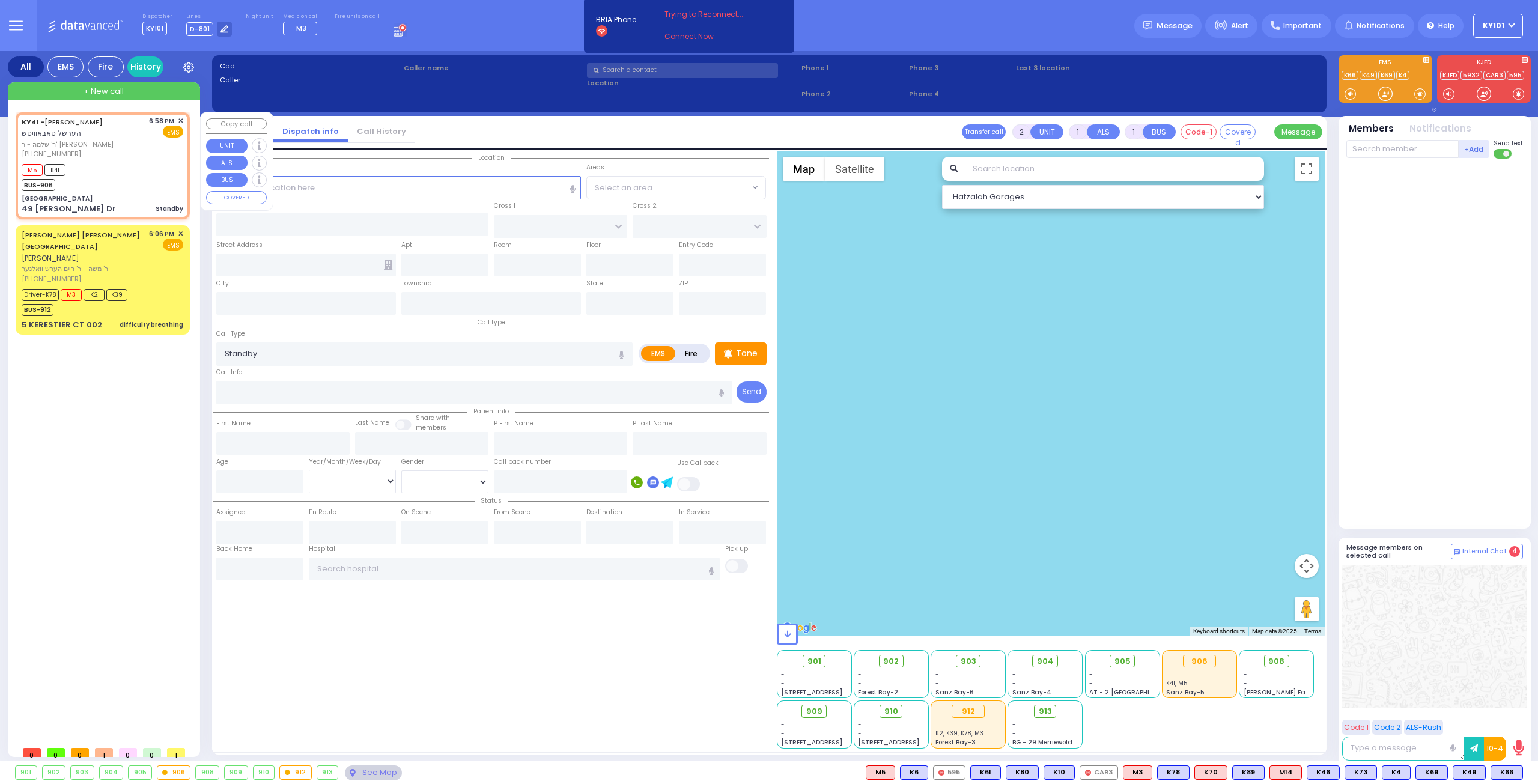
select select
type input "18:58"
type input "18:59"
select select "Hatzalah Garages"
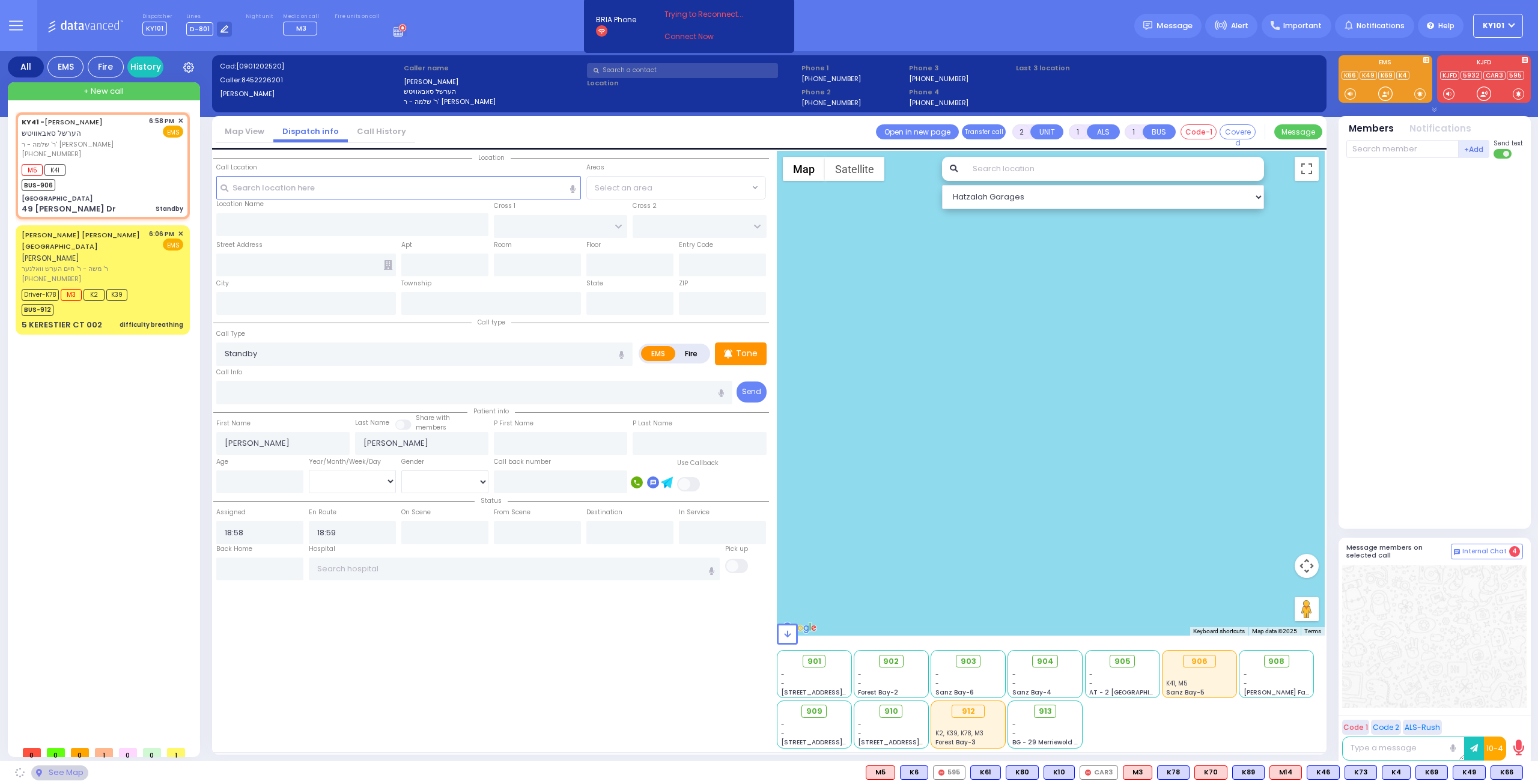
type input "[GEOGRAPHIC_DATA]"
type input "OLD COUNTRY RD"
type input "49 [PERSON_NAME] Dr"
type input "Monroe"
type input "[US_STATE]"
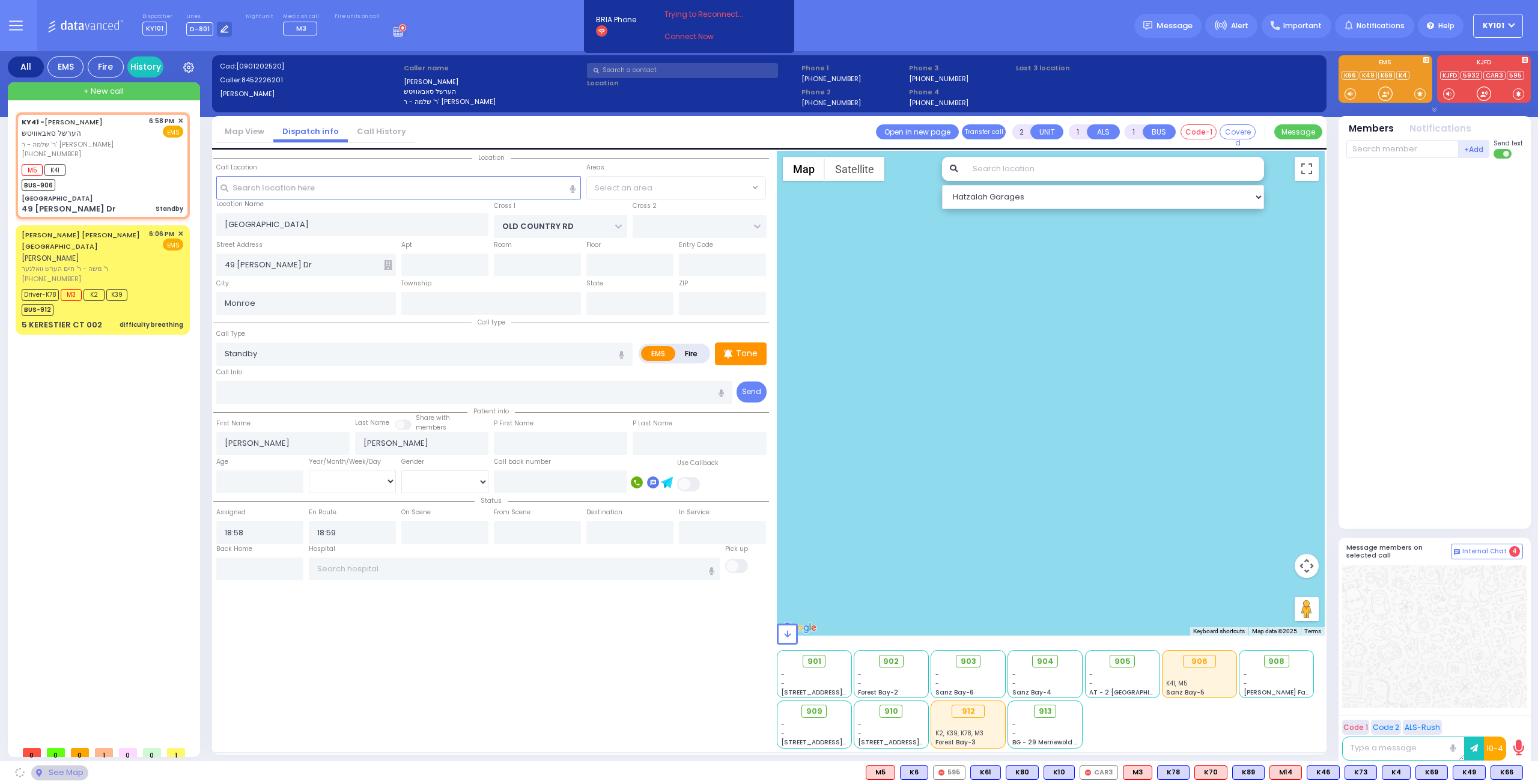
type input "10950"
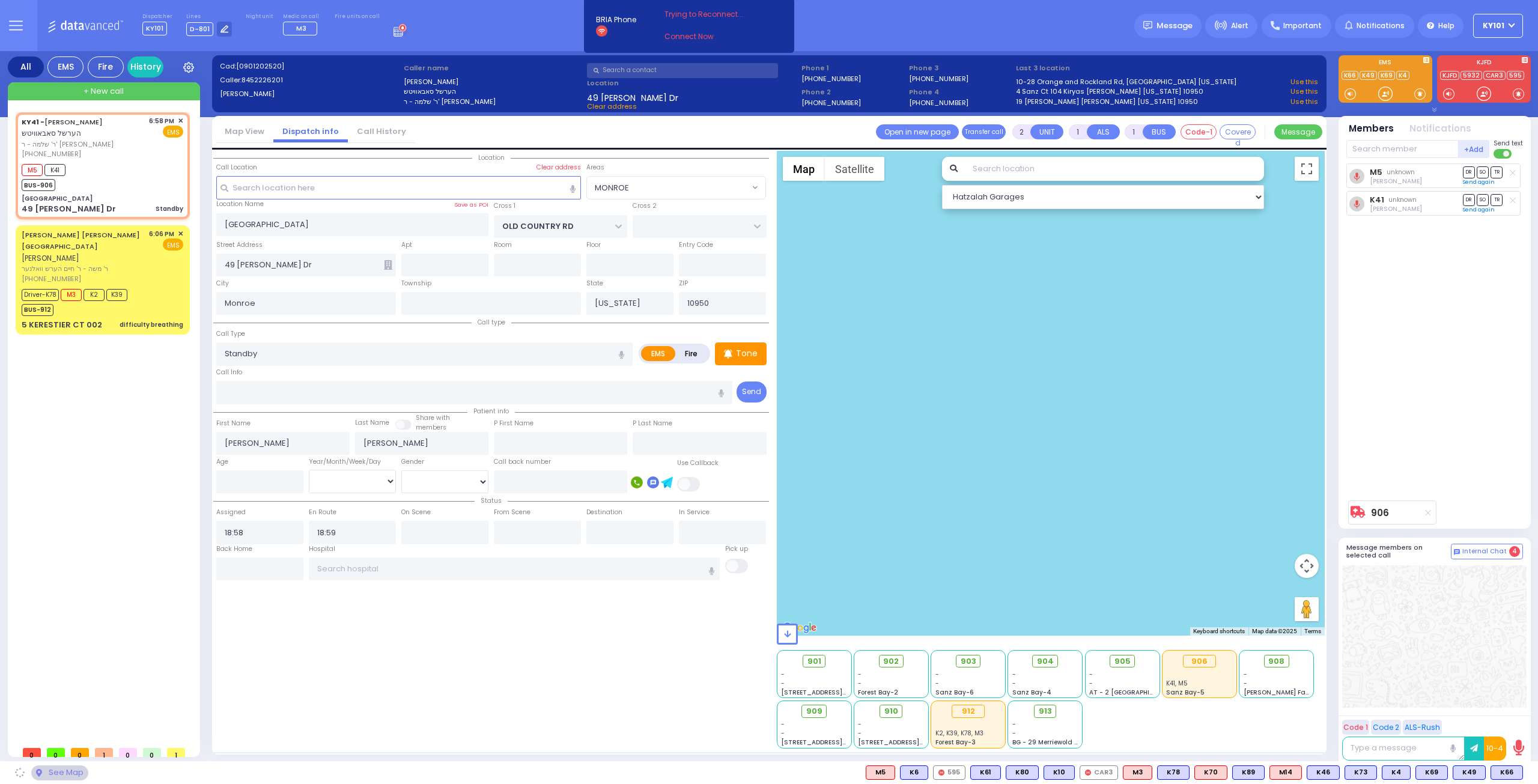
select select "MONROE"
click at [1149, 190] on select "Hatzalah Garages" at bounding box center [1104, 197] width 323 height 24
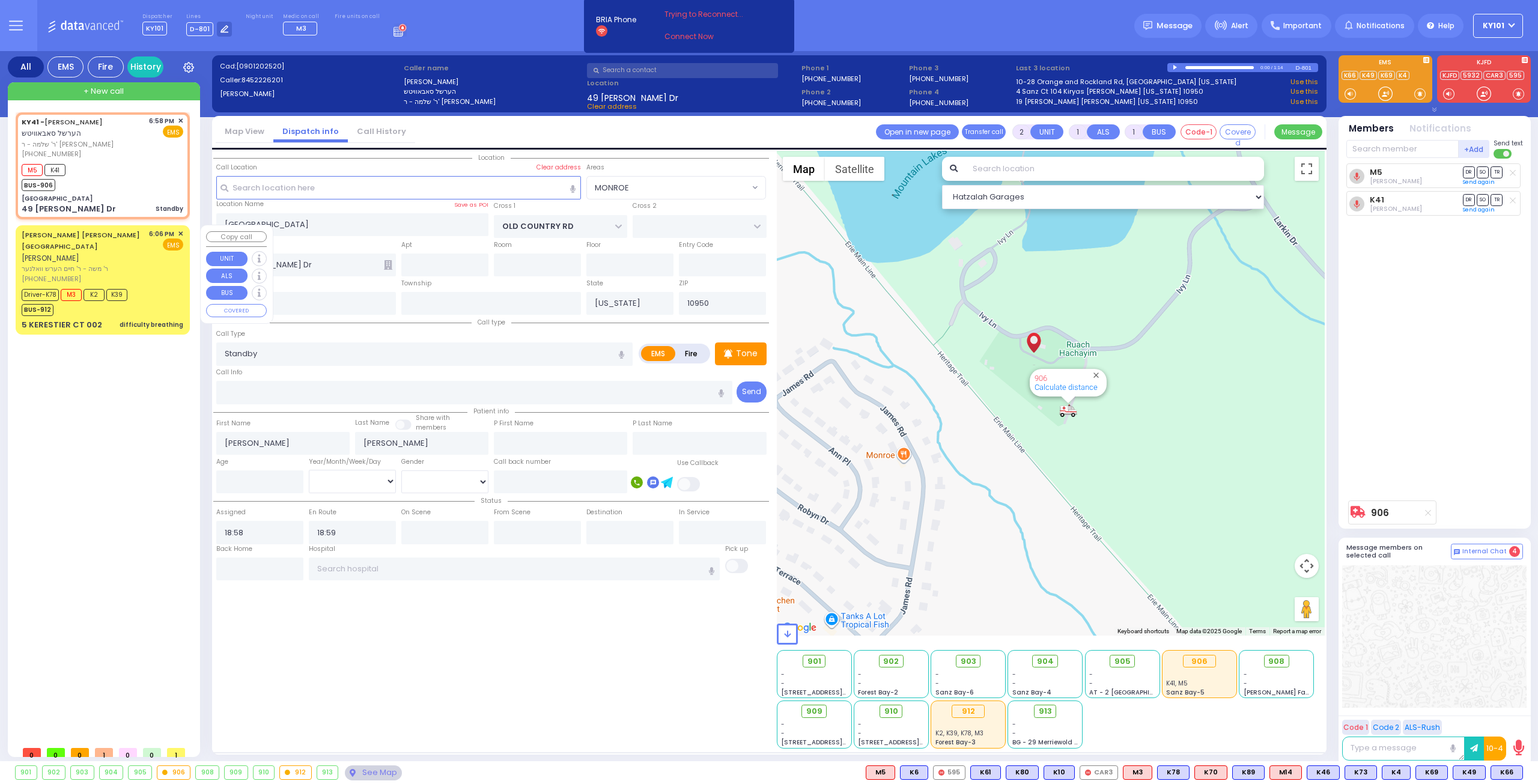
click at [96, 264] on span "ר' משה - ר' חיים הערש וואלנער" at bounding box center [83, 269] width 123 height 10
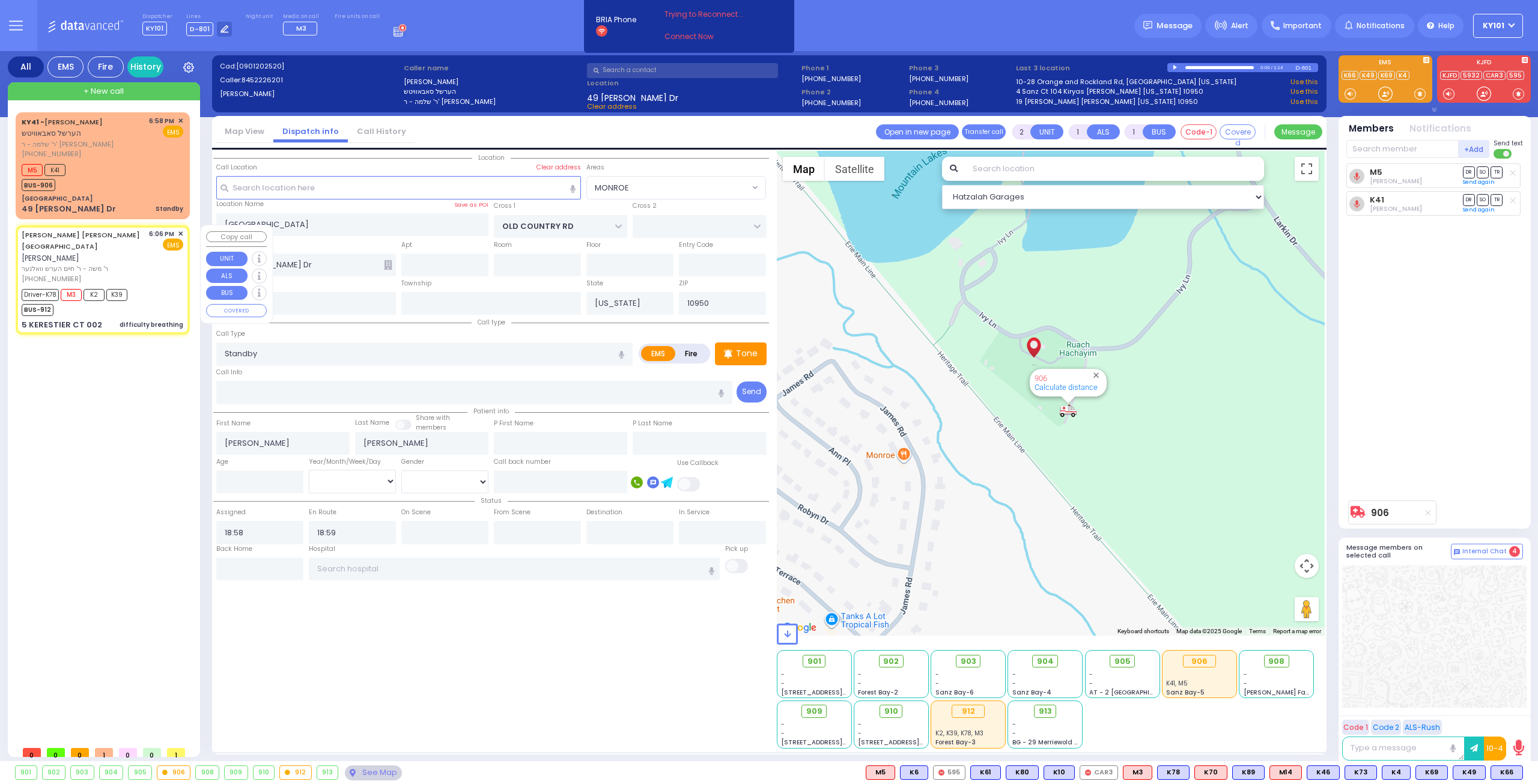
type input "6"
select select
type input "difficulty breathing"
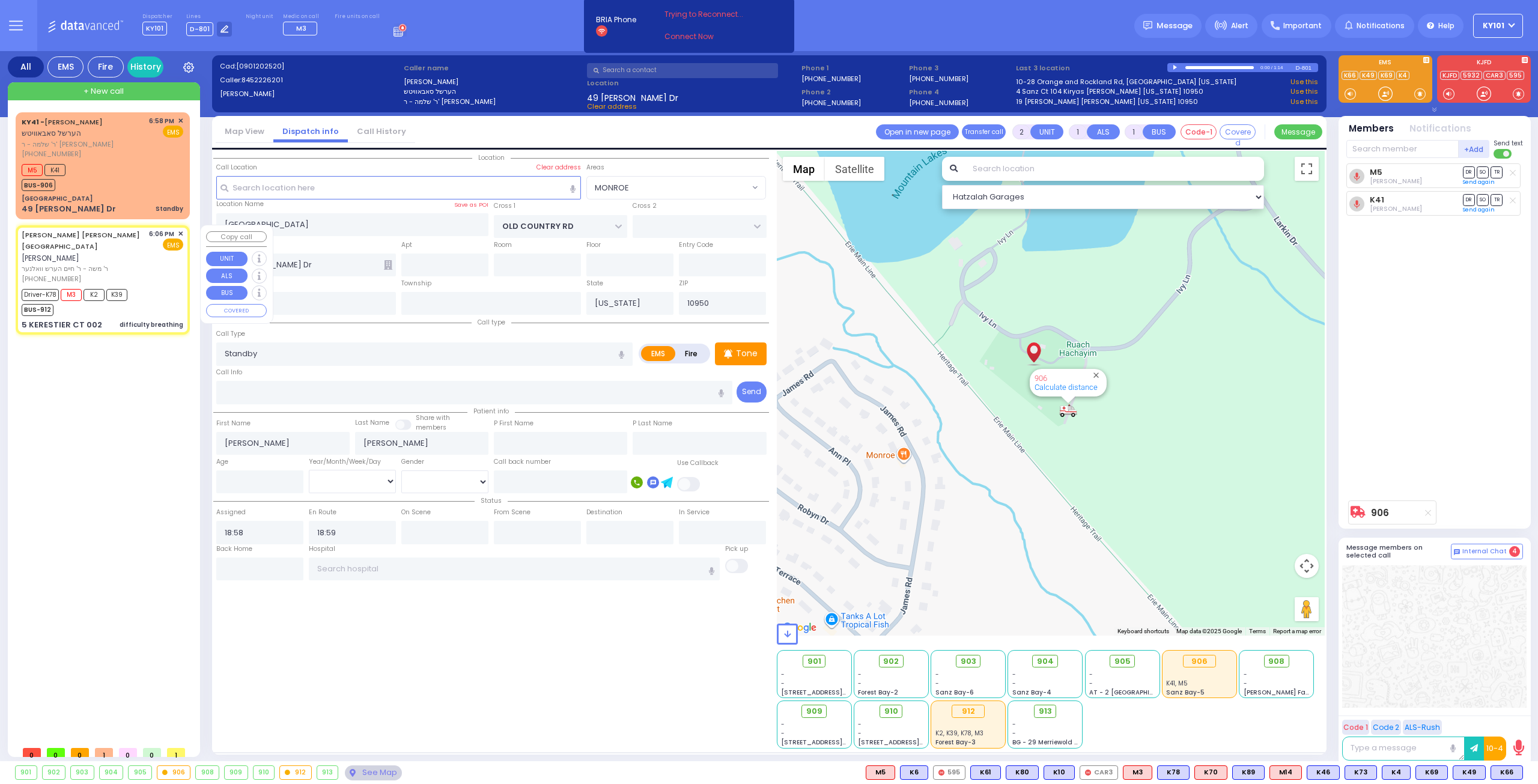
radio input "true"
type input "[PERSON_NAME]"
type input "MAYEROVITZ"
type input "[PERSON_NAME]"
type input "MAYEROVITZ"
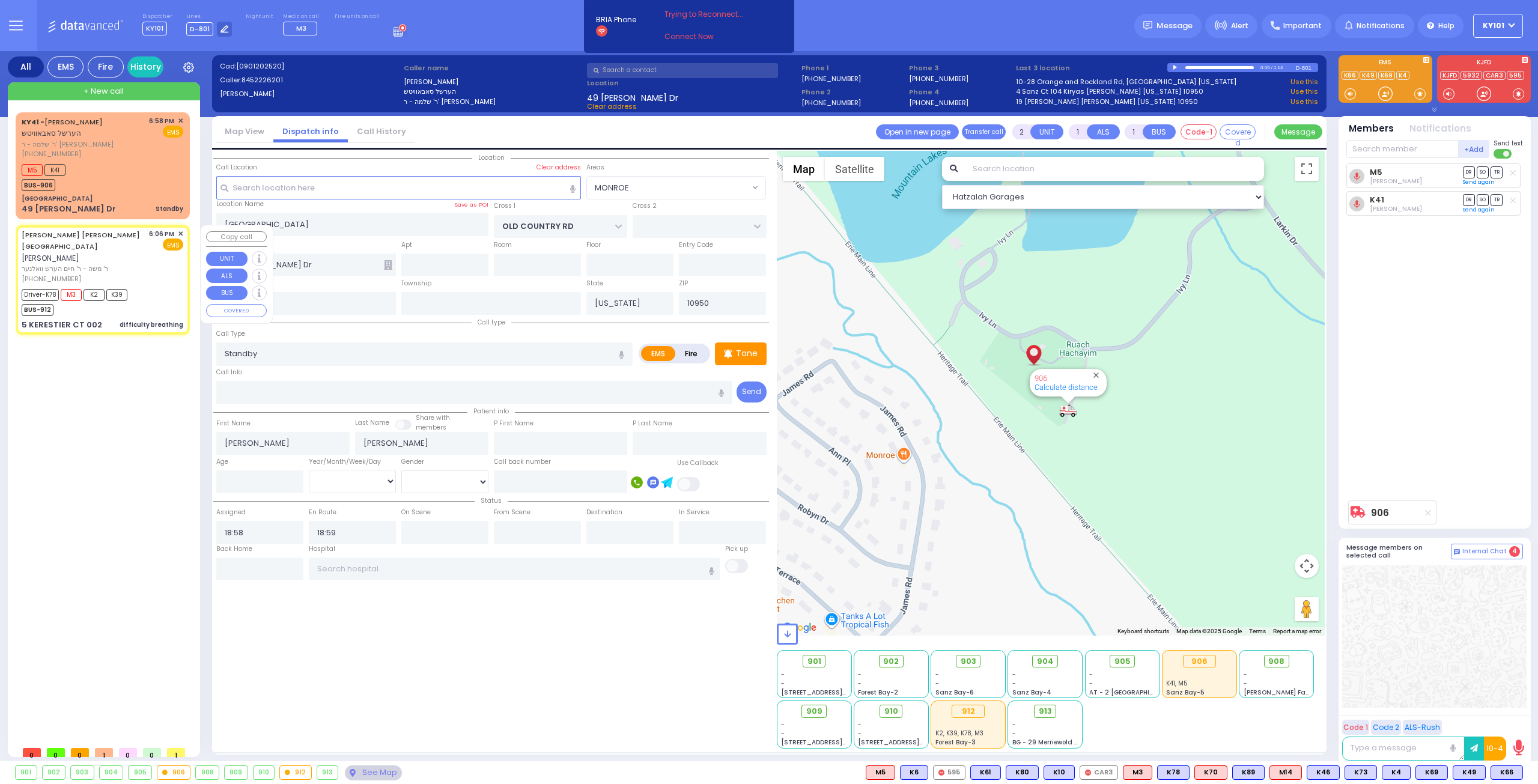
type input "2"
select select "Year"
select select "[DEMOGRAPHIC_DATA]"
type input "18:06"
type input "18:09"
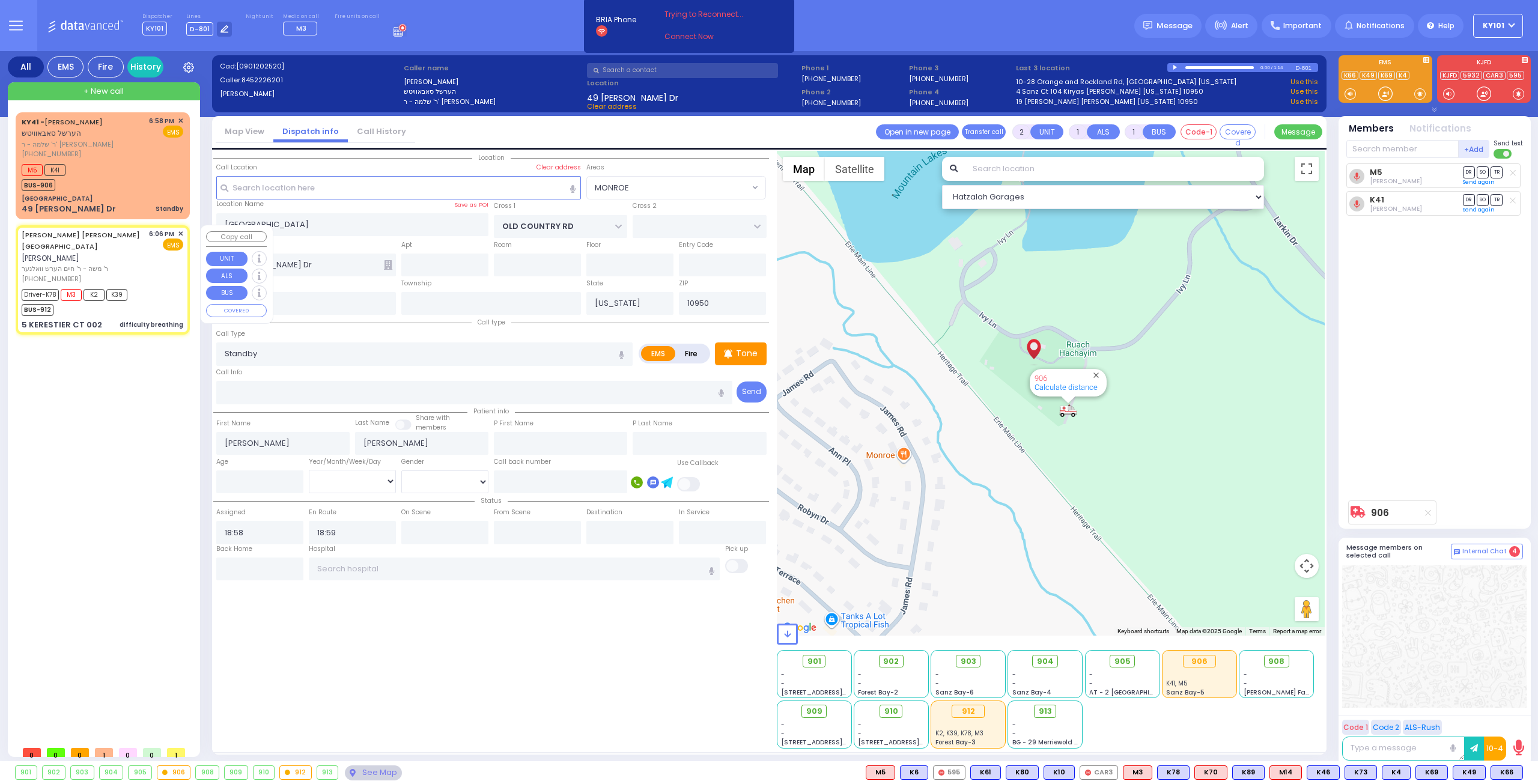
type input "18:12"
type input "18:24"
type input "19:20"
type input "19:45"
type input "[US_STATE][GEOGRAPHIC_DATA]- [GEOGRAPHIC_DATA] [STREET_ADDRESS][US_STATE]"
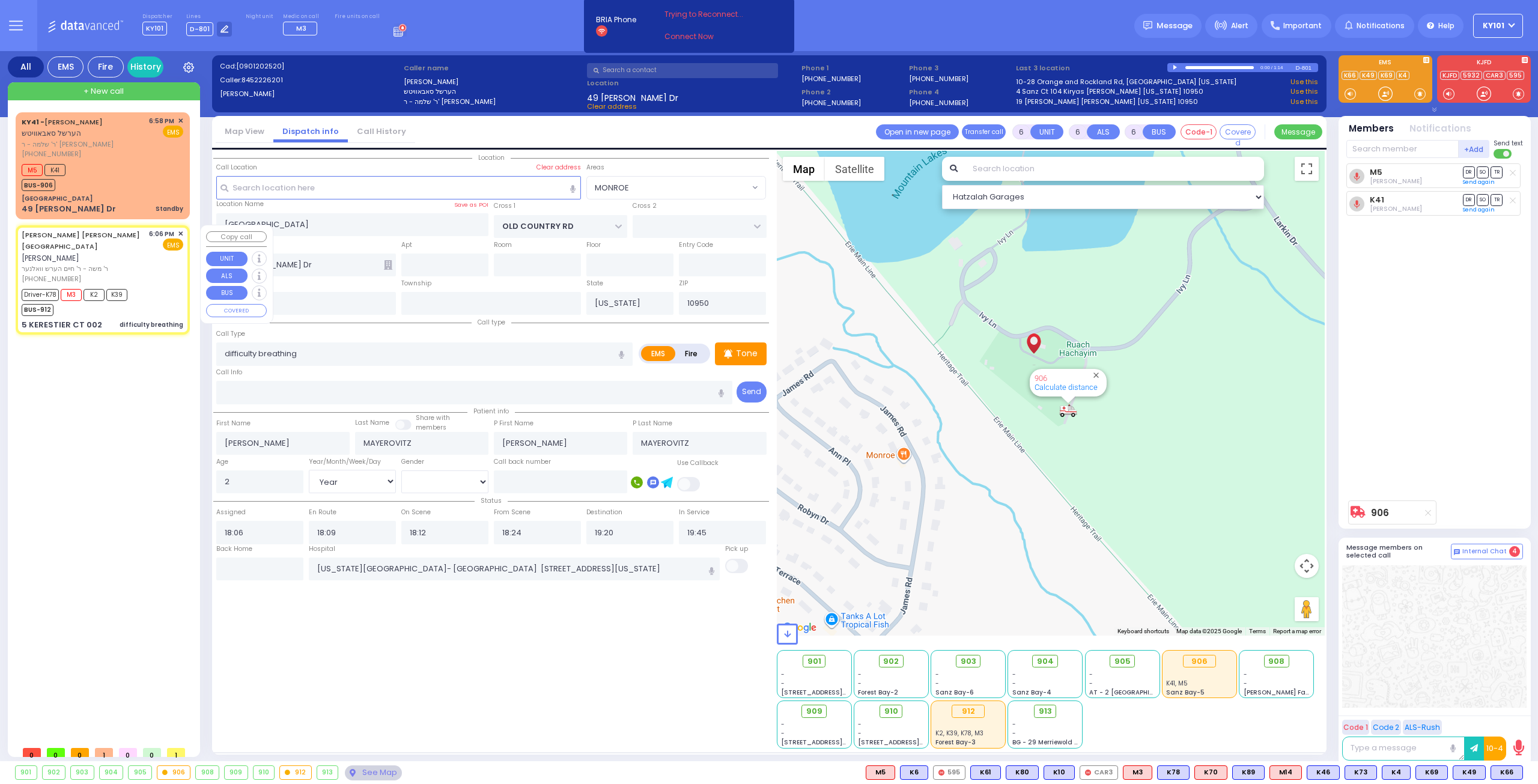
select select "Hatzalah Garages"
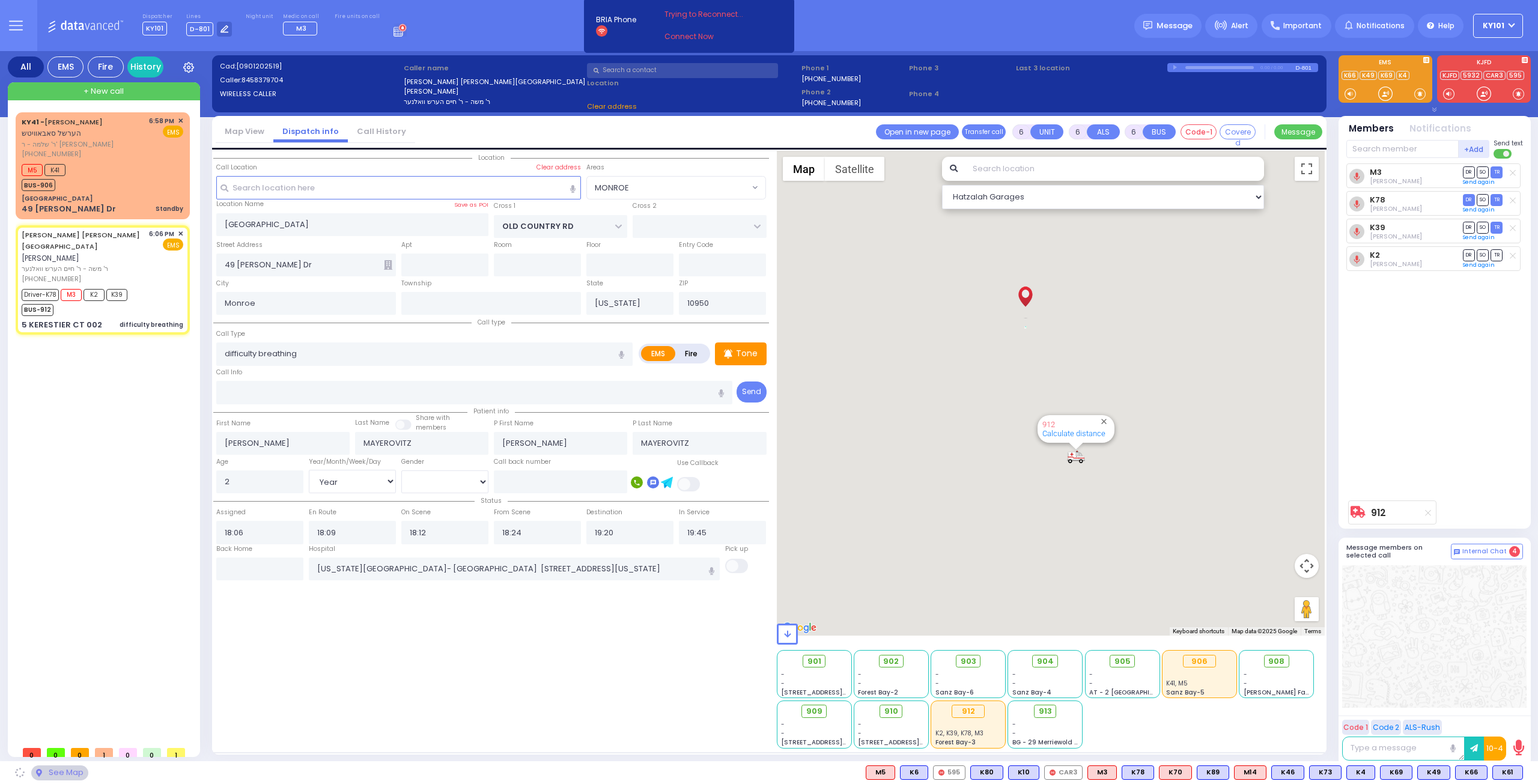
type input "[PERSON_NAME] BLVD"
type input "KAHAN DR"
type input "5 KERESTIER CT"
type input "002"
type input "[PERSON_NAME]"
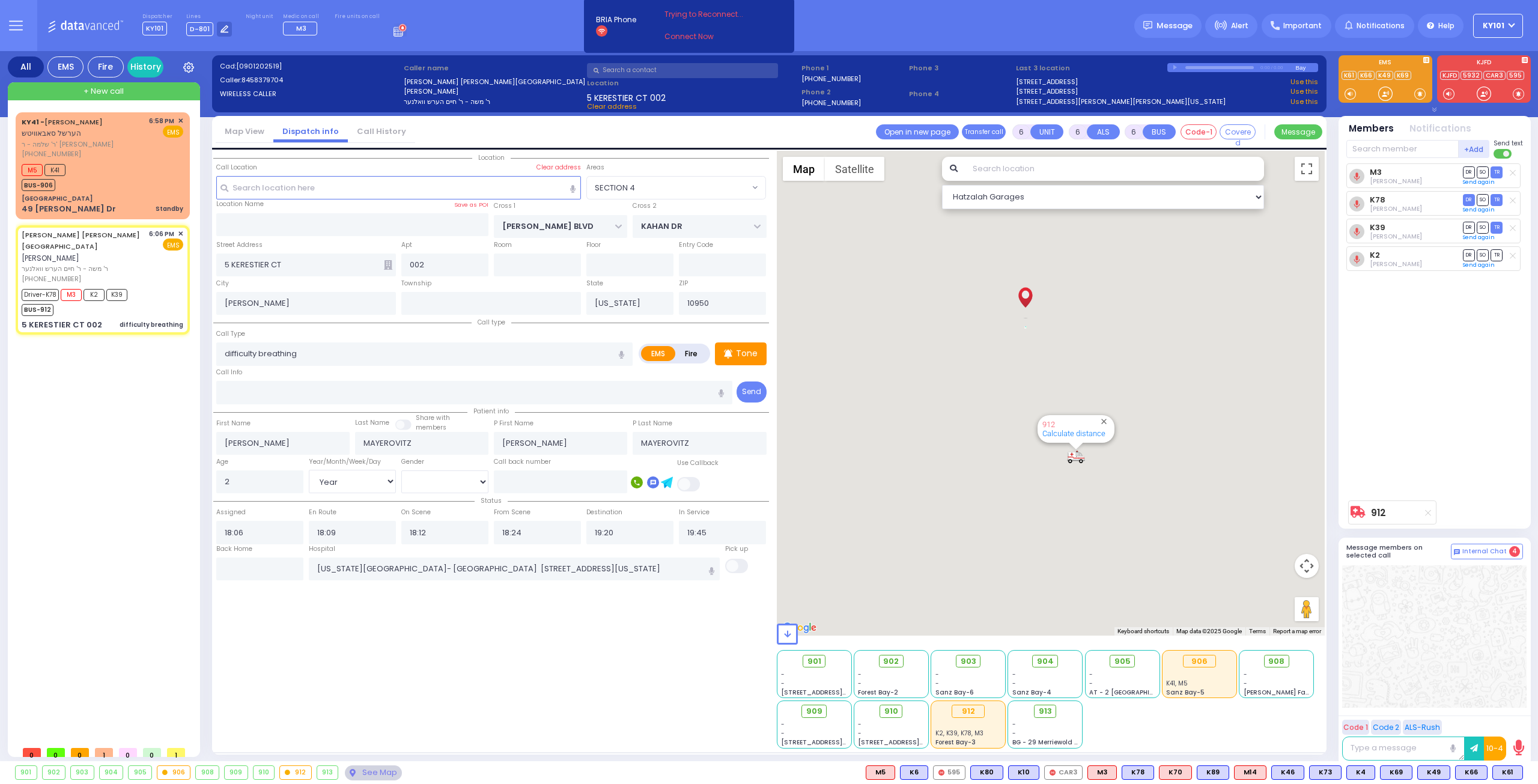
select select "SECTION 4"
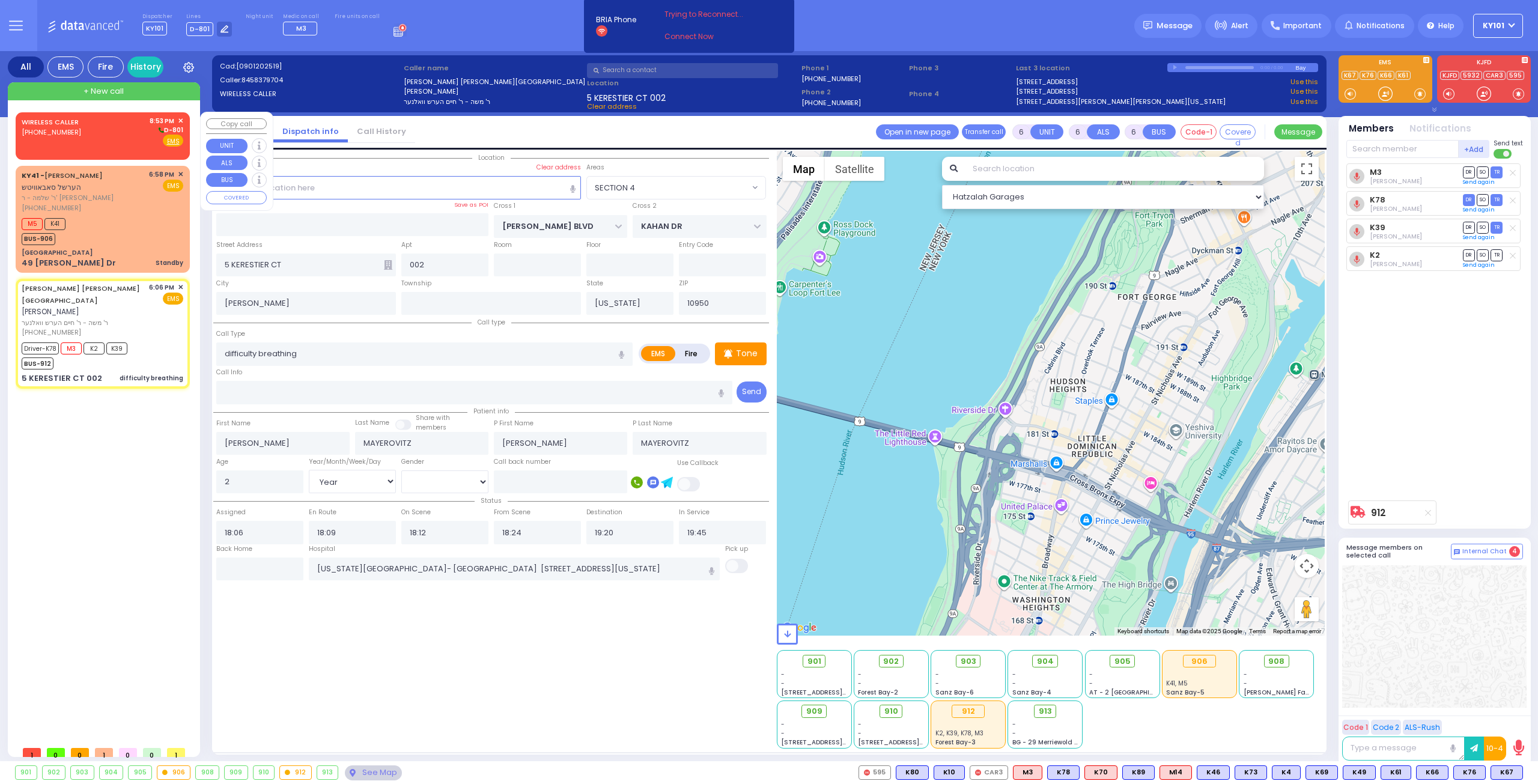
click at [180, 119] on span "✕" at bounding box center [180, 121] width 6 height 10
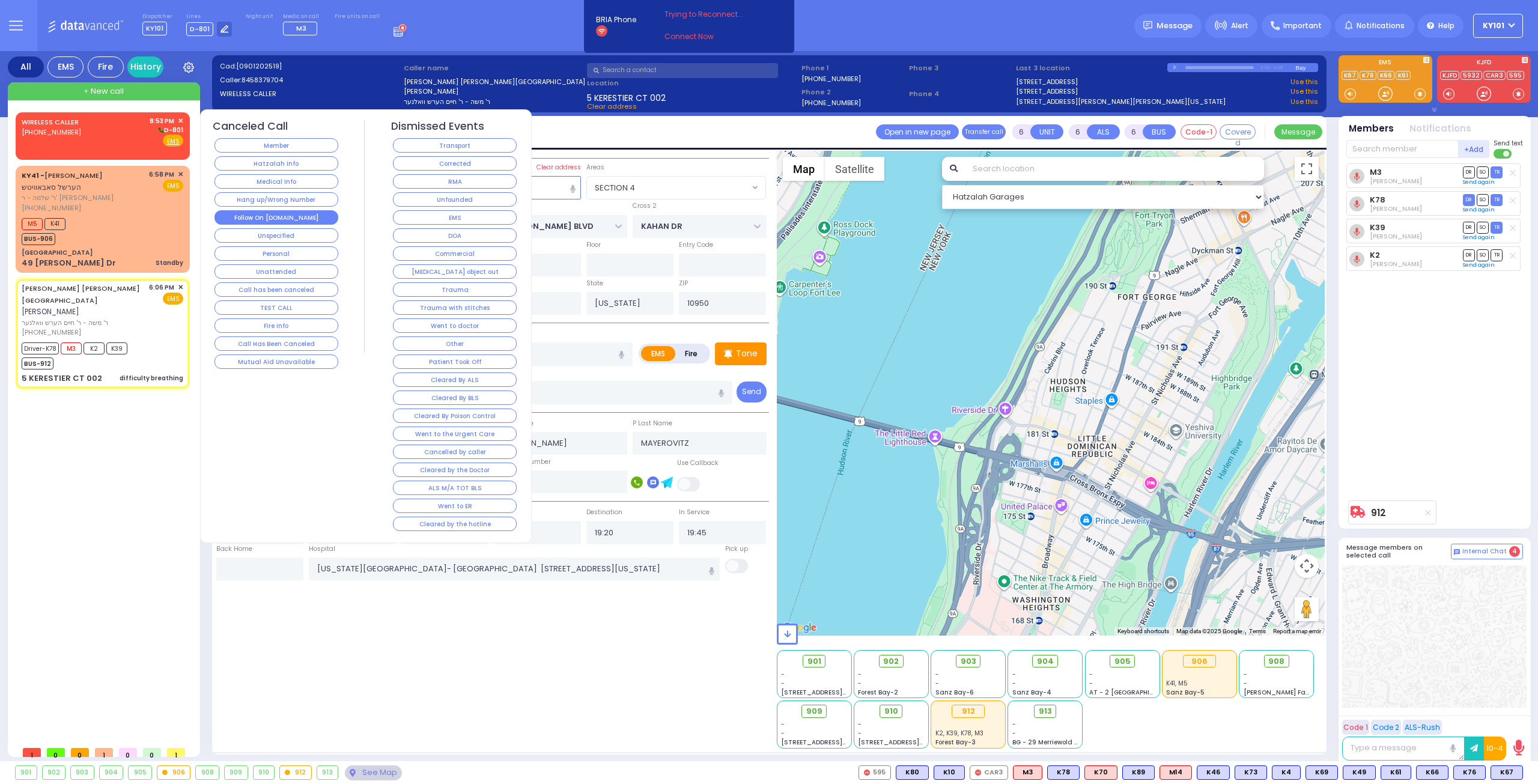
click at [295, 211] on button "Follow On [DOMAIN_NAME]" at bounding box center [277, 217] width 124 height 14
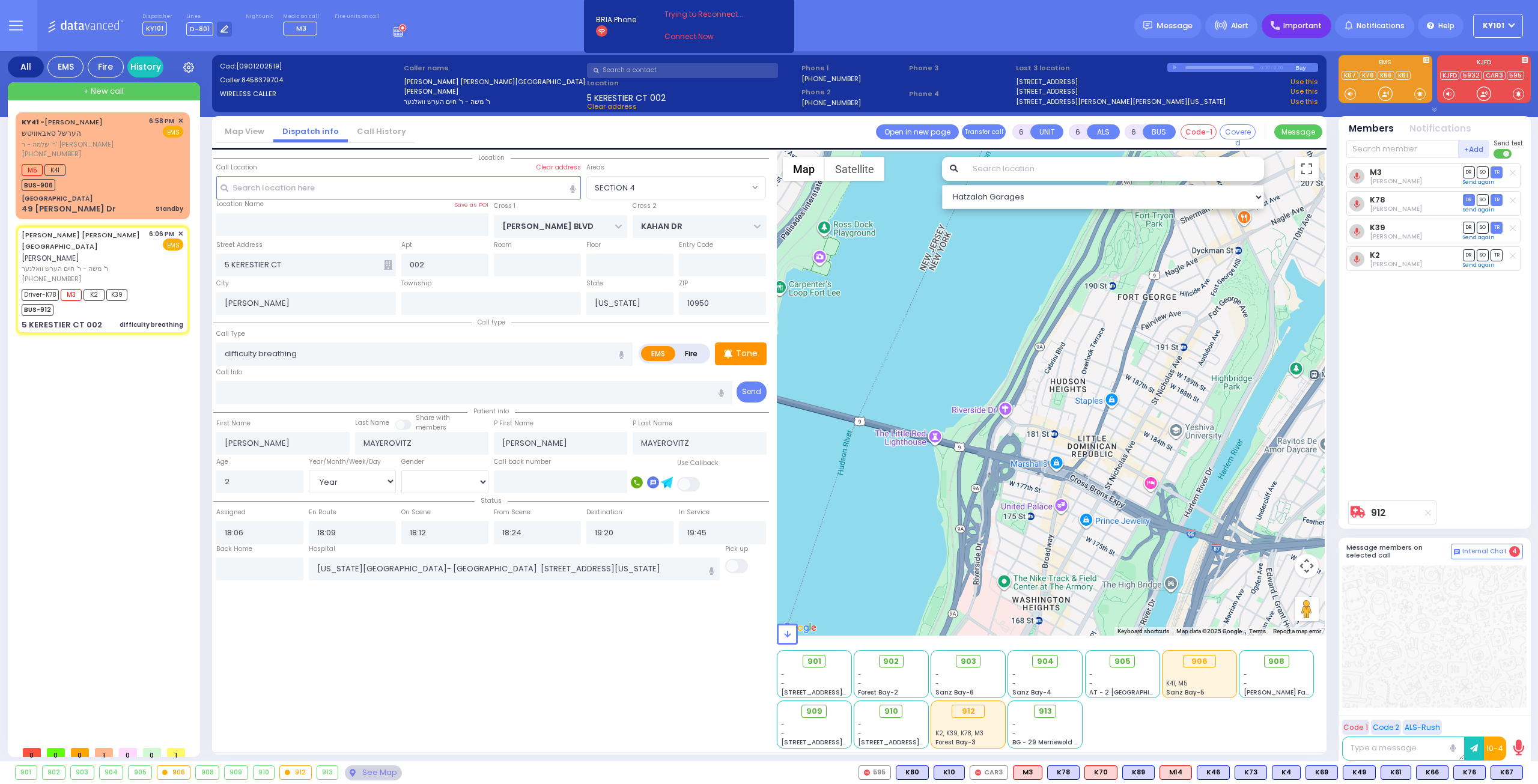
click at [1299, 23] on span "Important" at bounding box center [1302, 26] width 38 height 11
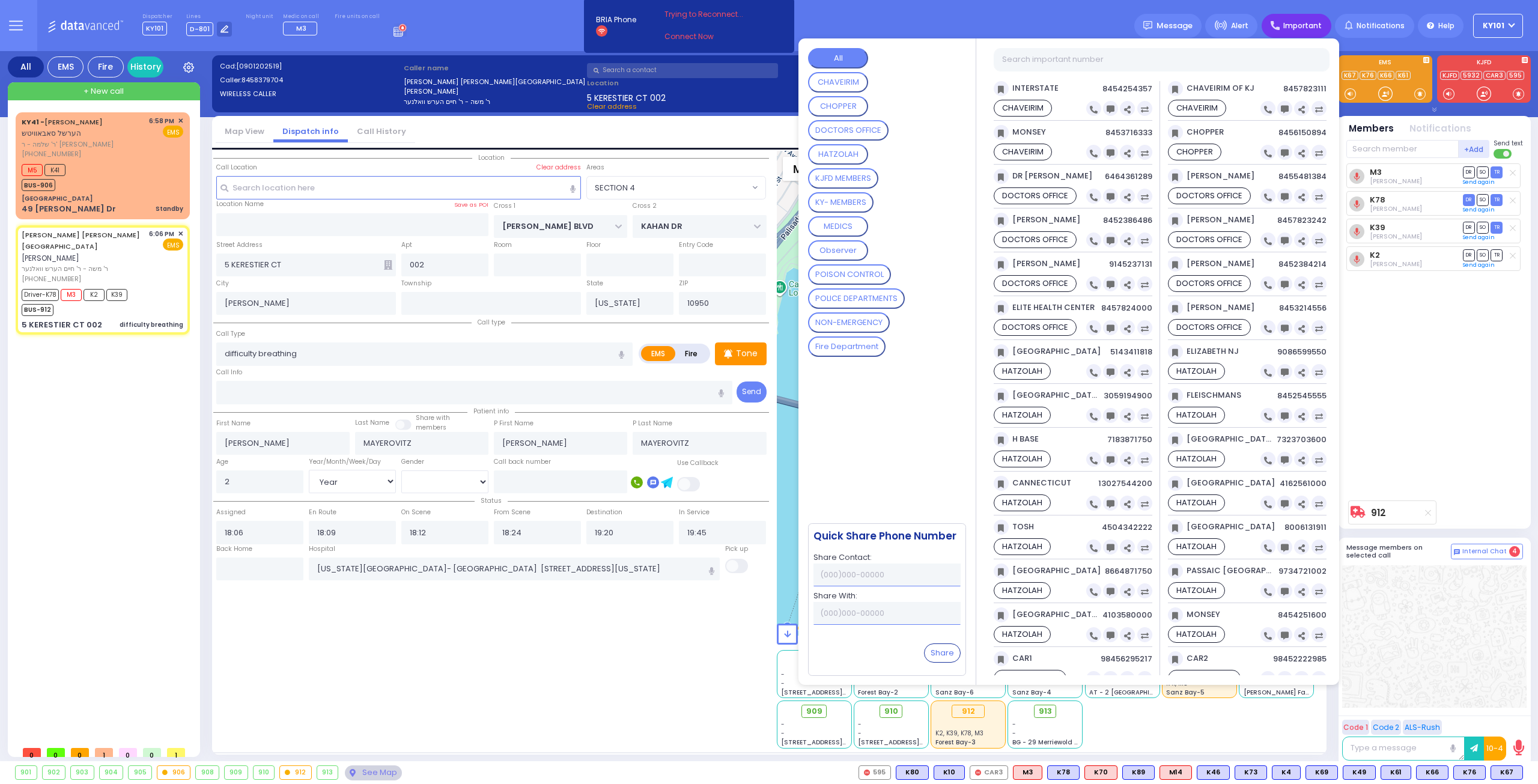
click at [1053, 23] on div "Dispatcher KY101 shift has started. Are you ? Lines D-801" at bounding box center [769, 26] width 1538 height 51
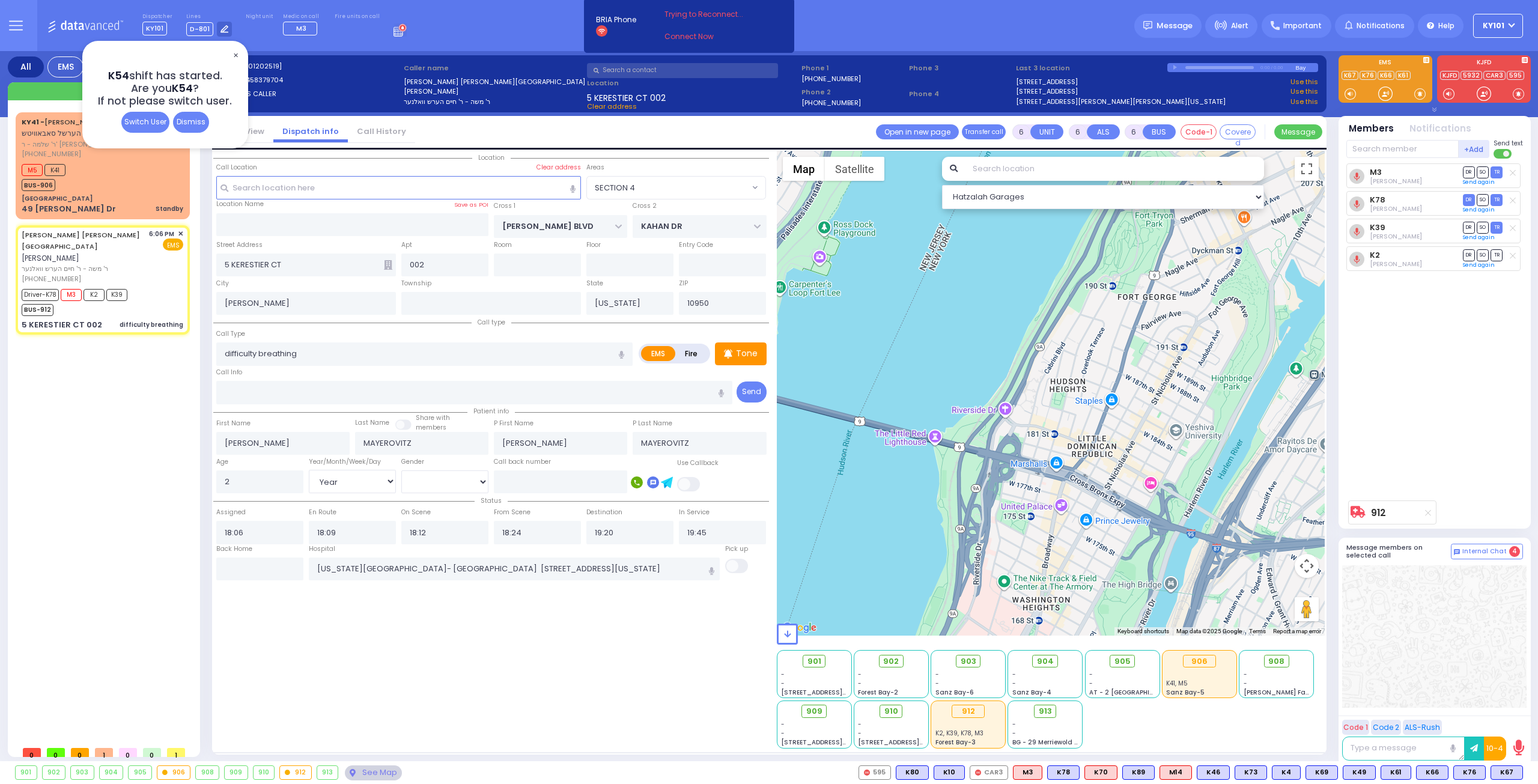
select select
radio input "true"
select select "Year"
select select "[DEMOGRAPHIC_DATA]"
select select "Hatzalah Garages"
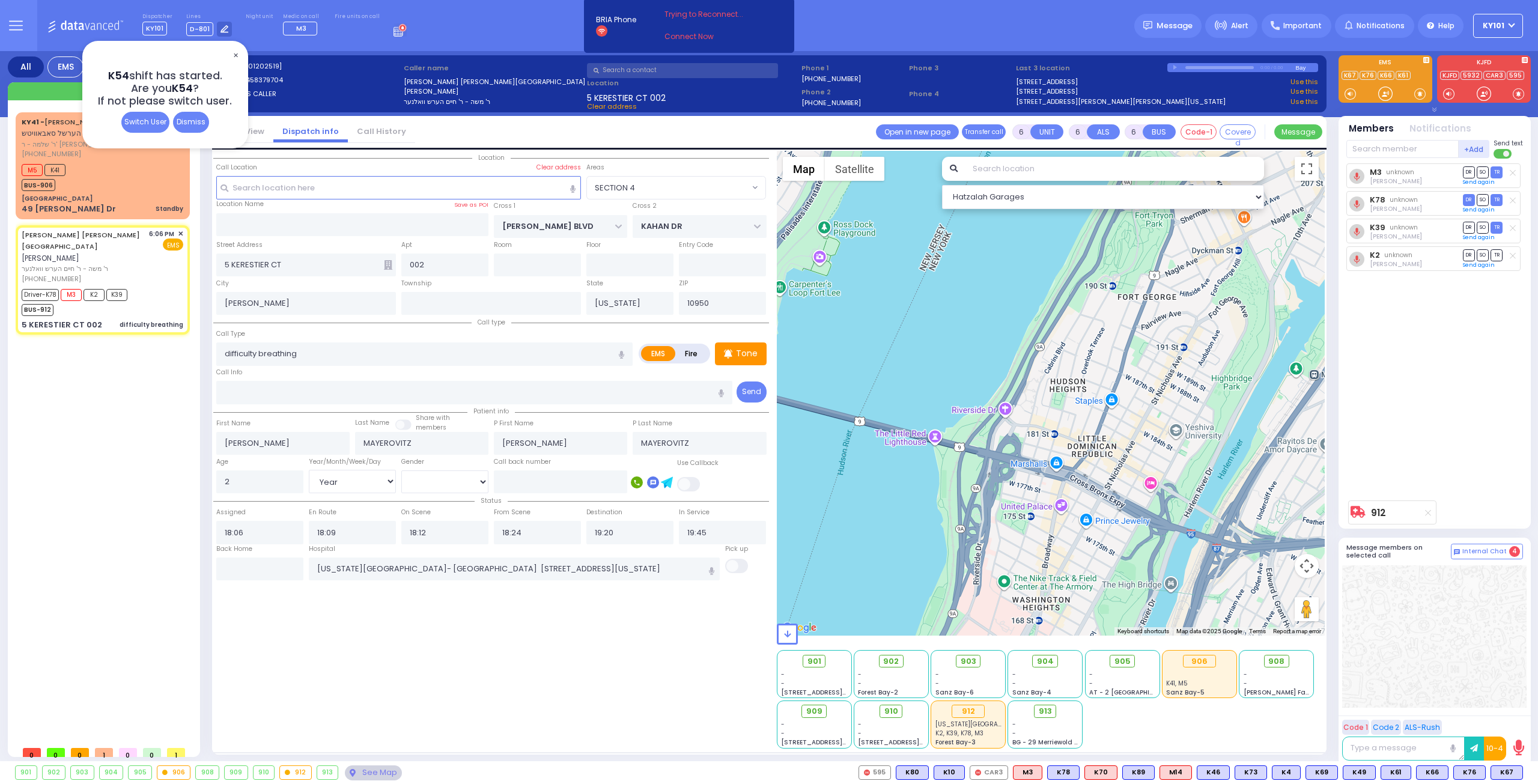
select select "SECTION 4"
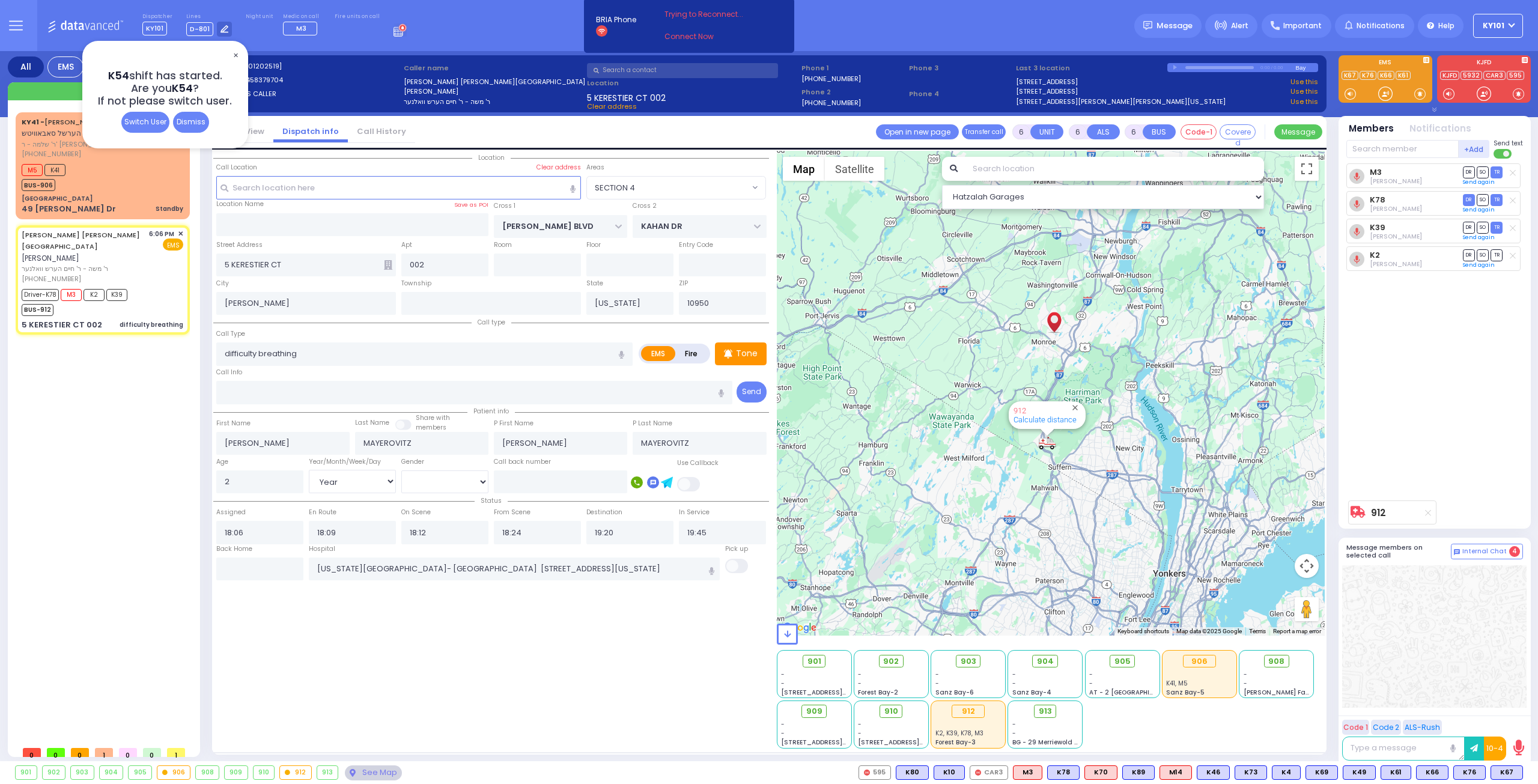
select select
radio input "true"
select select "Year"
select select "[DEMOGRAPHIC_DATA]"
select select "Hatzalah Garages"
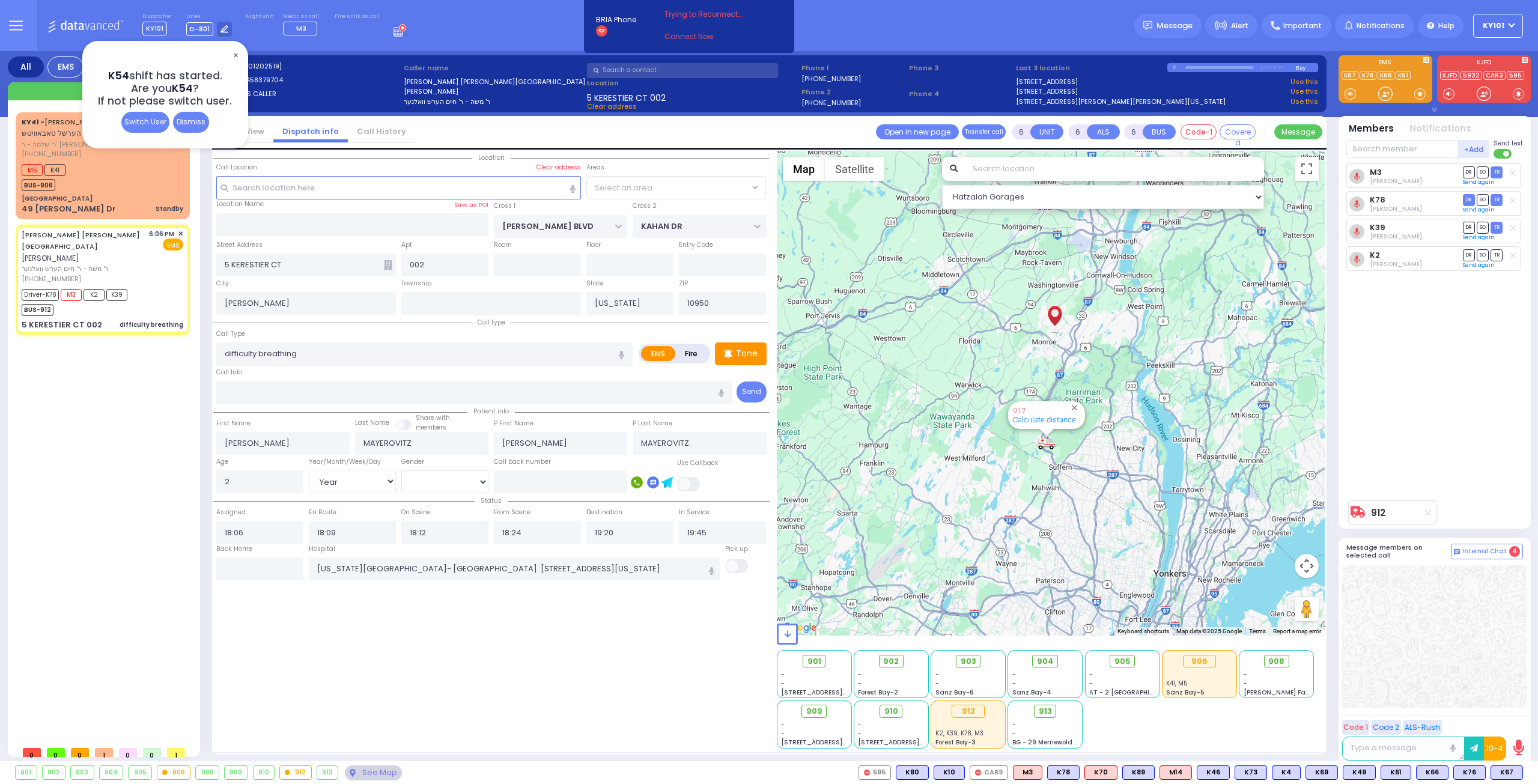
select select "SECTION 4"
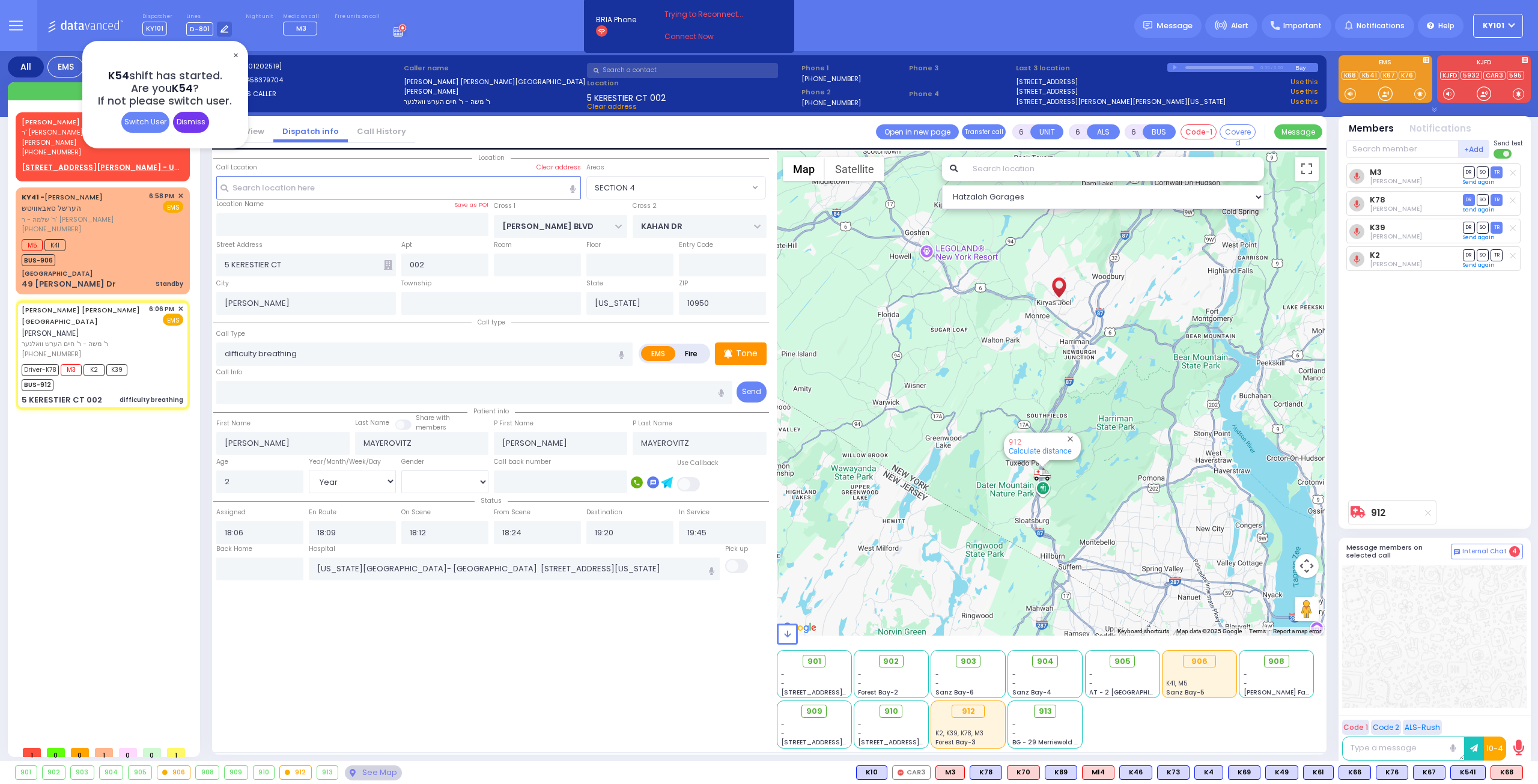
click at [187, 122] on div "Dismiss" at bounding box center [191, 123] width 36 height 21
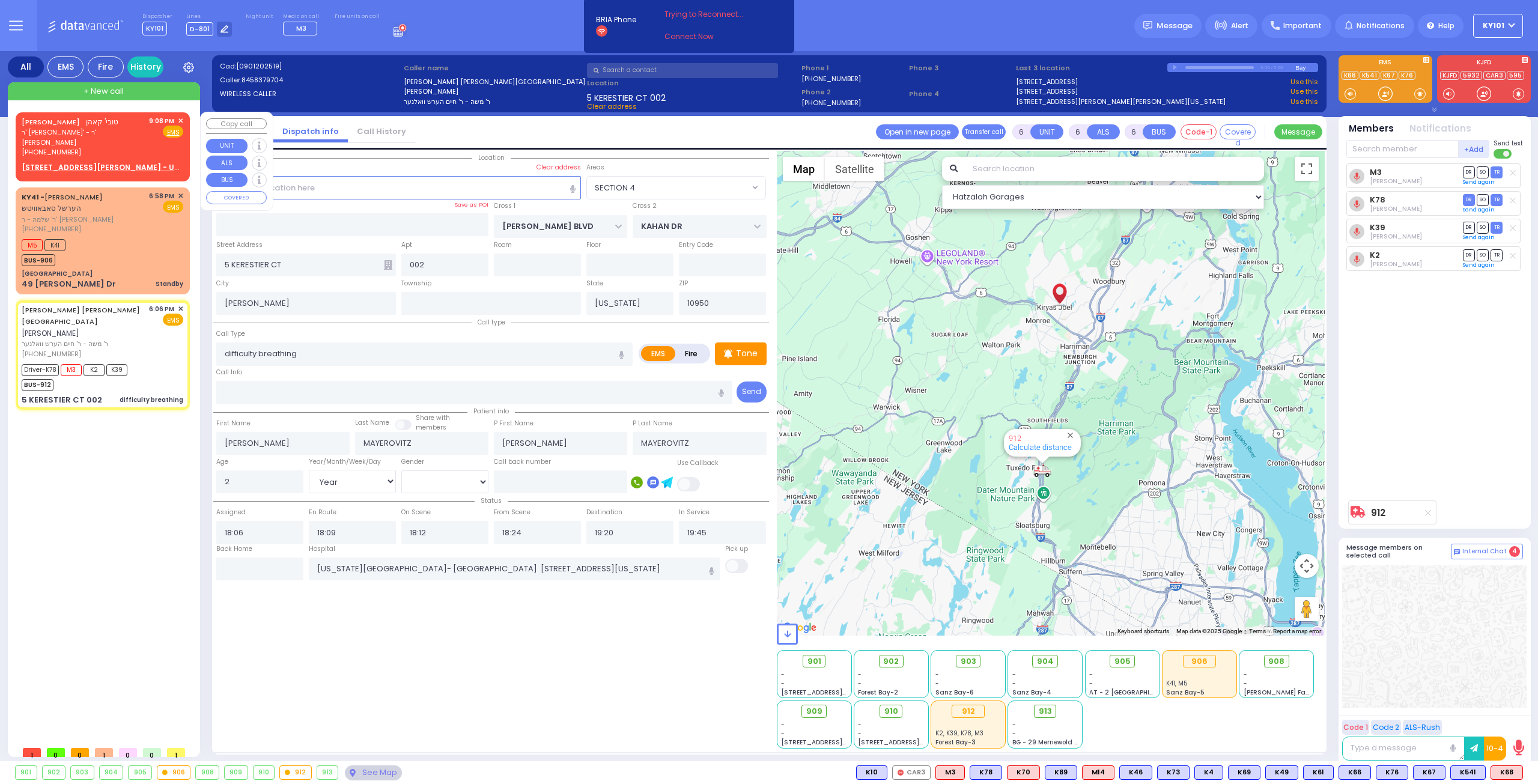
click at [89, 130] on span "ר' משה ארי' - ר' עזריאל בלומענפעלד" at bounding box center [83, 138] width 123 height 20
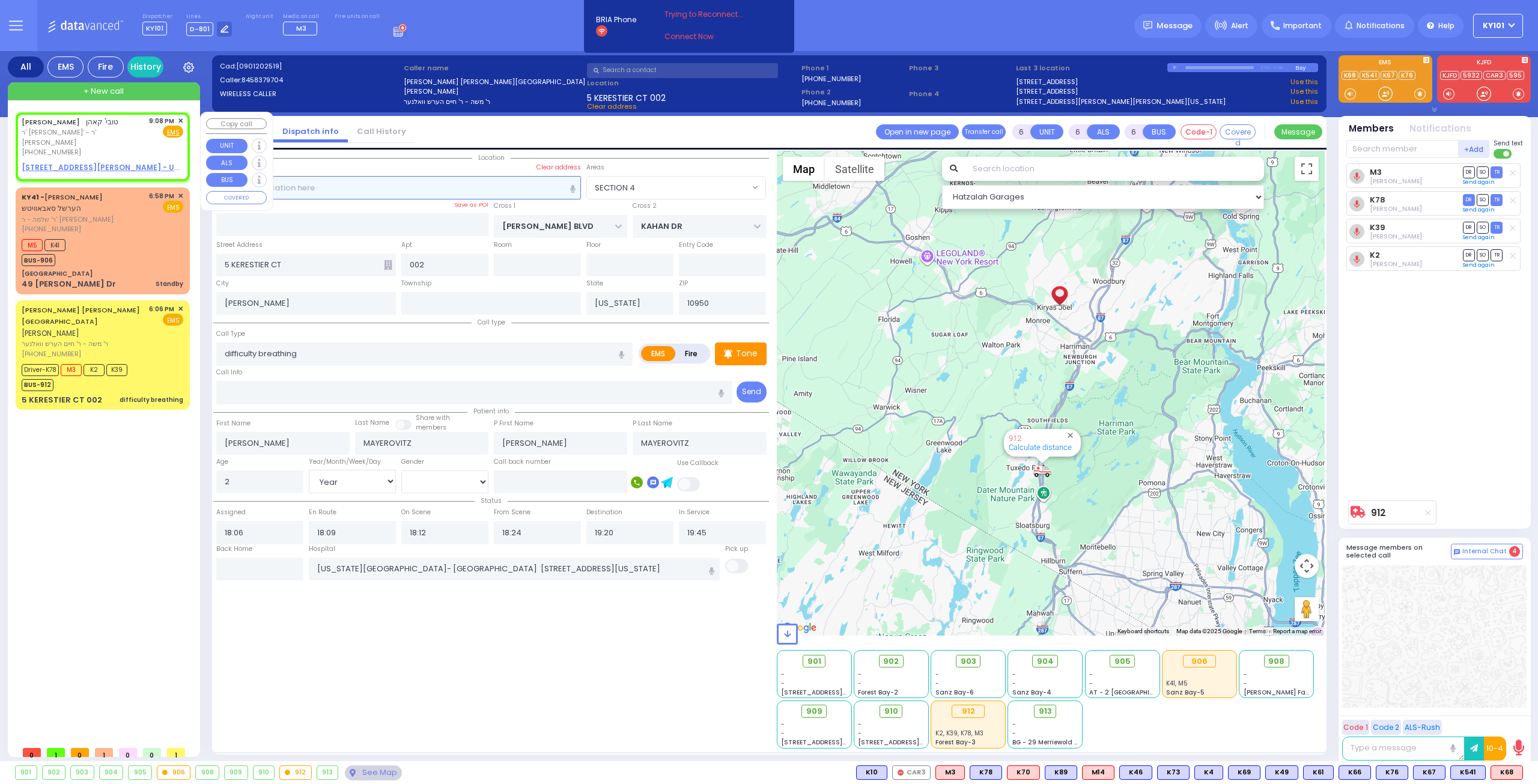
type input "2"
type input "1"
select select
radio input "true"
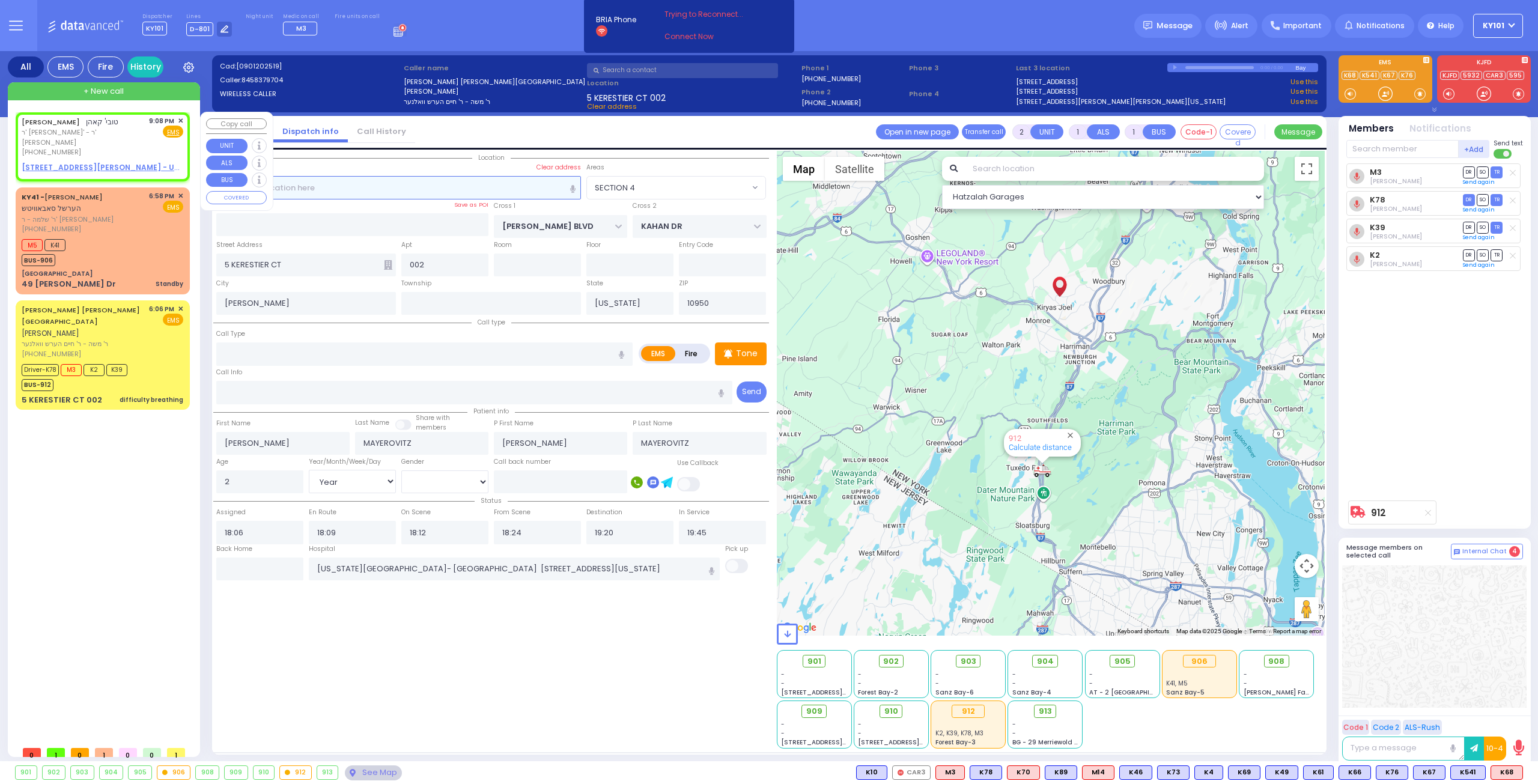
type input "TOVYA"
type input "KOHN"
select select
type input "21:08"
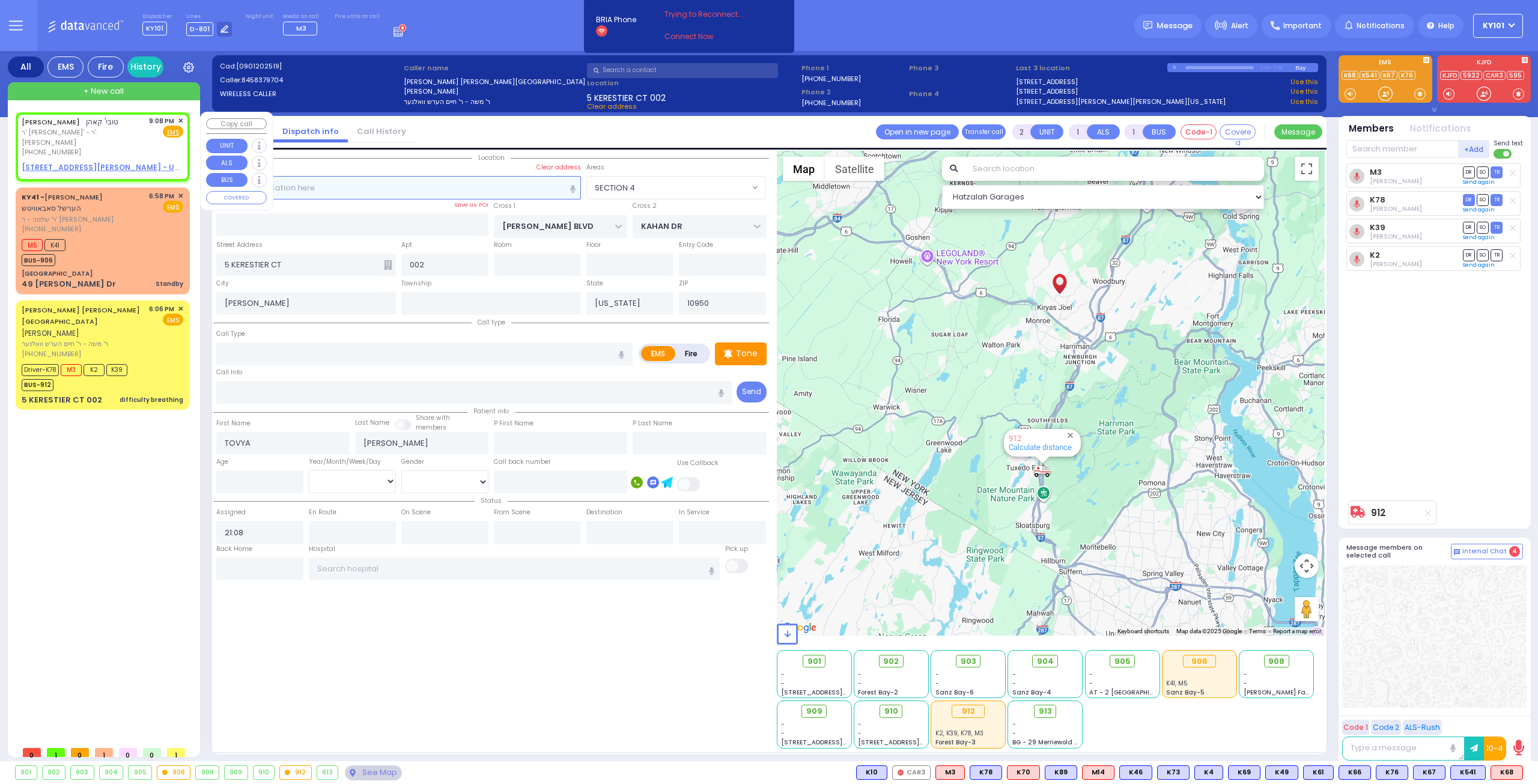
select select "Hatzalah Garages"
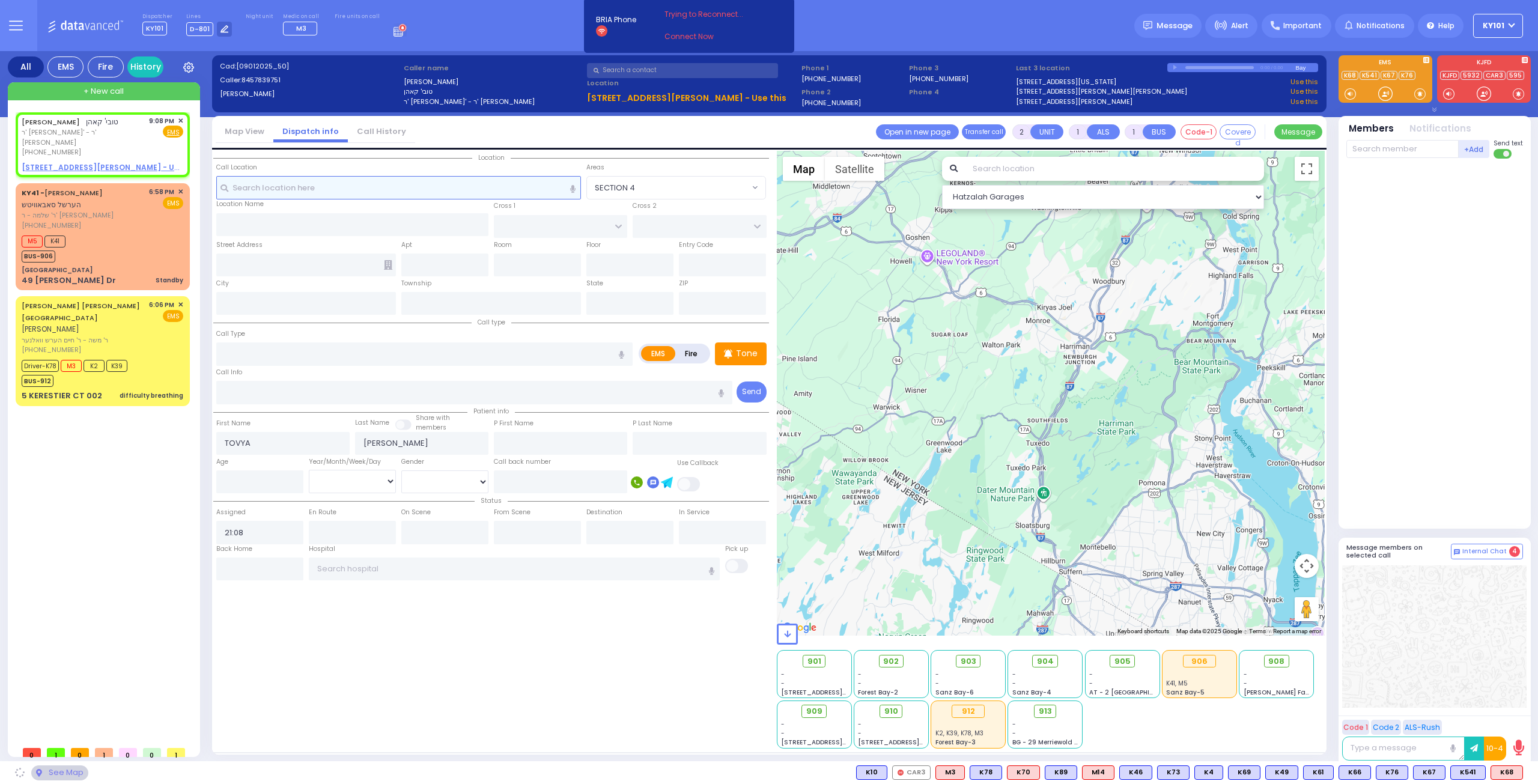
select select
radio input "true"
select select
select select "Hatzalah Garages"
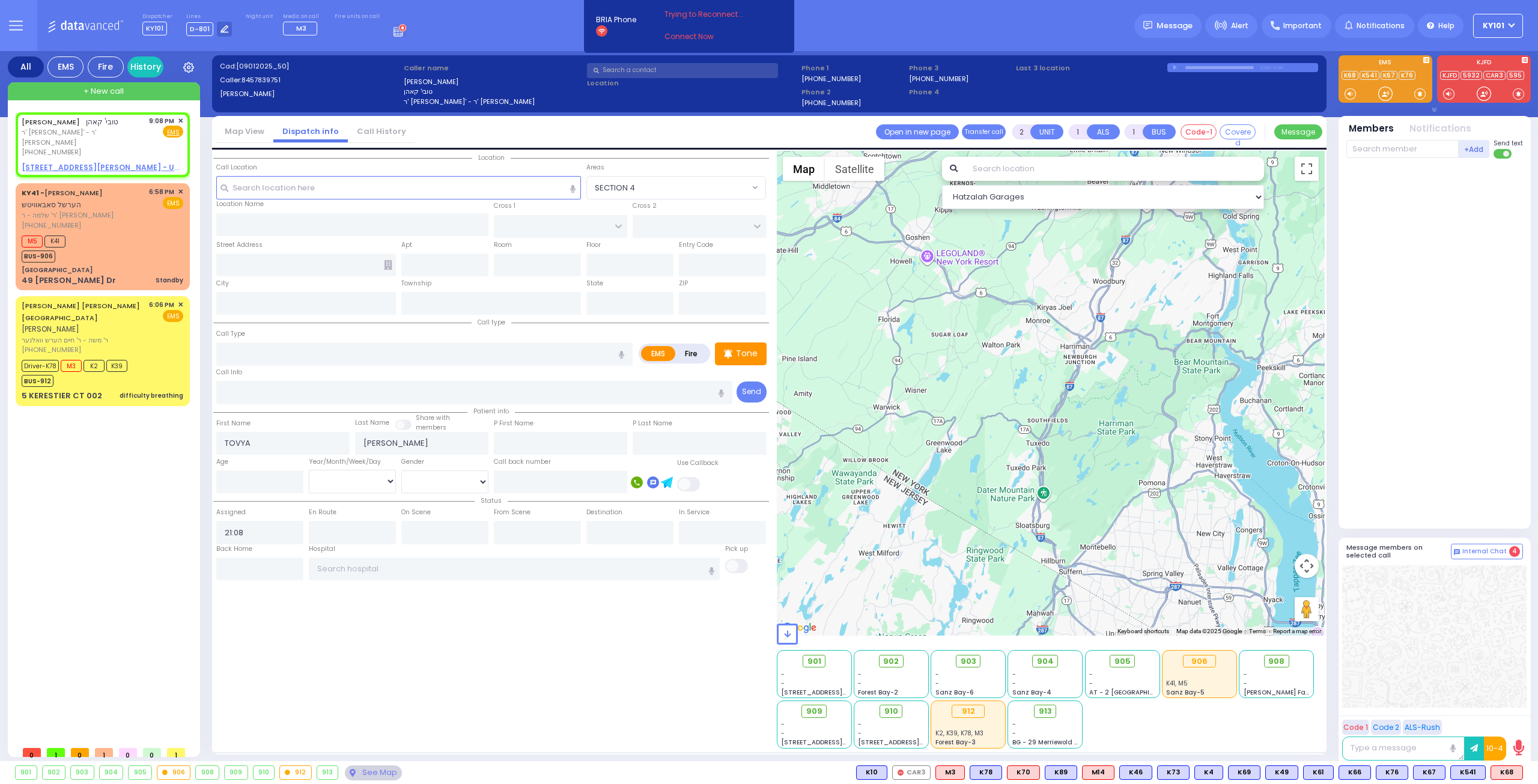
click at [388, 128] on link "Call History" at bounding box center [382, 131] width 68 height 11
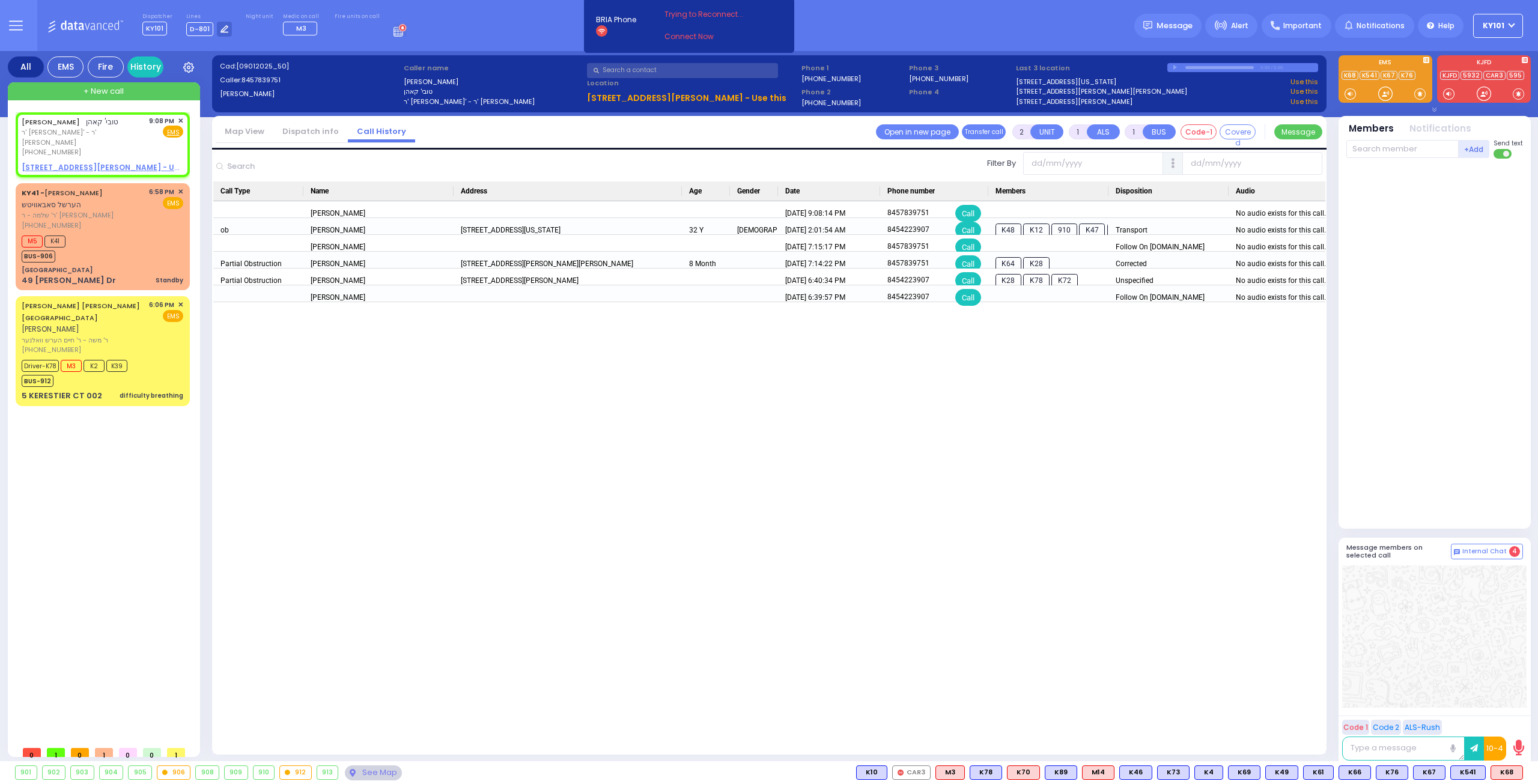
click at [324, 131] on link "Dispatch info" at bounding box center [310, 131] width 74 height 11
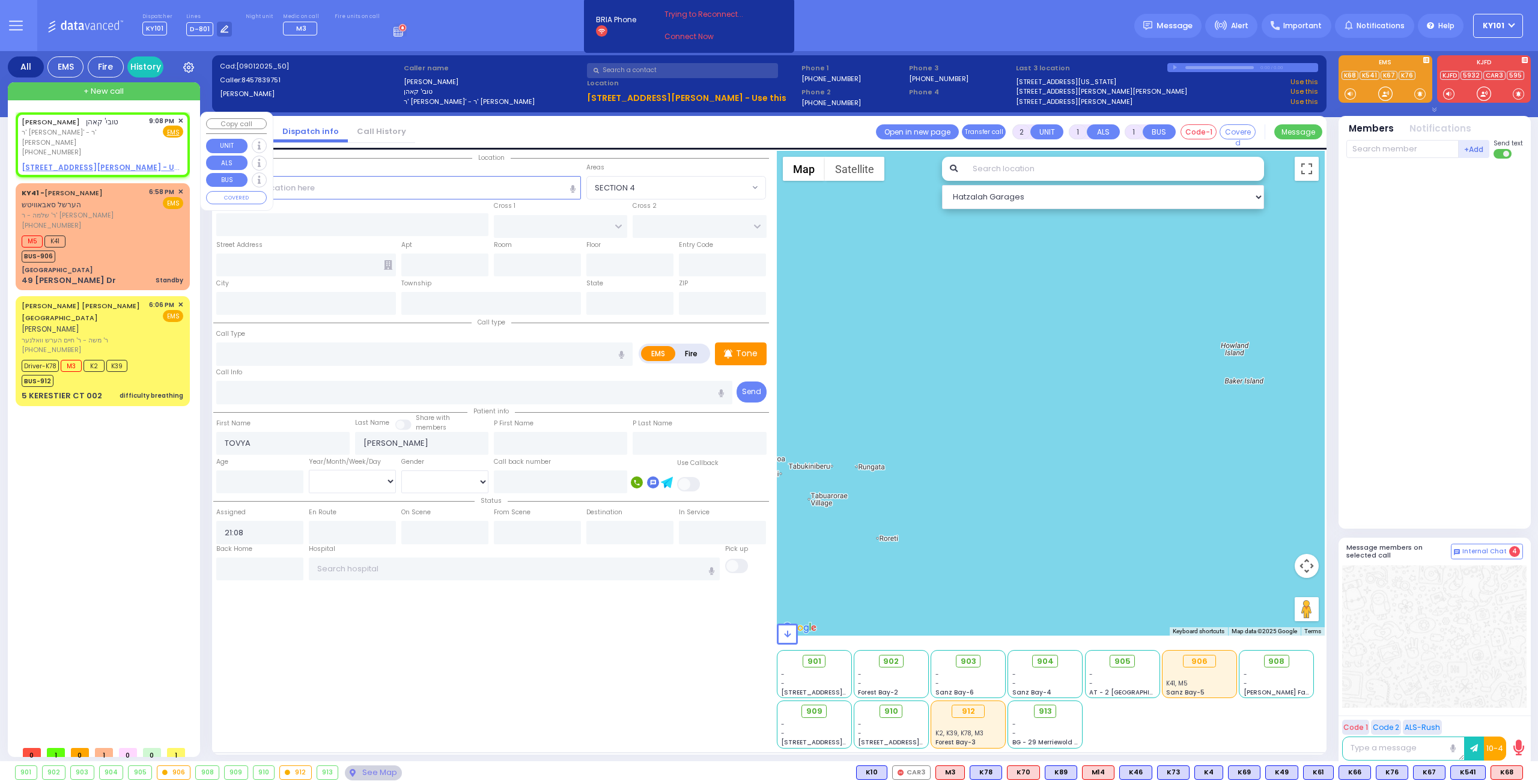
click at [180, 120] on span "✕" at bounding box center [180, 121] width 6 height 10
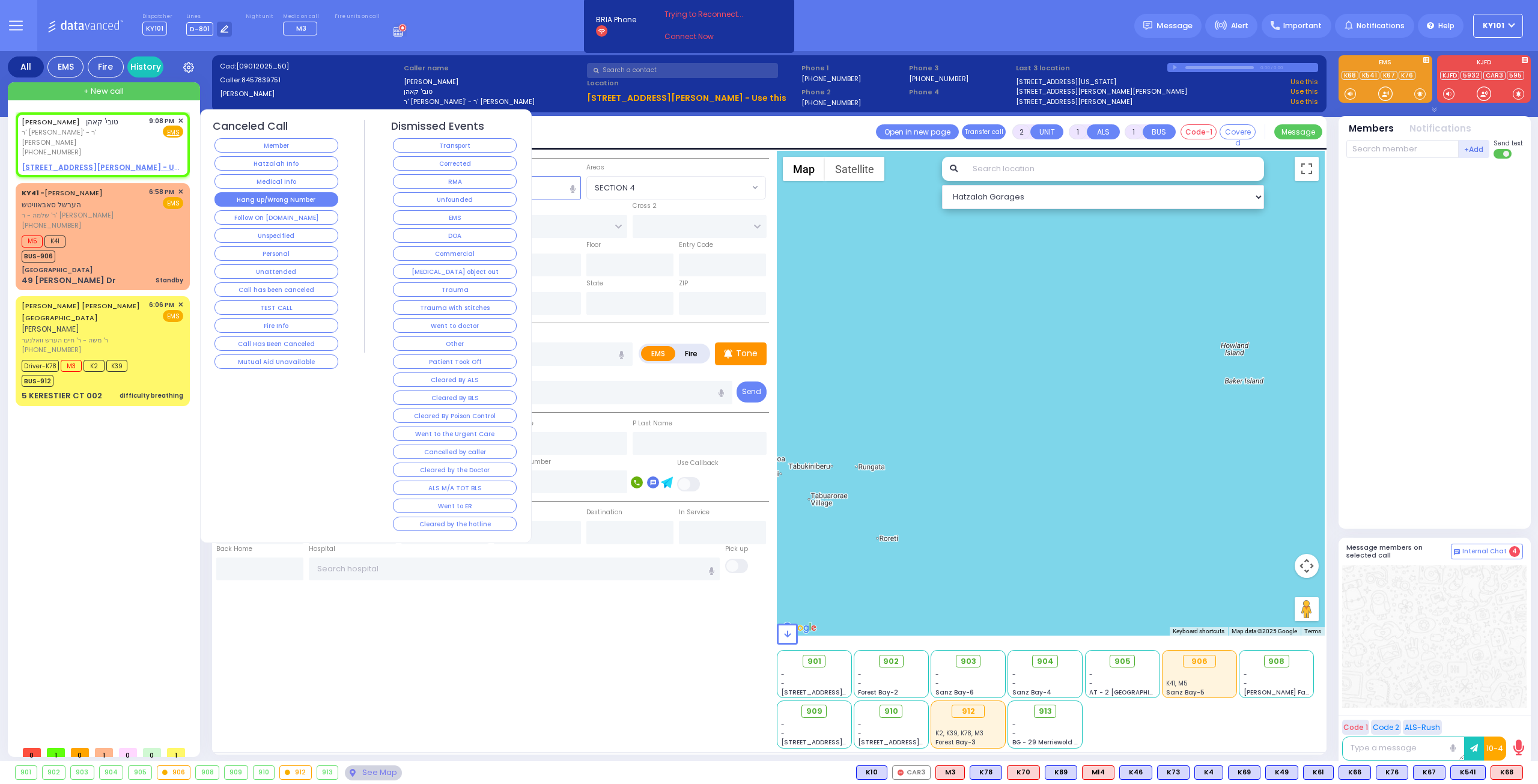
click at [292, 192] on button "Hang up/Wrong Number" at bounding box center [277, 199] width 124 height 14
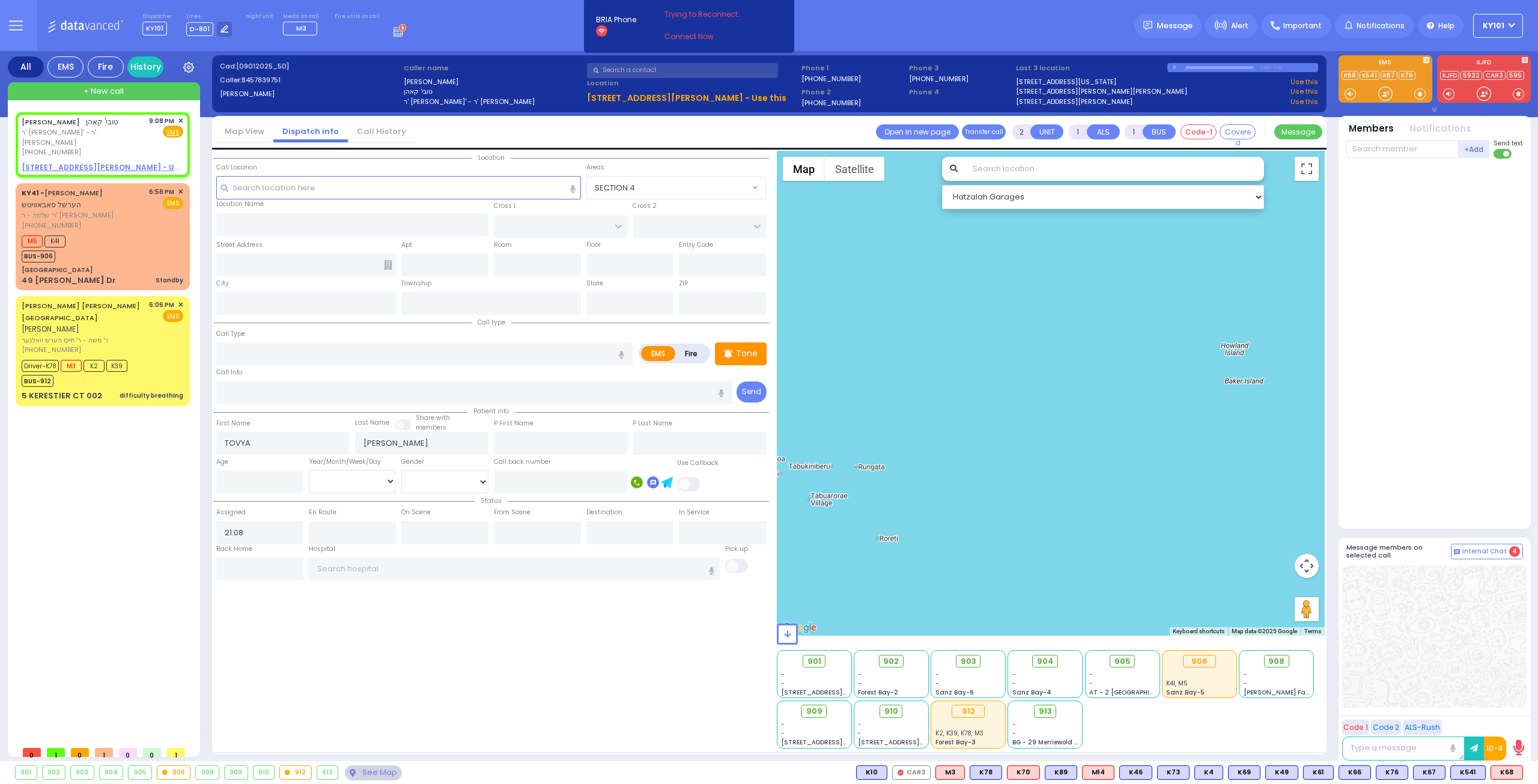
select select
radio input "true"
select select
